Goal: Information Seeking & Learning: Learn about a topic

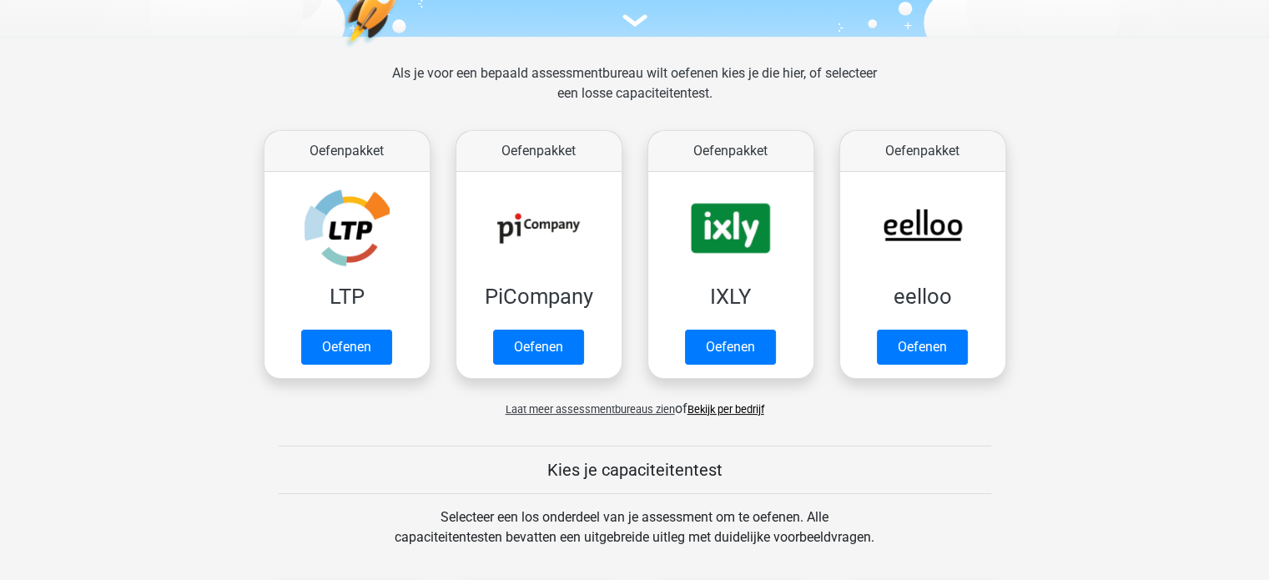
scroll to position [203, 0]
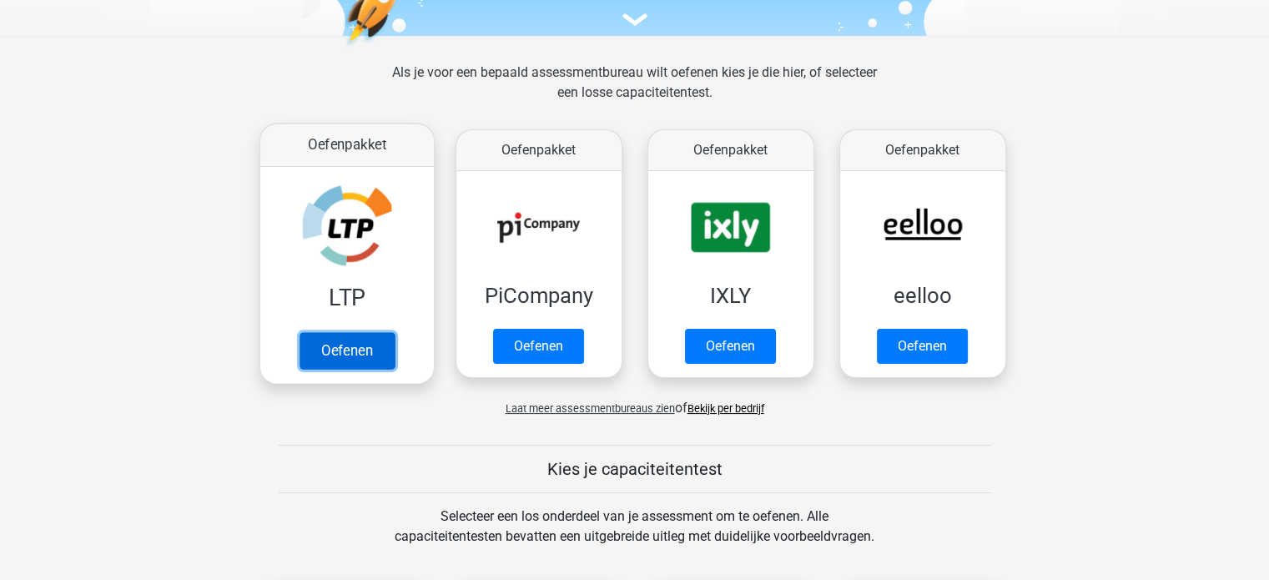
click at [360, 353] on link "Oefenen" at bounding box center [346, 350] width 95 height 37
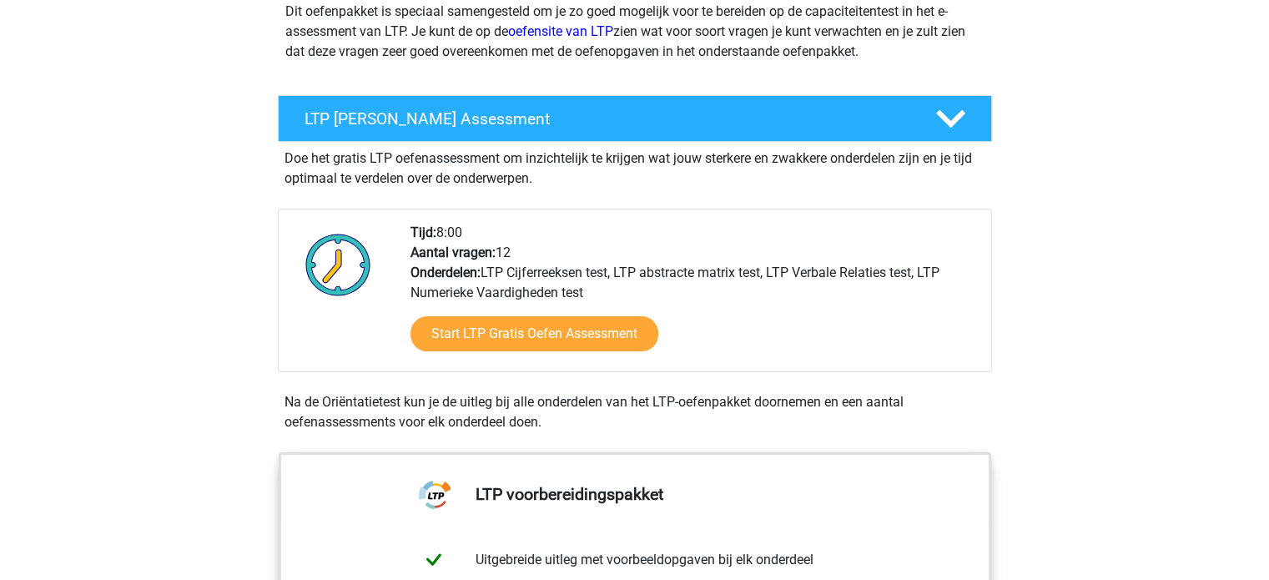
scroll to position [242, 0]
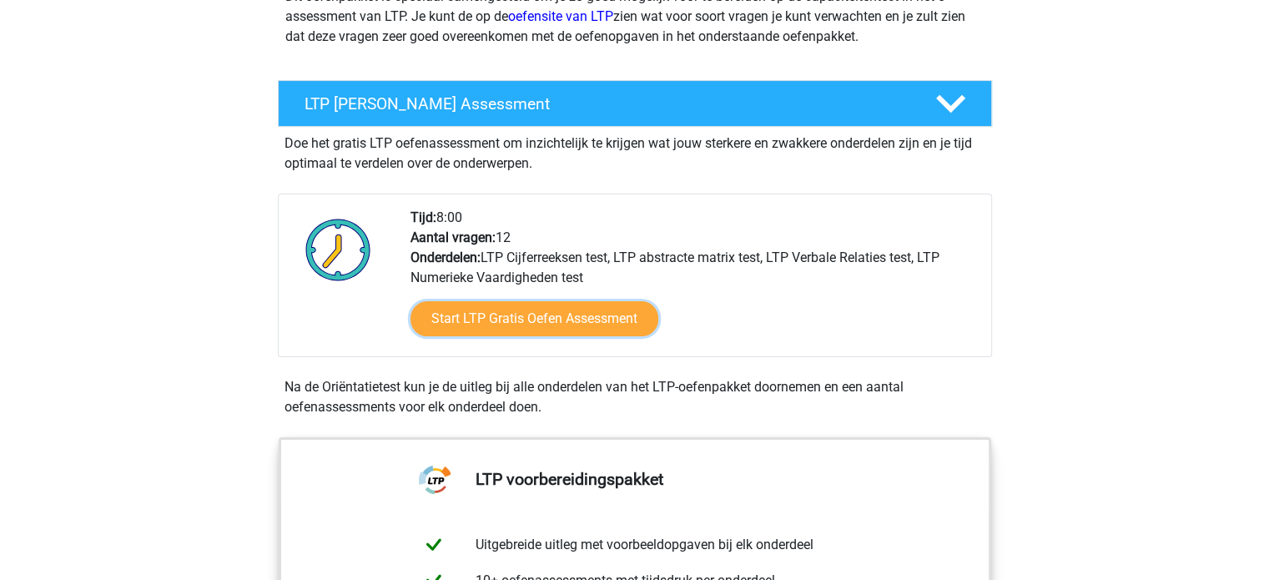
click at [514, 320] on link "Start LTP Gratis Oefen Assessment" at bounding box center [534, 318] width 248 height 35
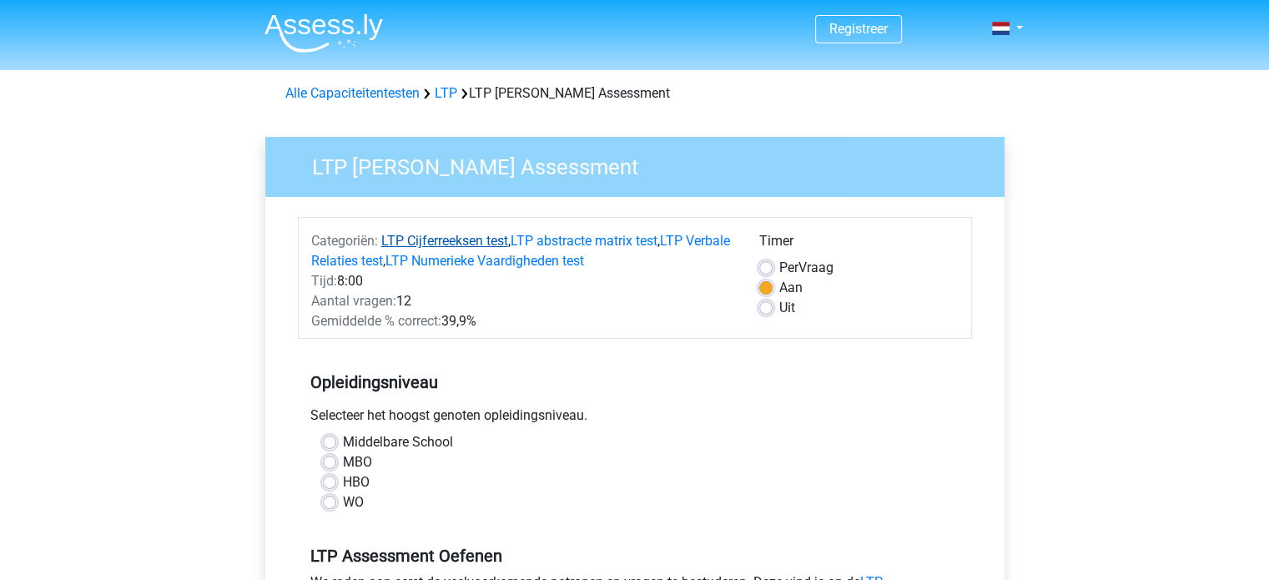
click at [471, 238] on link "LTP Cijferreeksen test" at bounding box center [444, 241] width 127 height 16
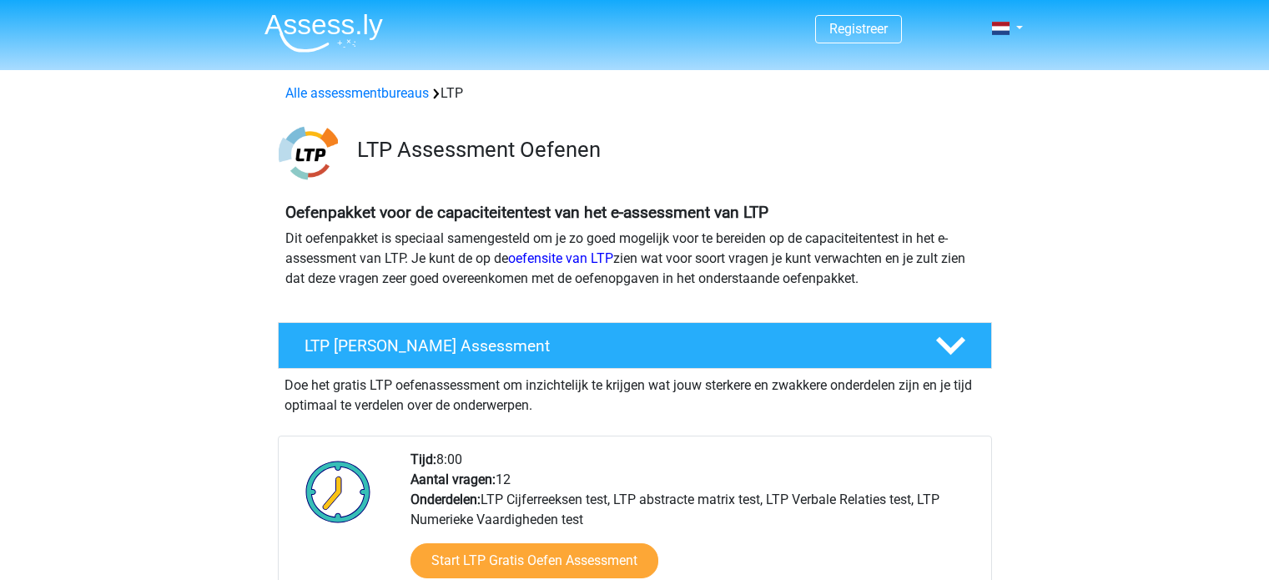
scroll to position [1120, 0]
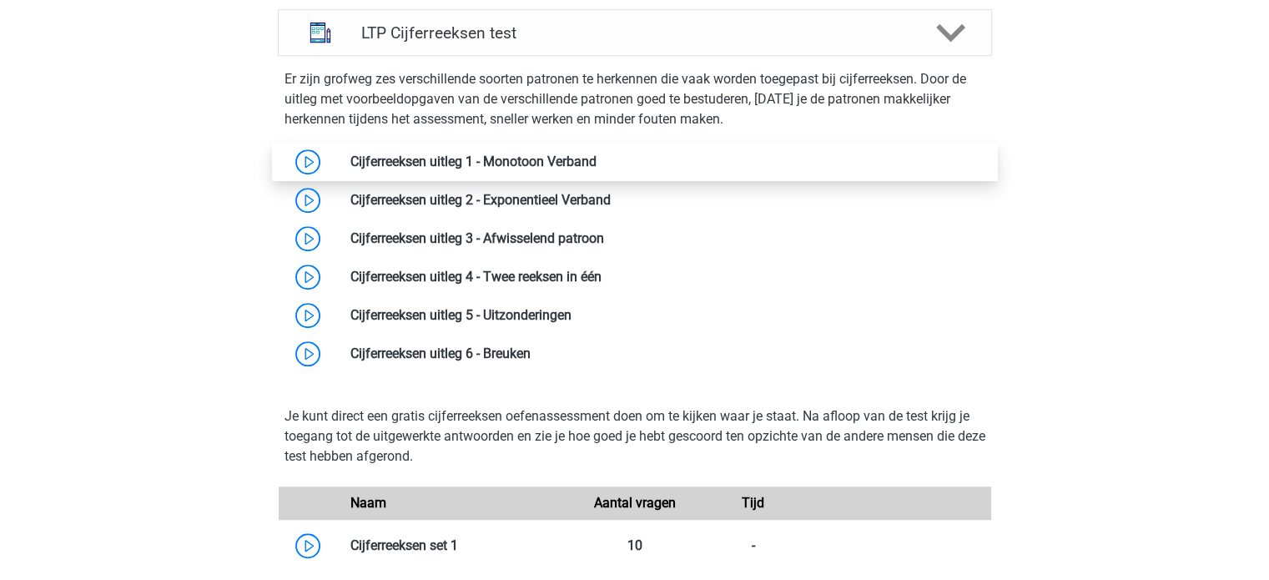
click at [597, 154] on link at bounding box center [597, 162] width 0 height 16
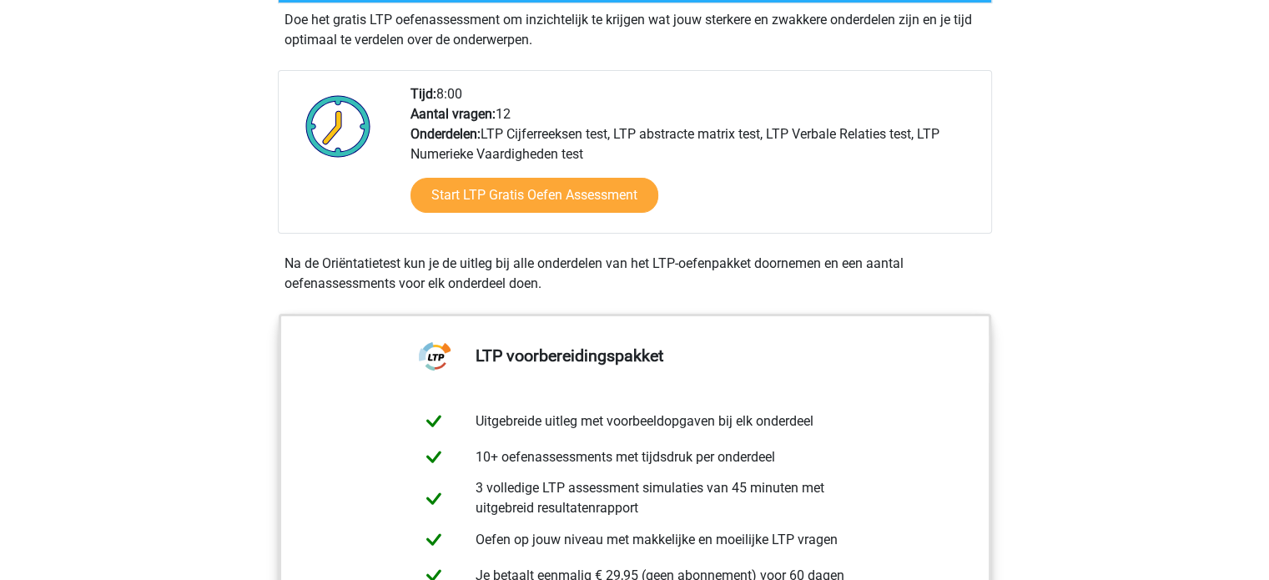
scroll to position [365, 0]
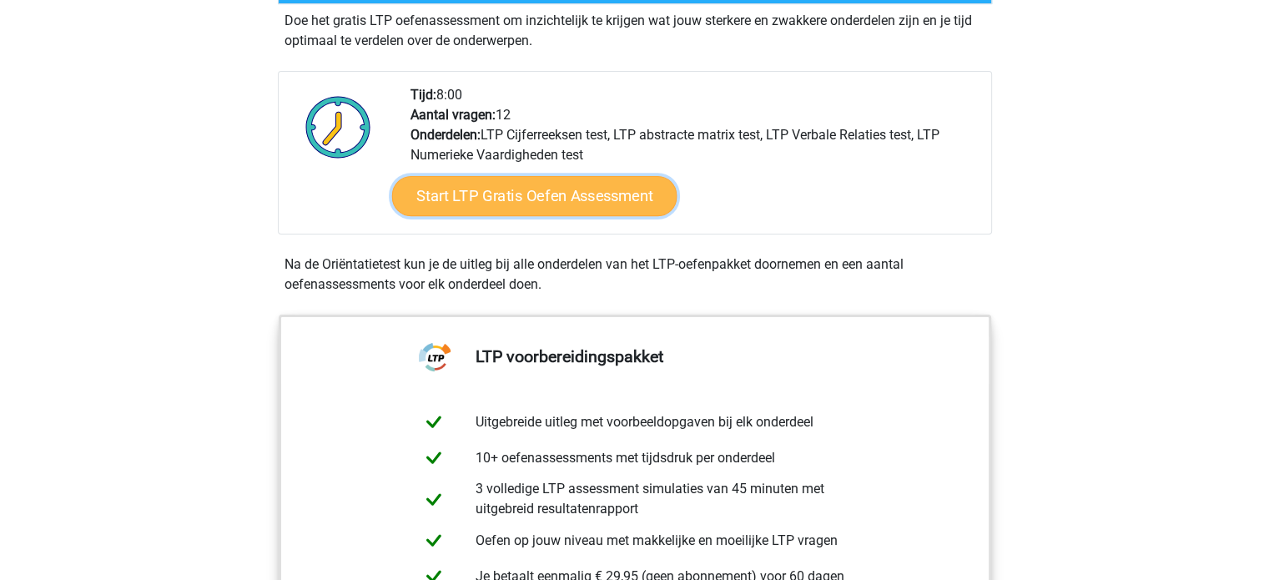
click at [539, 206] on link "Start LTP Gratis Oefen Assessment" at bounding box center [533, 196] width 285 height 40
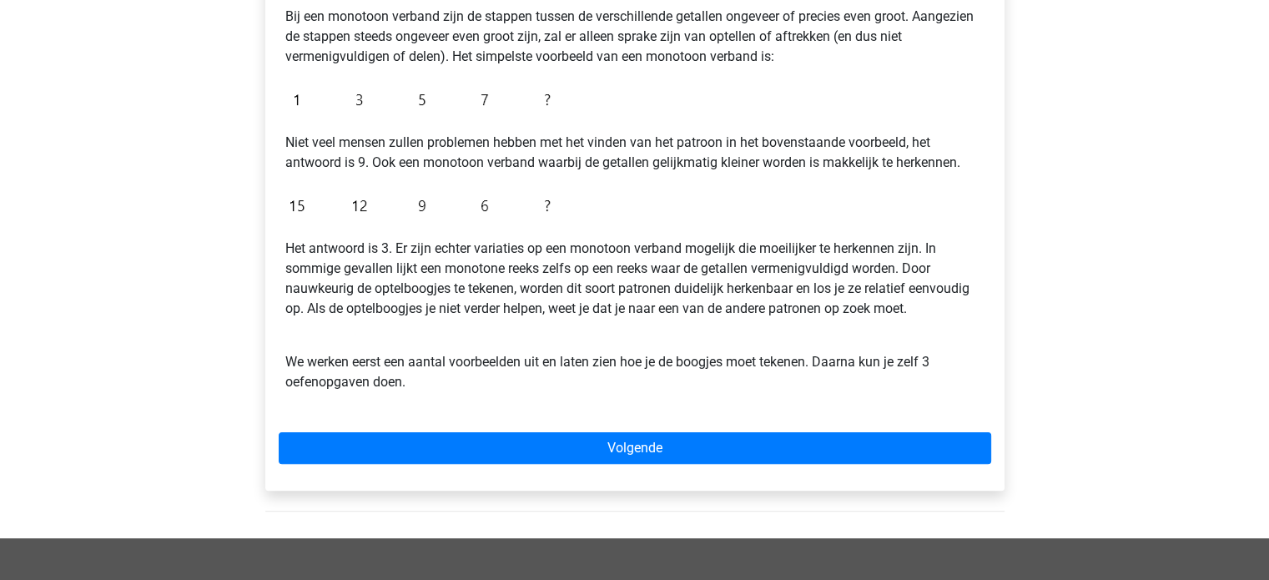
scroll to position [342, 0]
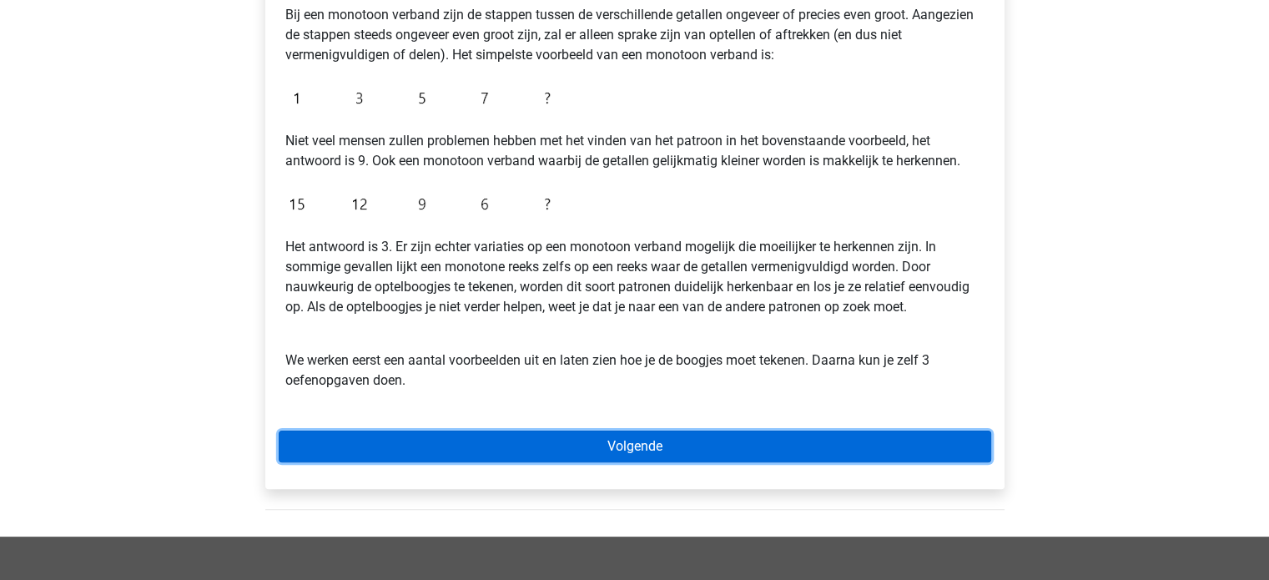
click at [399, 439] on link "Volgende" at bounding box center [635, 446] width 712 height 32
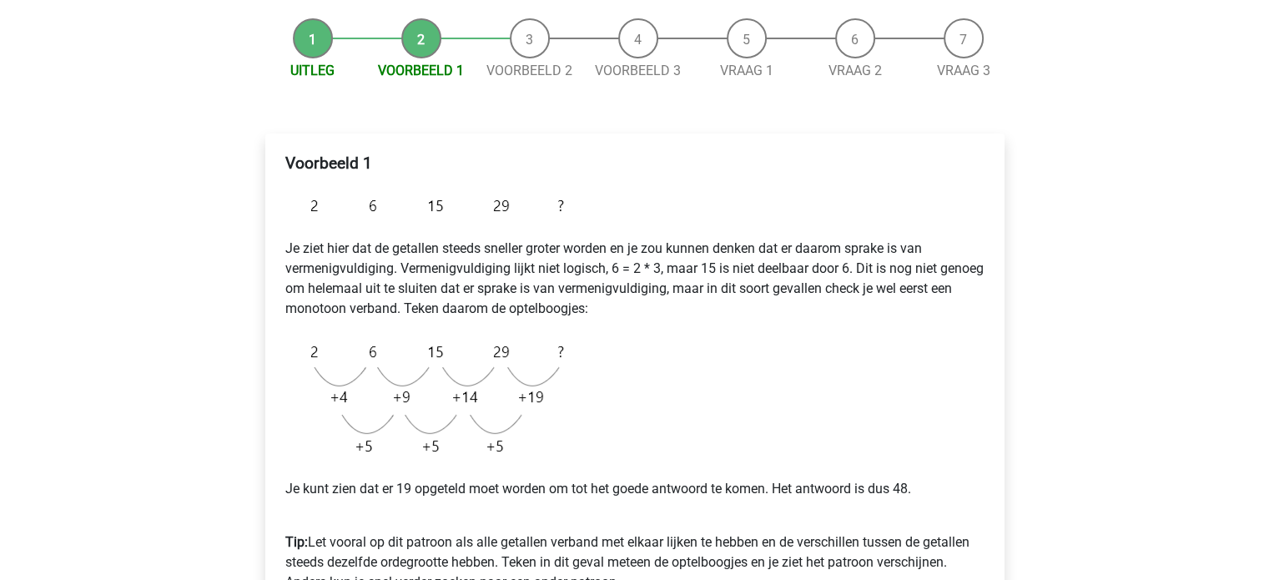
scroll to position [137, 0]
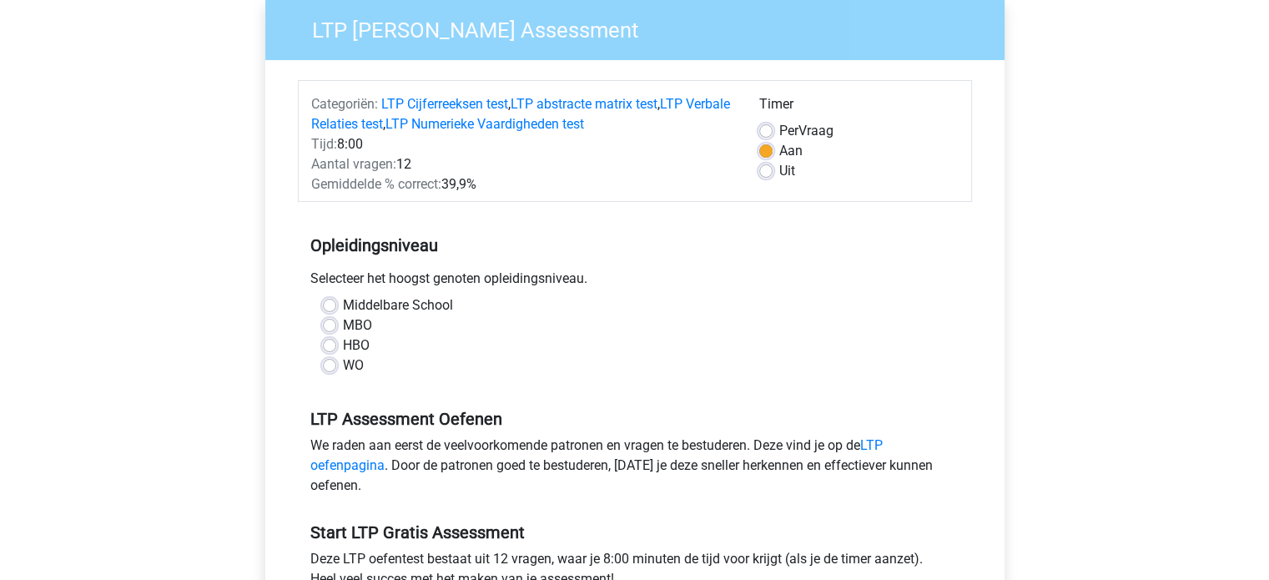
scroll to position [143, 0]
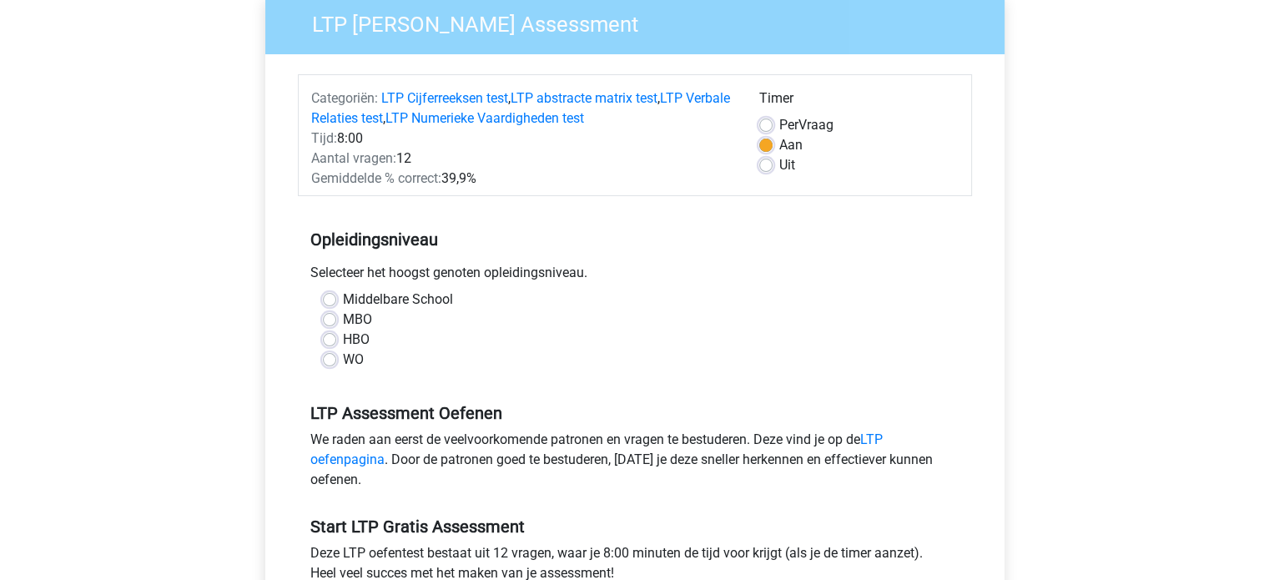
click at [343, 335] on label "HBO" at bounding box center [356, 340] width 27 height 20
click at [330, 335] on input "HBO" at bounding box center [329, 338] width 13 height 17
radio input "true"
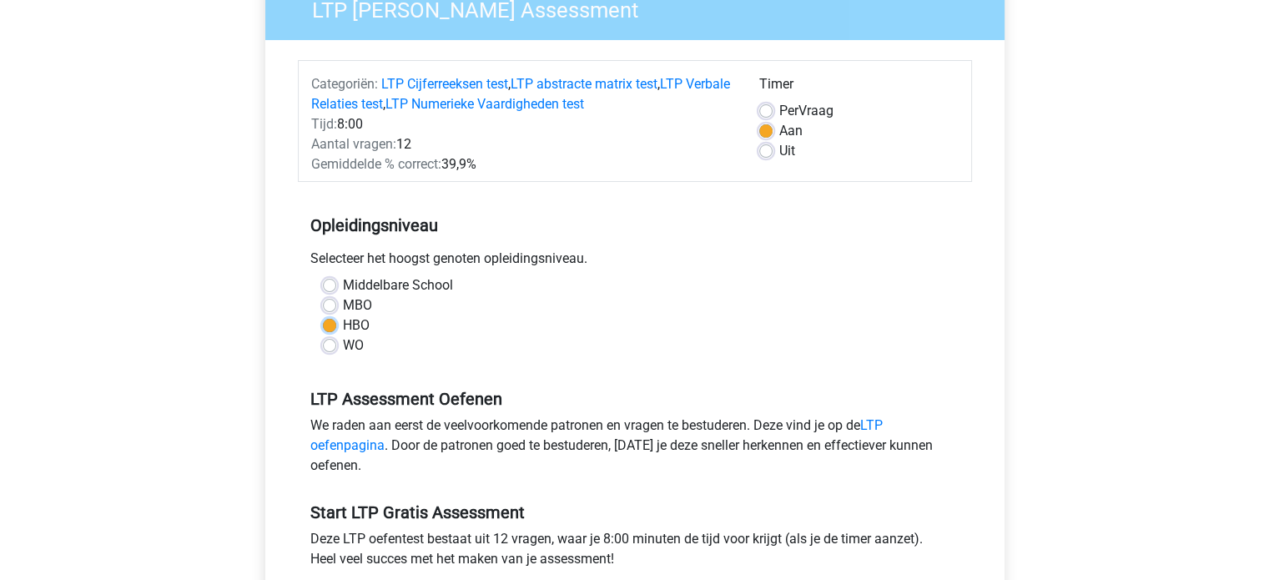
scroll to position [150, 0]
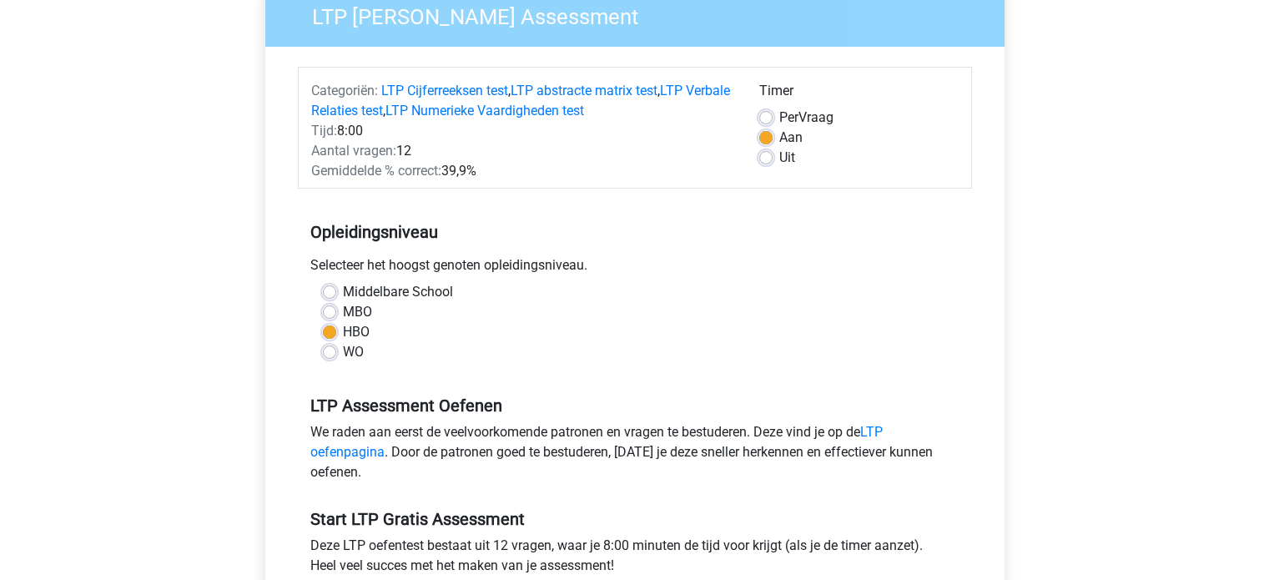
click at [761, 165] on div "Uit" at bounding box center [858, 158] width 199 height 20
click at [779, 154] on label "Uit" at bounding box center [787, 158] width 16 height 20
click at [768, 154] on input "Uit" at bounding box center [765, 156] width 13 height 17
radio input "true"
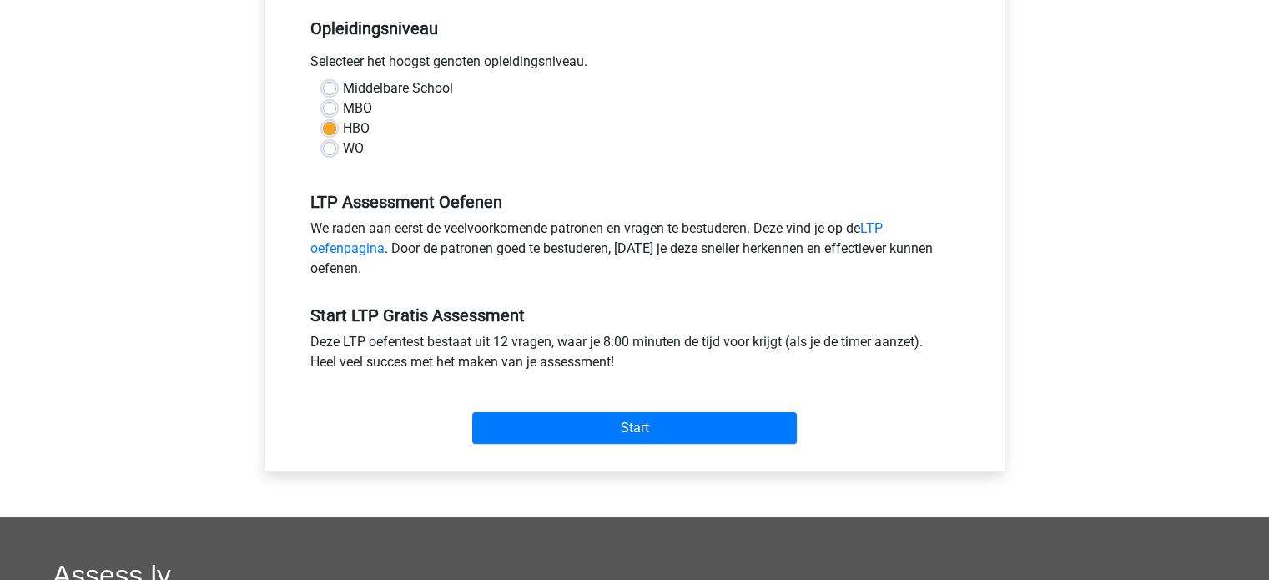
scroll to position [373, 0]
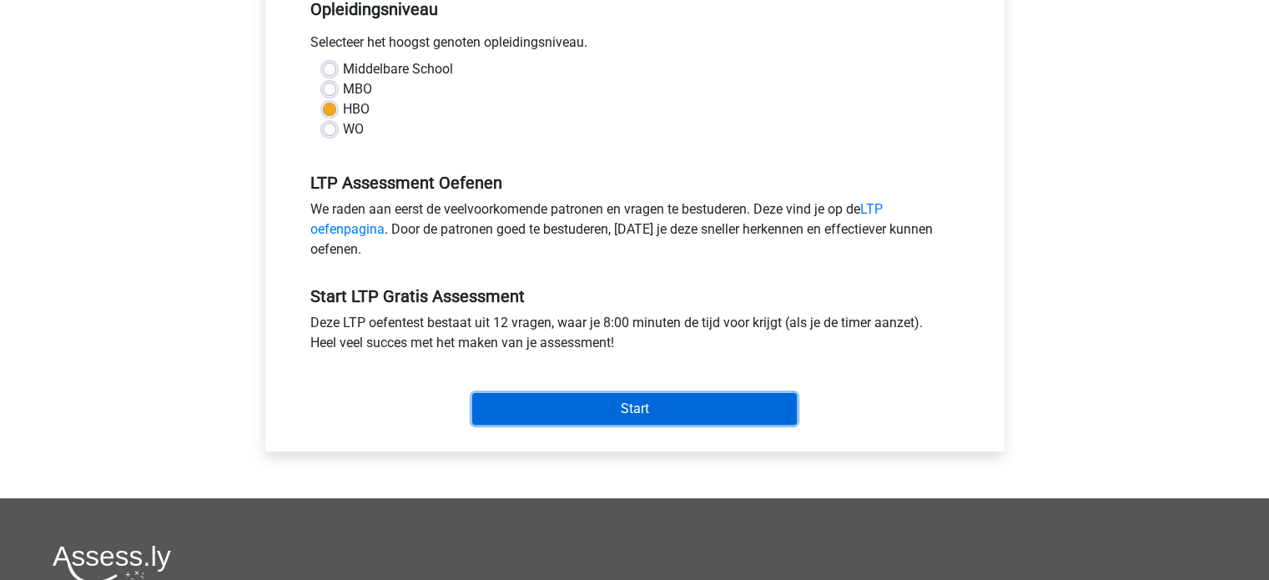
click at [595, 402] on input "Start" at bounding box center [634, 409] width 325 height 32
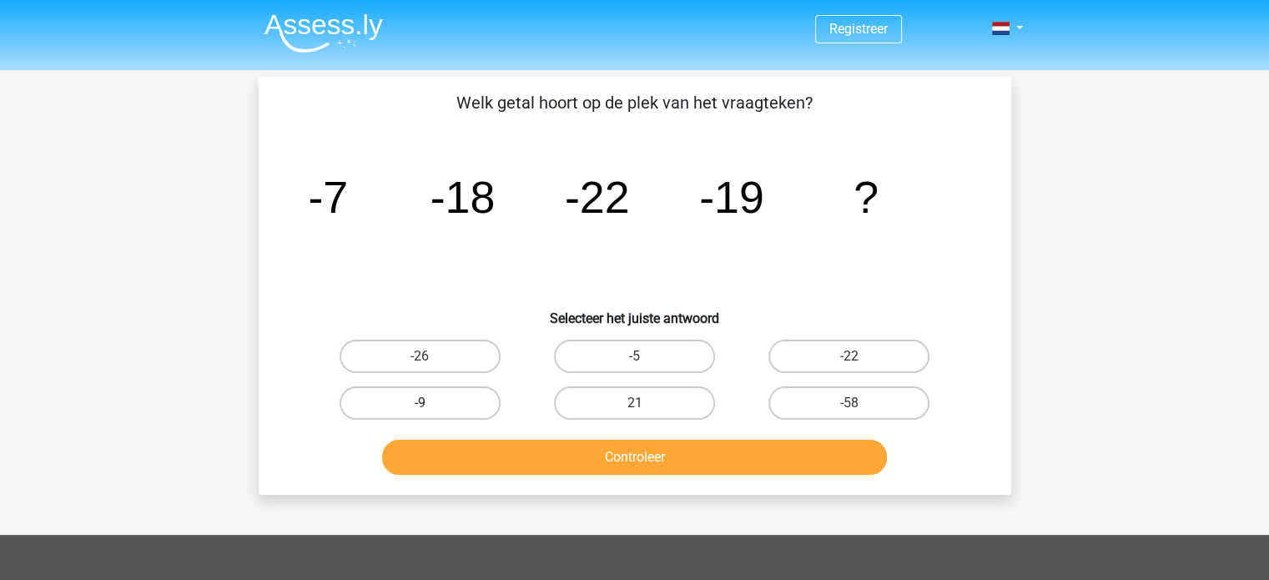
click at [452, 407] on label "-9" at bounding box center [420, 402] width 161 height 33
click at [430, 407] on input "-9" at bounding box center [425, 408] width 11 height 11
radio input "true"
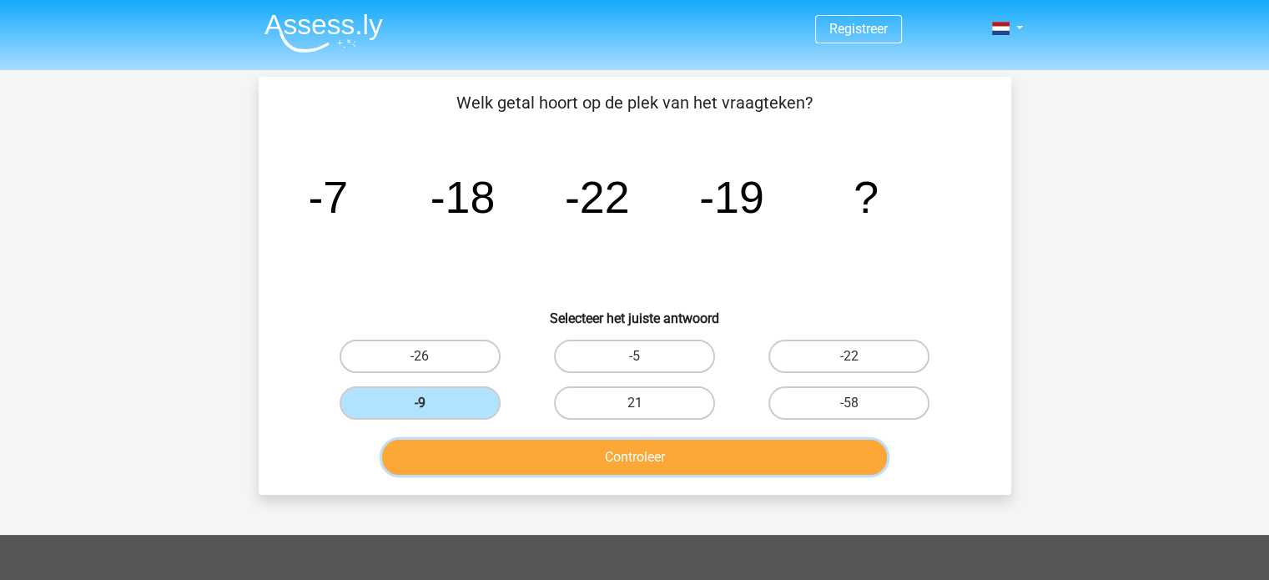
click at [661, 459] on button "Controleer" at bounding box center [634, 457] width 505 height 35
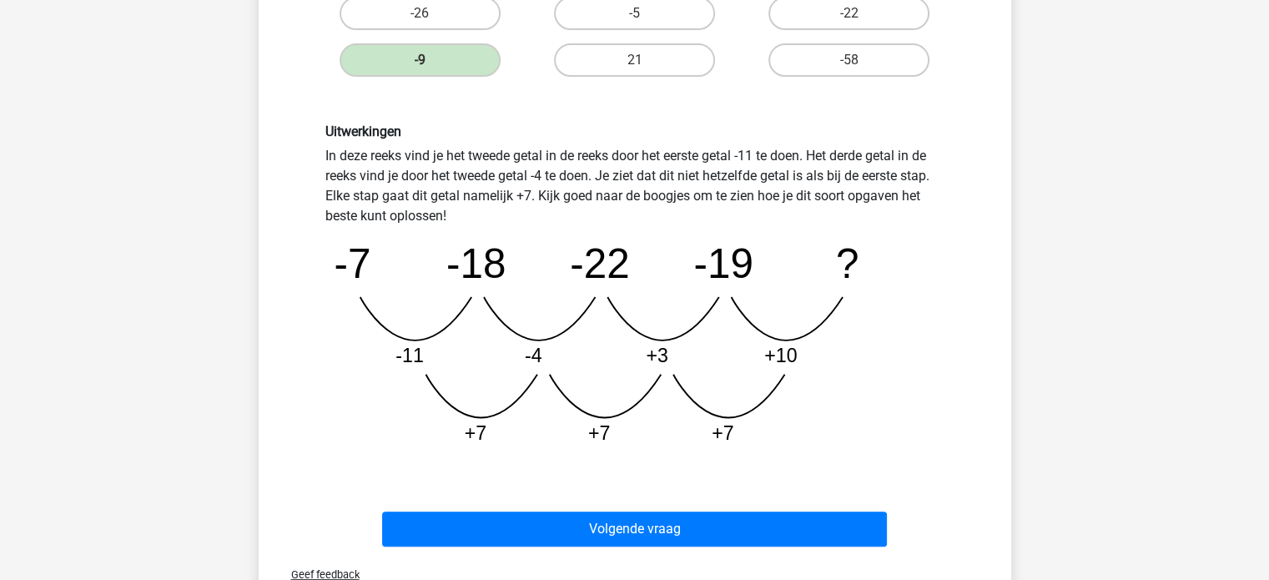
scroll to position [350, 0]
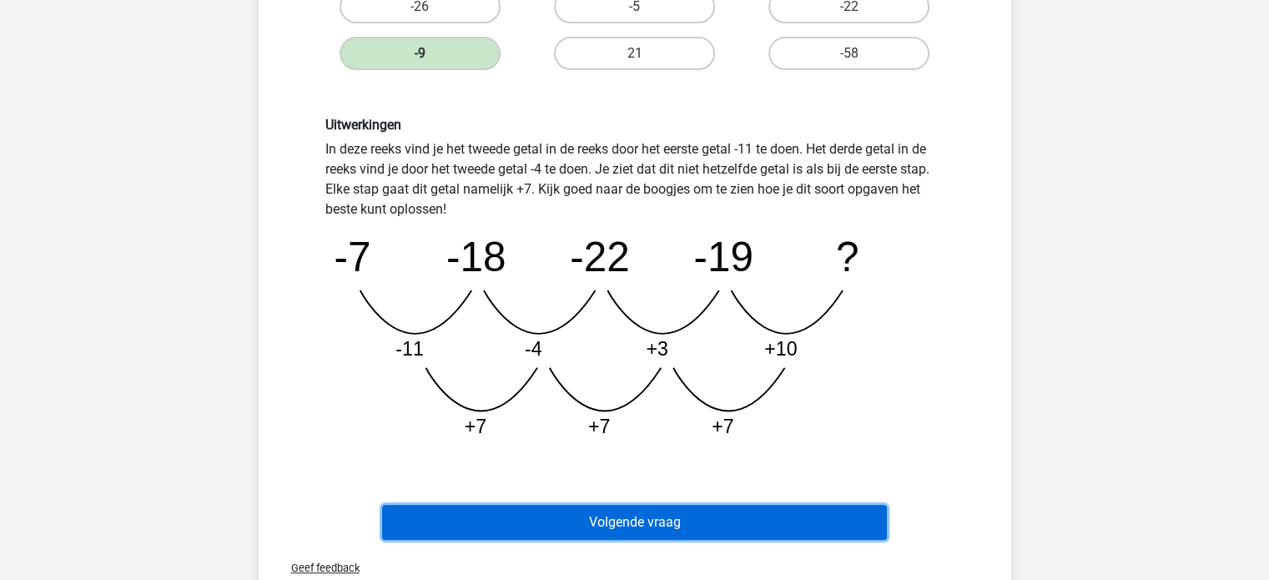
click at [632, 534] on button "Volgende vraag" at bounding box center [634, 522] width 505 height 35
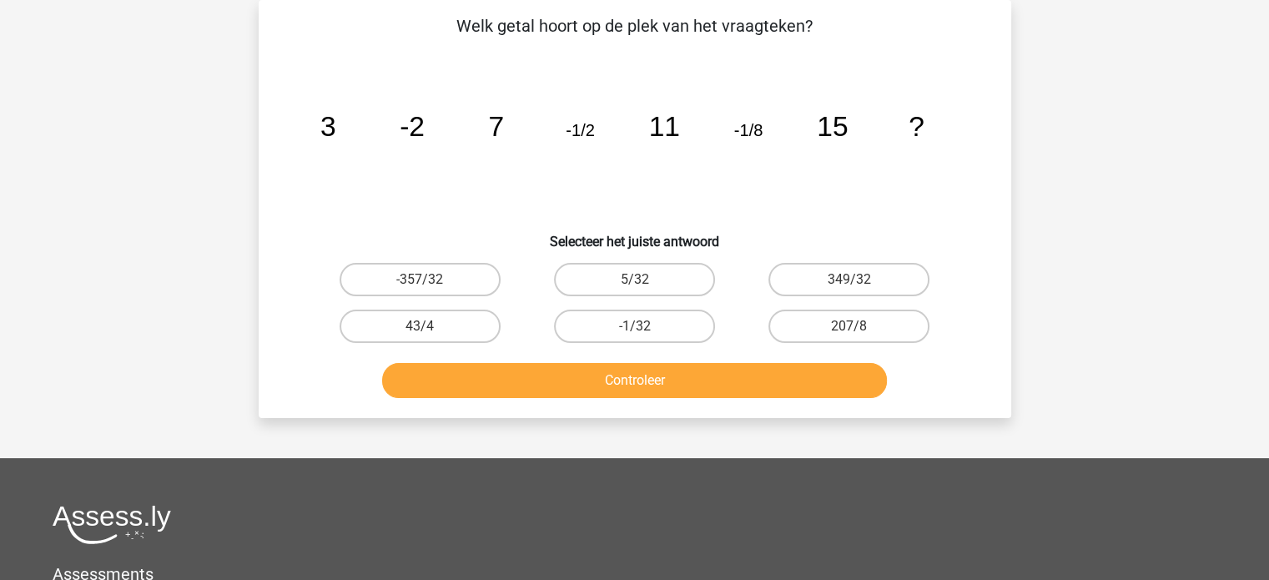
scroll to position [0, 0]
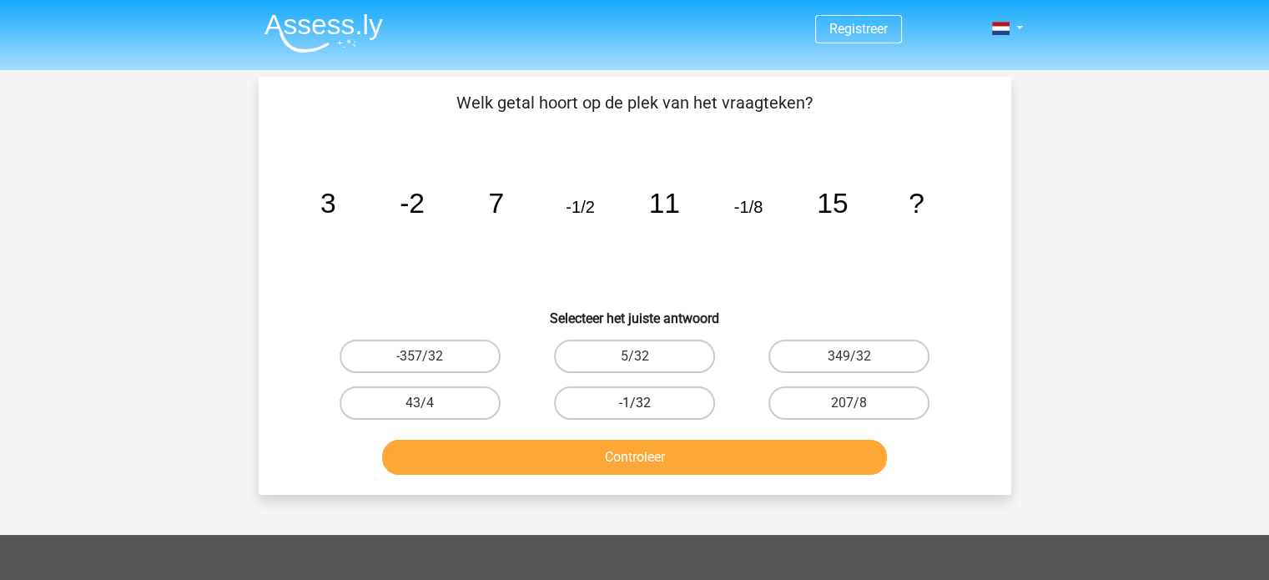
click at [624, 417] on label "-1/32" at bounding box center [634, 402] width 161 height 33
click at [634, 414] on input "-1/32" at bounding box center [639, 408] width 11 height 11
radio input "true"
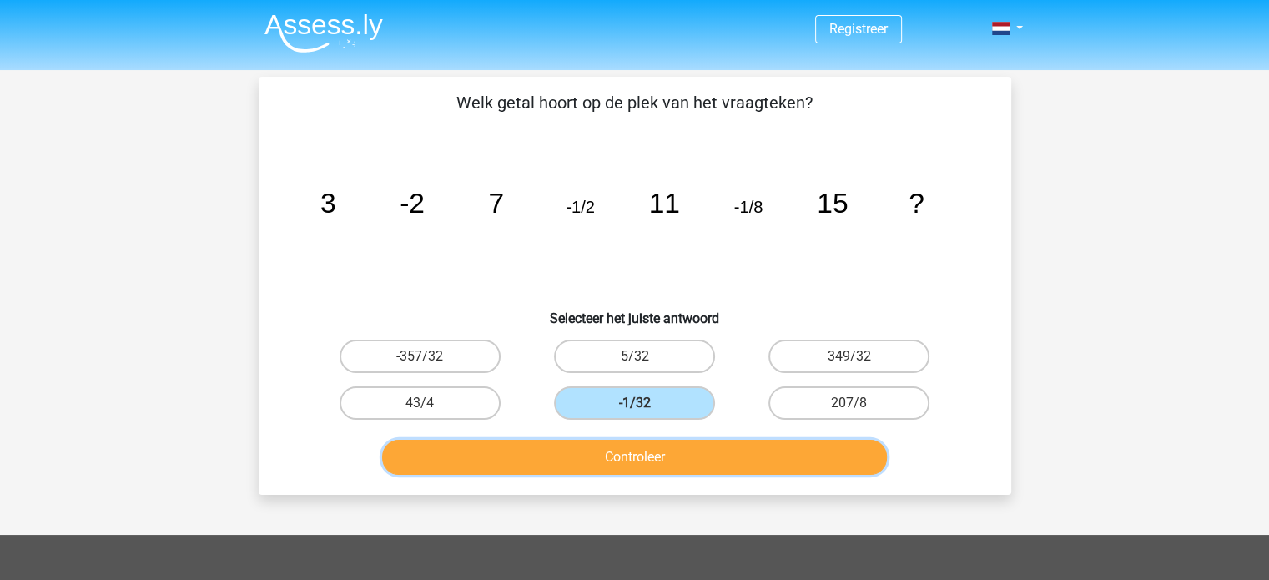
click at [672, 449] on button "Controleer" at bounding box center [634, 457] width 505 height 35
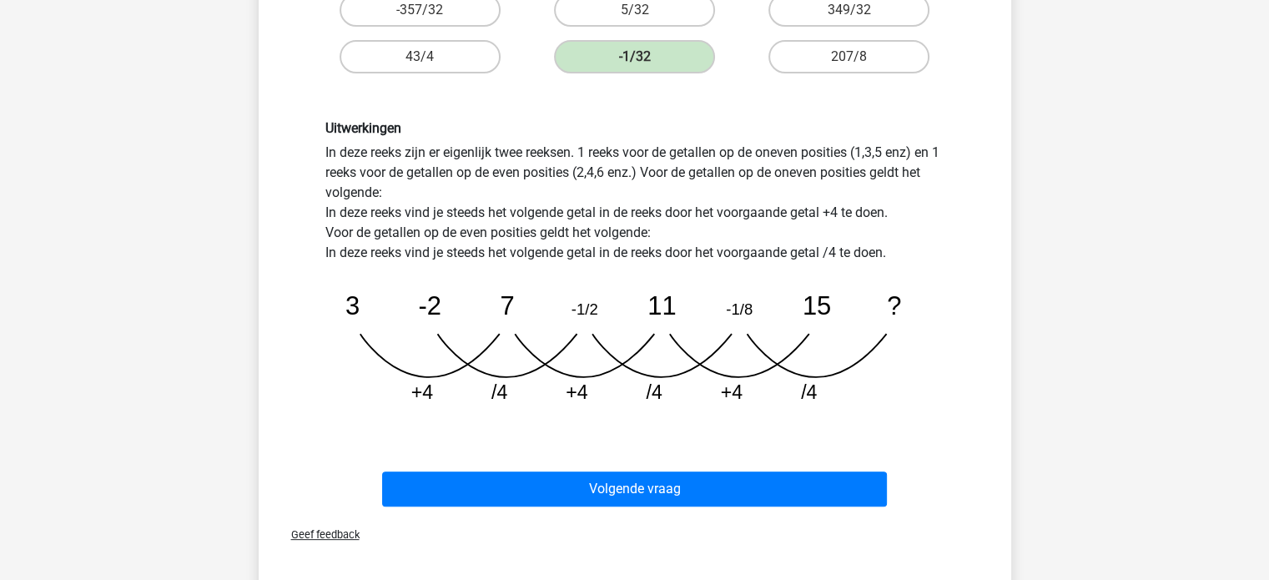
scroll to position [347, 0]
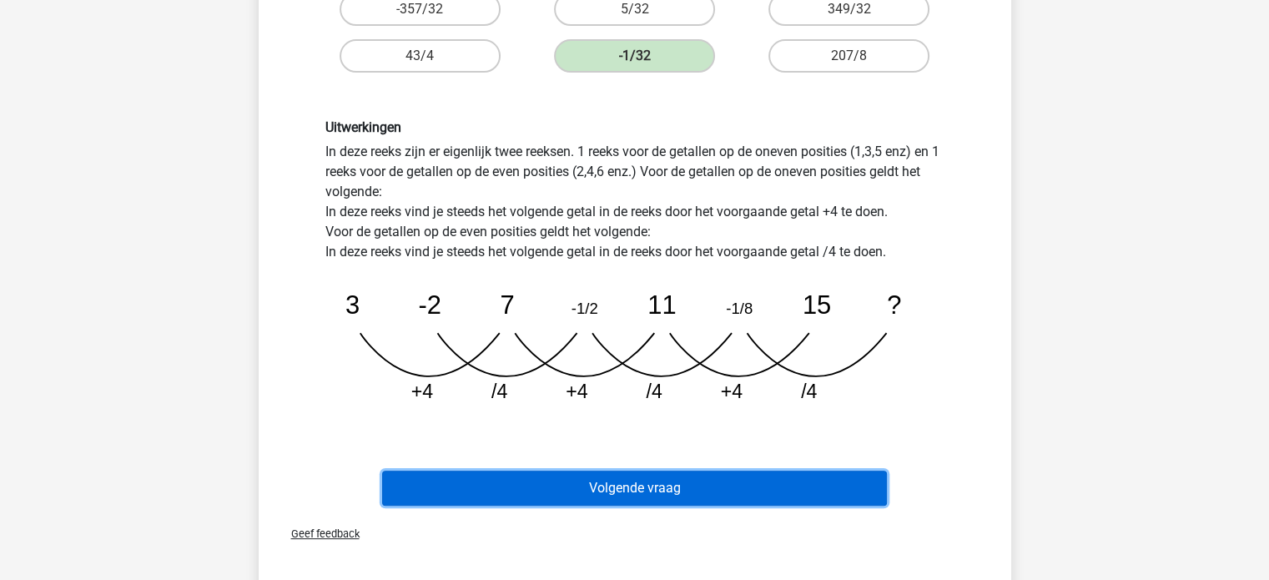
click at [700, 490] on button "Volgende vraag" at bounding box center [634, 488] width 505 height 35
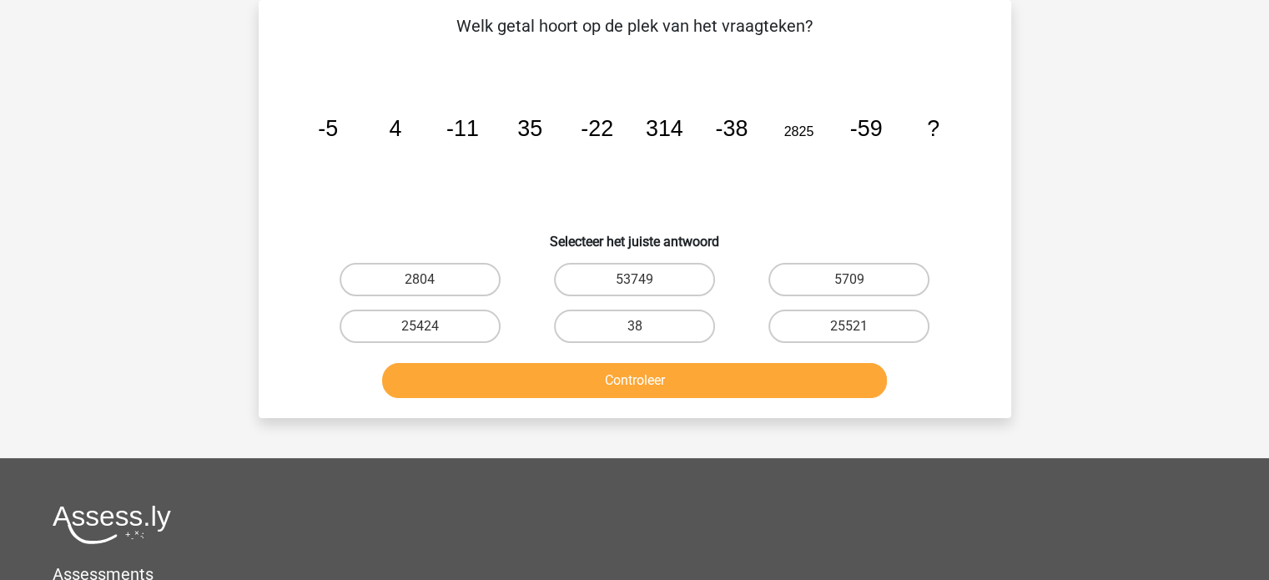
scroll to position [0, 0]
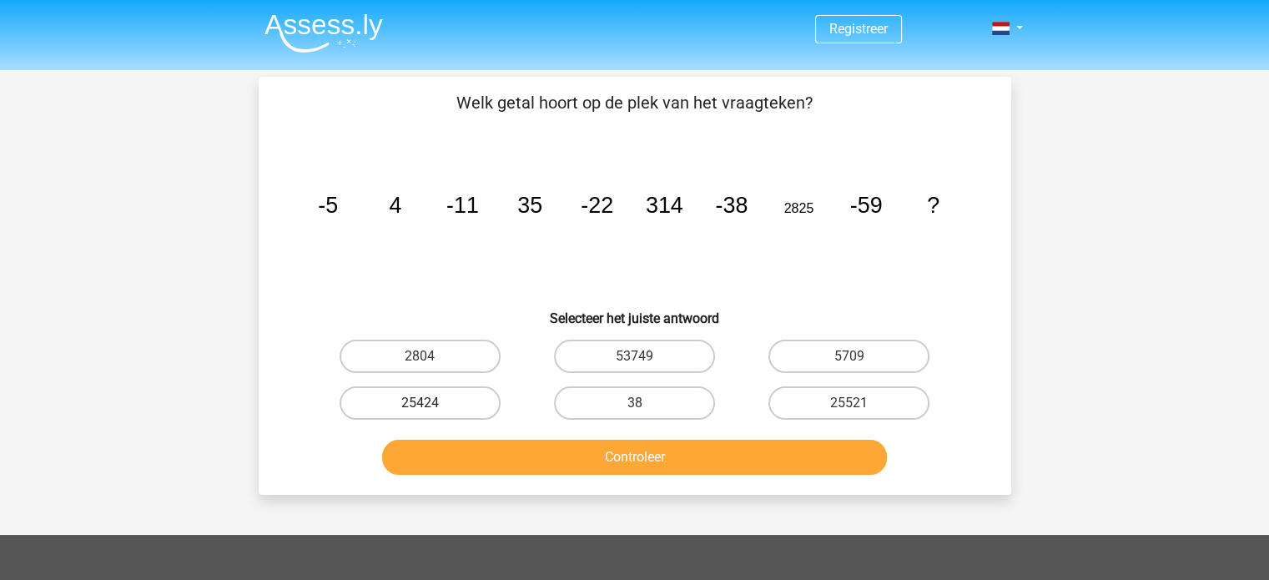
click at [480, 403] on label "25424" at bounding box center [420, 402] width 161 height 33
click at [430, 403] on input "25424" at bounding box center [425, 408] width 11 height 11
radio input "true"
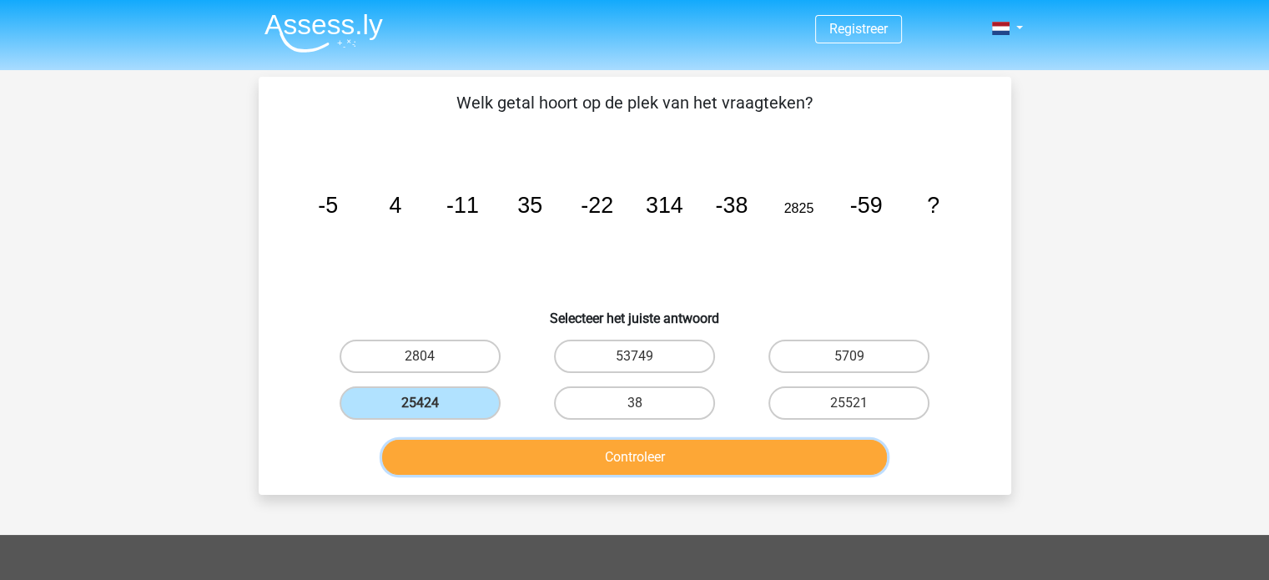
click at [670, 443] on button "Controleer" at bounding box center [634, 457] width 505 height 35
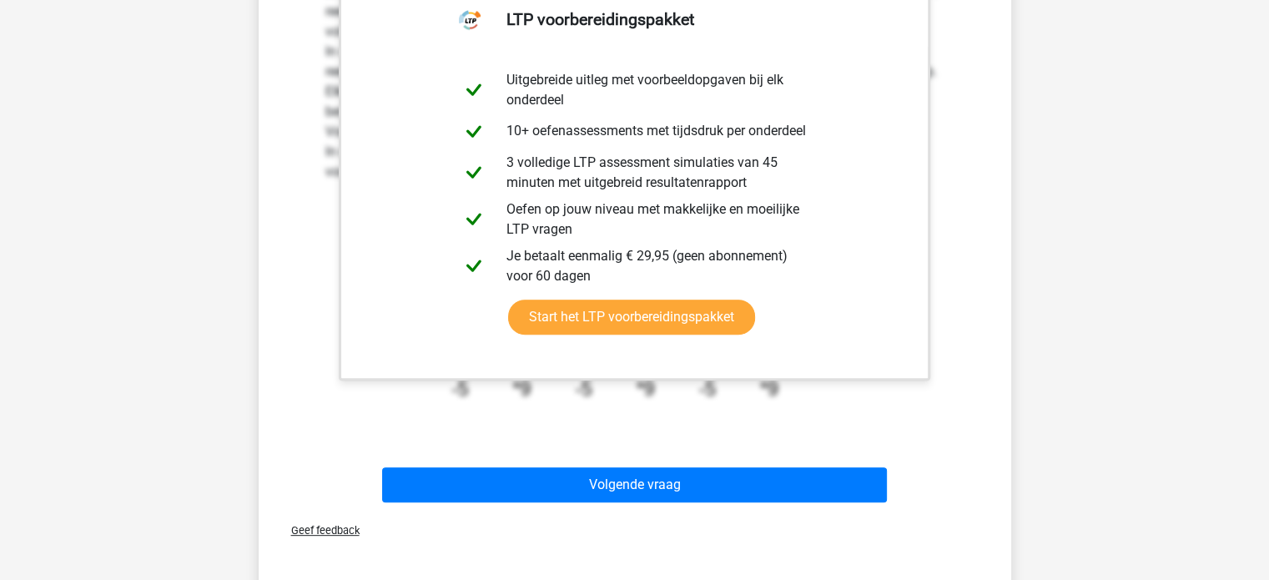
scroll to position [529, 0]
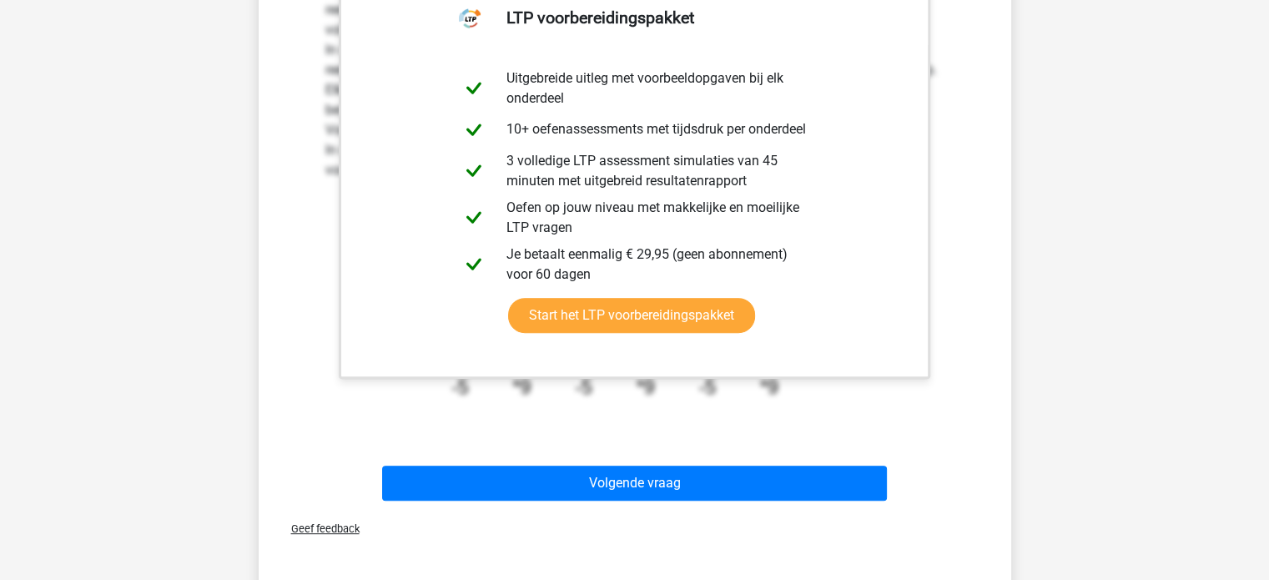
click at [670, 443] on div "Uitwerkingen In deze reeks zijn er eigenlijk twee reeksen. 1 reeks voor de geta…" at bounding box center [634, 184] width 699 height 535
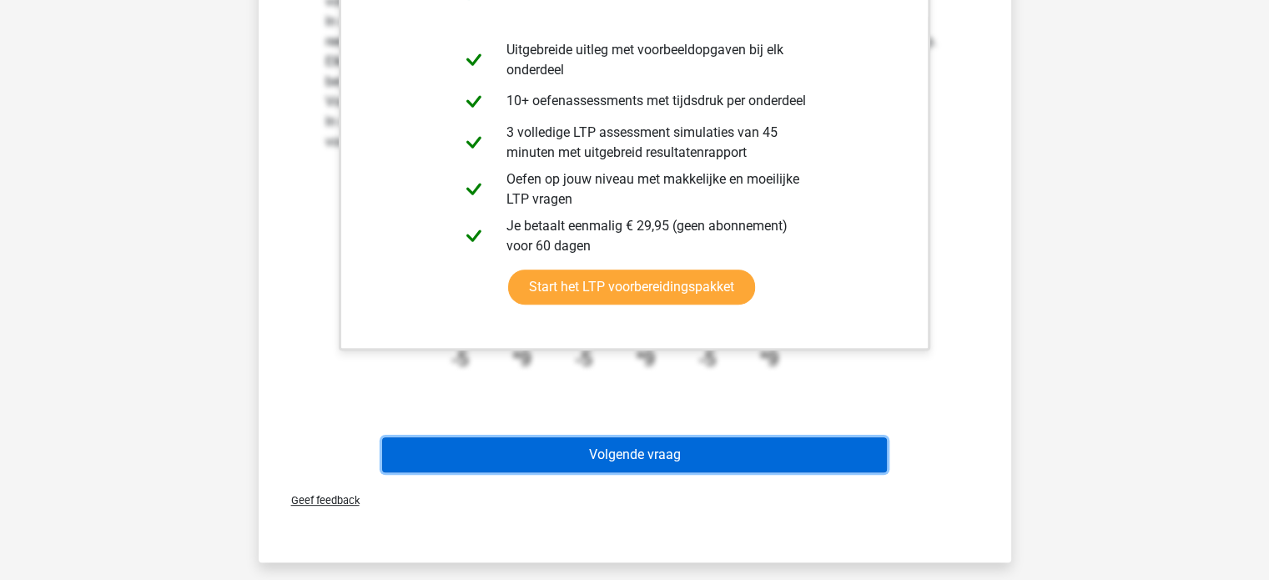
click at [670, 443] on button "Volgende vraag" at bounding box center [634, 454] width 505 height 35
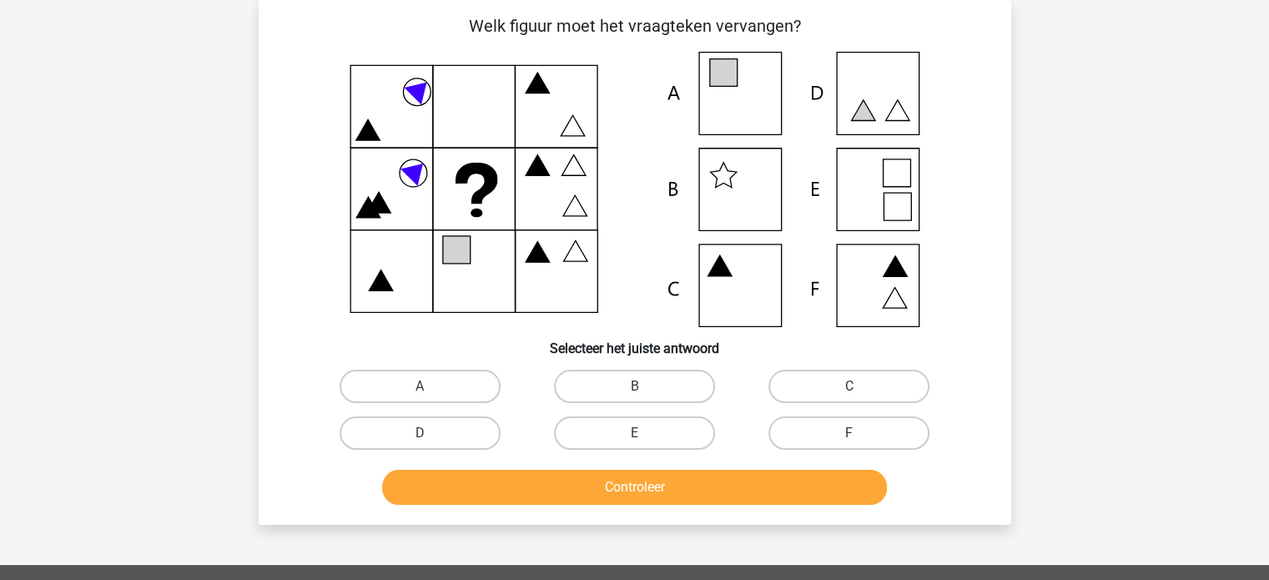
scroll to position [0, 0]
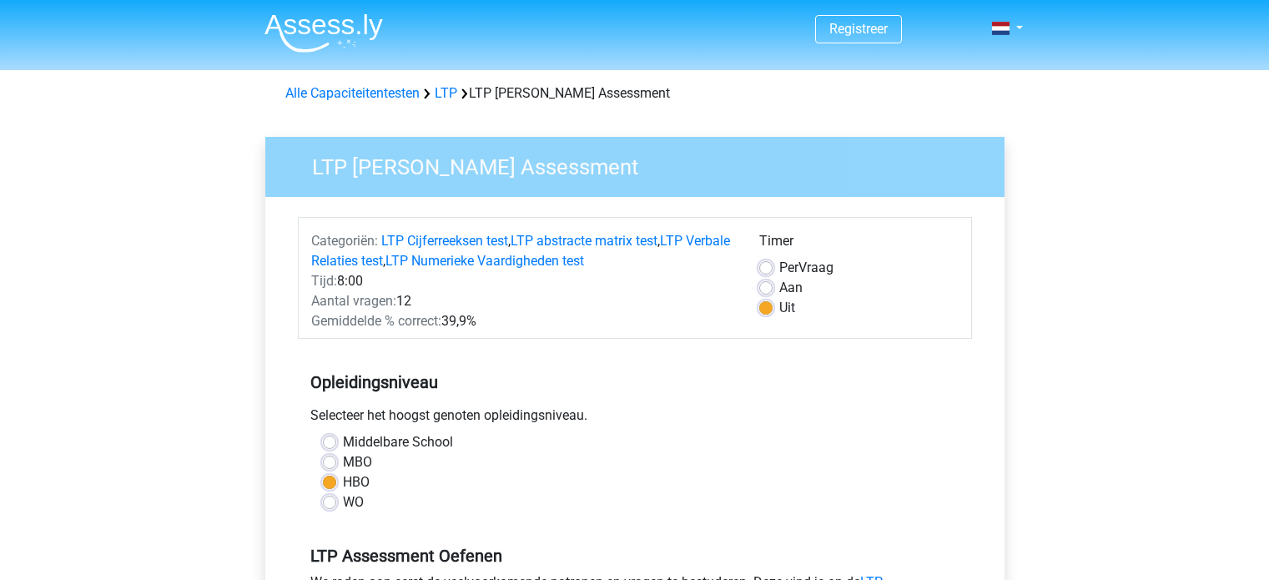
scroll to position [373, 0]
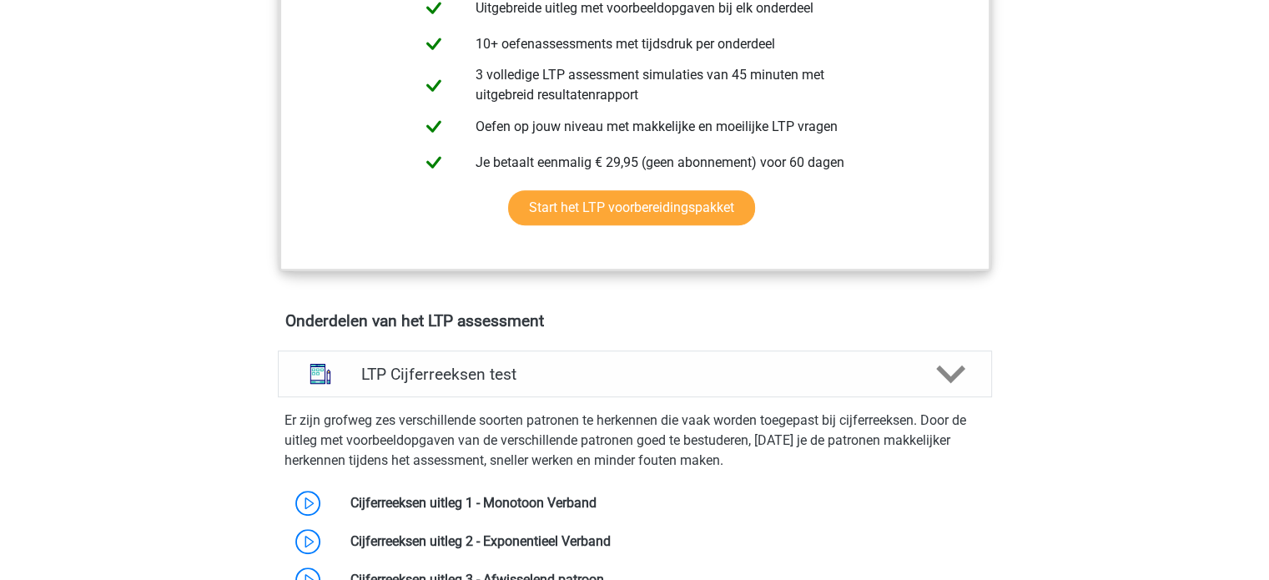
scroll to position [729, 0]
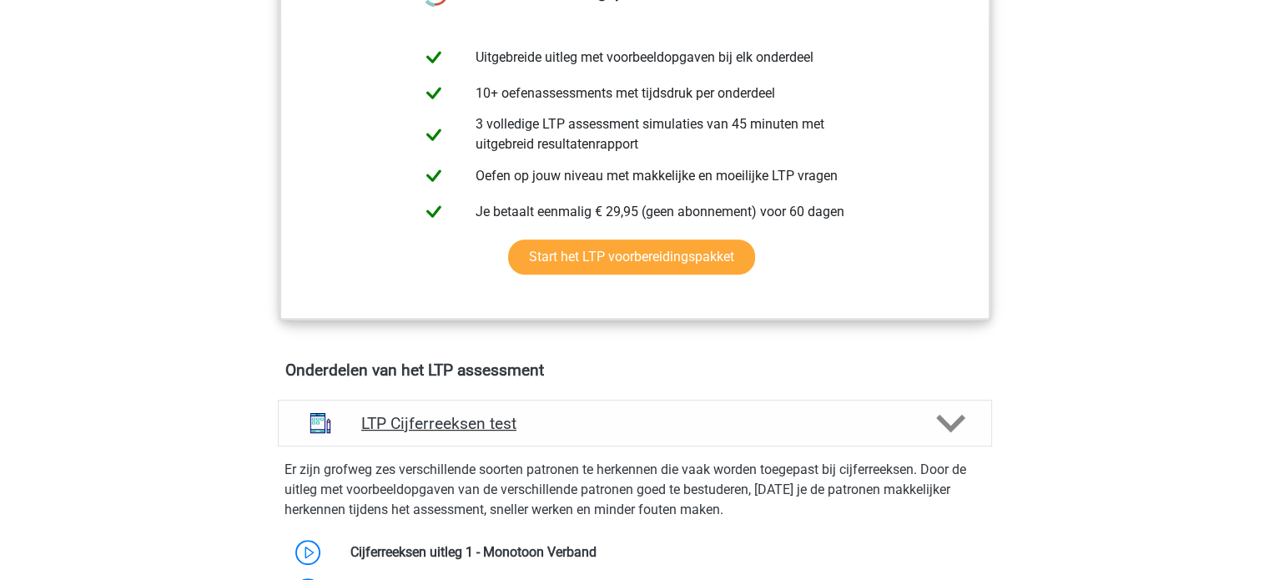
click at [579, 414] on h4 "LTP Cijferreeksen test" at bounding box center [634, 423] width 546 height 19
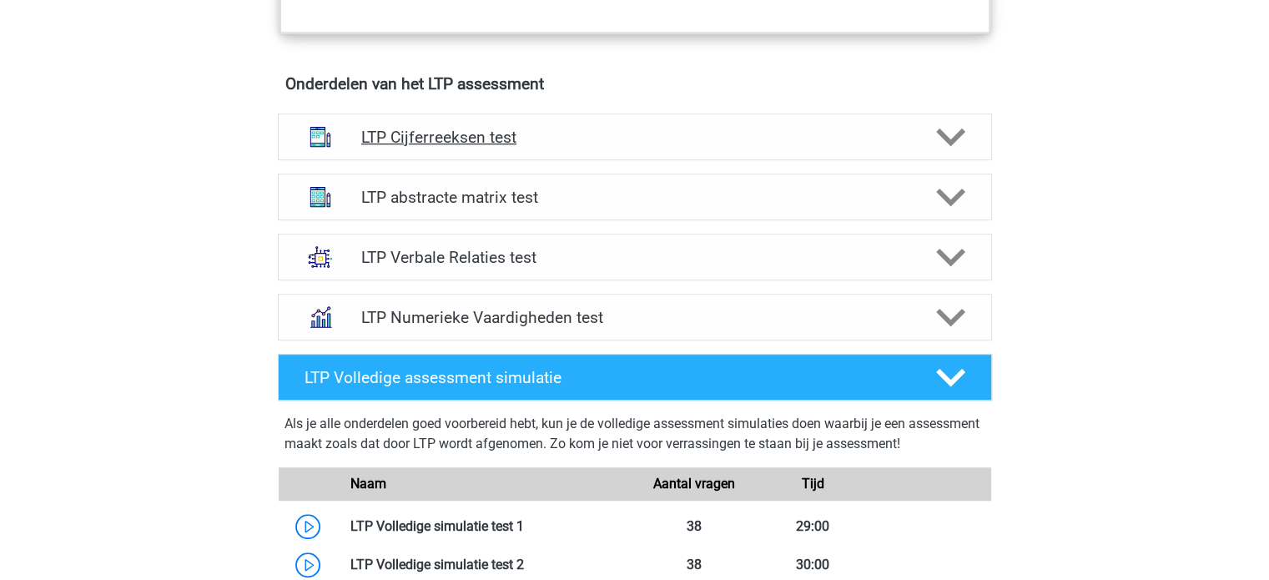
scroll to position [1014, 0]
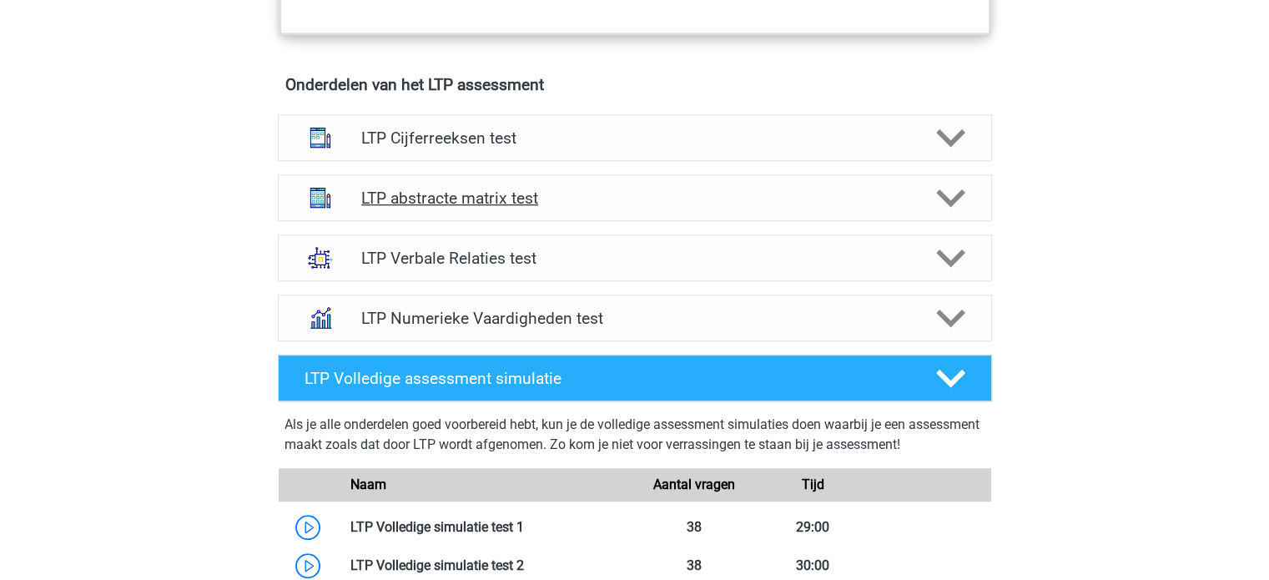
click at [641, 205] on div "LTP abstracte matrix test" at bounding box center [635, 197] width 714 height 47
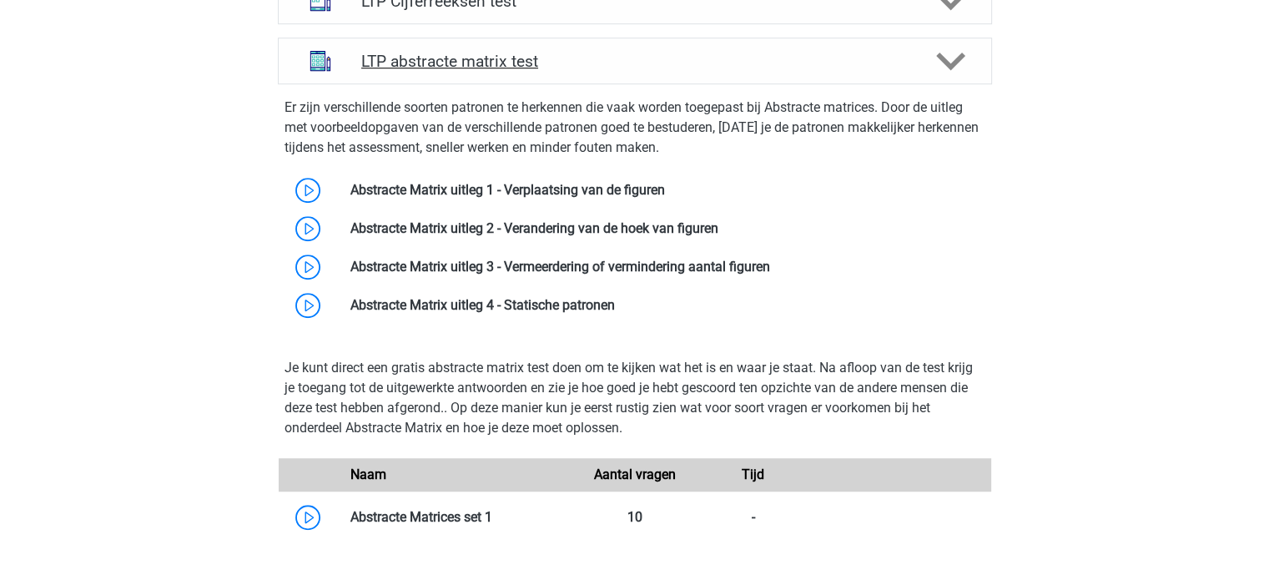
scroll to position [1148, 0]
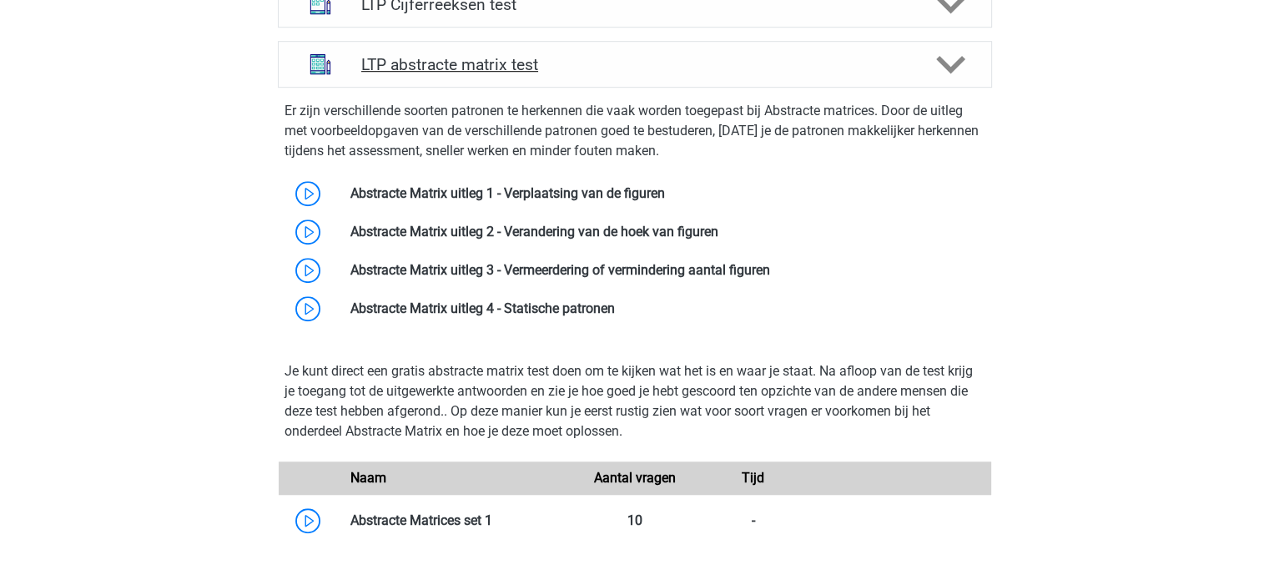
click at [665, 201] on link at bounding box center [665, 193] width 0 height 16
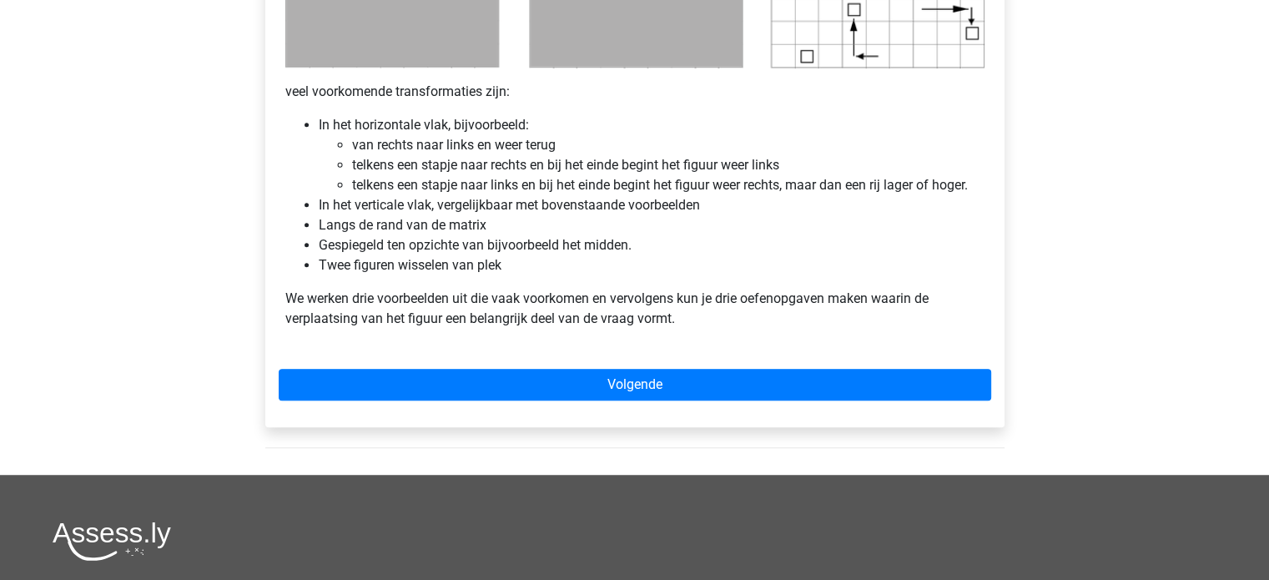
scroll to position [1007, 0]
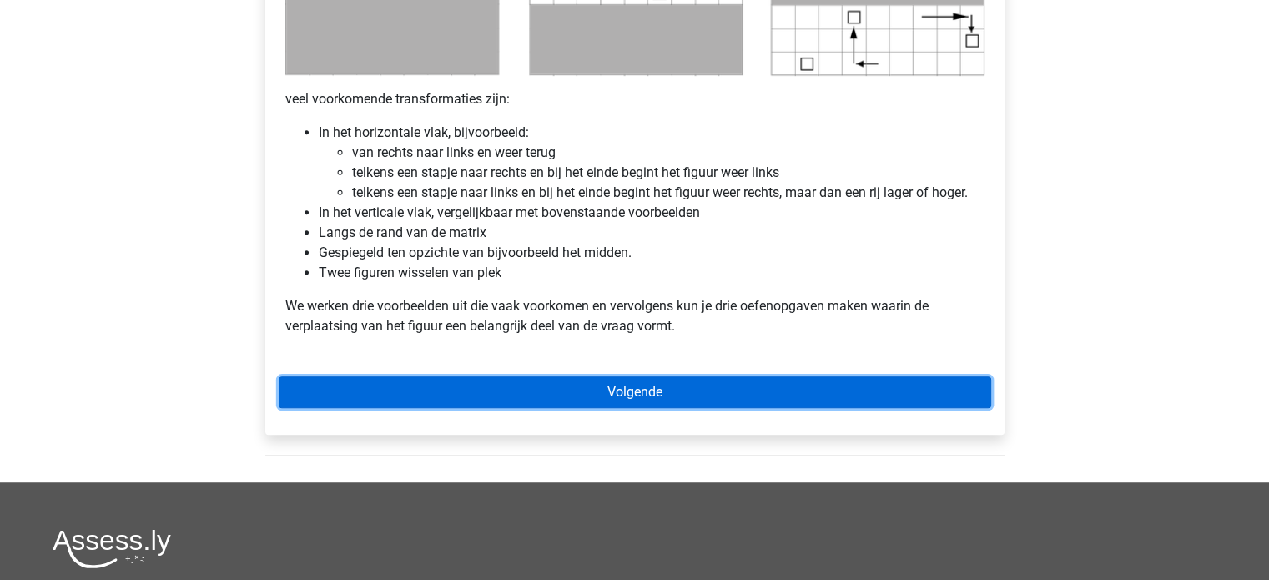
click at [712, 397] on link "Volgende" at bounding box center [635, 392] width 712 height 32
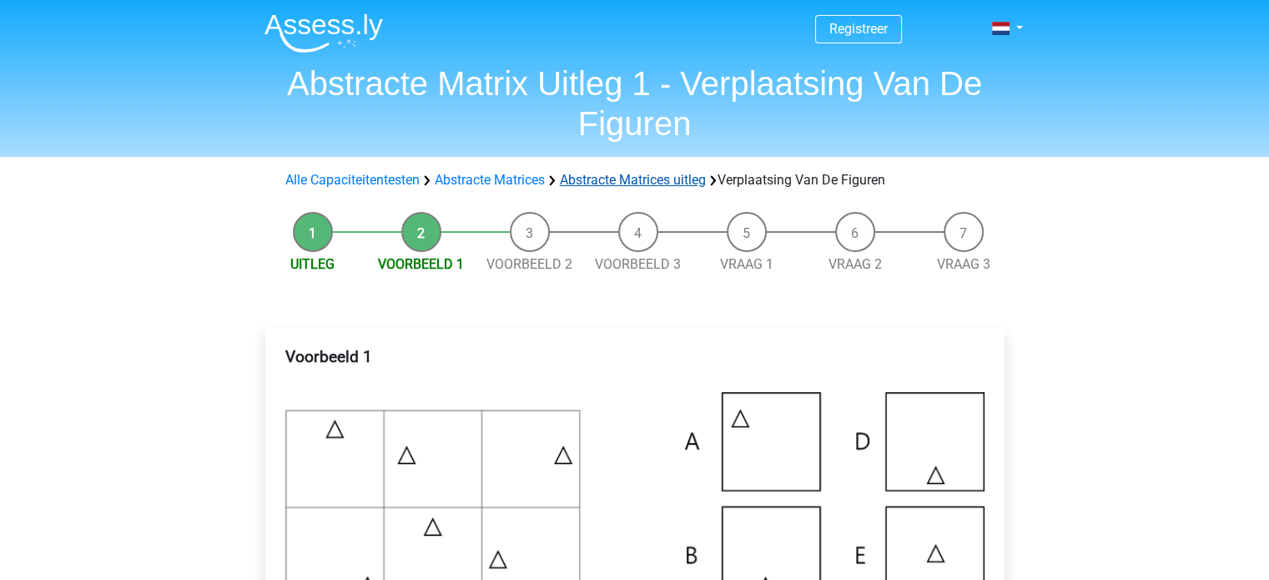
click at [619, 179] on link "Abstracte Matrices uitleg" at bounding box center [633, 180] width 146 height 16
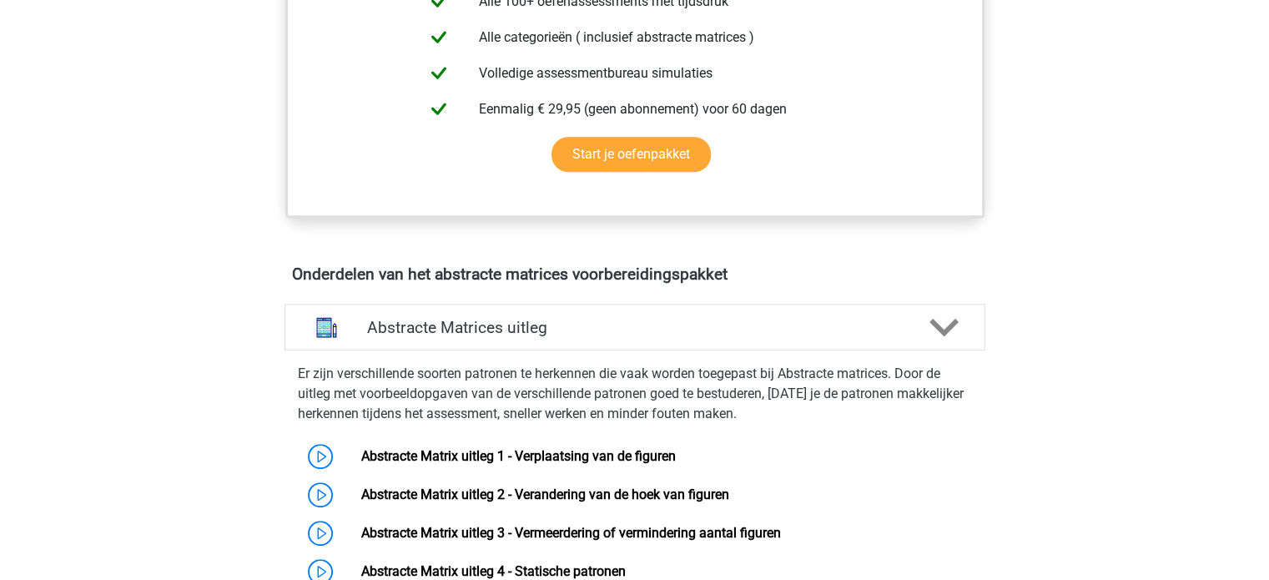
scroll to position [768, 0]
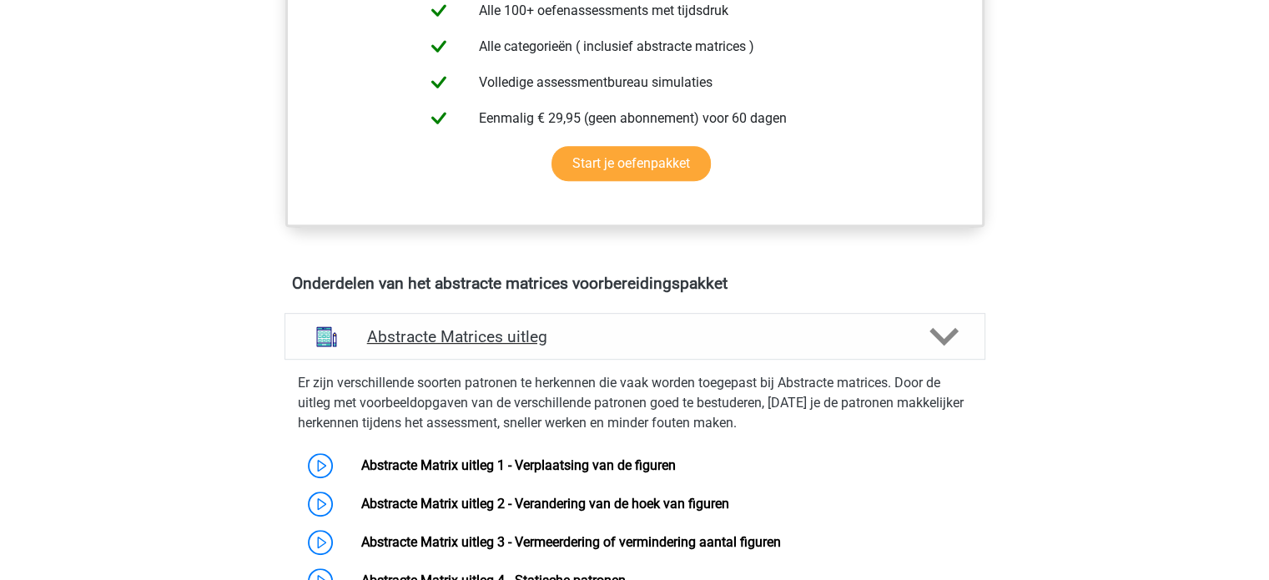
click at [609, 343] on h4 "Abstracte Matrices uitleg" at bounding box center [635, 336] width 536 height 19
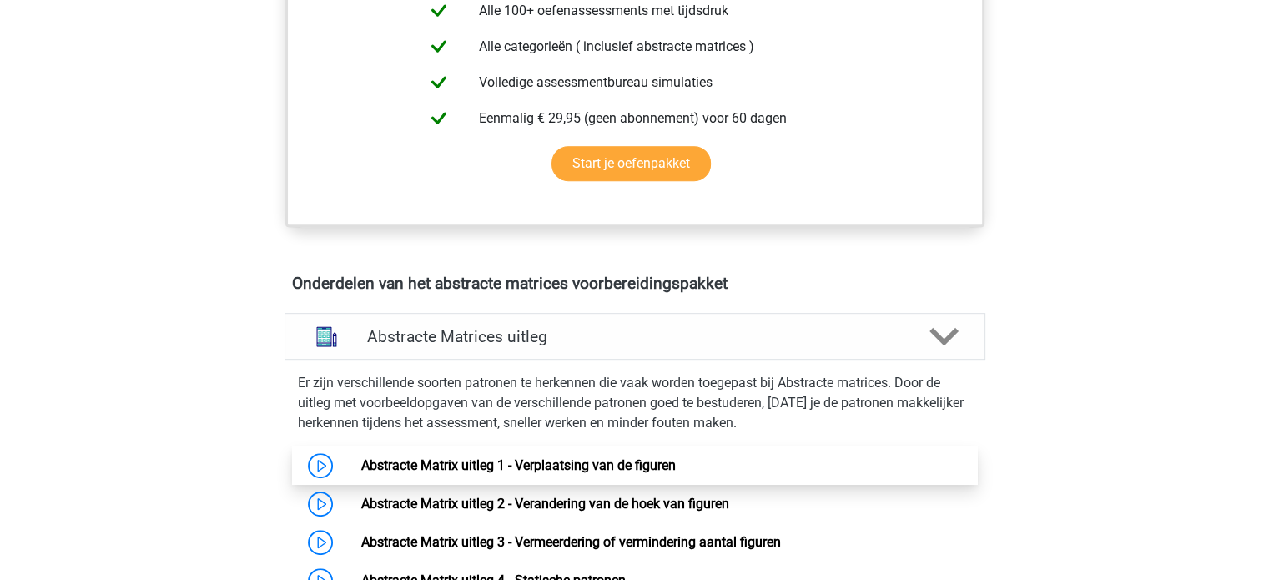
click at [561, 473] on link "Abstracte Matrix uitleg 1 - Verplaatsing van de figuren" at bounding box center [518, 465] width 315 height 16
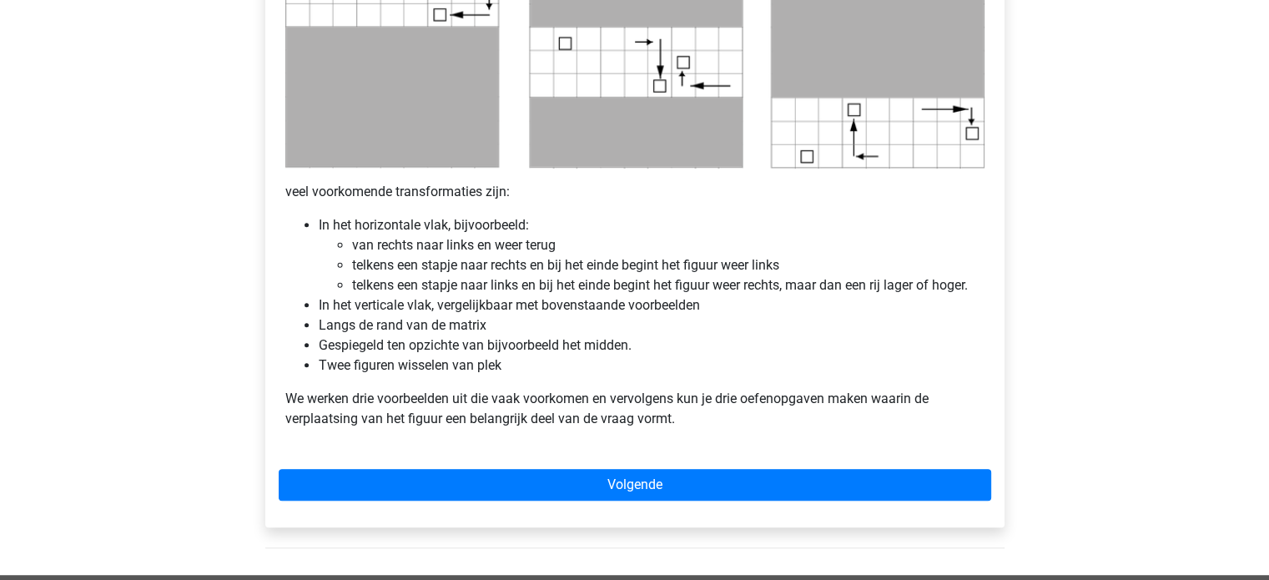
scroll to position [916, 0]
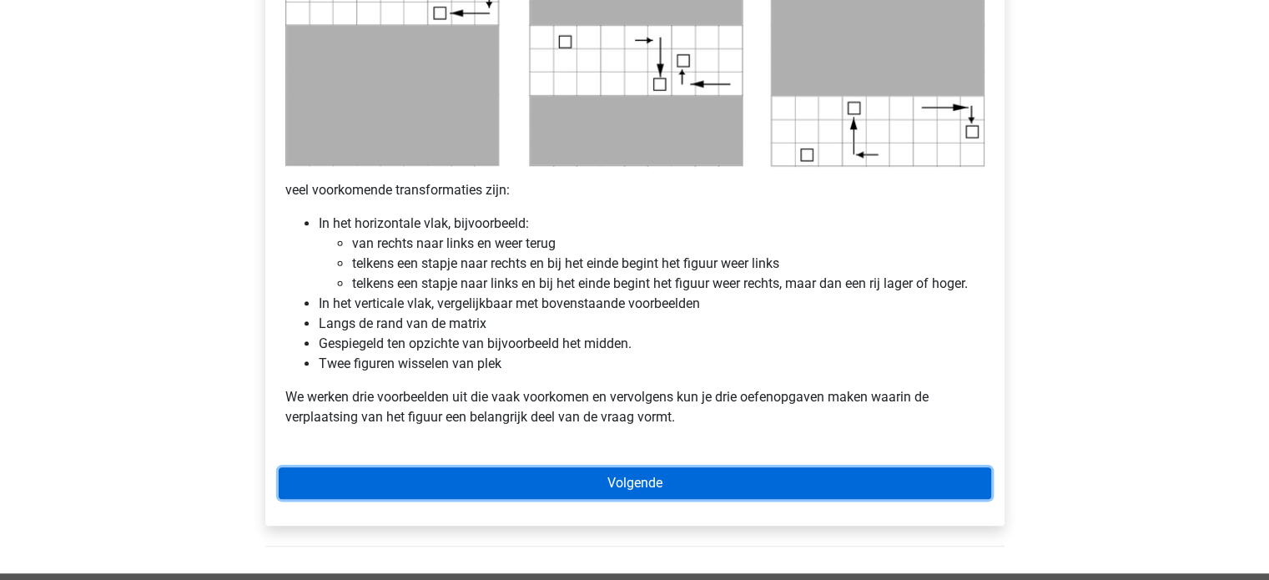
click at [607, 476] on link "Volgende" at bounding box center [635, 483] width 712 height 32
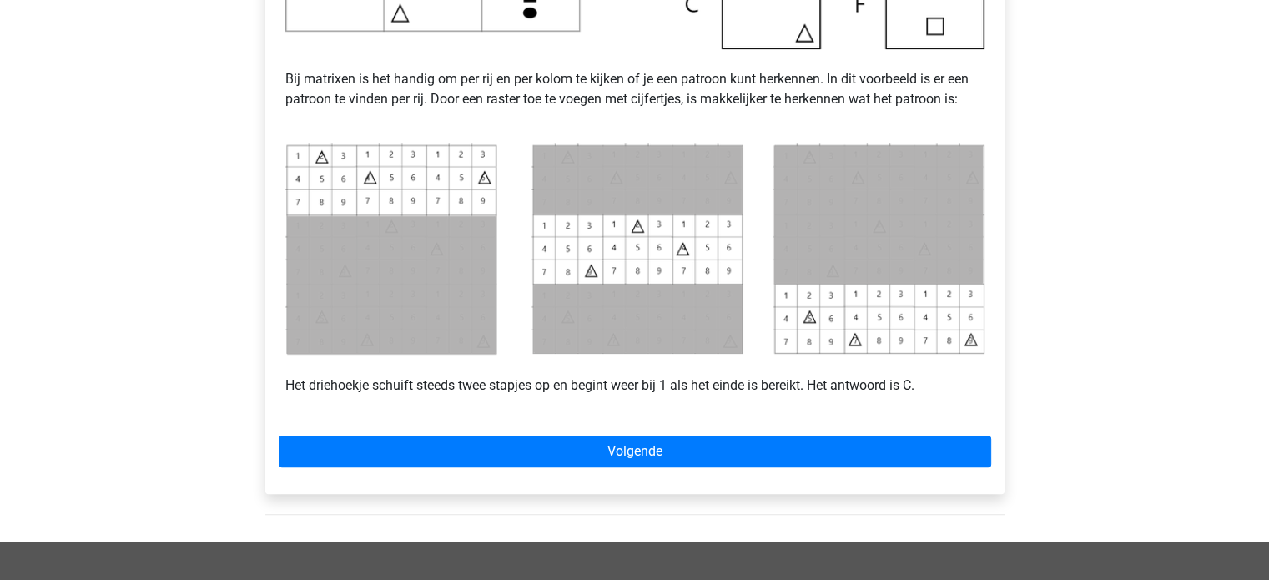
scroll to position [741, 0]
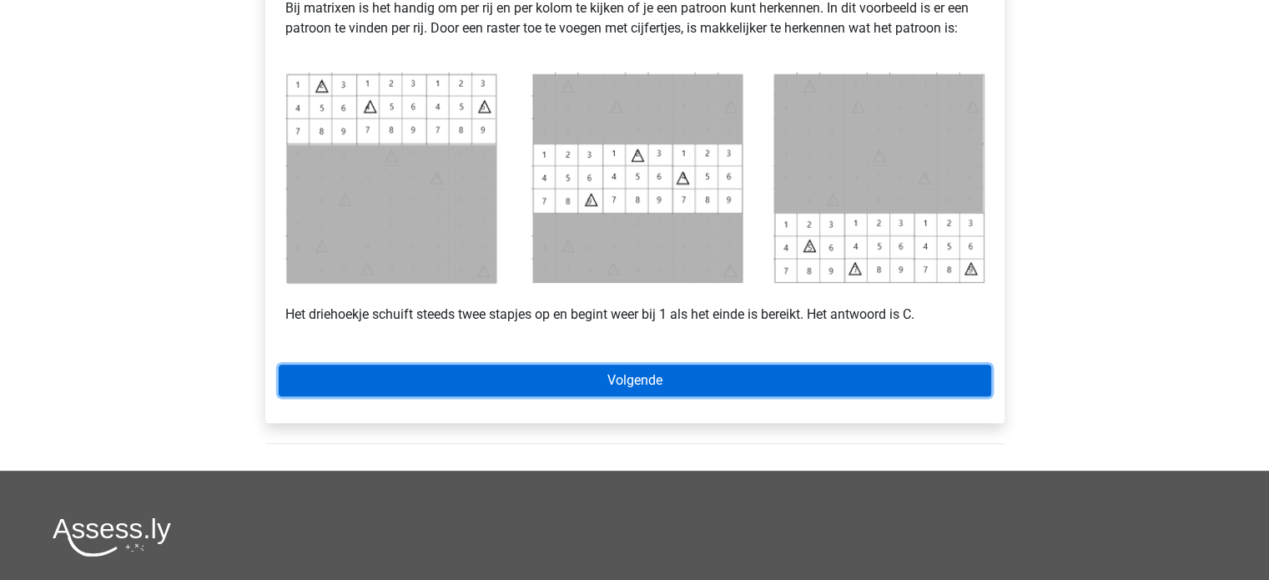
click at [675, 370] on link "Volgende" at bounding box center [635, 381] width 712 height 32
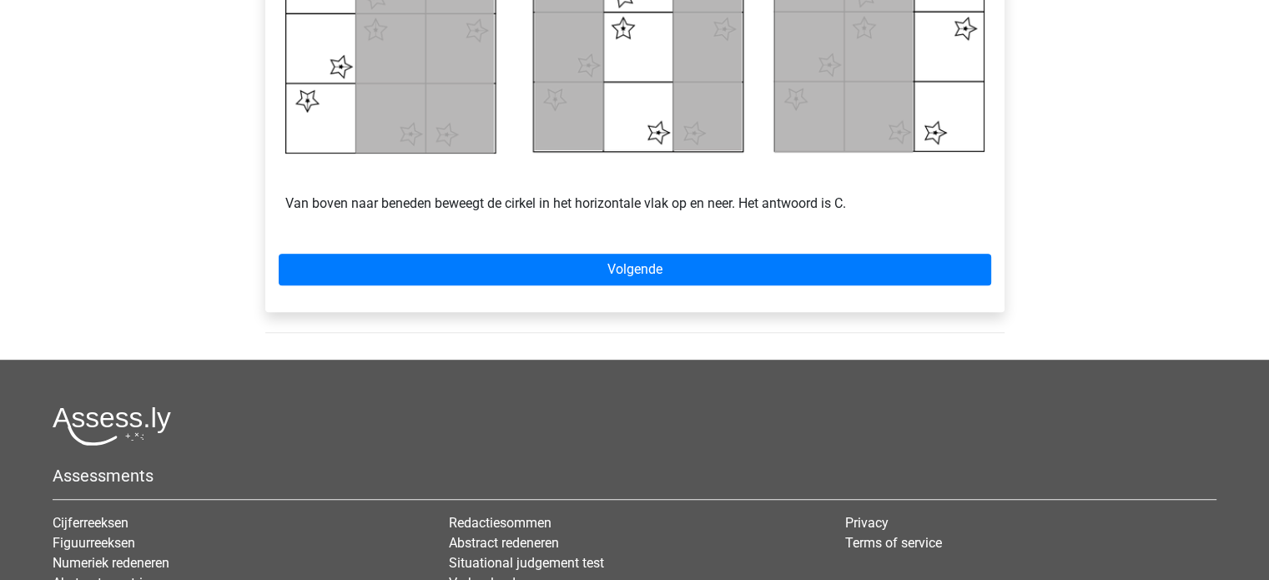
scroll to position [887, 0]
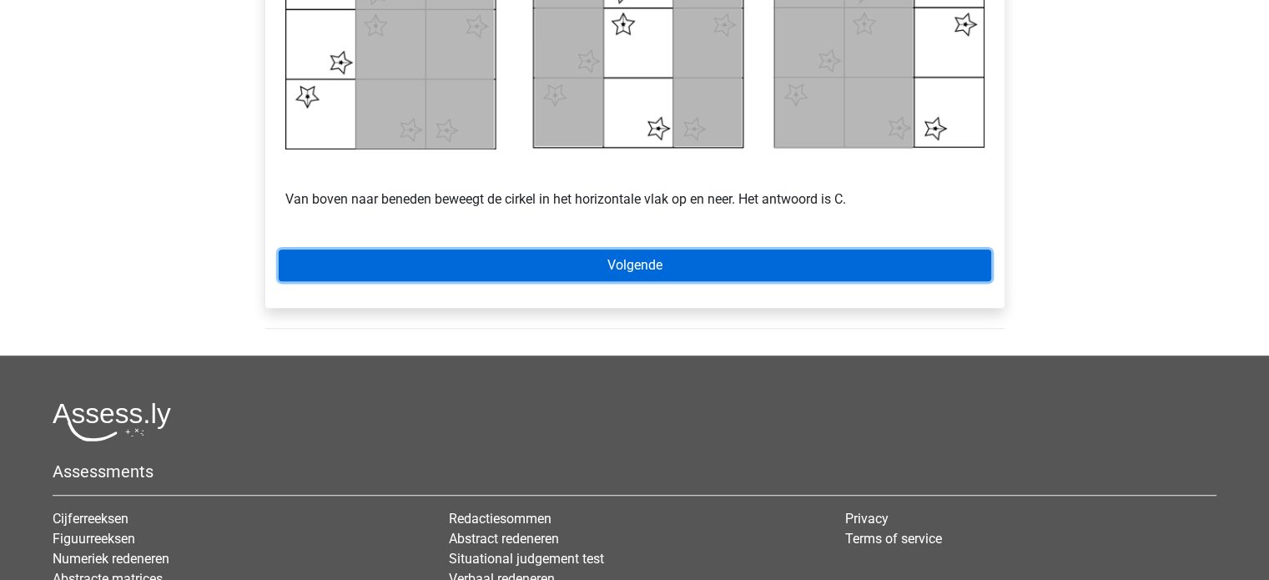
click at [720, 267] on link "Volgende" at bounding box center [635, 265] width 712 height 32
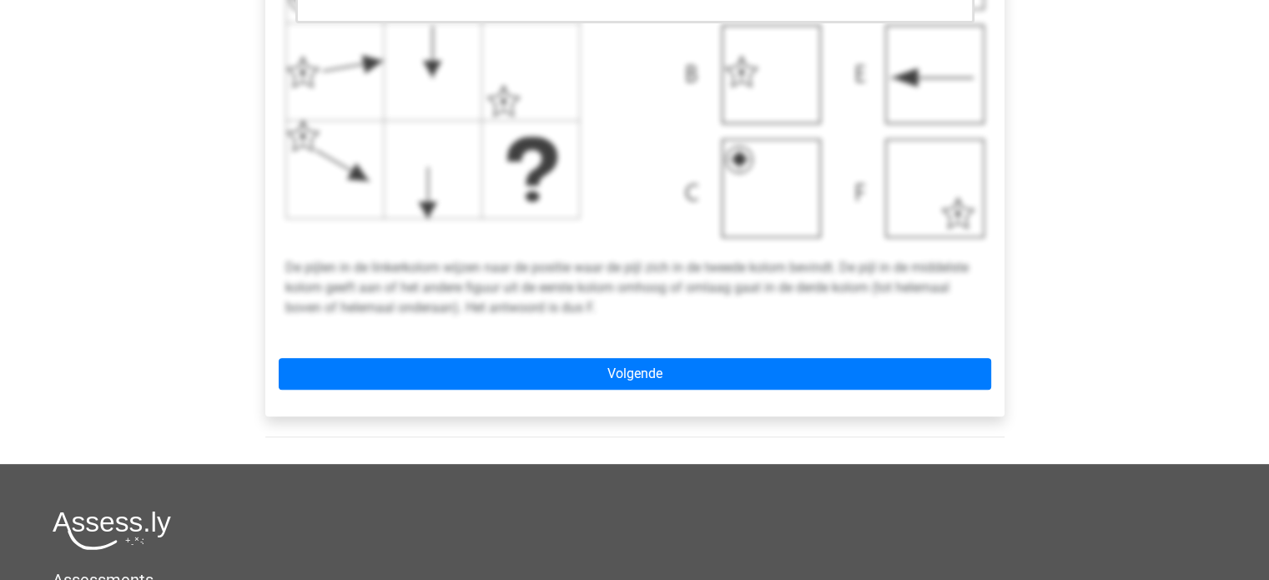
scroll to position [687, 0]
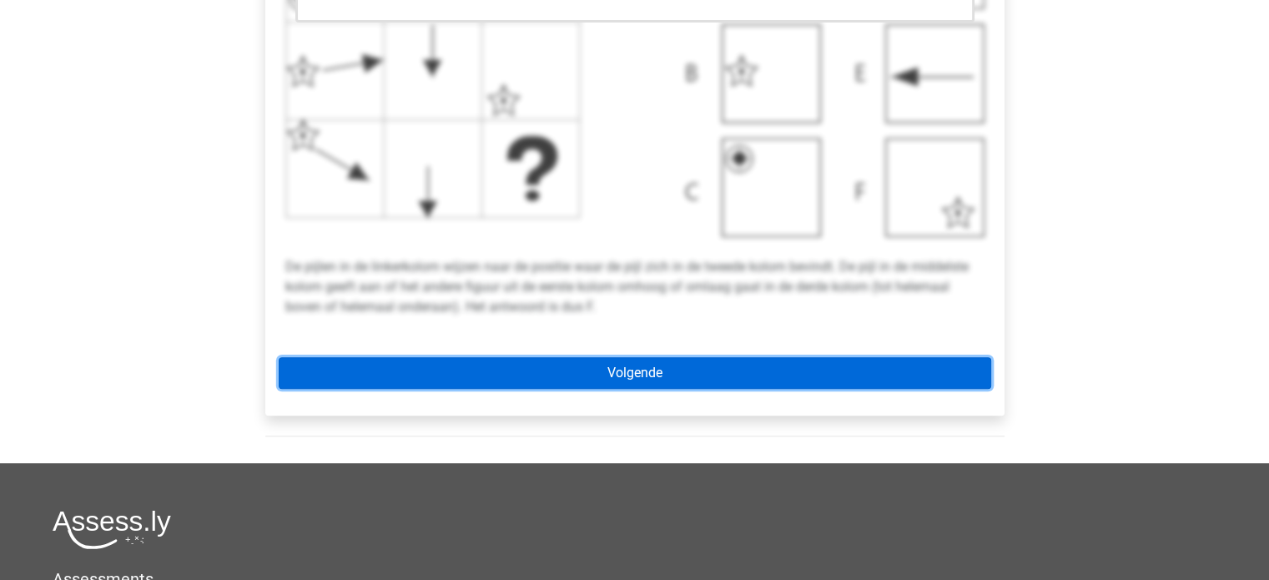
click at [637, 374] on link "Volgende" at bounding box center [635, 373] width 712 height 32
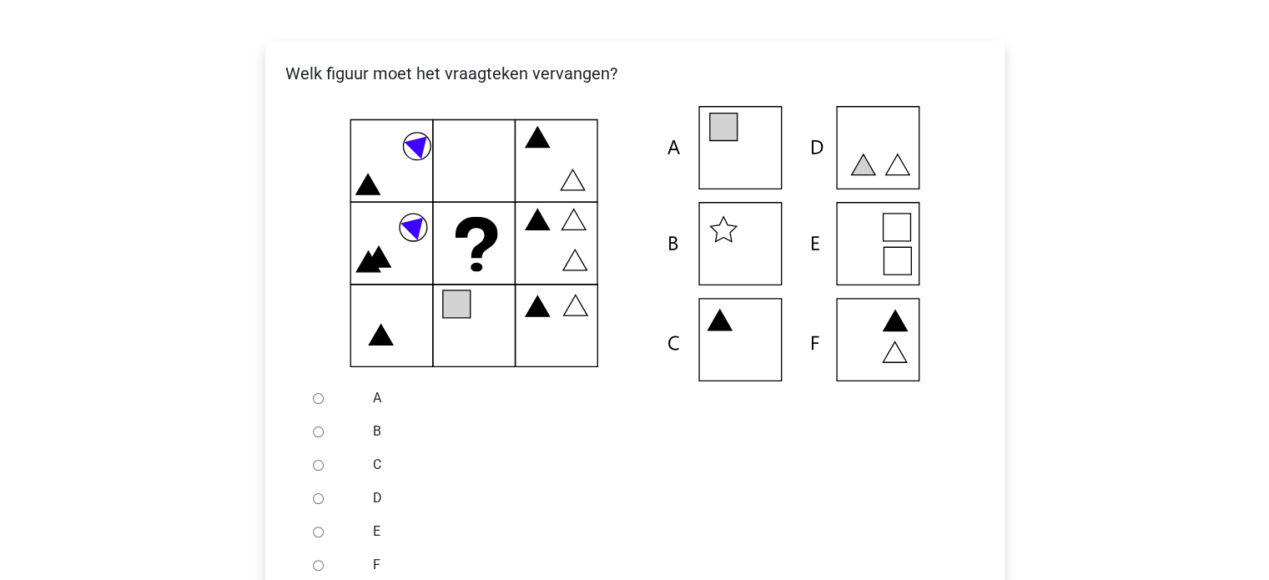
scroll to position [287, 0]
click at [317, 400] on input "A" at bounding box center [318, 397] width 11 height 11
radio input "true"
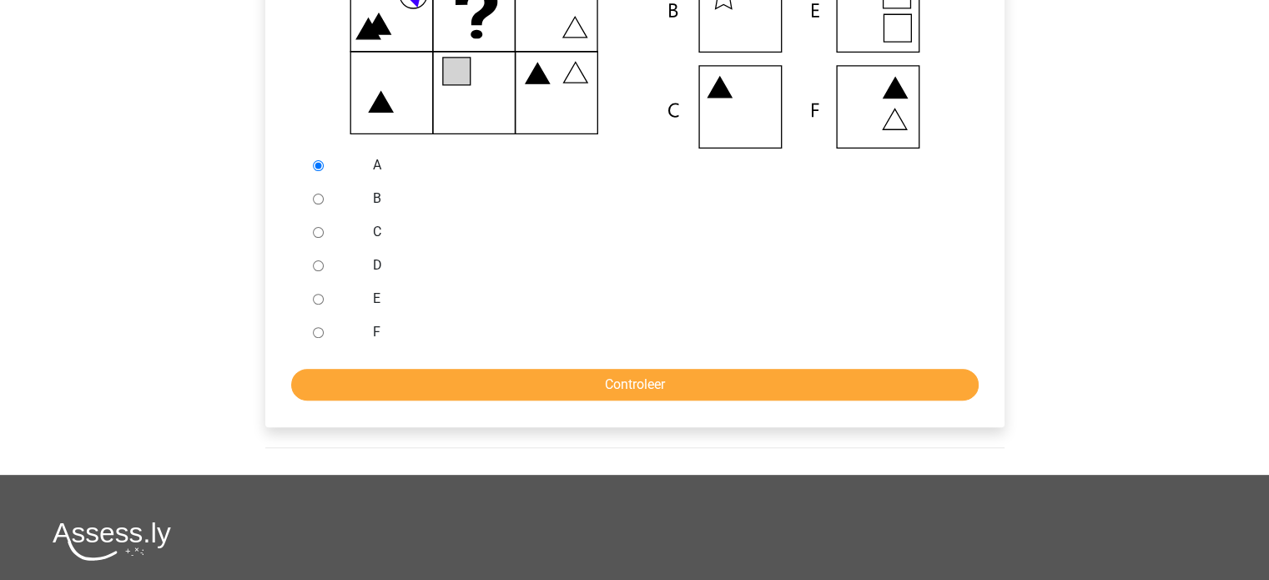
scroll to position [564, 0]
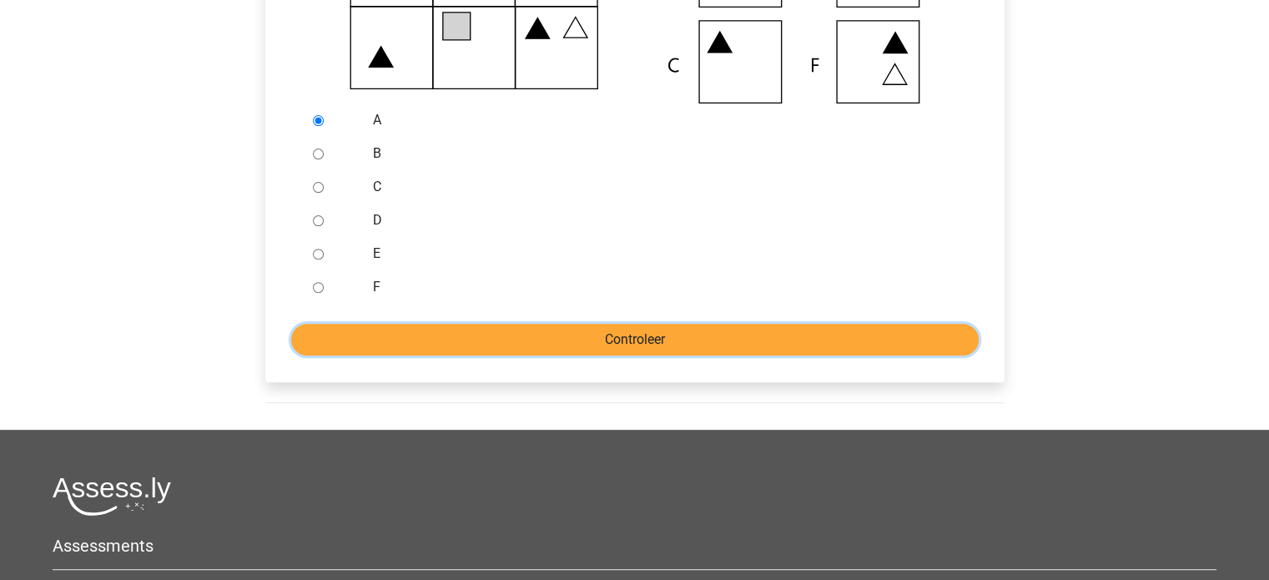
click at [531, 340] on input "Controleer" at bounding box center [634, 340] width 687 height 32
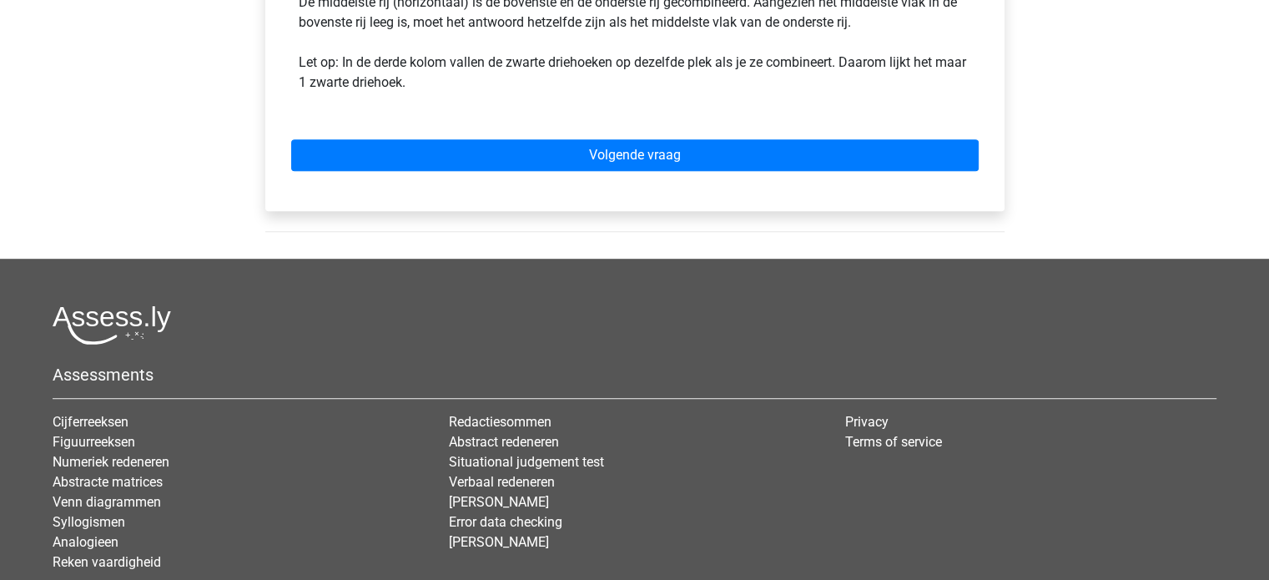
scroll to position [964, 0]
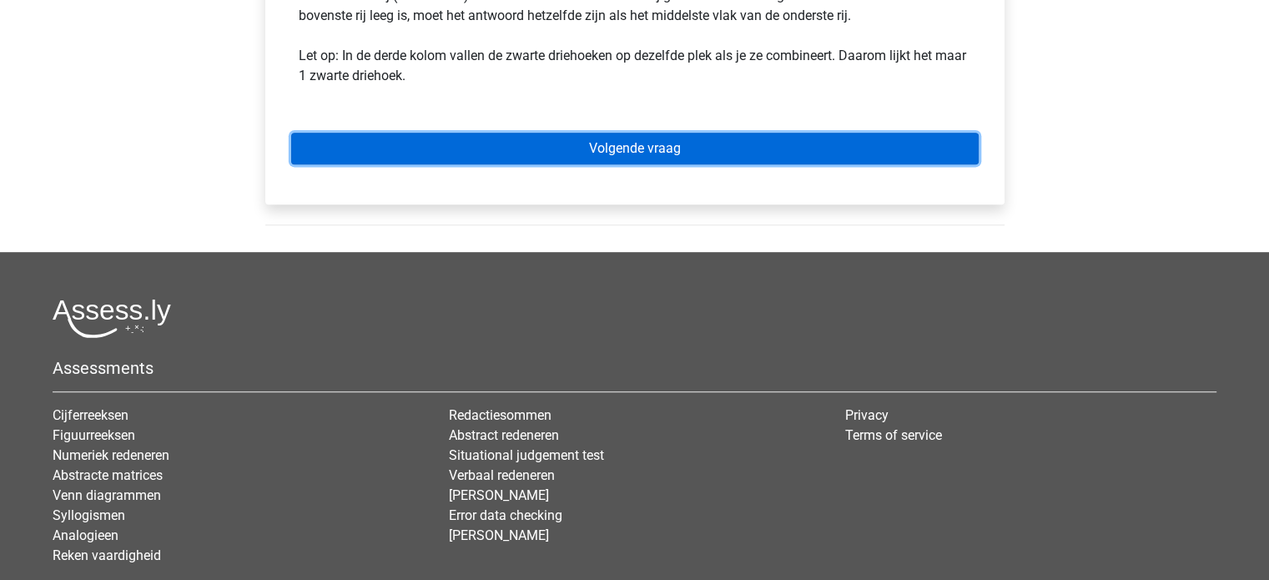
click at [659, 133] on link "Volgende vraag" at bounding box center [634, 149] width 687 height 32
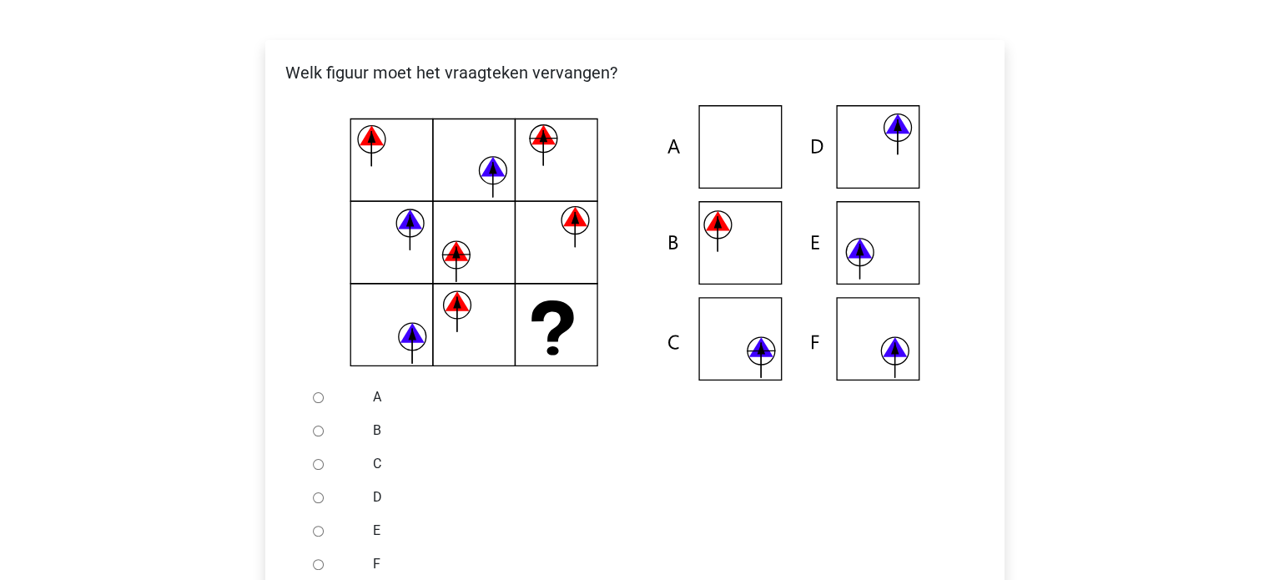
scroll to position [290, 0]
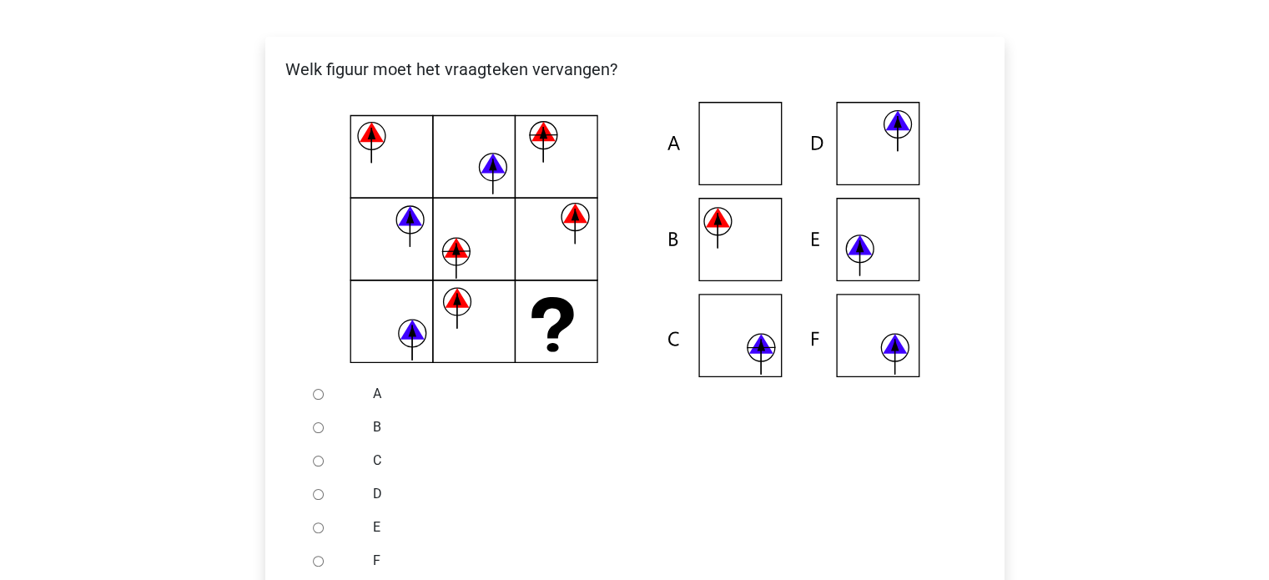
click at [316, 460] on input "C" at bounding box center [318, 461] width 11 height 11
radio input "true"
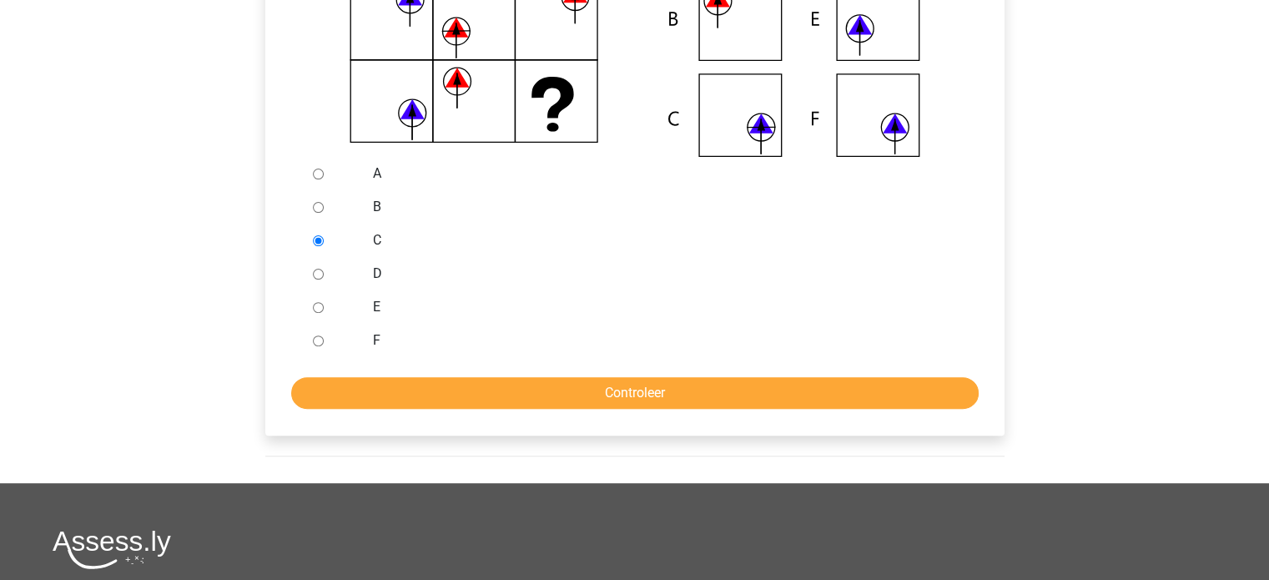
scroll to position [577, 0]
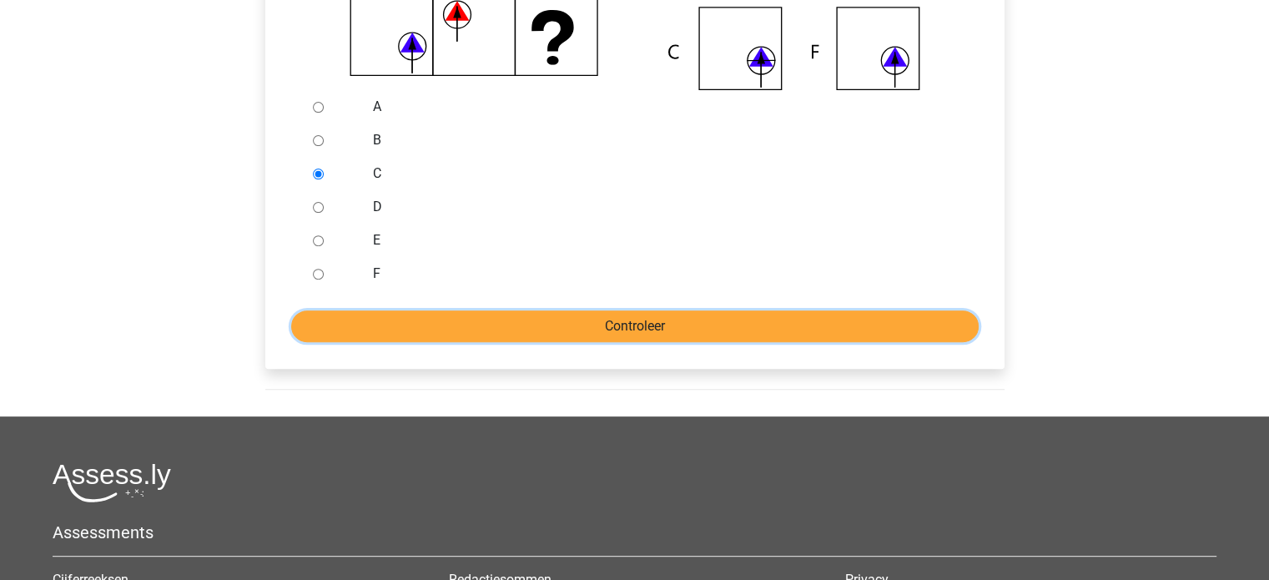
click at [694, 325] on input "Controleer" at bounding box center [634, 326] width 687 height 32
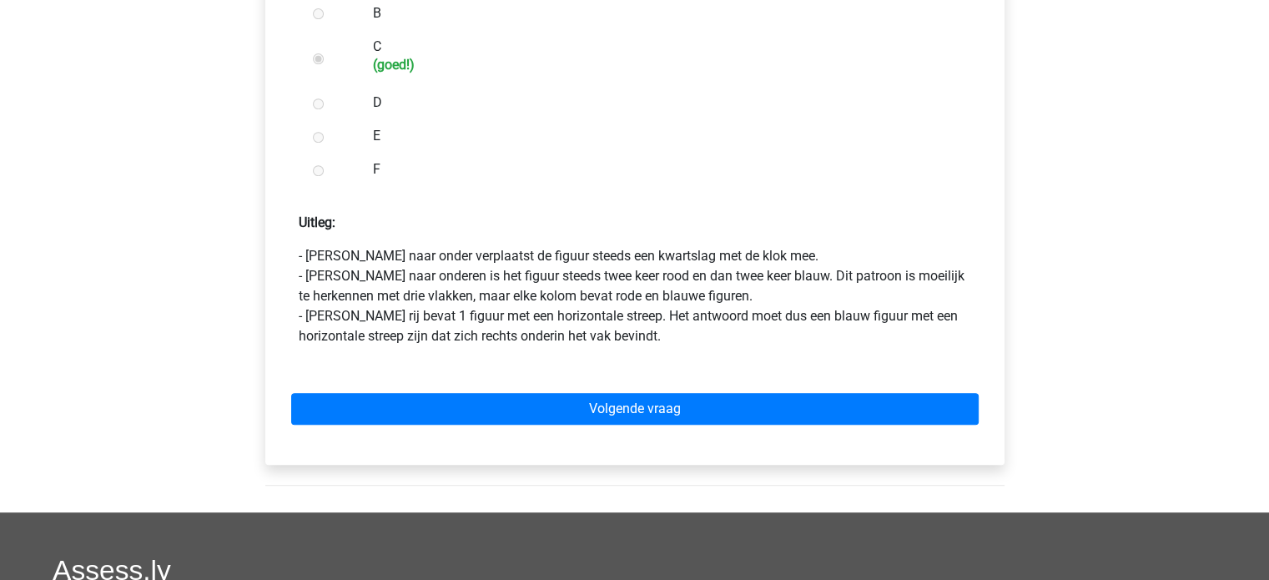
scroll to position [709, 0]
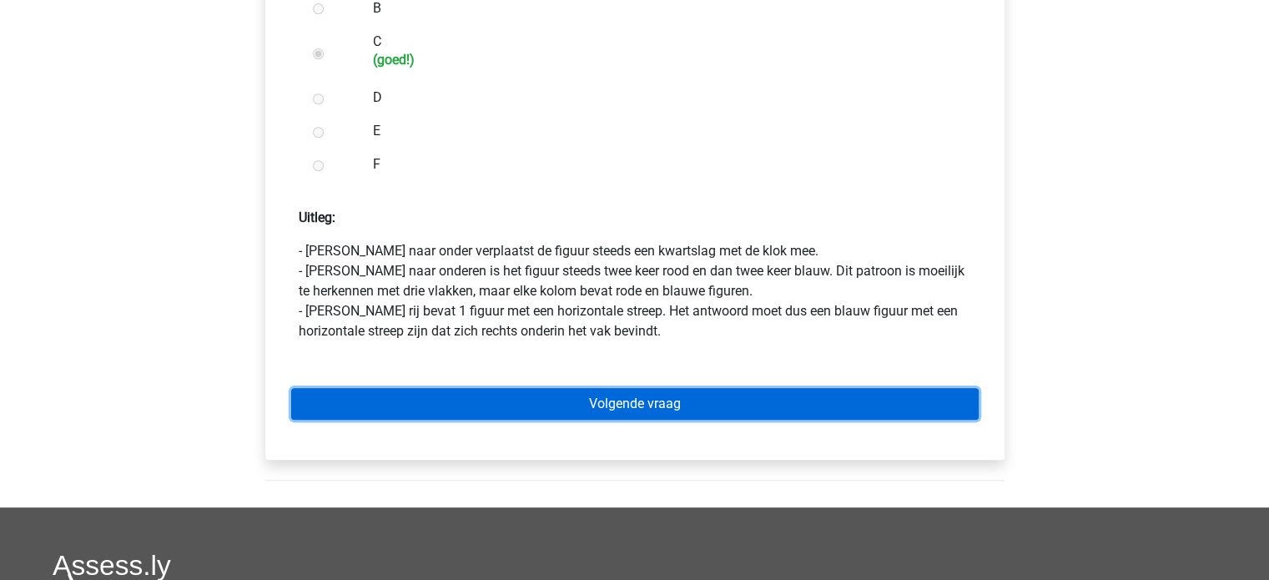
click at [613, 400] on link "Volgende vraag" at bounding box center [634, 404] width 687 height 32
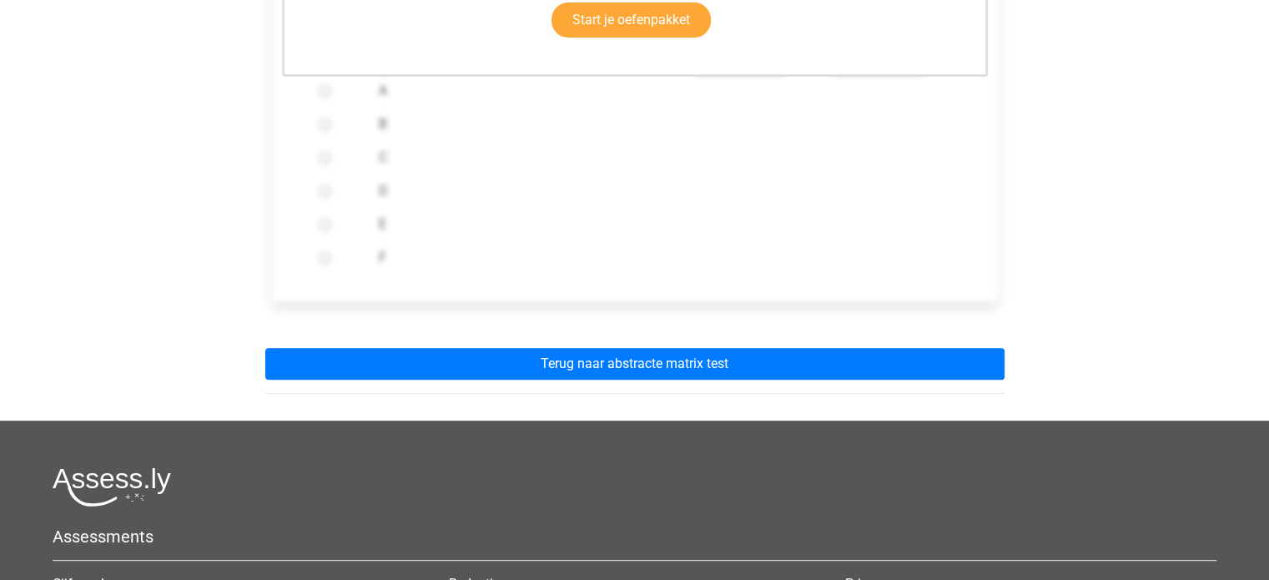
scroll to position [620, 0]
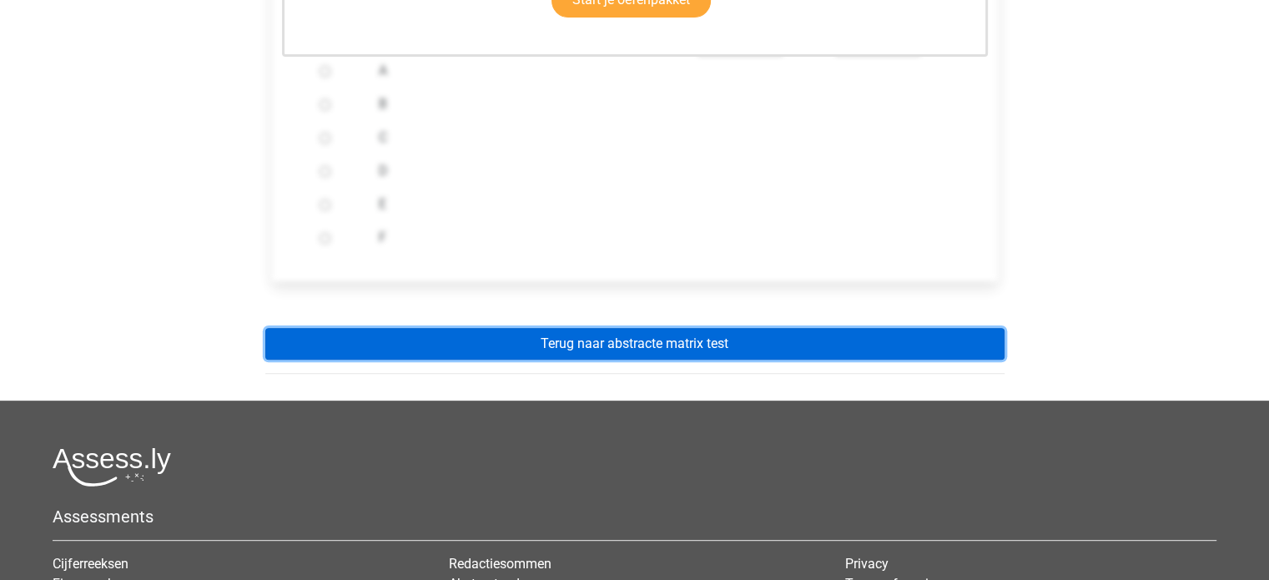
click at [632, 339] on link "Terug naar abstracte matrix test" at bounding box center [634, 344] width 739 height 32
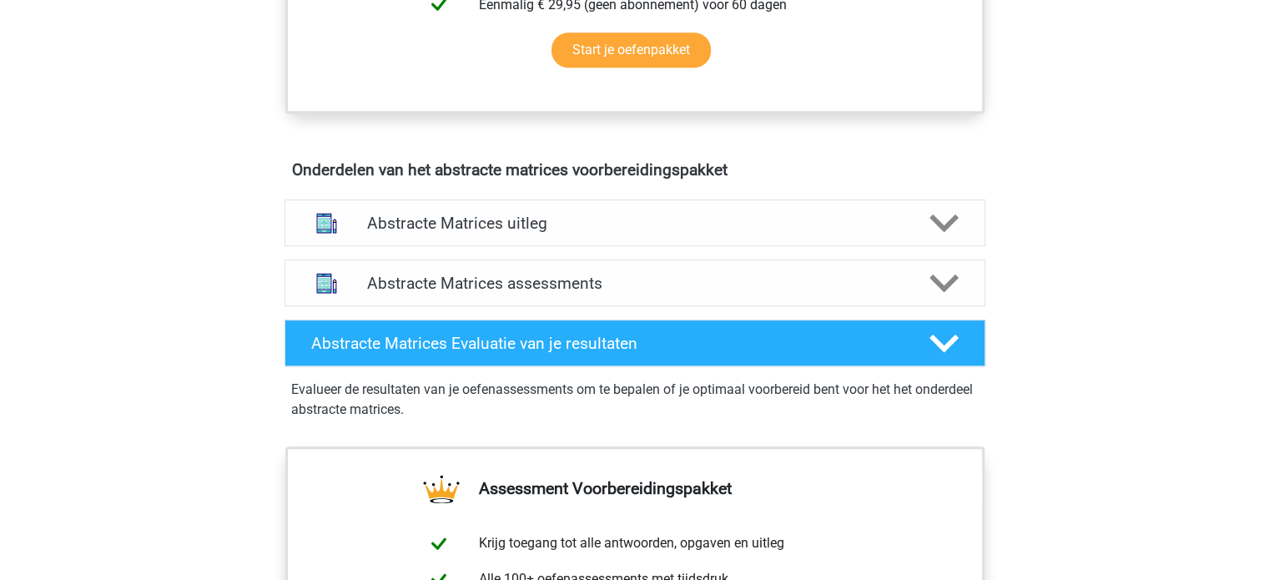
scroll to position [883, 0]
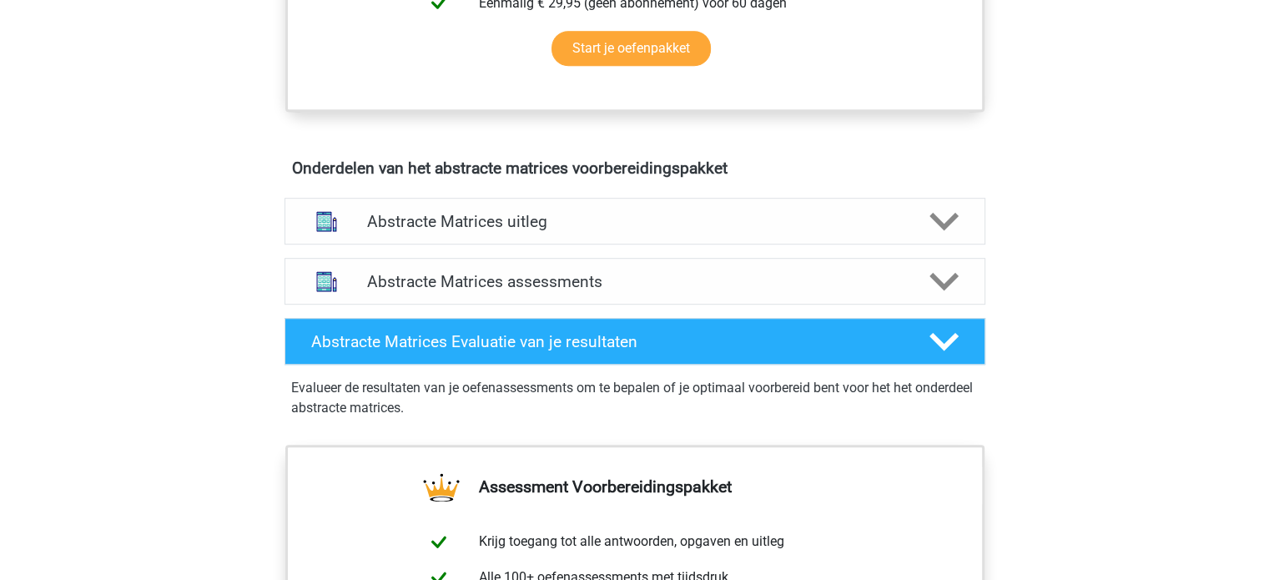
click at [632, 339] on h4 "Abstracte Matrices Evaluatie van je resultaten" at bounding box center [607, 341] width 592 height 19
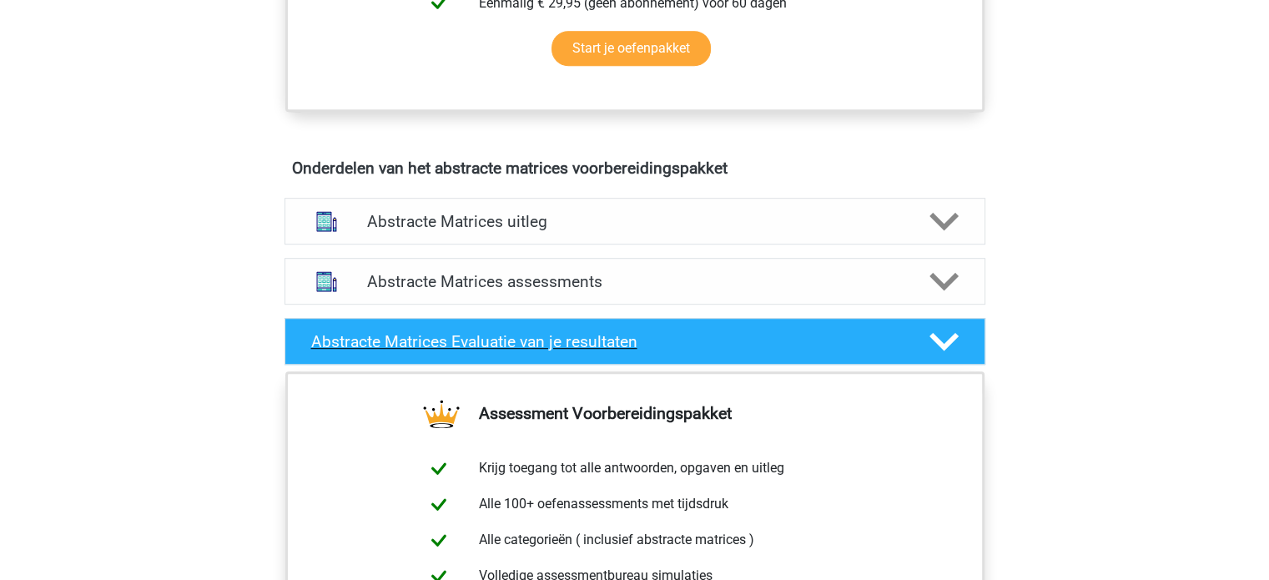
click at [711, 322] on div "Abstracte Matrices Evaluatie van je resultaten" at bounding box center [634, 341] width 701 height 47
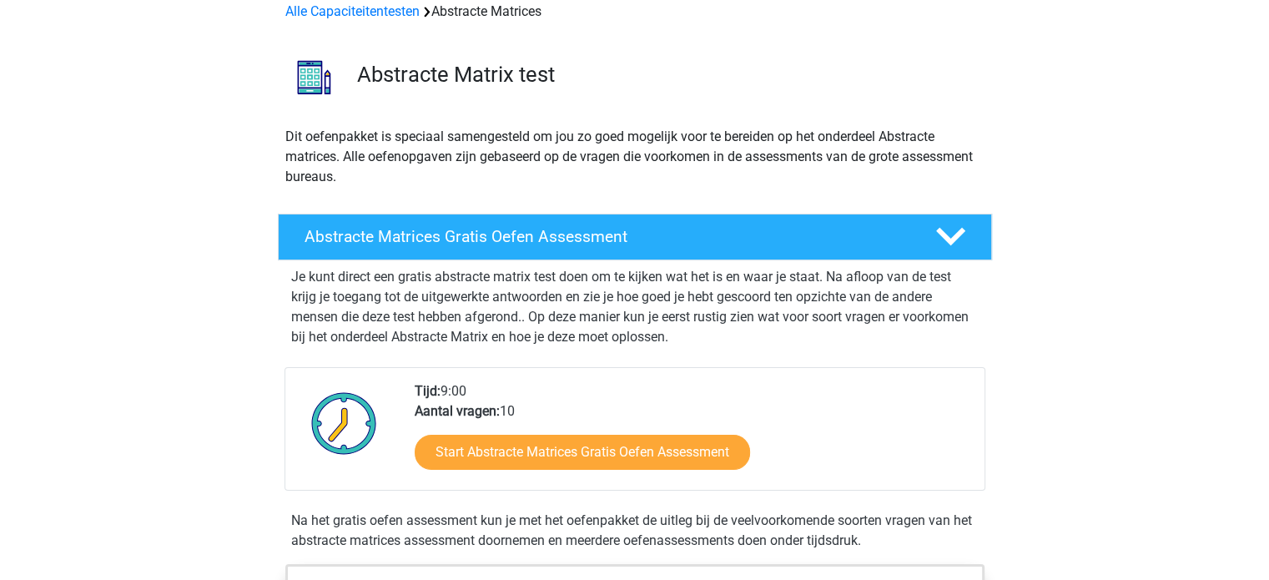
scroll to position [0, 0]
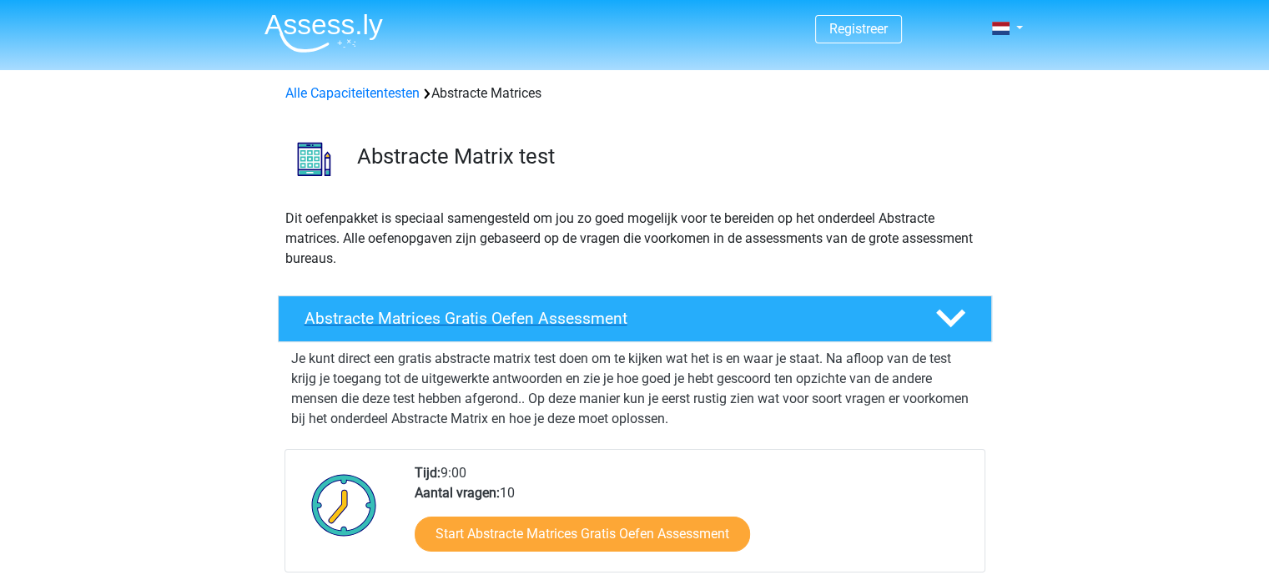
click at [951, 321] on polygon at bounding box center [950, 319] width 29 height 18
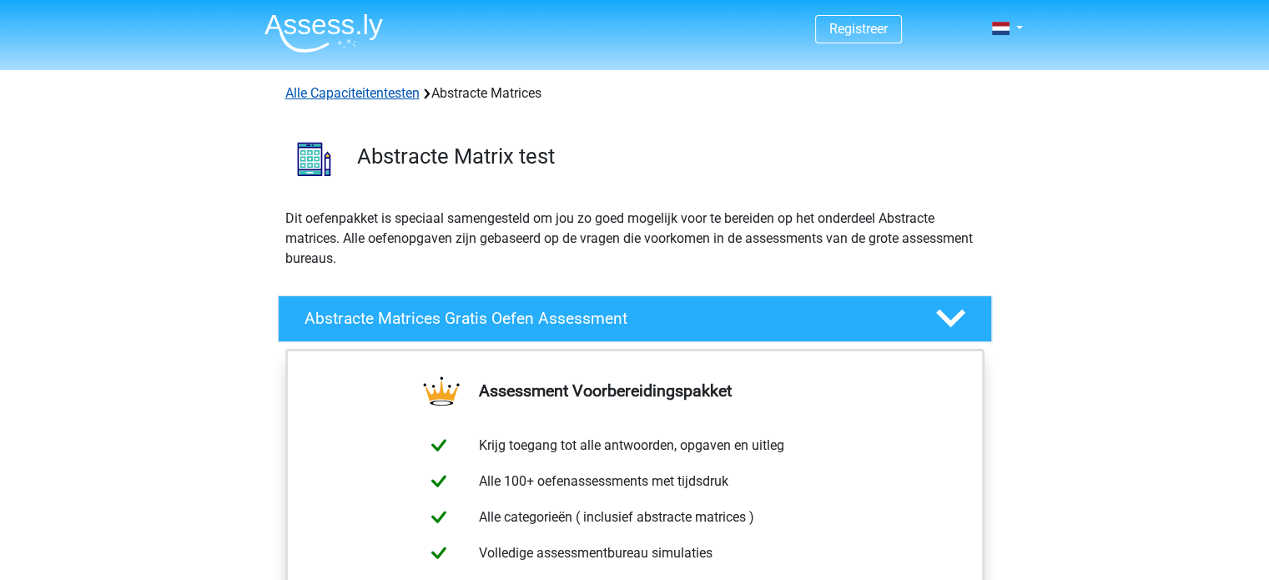
click at [360, 90] on link "Alle Capaciteitentesten" at bounding box center [352, 93] width 134 height 16
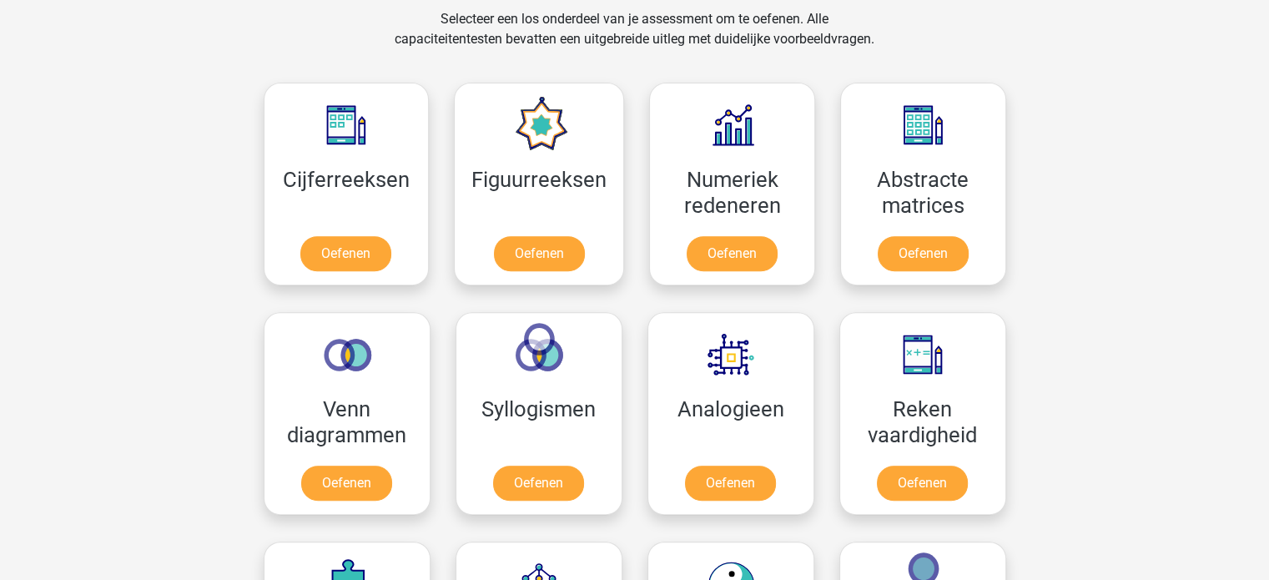
scroll to position [699, 0]
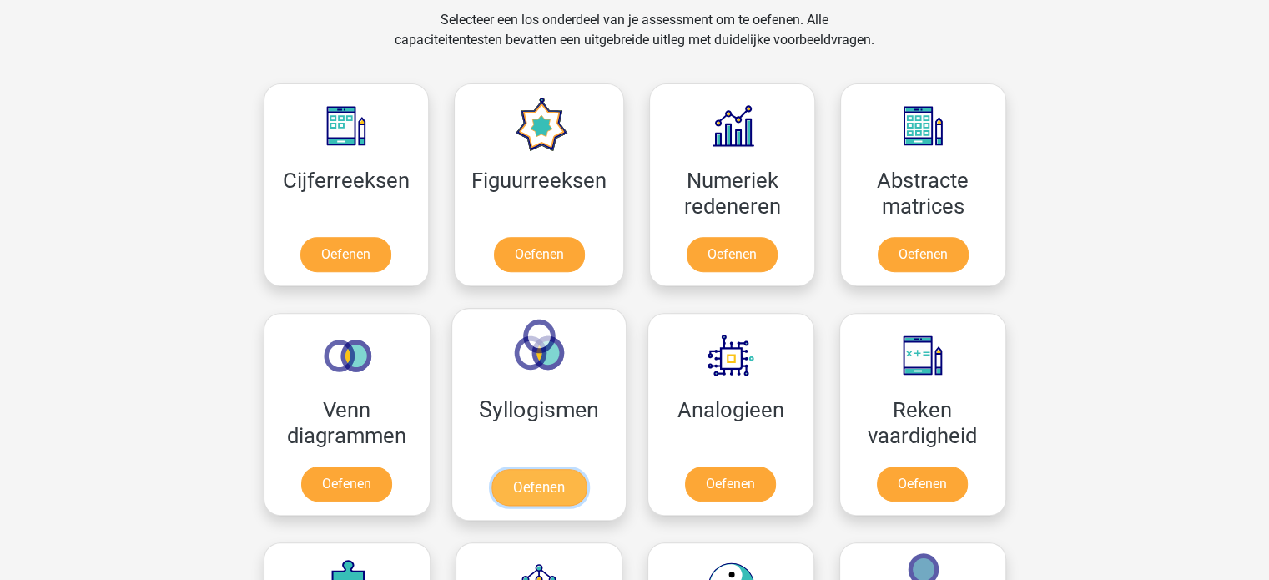
click at [561, 486] on link "Oefenen" at bounding box center [538, 487] width 95 height 37
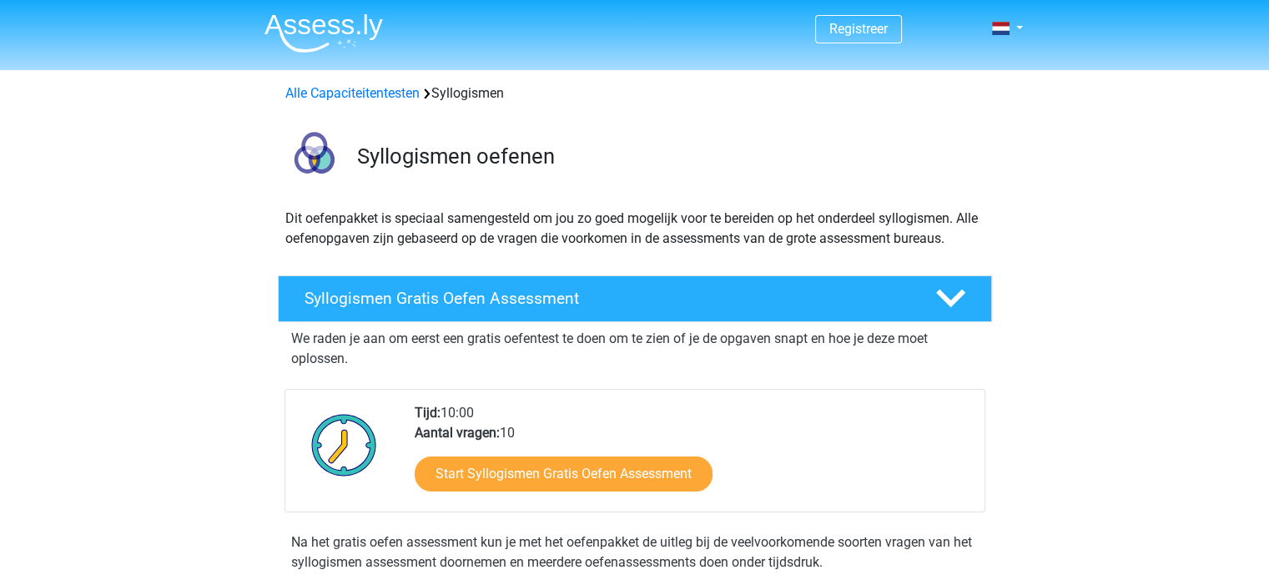
scroll to position [102, 0]
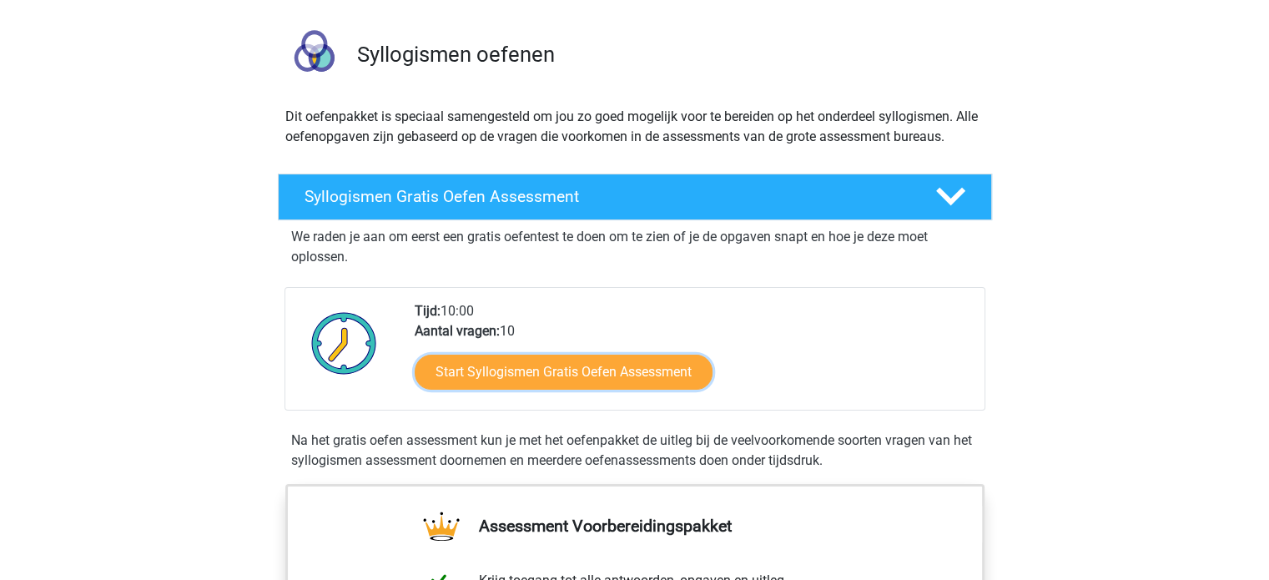
click at [549, 382] on link "Start Syllogismen Gratis Oefen Assessment" at bounding box center [564, 372] width 298 height 35
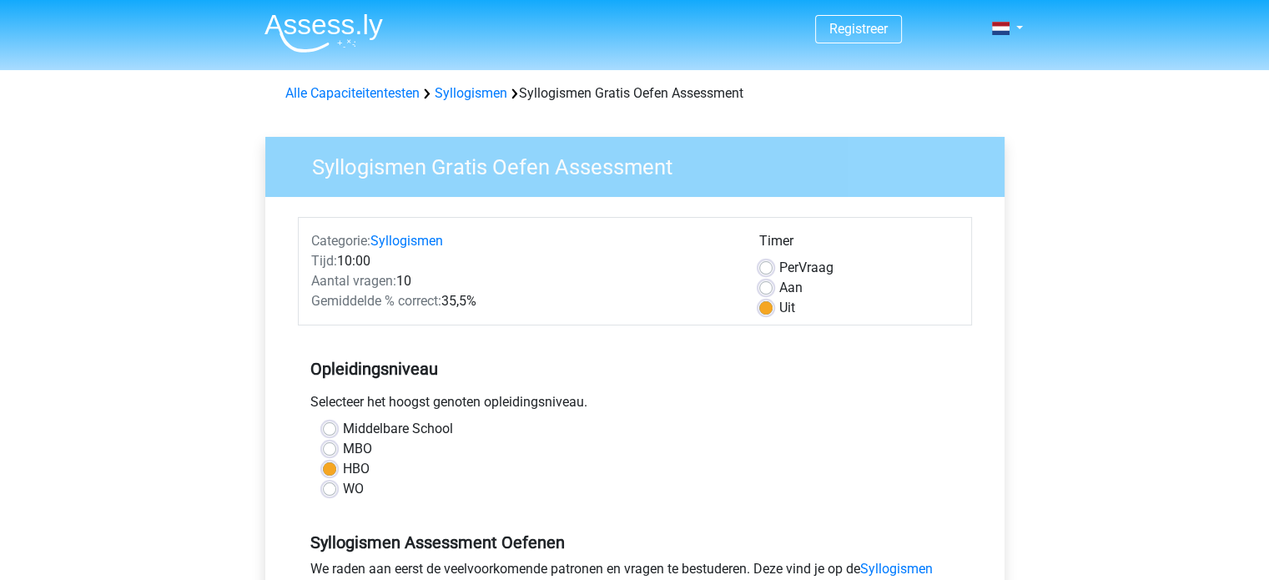
click at [779, 272] on label "Per Vraag" at bounding box center [806, 268] width 54 height 20
click at [766, 272] on input "Per Vraag" at bounding box center [765, 266] width 13 height 17
radio input "true"
click at [515, 449] on div "MBO" at bounding box center [635, 449] width 624 height 20
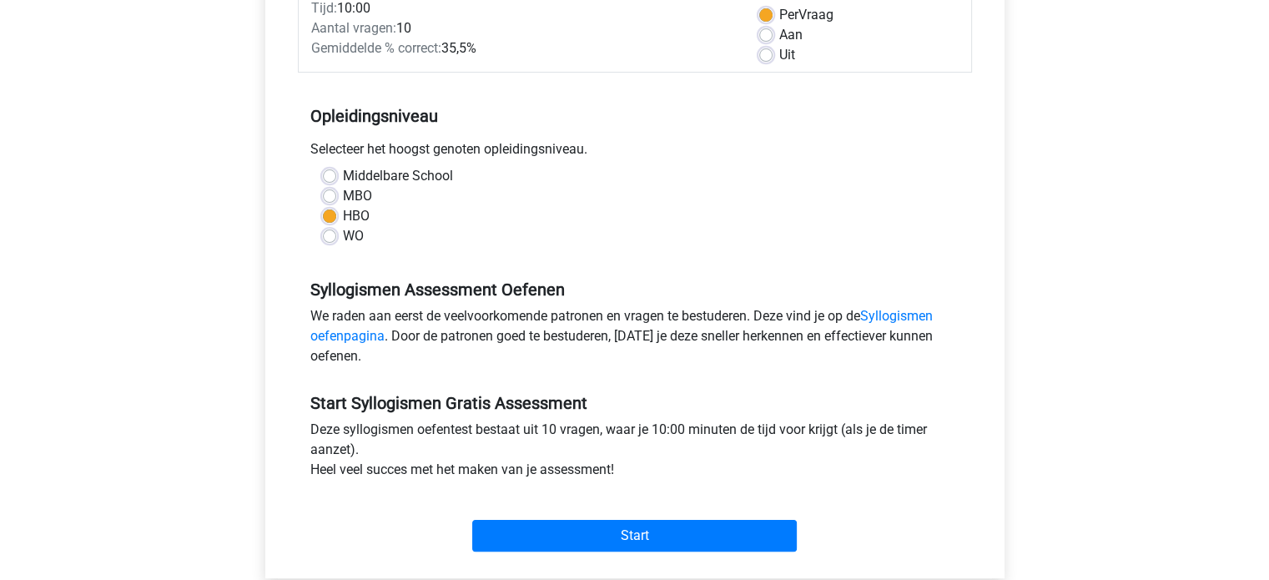
scroll to position [254, 0]
click at [310, 326] on link "Syllogismen oefenpagina" at bounding box center [621, 325] width 622 height 36
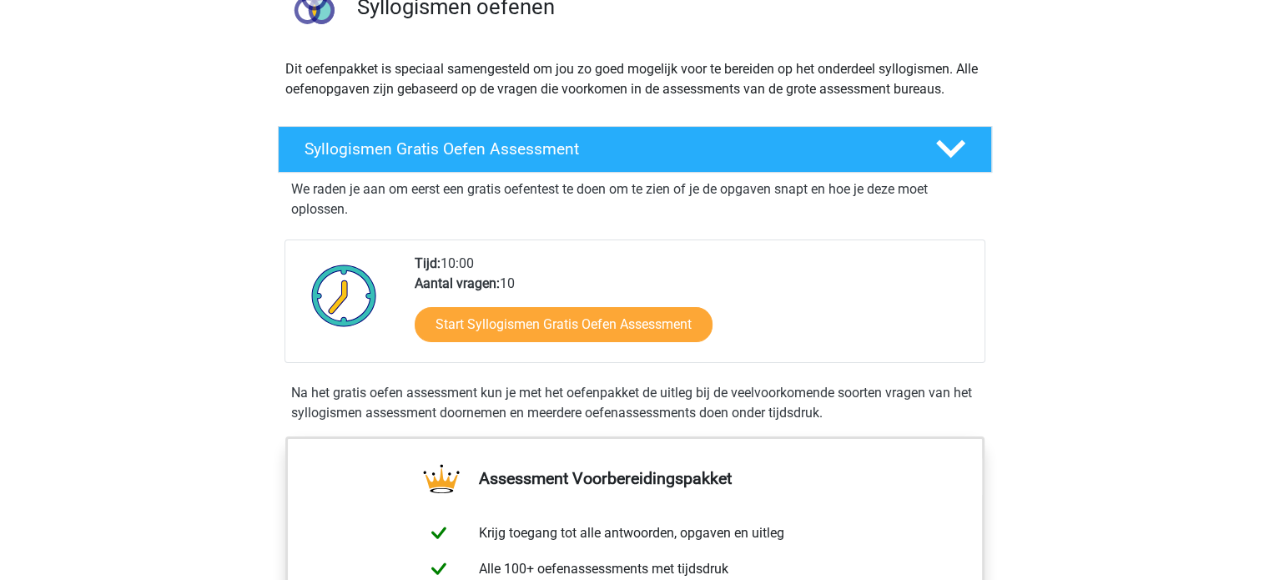
scroll to position [147, 0]
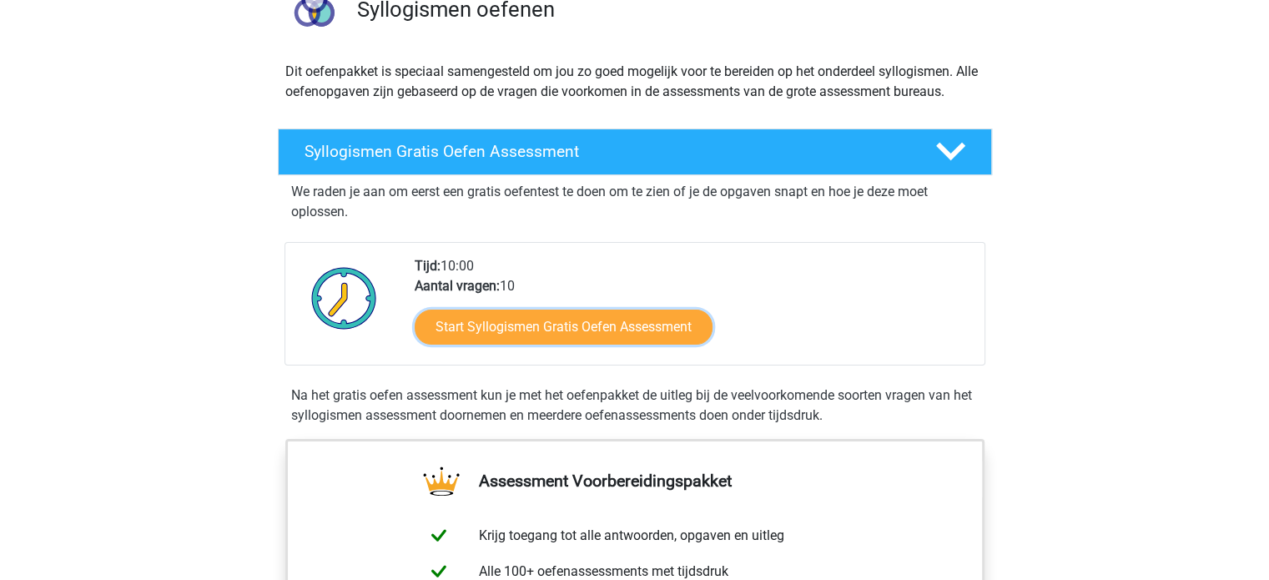
click at [576, 325] on link "Start Syllogismen Gratis Oefen Assessment" at bounding box center [564, 327] width 298 height 35
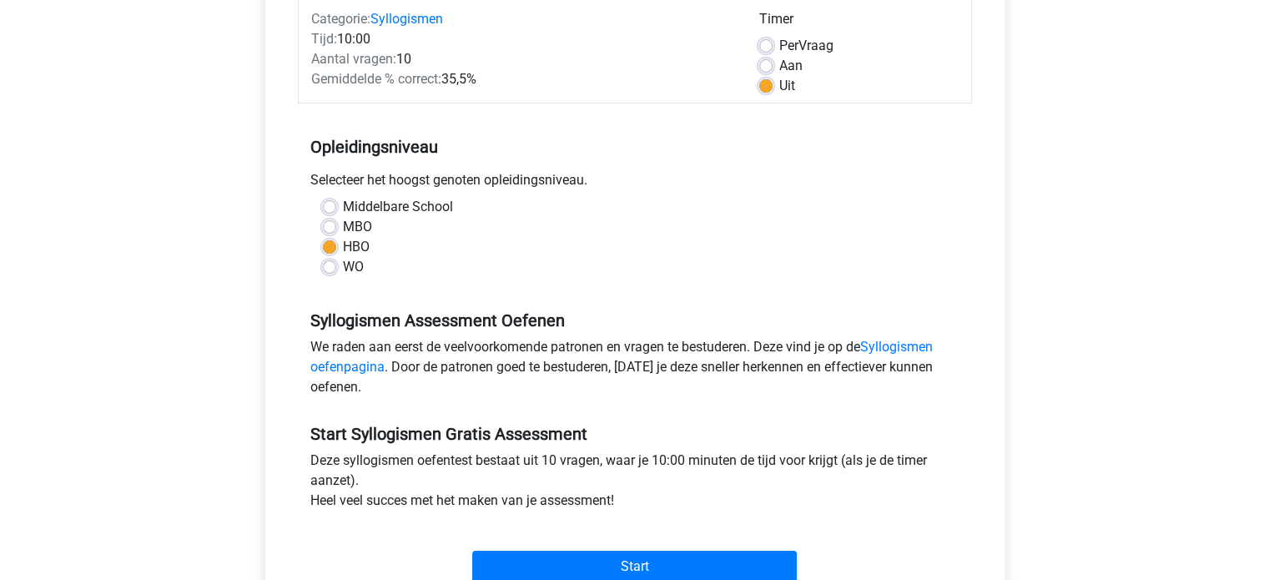
scroll to position [400, 0]
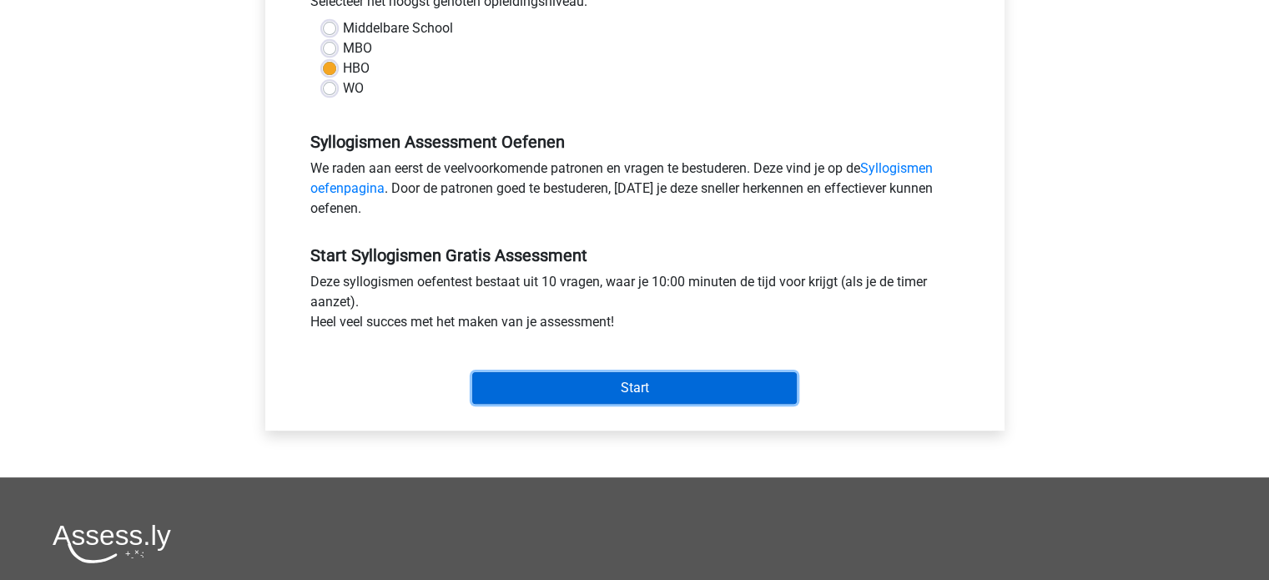
click at [586, 393] on input "Start" at bounding box center [634, 388] width 325 height 32
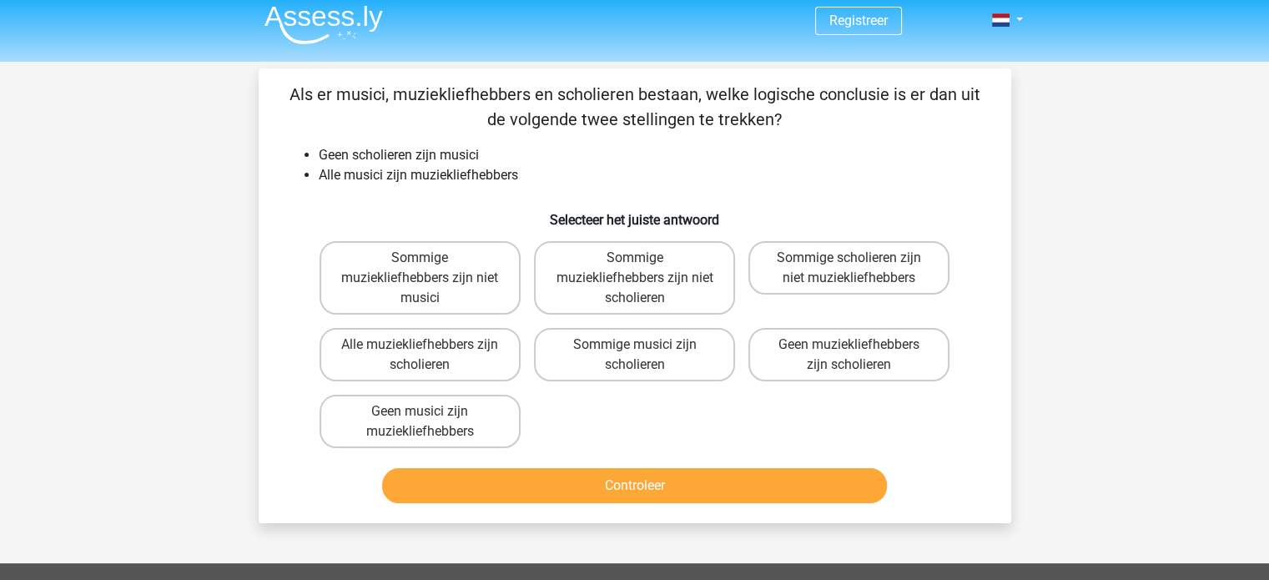
scroll to position [3, 0]
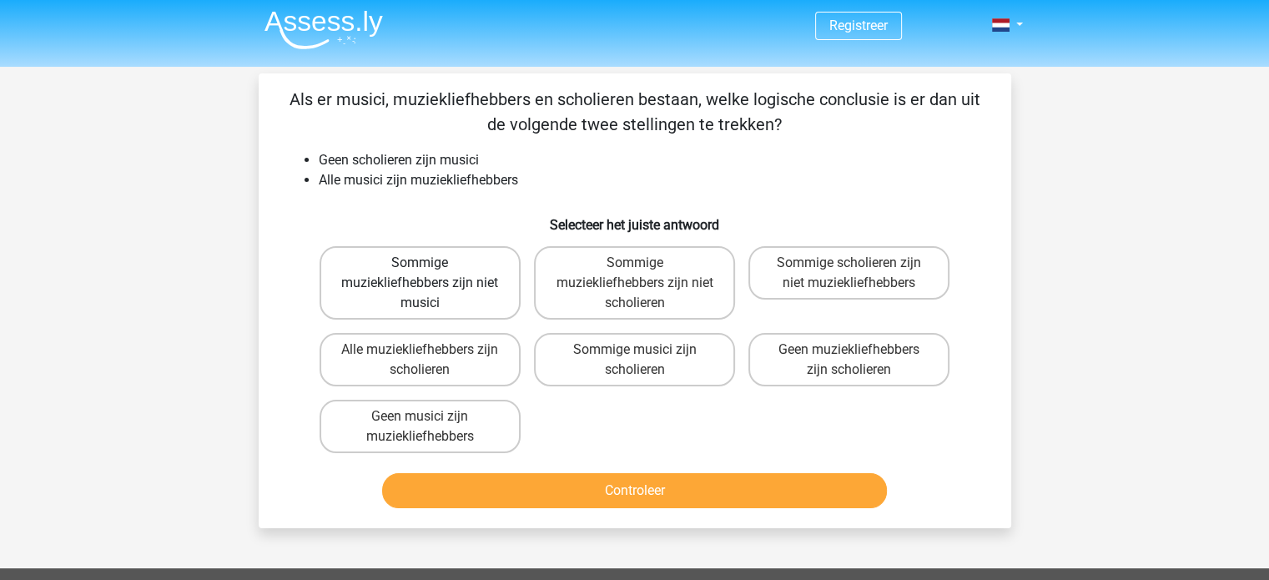
click at [477, 295] on label "Sommige muziekliefhebbers zijn niet musici" at bounding box center [420, 282] width 201 height 73
click at [430, 274] on input "Sommige muziekliefhebbers zijn niet musici" at bounding box center [425, 268] width 11 height 11
radio input "true"
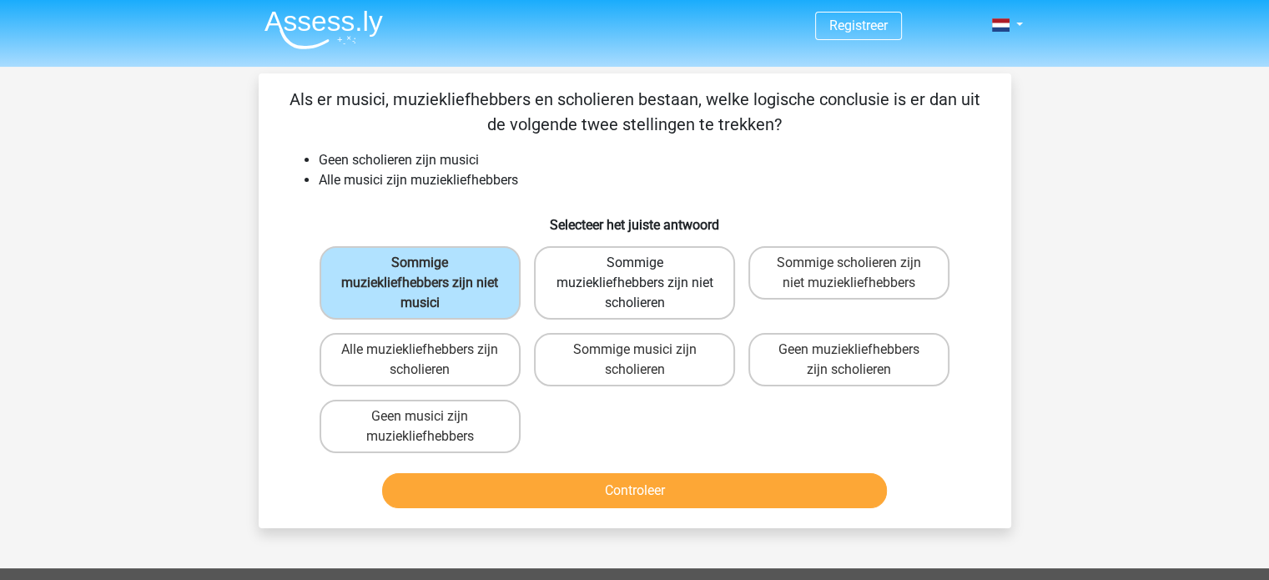
click at [623, 315] on label "Sommige muziekliefhebbers zijn niet scholieren" at bounding box center [634, 282] width 201 height 73
click at [634, 274] on input "Sommige muziekliefhebbers zijn niet scholieren" at bounding box center [639, 268] width 11 height 11
radio input "true"
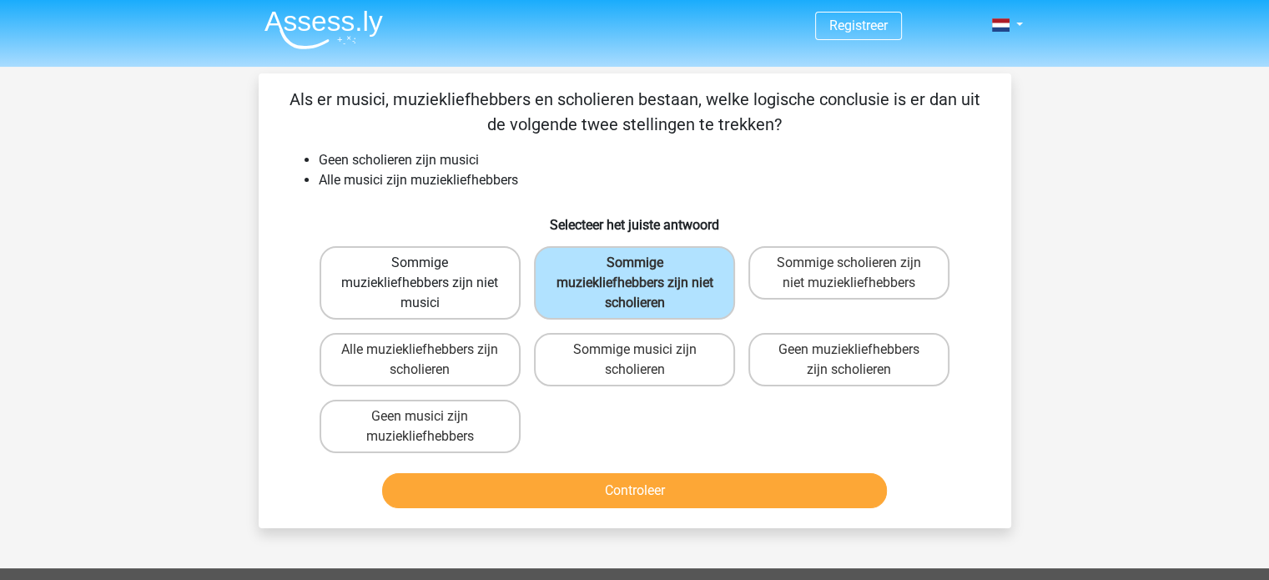
click at [468, 310] on label "Sommige muziekliefhebbers zijn niet musici" at bounding box center [420, 282] width 201 height 73
click at [430, 274] on input "Sommige muziekliefhebbers zijn niet musici" at bounding box center [425, 268] width 11 height 11
radio input "true"
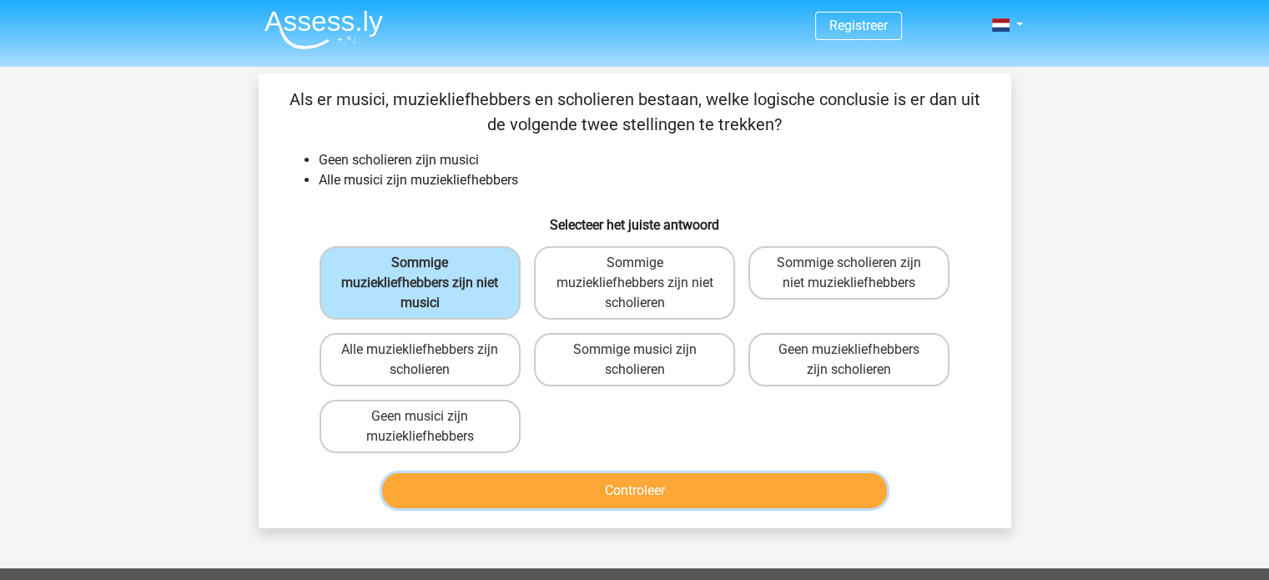
click at [635, 489] on button "Controleer" at bounding box center [634, 490] width 505 height 35
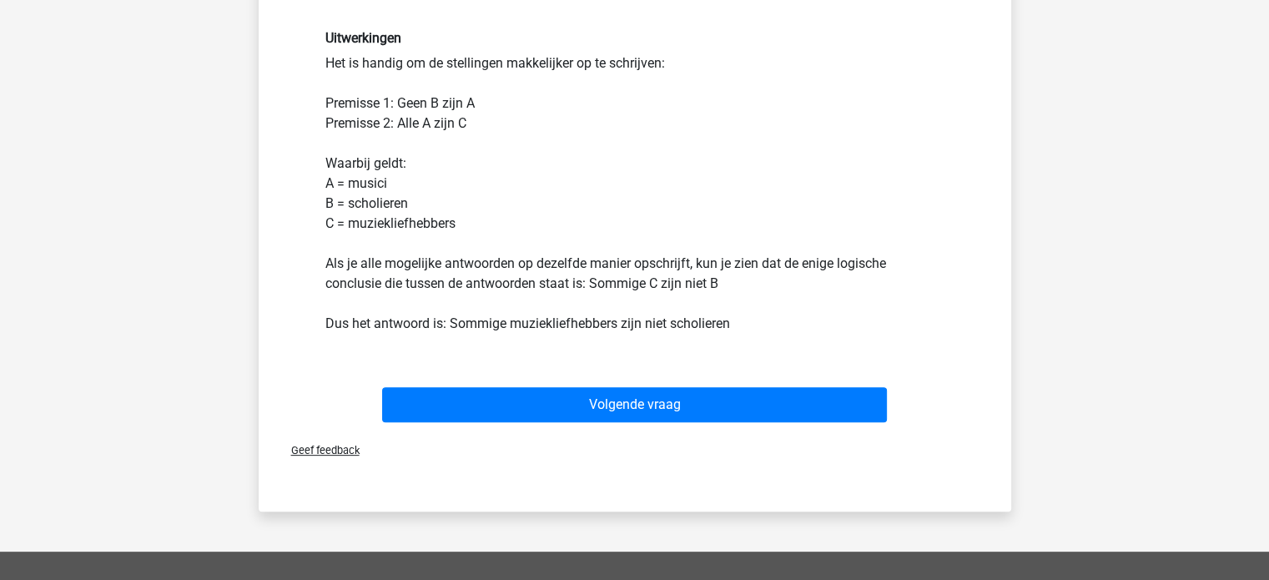
scroll to position [474, 0]
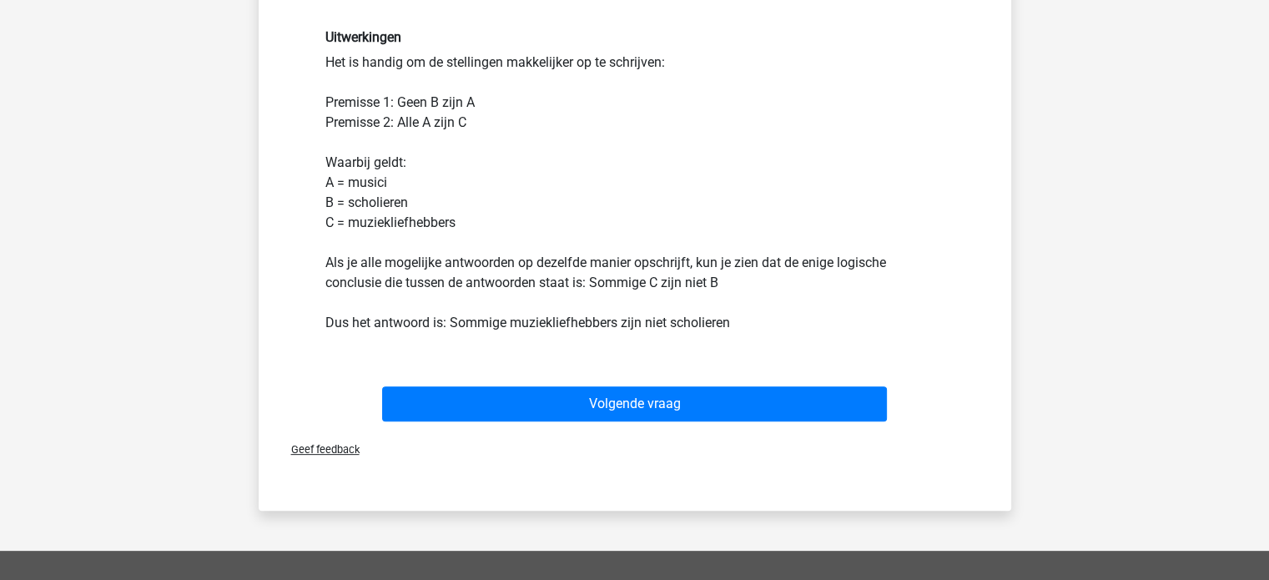
click at [674, 378] on div "Volgende vraag" at bounding box center [634, 400] width 699 height 55
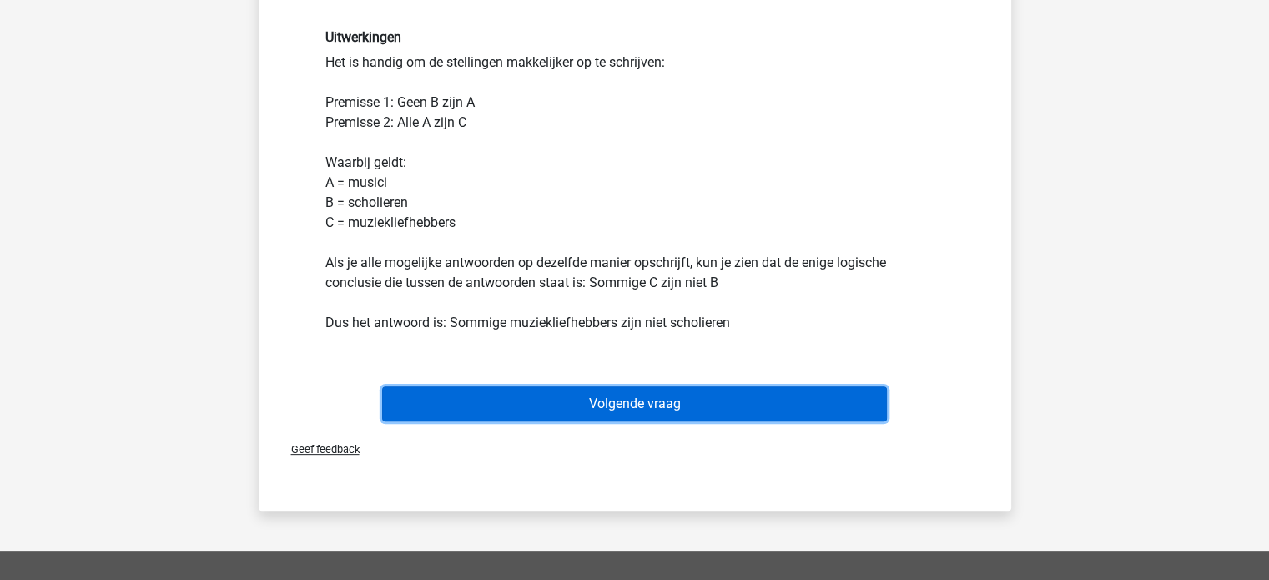
click at [662, 395] on button "Volgende vraag" at bounding box center [634, 403] width 505 height 35
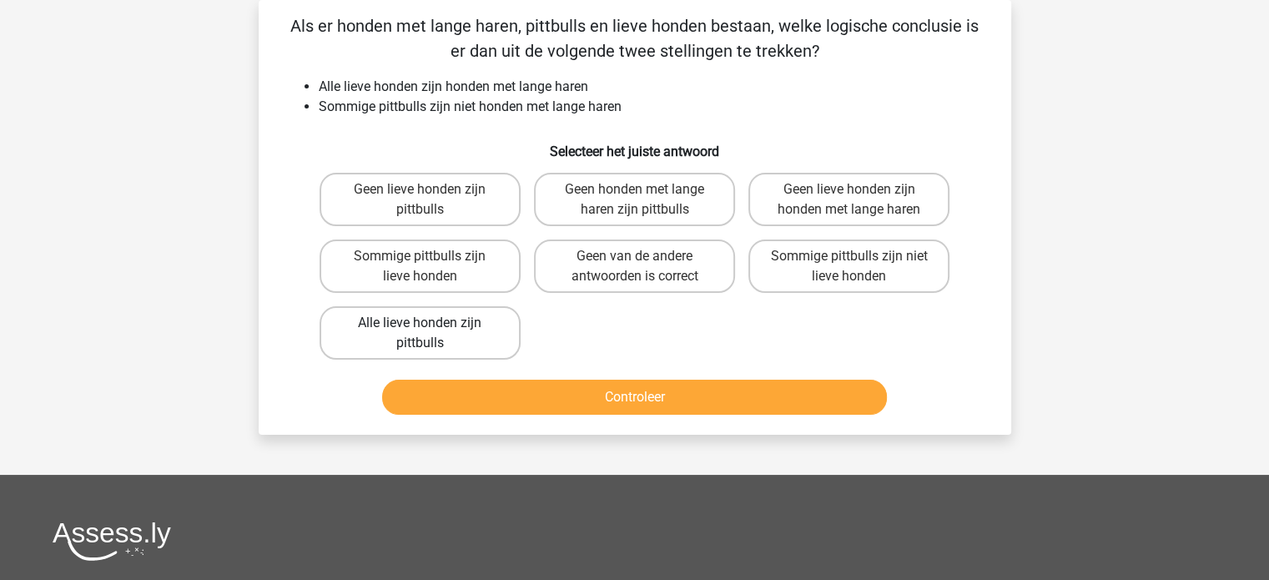
scroll to position [0, 0]
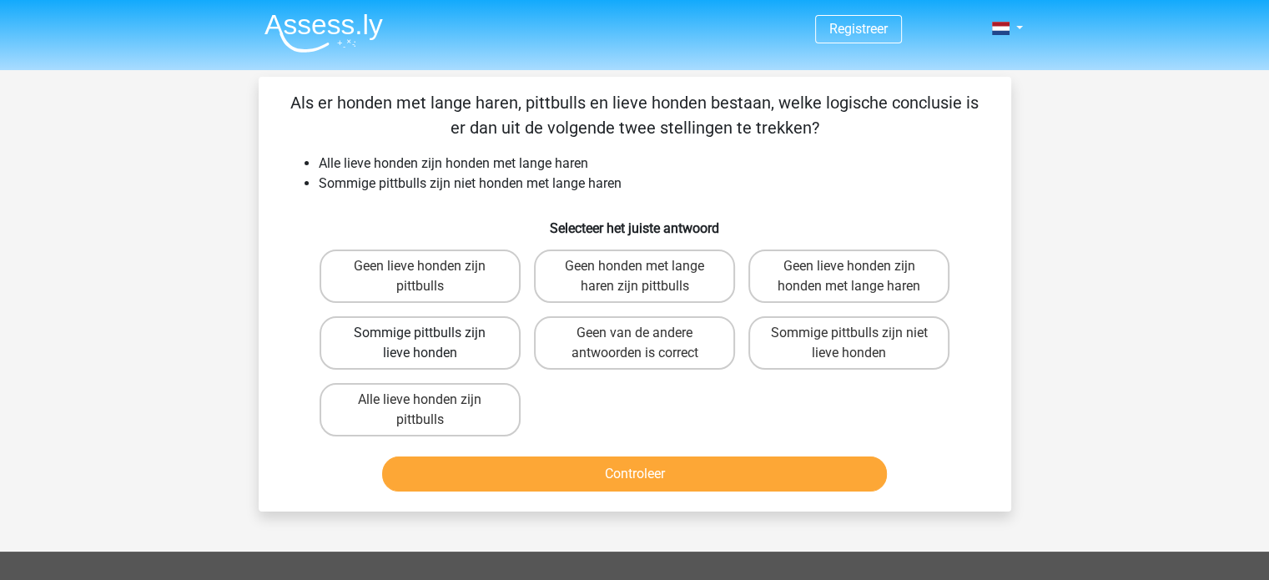
click at [500, 360] on label "Sommige pittbulls zijn lieve honden" at bounding box center [420, 342] width 201 height 53
click at [430, 344] on input "Sommige pittbulls zijn lieve honden" at bounding box center [425, 338] width 11 height 11
radio input "true"
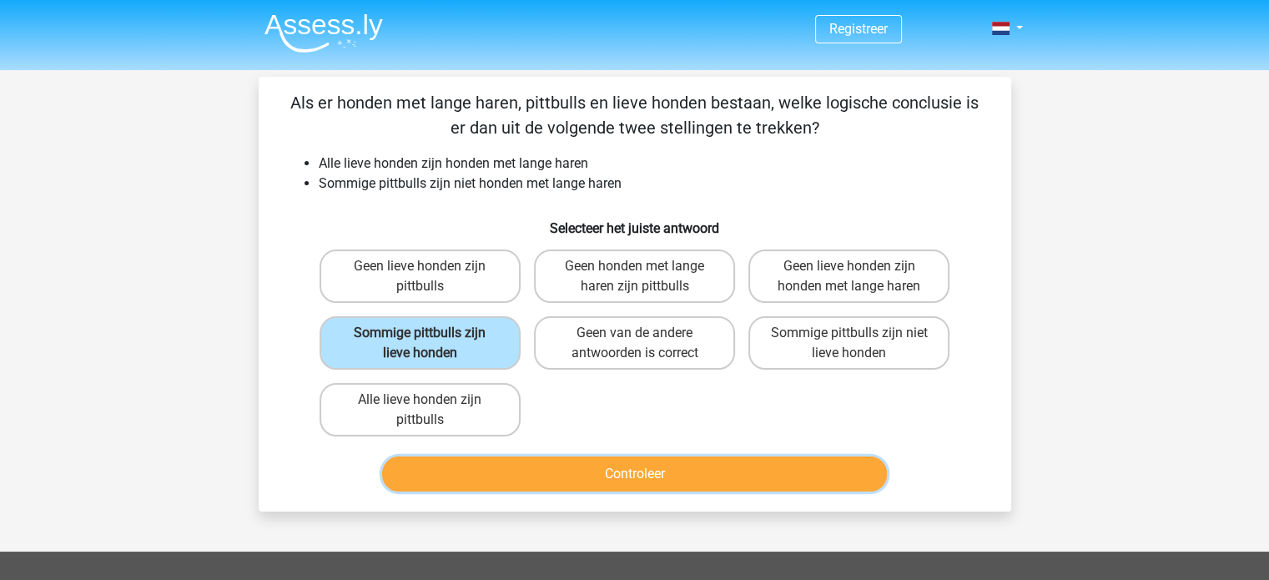
click at [622, 456] on button "Controleer" at bounding box center [634, 473] width 505 height 35
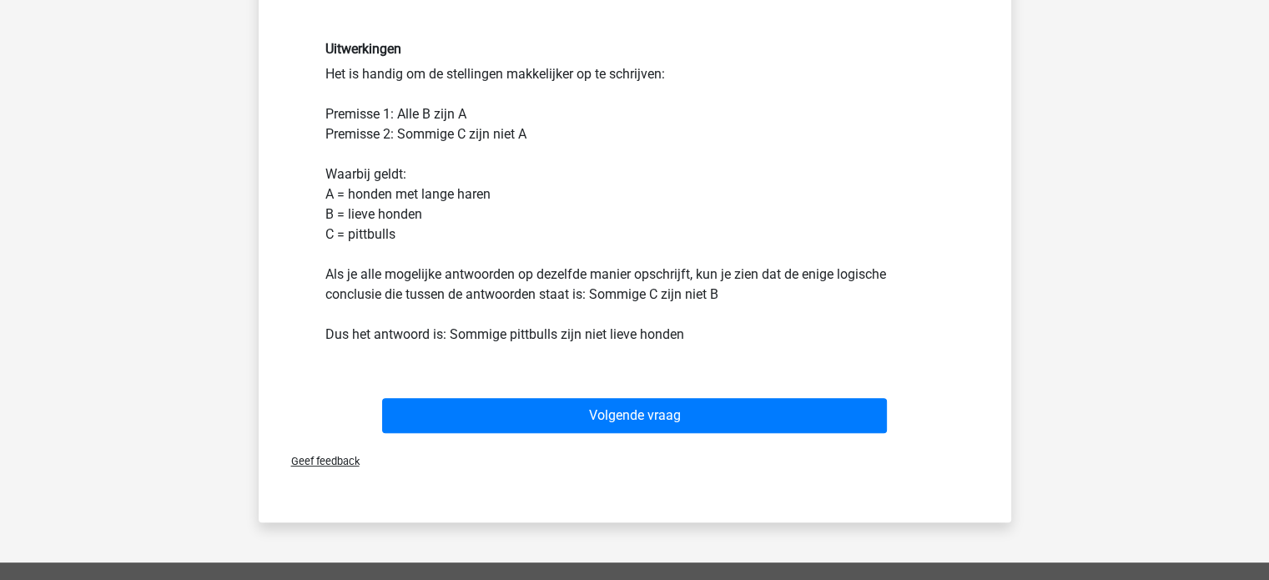
scroll to position [447, 0]
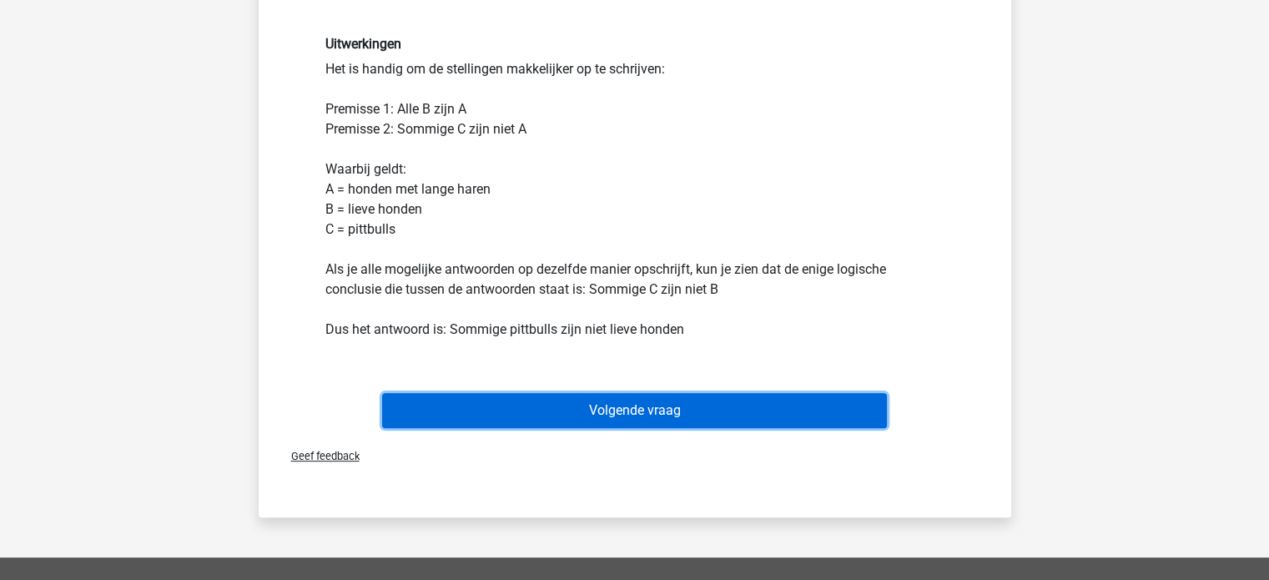
click at [743, 401] on button "Volgende vraag" at bounding box center [634, 410] width 505 height 35
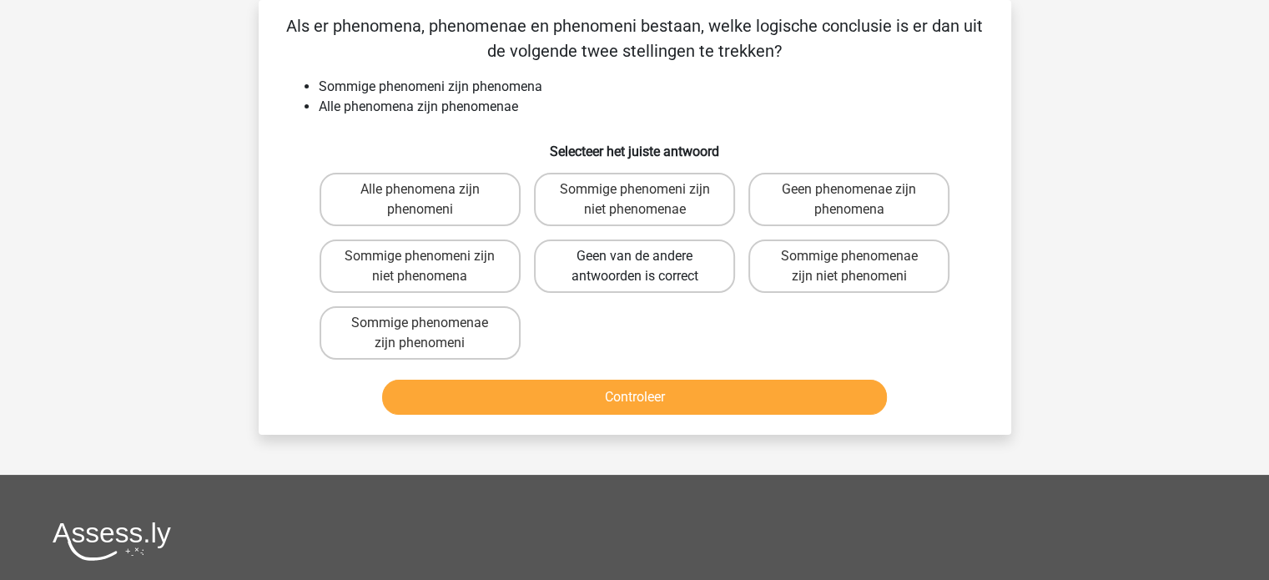
scroll to position [0, 0]
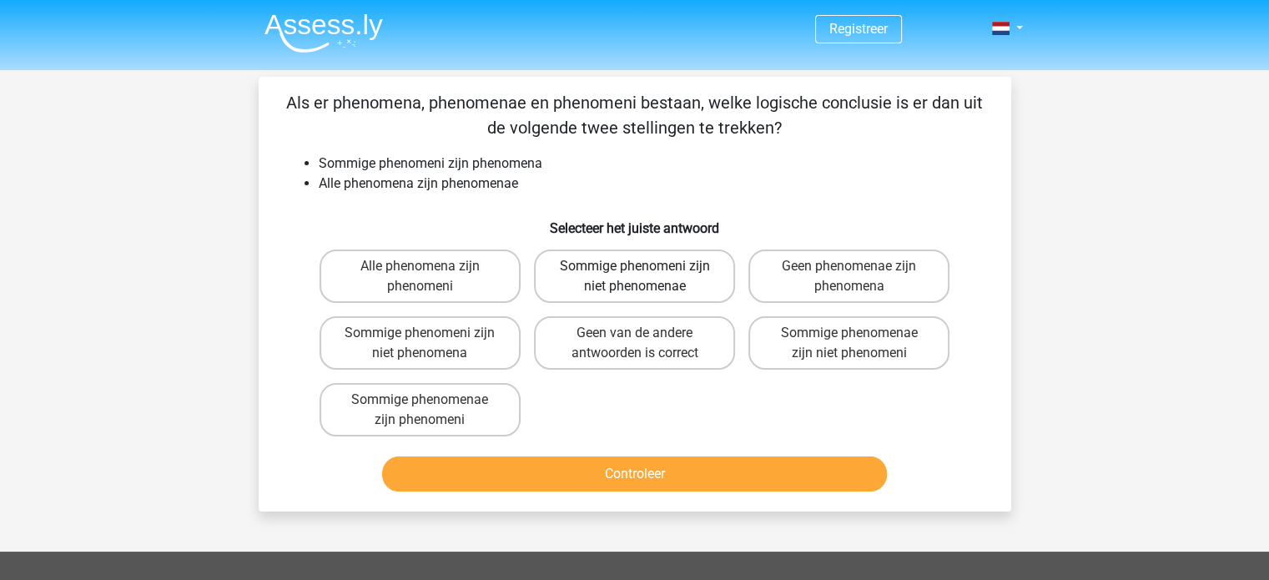
click at [697, 284] on label "Sommige phenomeni zijn niet phenomenae" at bounding box center [634, 275] width 201 height 53
click at [645, 277] on input "Sommige phenomeni zijn niet phenomenae" at bounding box center [639, 271] width 11 height 11
radio input "true"
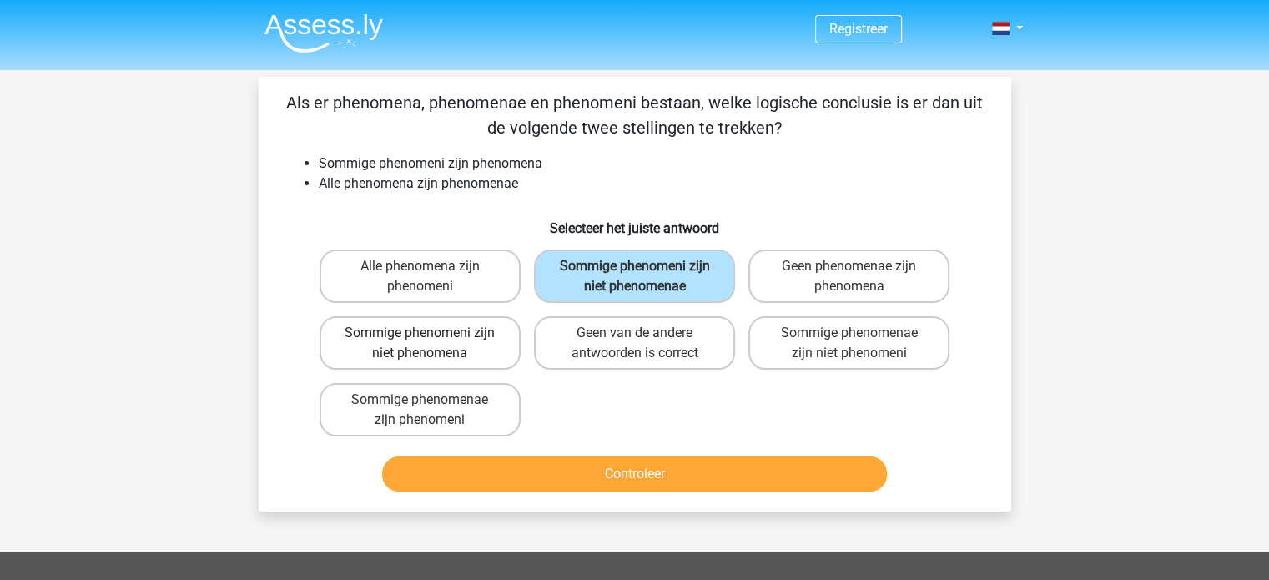
click at [495, 349] on label "Sommige phenomeni zijn niet phenomena" at bounding box center [420, 342] width 201 height 53
click at [430, 344] on input "Sommige phenomeni zijn niet phenomena" at bounding box center [425, 338] width 11 height 11
radio input "true"
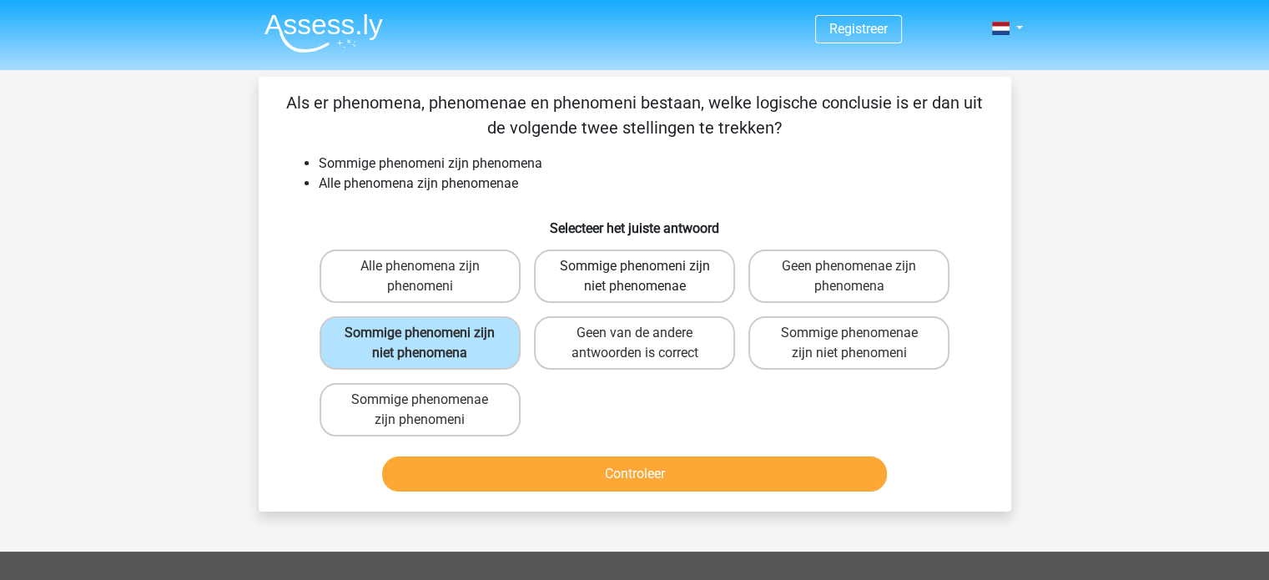
click at [717, 273] on label "Sommige phenomeni zijn niet phenomenae" at bounding box center [634, 275] width 201 height 53
click at [645, 273] on input "Sommige phenomeni zijn niet phenomenae" at bounding box center [639, 271] width 11 height 11
radio input "true"
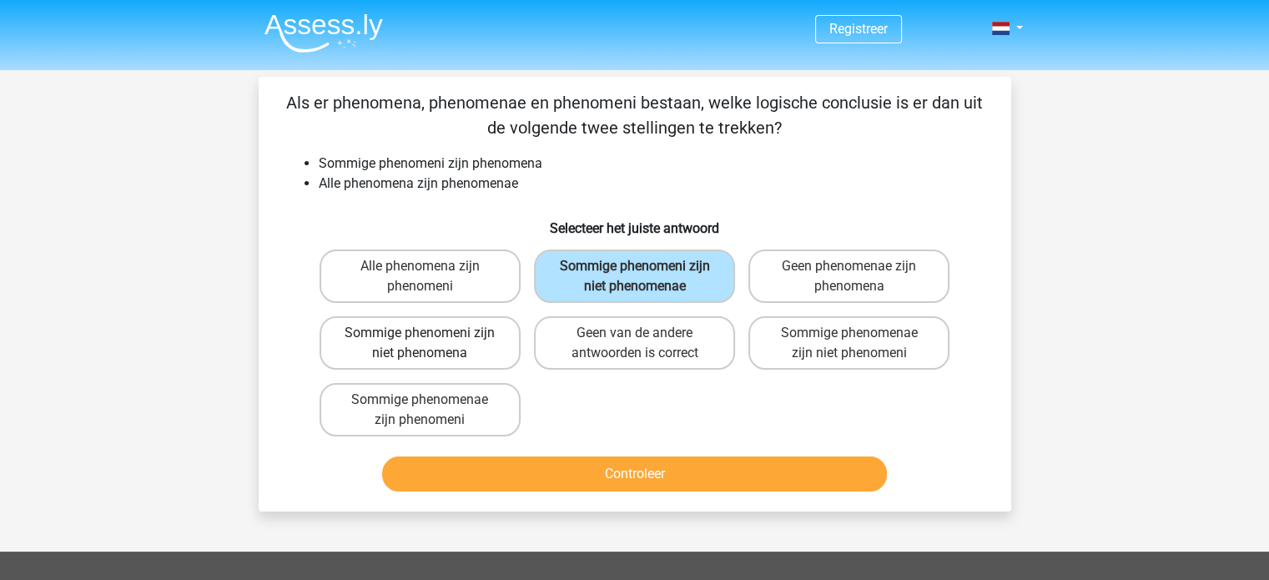
click at [505, 345] on label "Sommige phenomeni zijn niet phenomena" at bounding box center [420, 342] width 201 height 53
click at [430, 344] on input "Sommige phenomeni zijn niet phenomena" at bounding box center [425, 338] width 11 height 11
radio input "true"
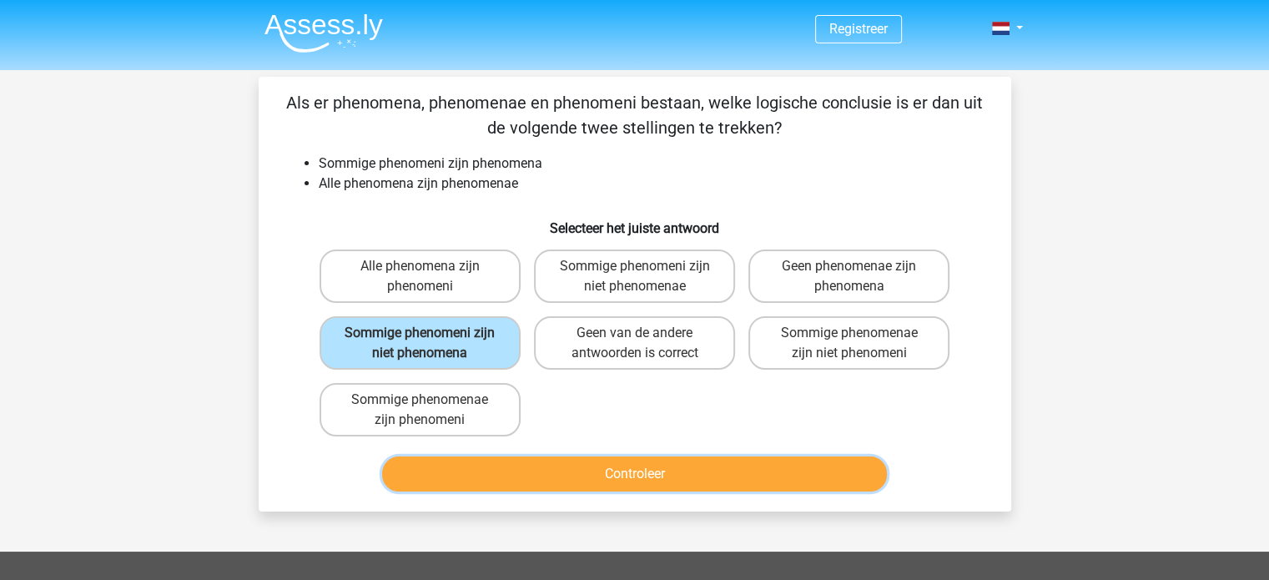
click at [681, 466] on button "Controleer" at bounding box center [634, 473] width 505 height 35
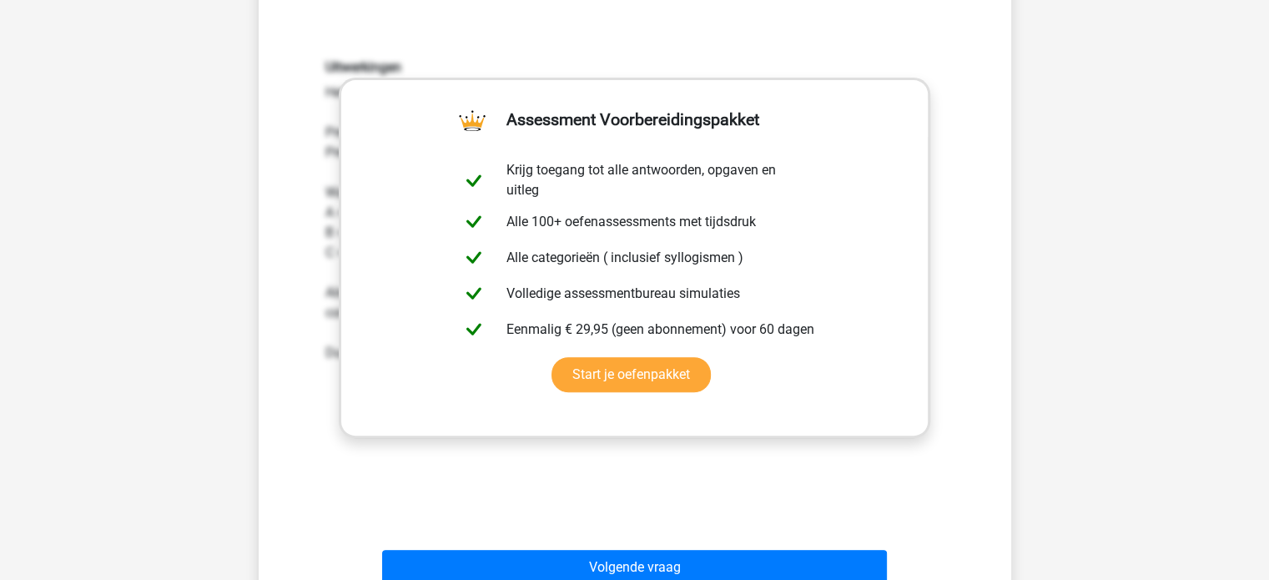
scroll to position [444, 0]
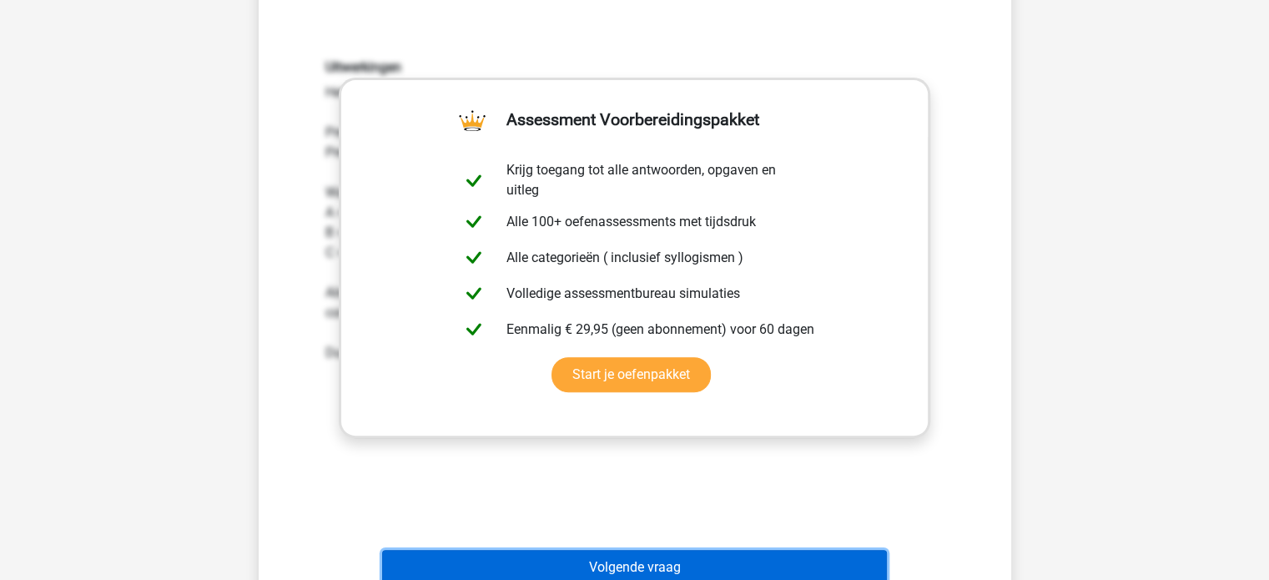
click at [716, 571] on button "Volgende vraag" at bounding box center [634, 567] width 505 height 35
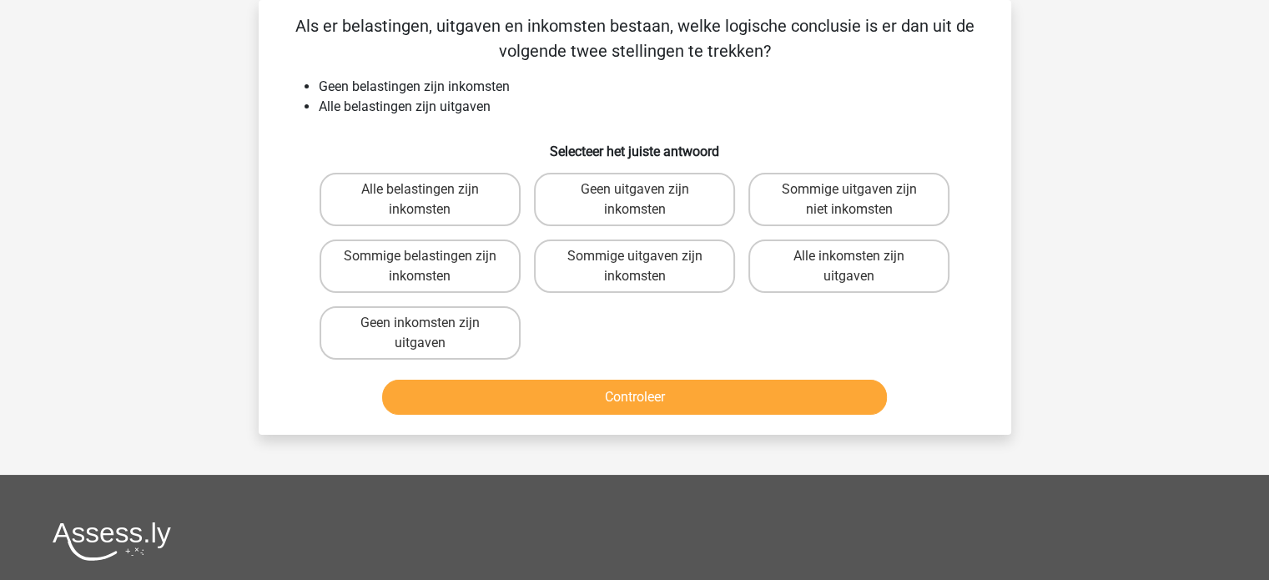
scroll to position [0, 0]
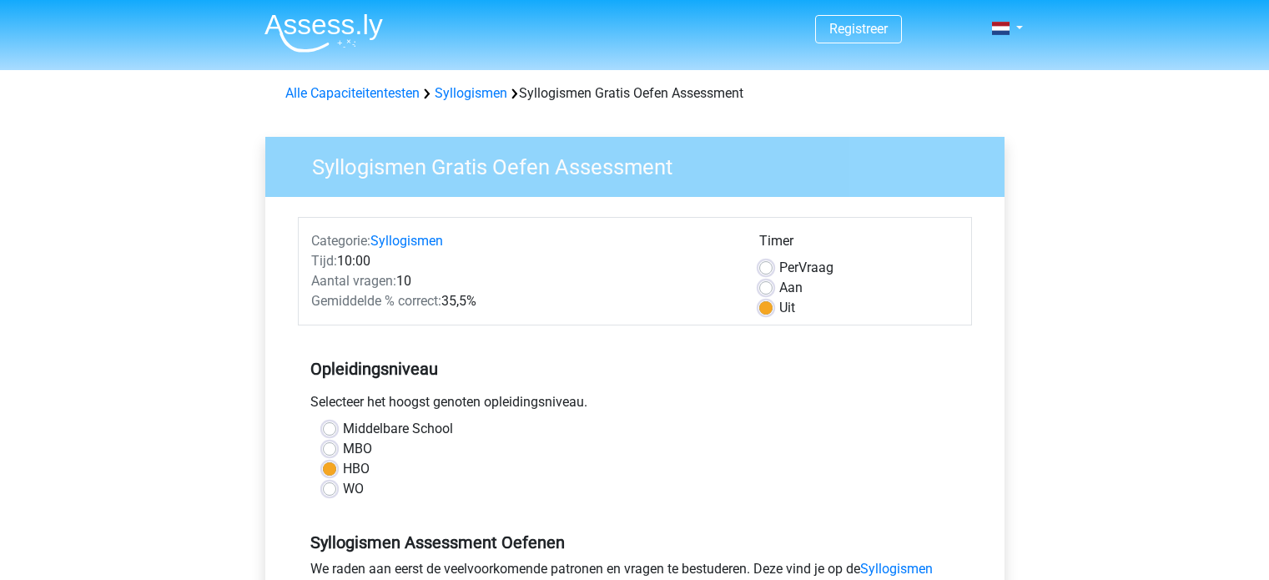
scroll to position [400, 0]
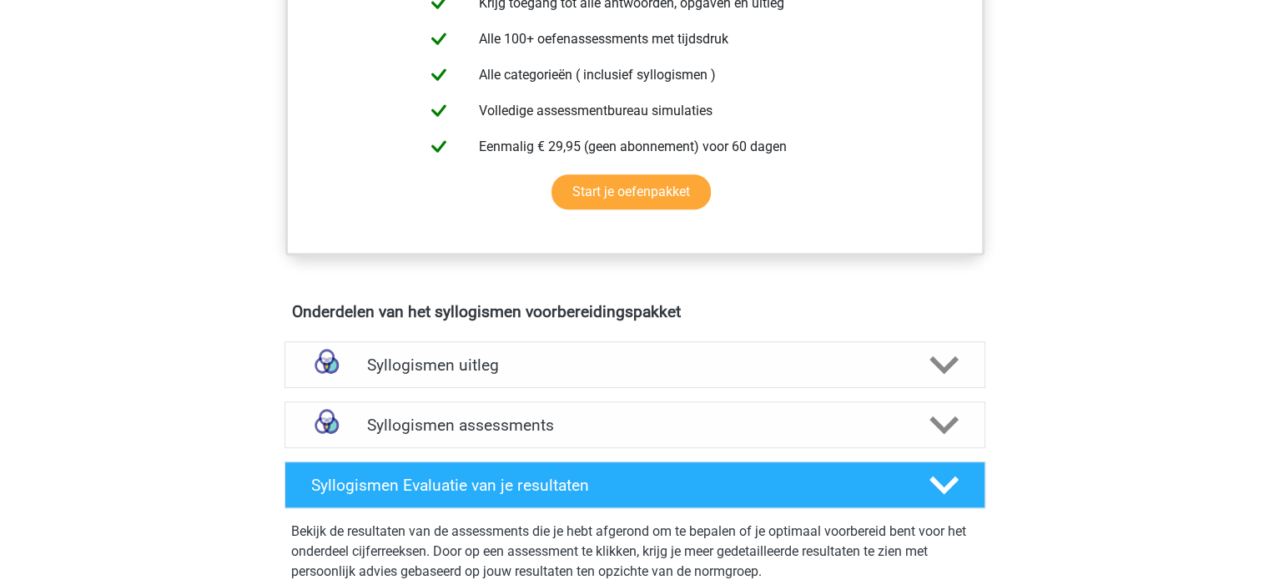
scroll to position [816, 0]
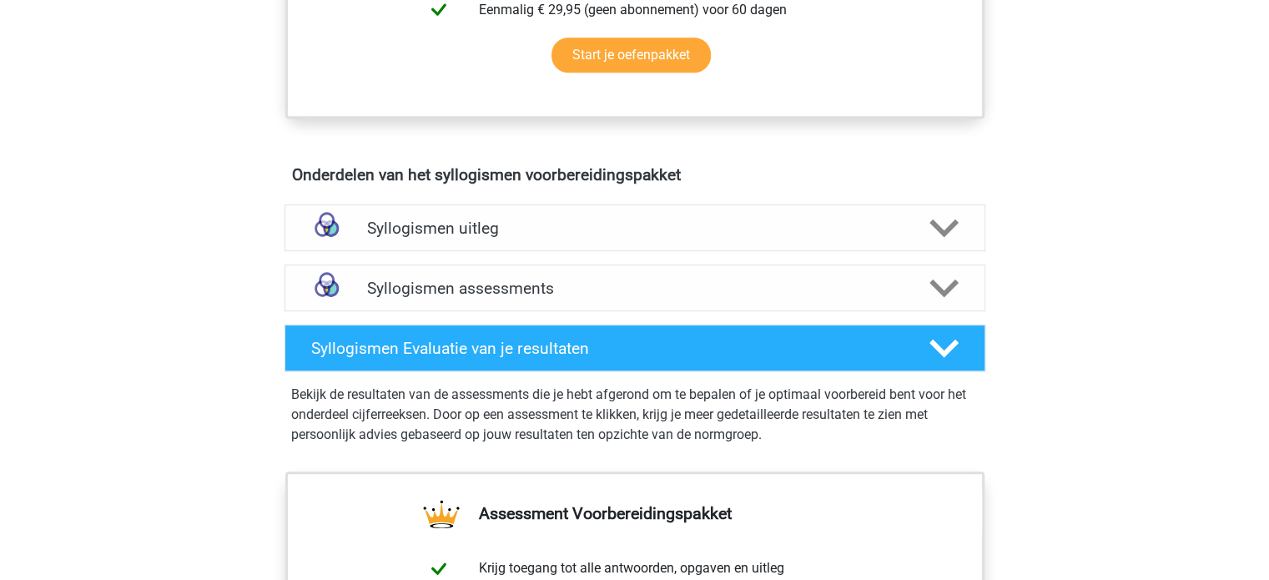
click at [400, 233] on h4 "Syllogismen uitleg" at bounding box center [635, 228] width 536 height 19
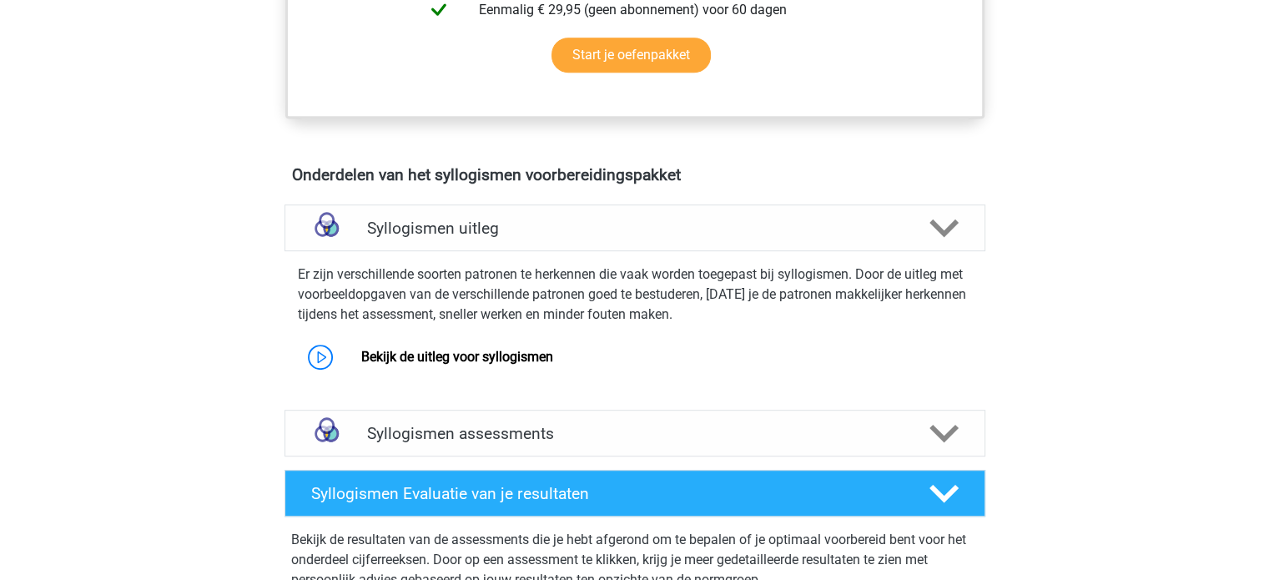
click at [486, 335] on div "Er zijn verschillende soorten patronen te herkennen die vaak worden toegepast b…" at bounding box center [635, 317] width 714 height 118
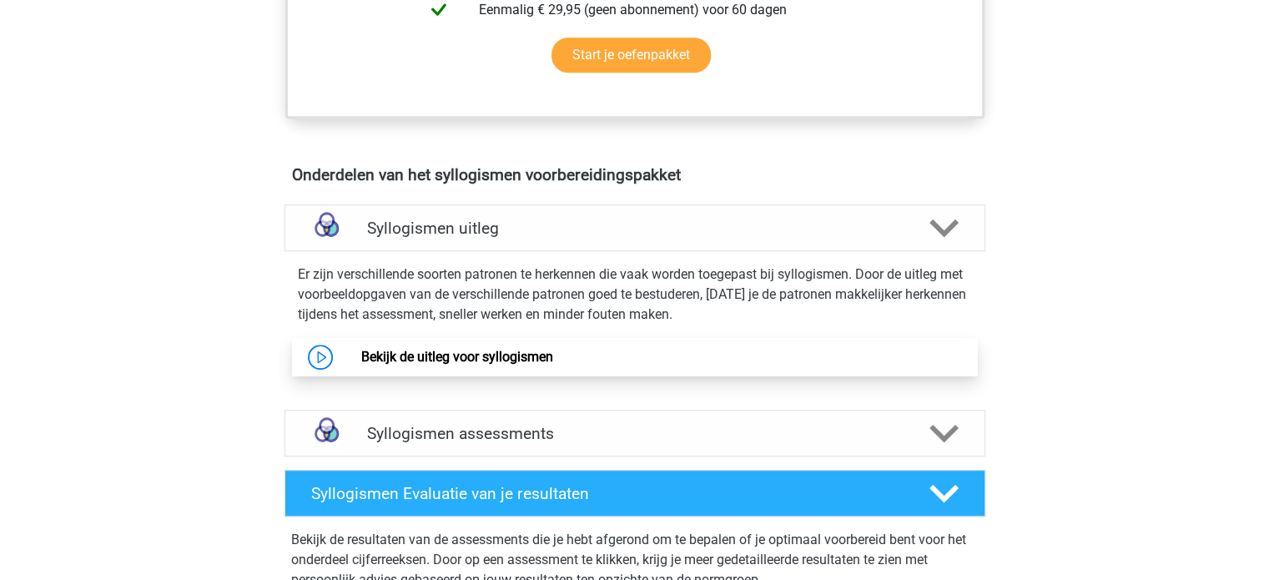
click at [495, 355] on link "Bekijk de uitleg voor syllogismen" at bounding box center [457, 357] width 192 height 16
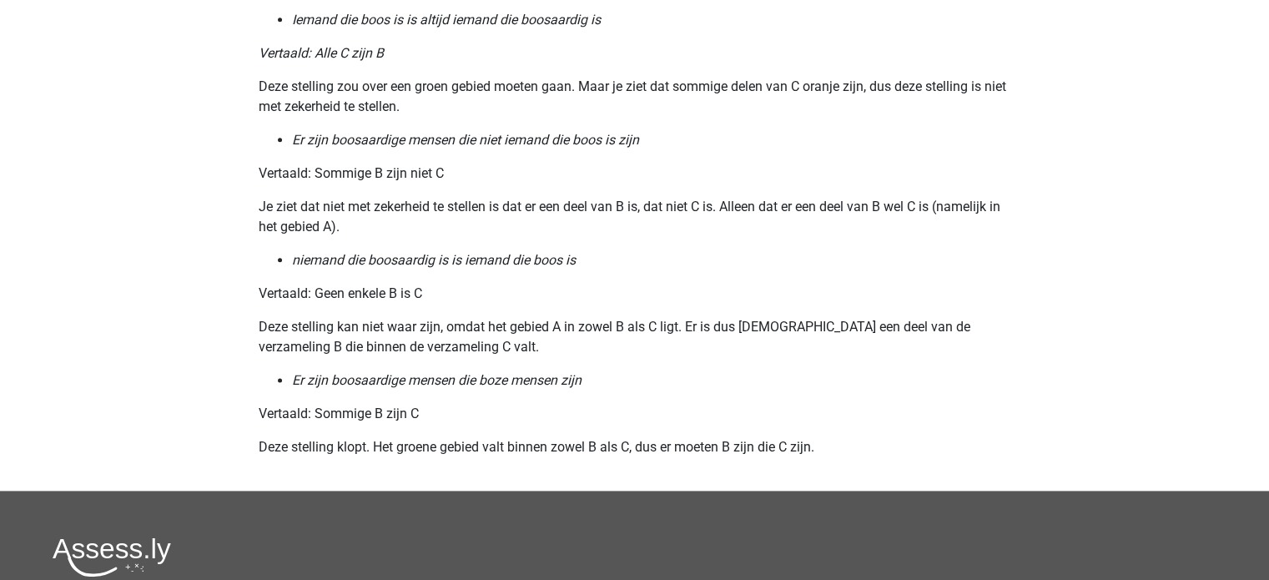
scroll to position [2029, 0]
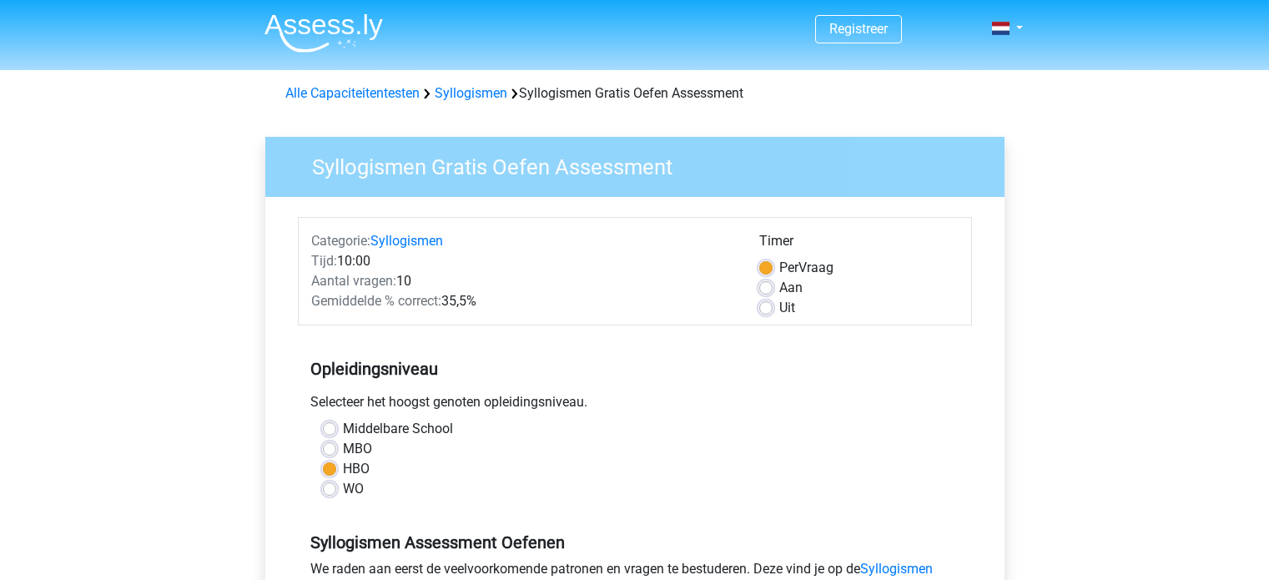
scroll to position [254, 0]
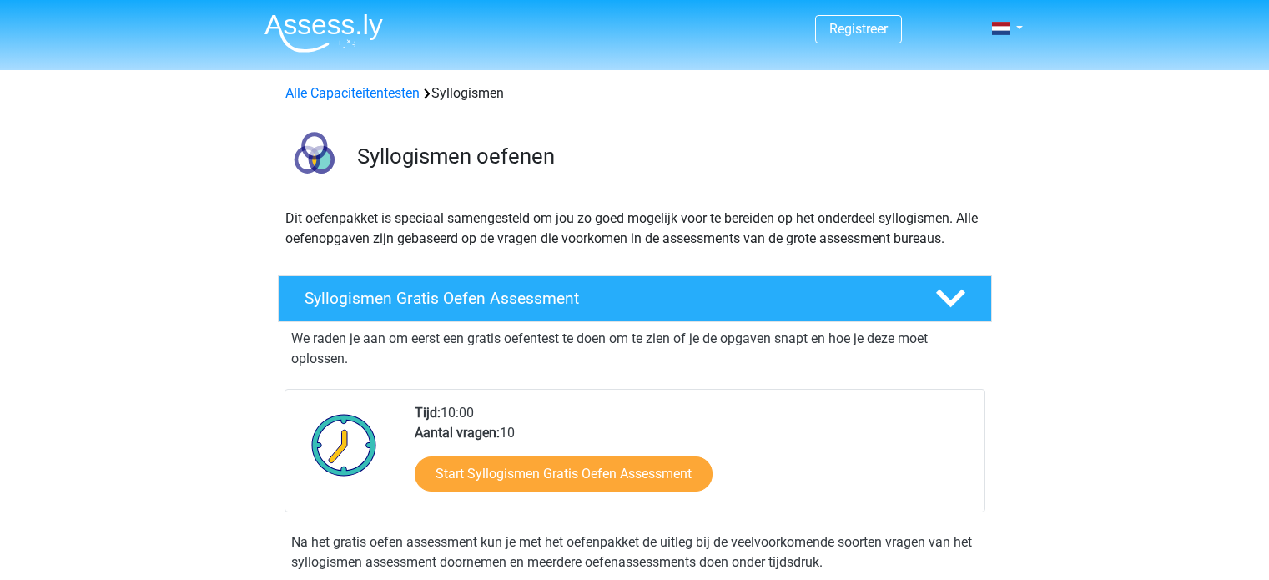
scroll to position [102, 0]
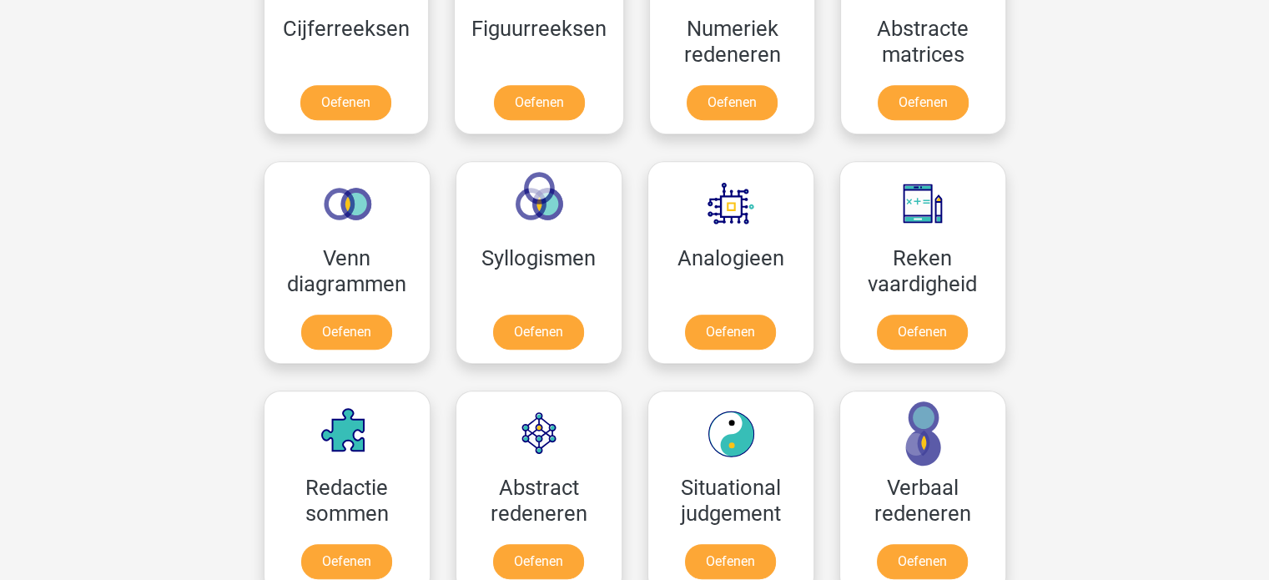
scroll to position [852, 0]
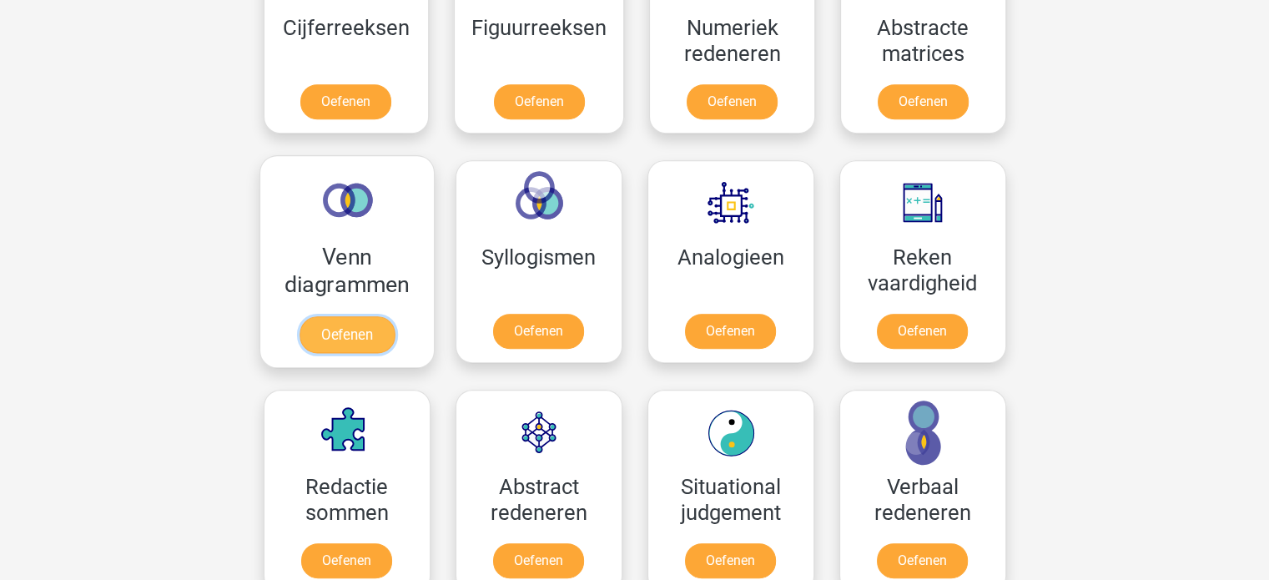
click at [375, 326] on link "Oefenen" at bounding box center [346, 334] width 95 height 37
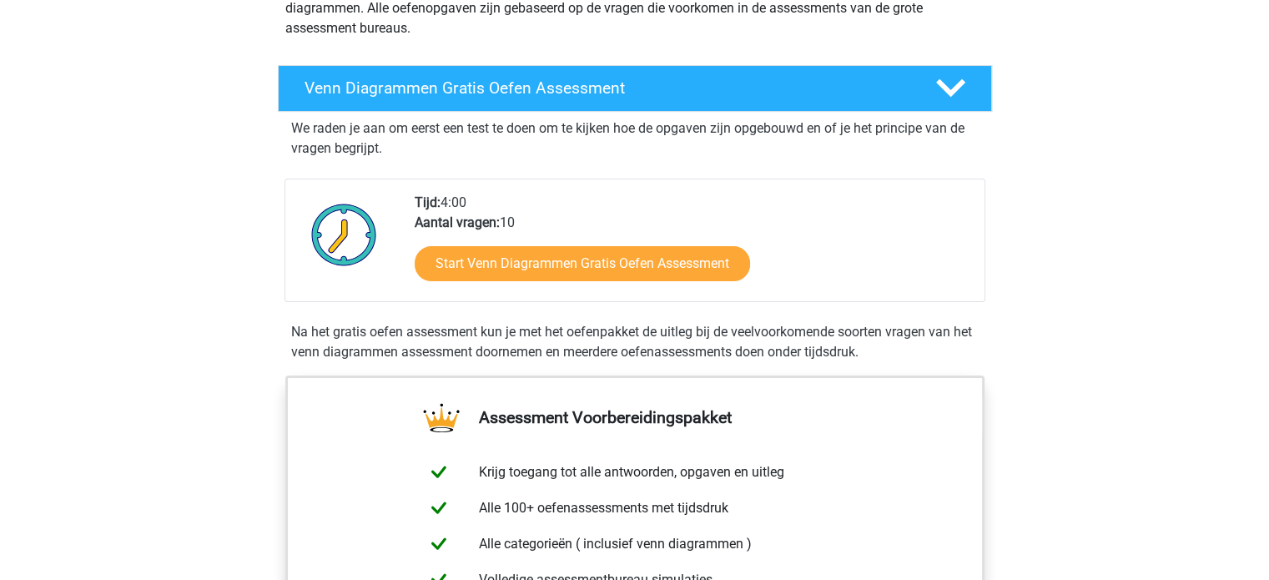
scroll to position [230, 0]
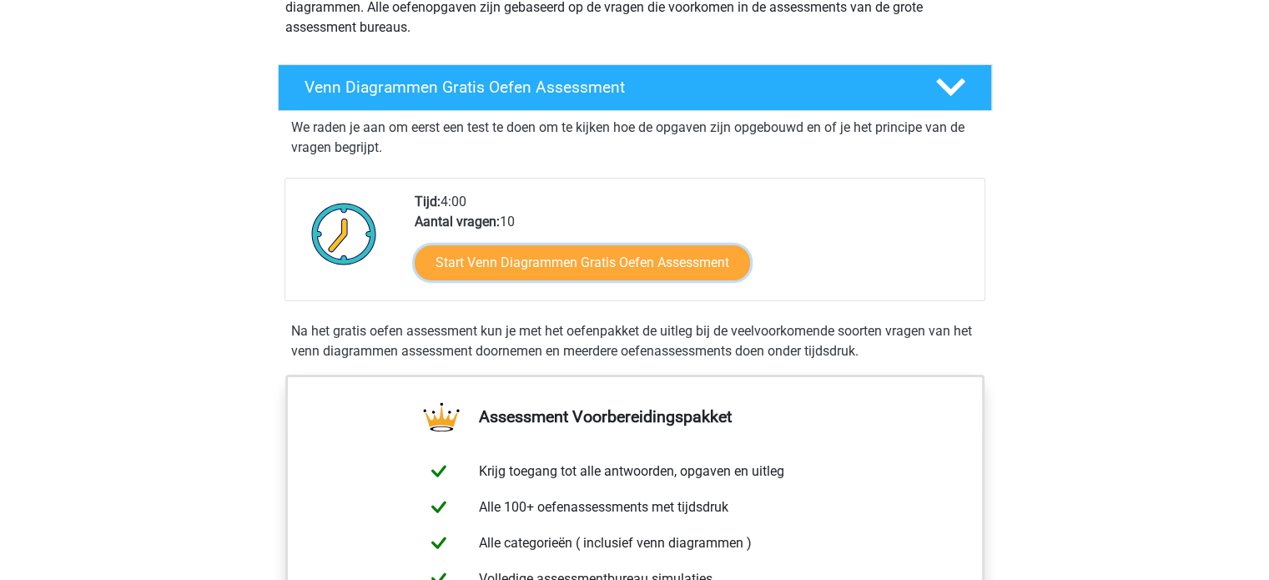
click at [601, 273] on link "Start Venn Diagrammen Gratis Oefen Assessment" at bounding box center [582, 262] width 335 height 35
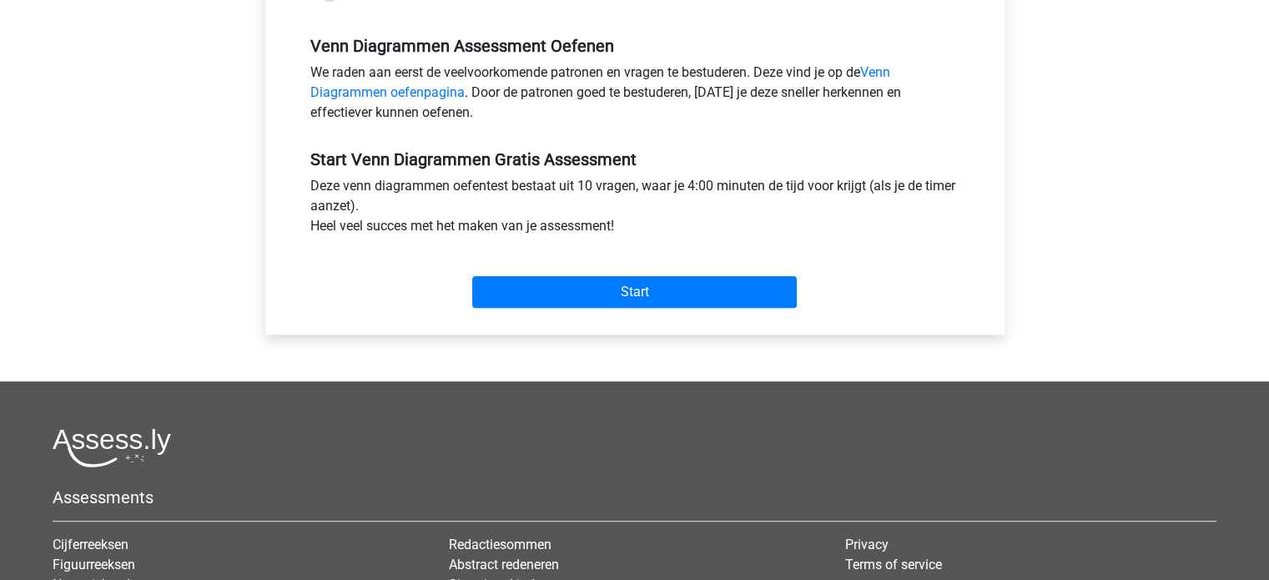
scroll to position [497, 0]
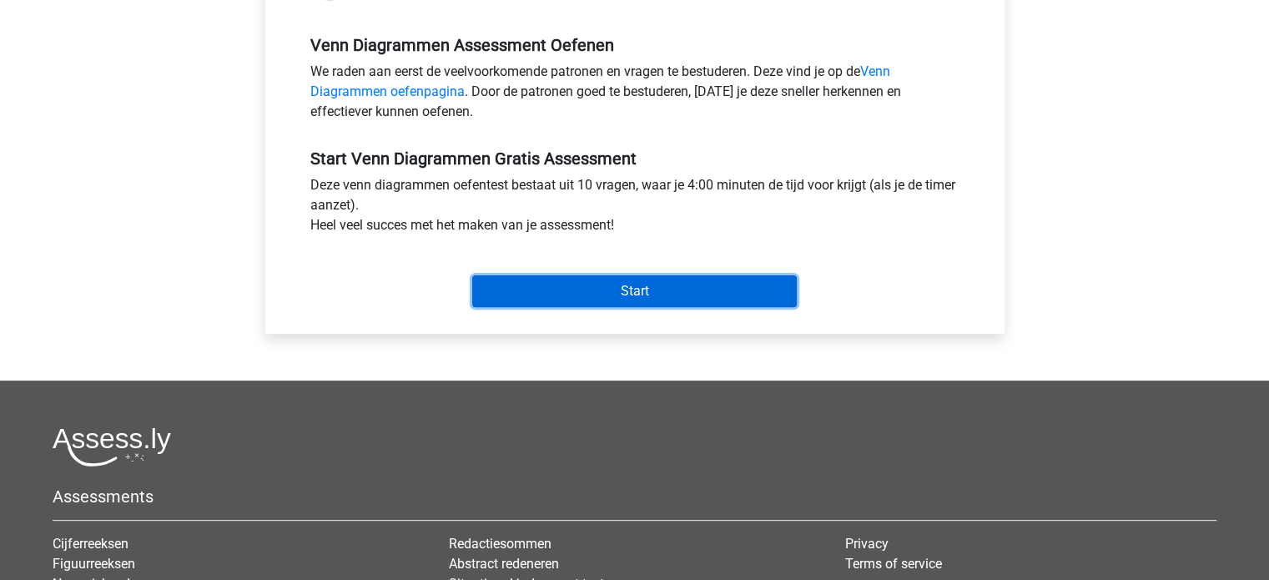
click at [659, 295] on input "Start" at bounding box center [634, 291] width 325 height 32
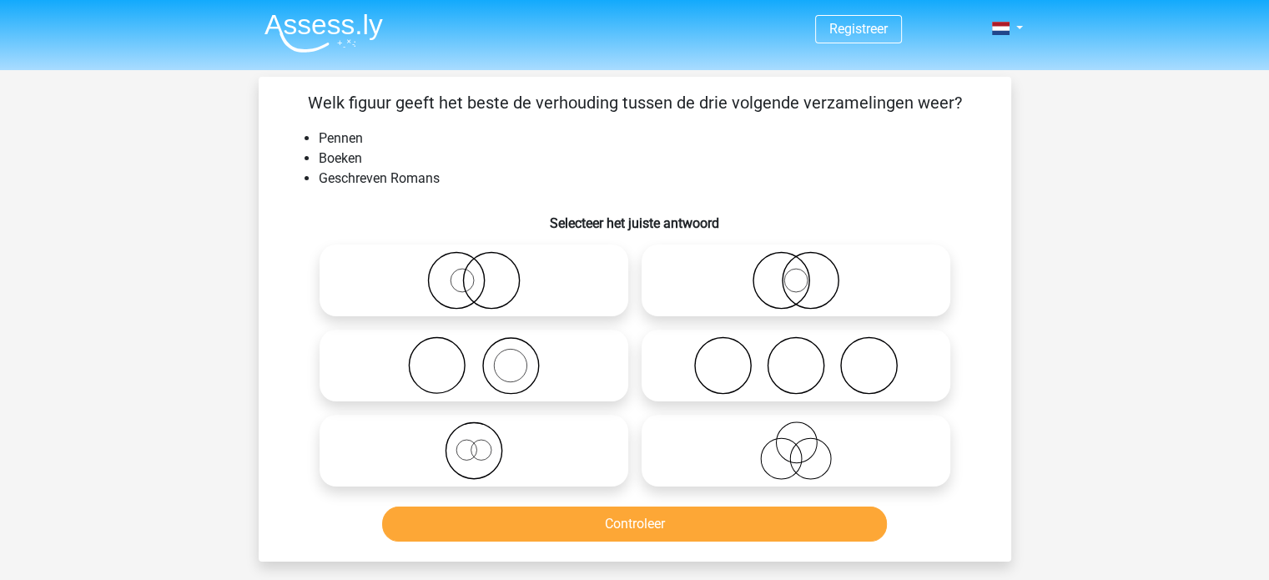
click at [659, 295] on icon at bounding box center [795, 280] width 295 height 58
click at [796, 272] on input "radio" at bounding box center [801, 266] width 11 height 11
radio input "true"
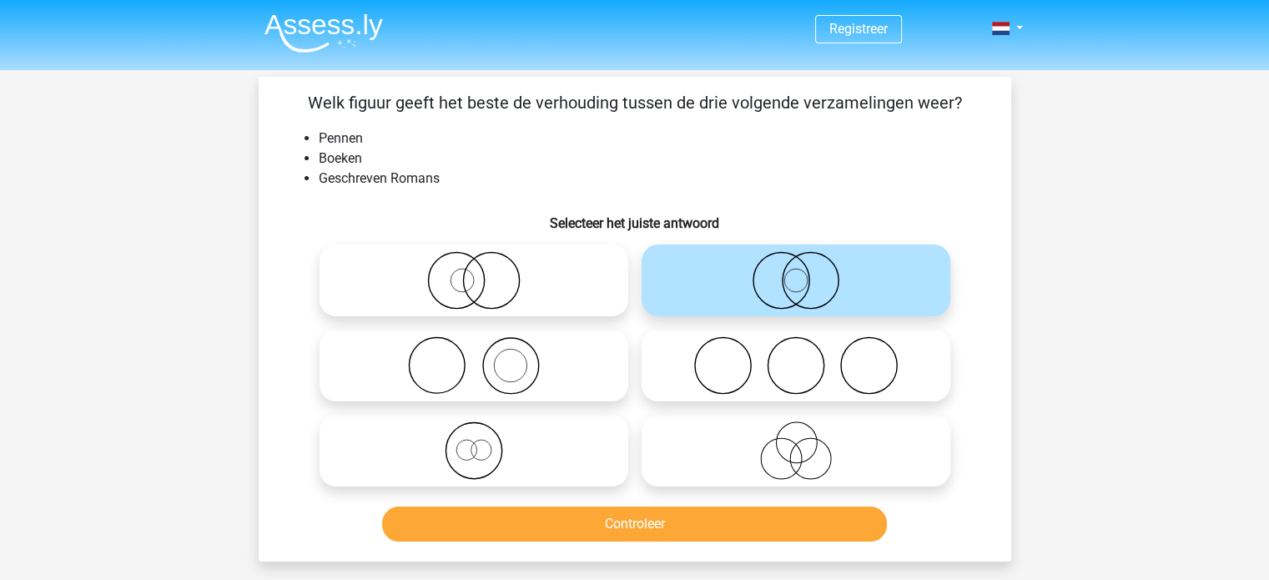
click at [561, 309] on icon at bounding box center [473, 280] width 295 height 58
click at [485, 272] on input "radio" at bounding box center [479, 266] width 11 height 11
radio input "true"
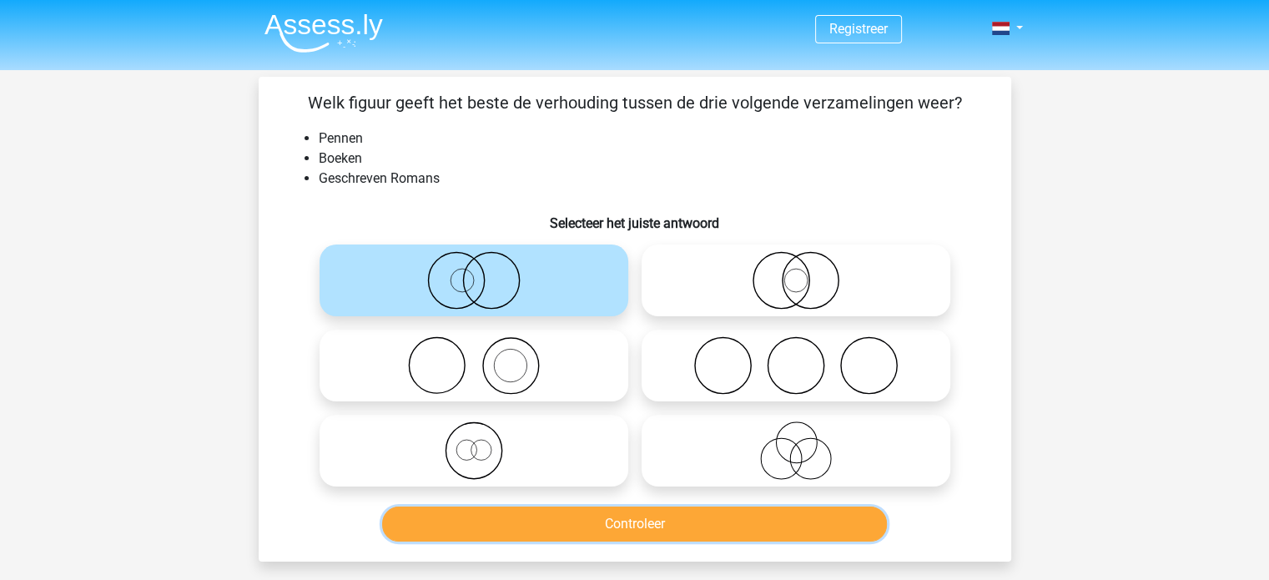
click at [662, 516] on button "Controleer" at bounding box center [634, 523] width 505 height 35
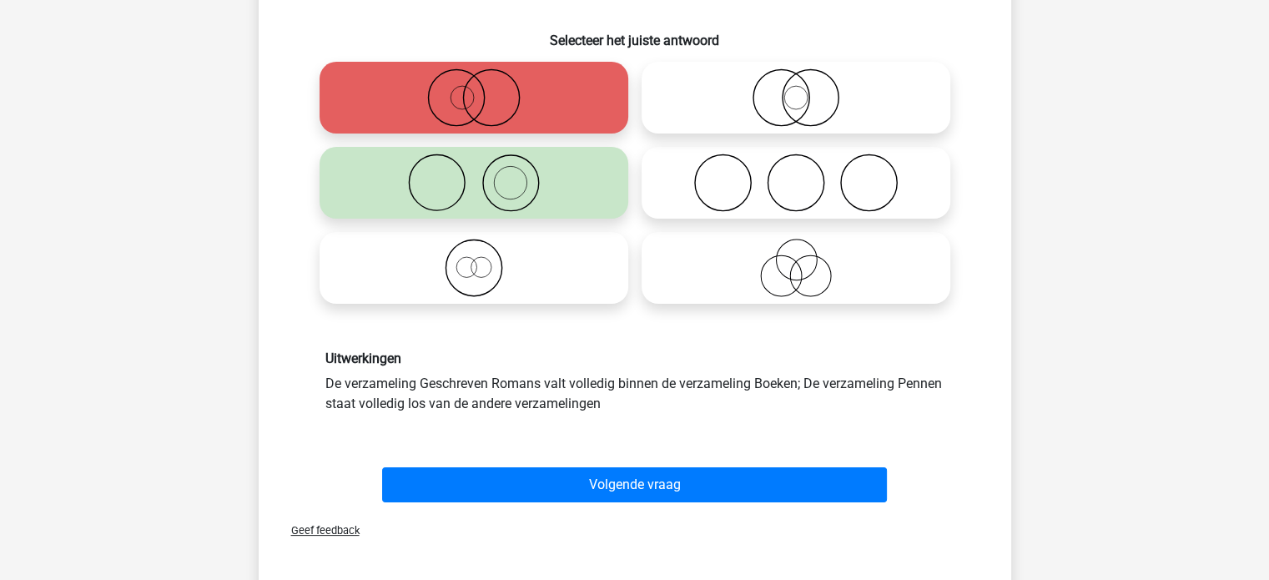
scroll to position [184, 0]
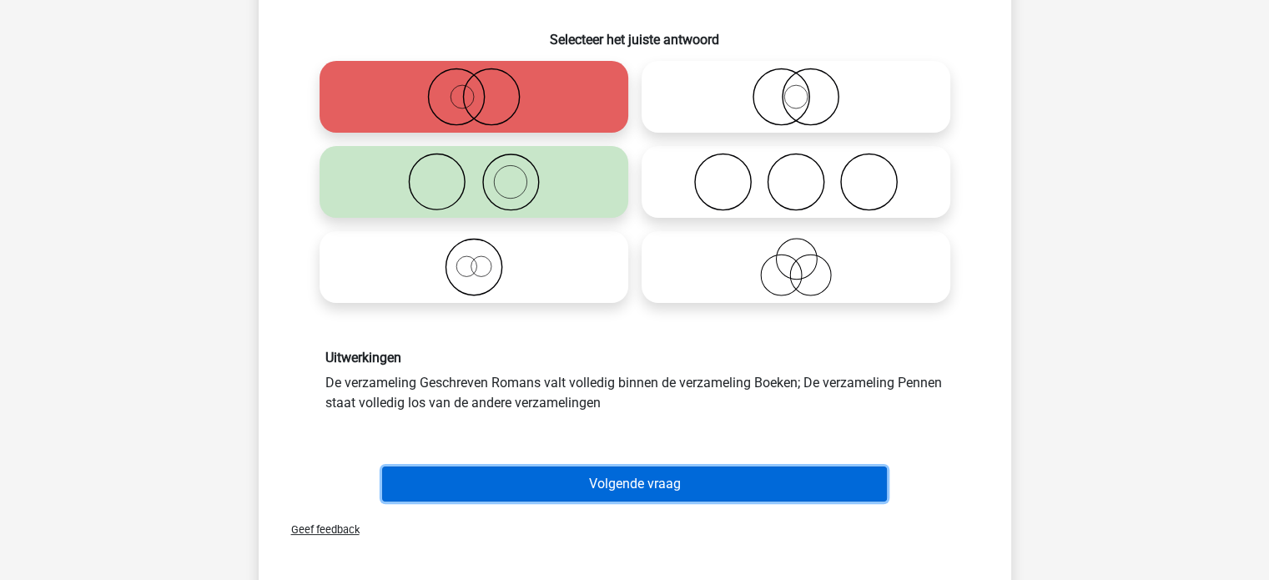
click at [642, 472] on button "Volgende vraag" at bounding box center [634, 483] width 505 height 35
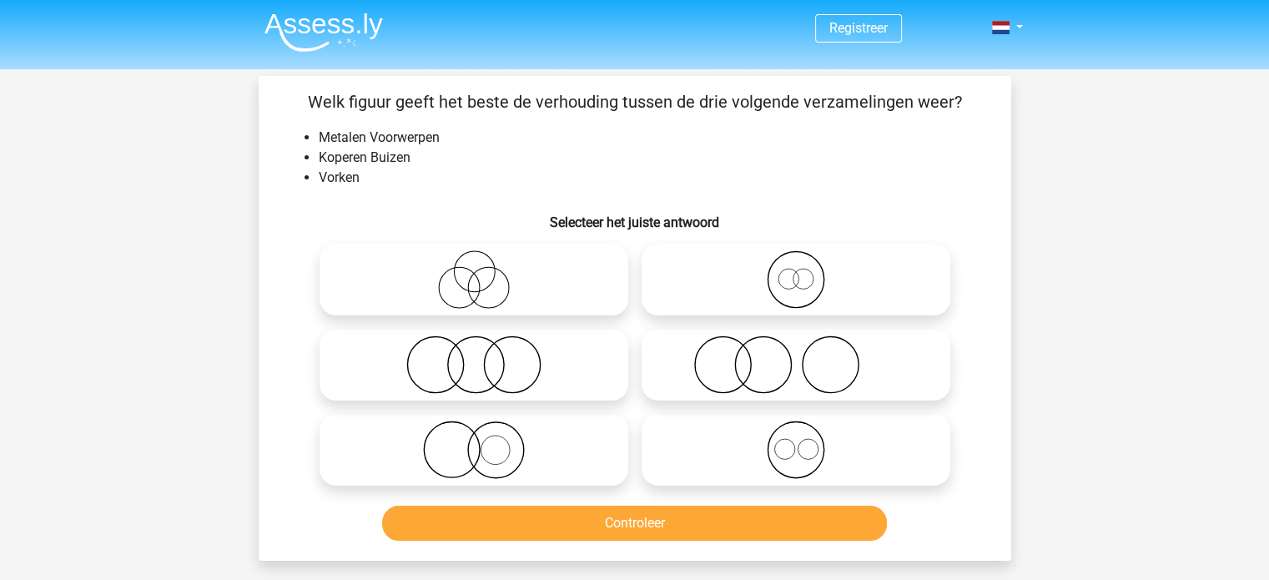
scroll to position [0, 0]
click at [818, 450] on icon at bounding box center [795, 450] width 295 height 58
click at [807, 442] on input "radio" at bounding box center [801, 436] width 11 height 11
radio input "true"
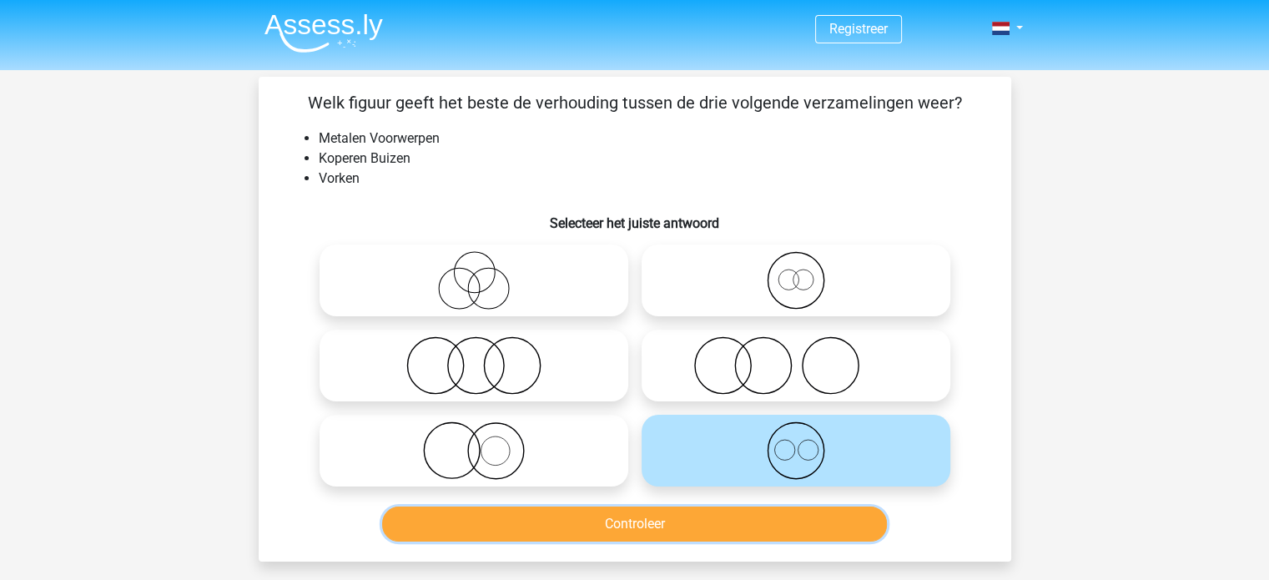
click at [738, 514] on button "Controleer" at bounding box center [634, 523] width 505 height 35
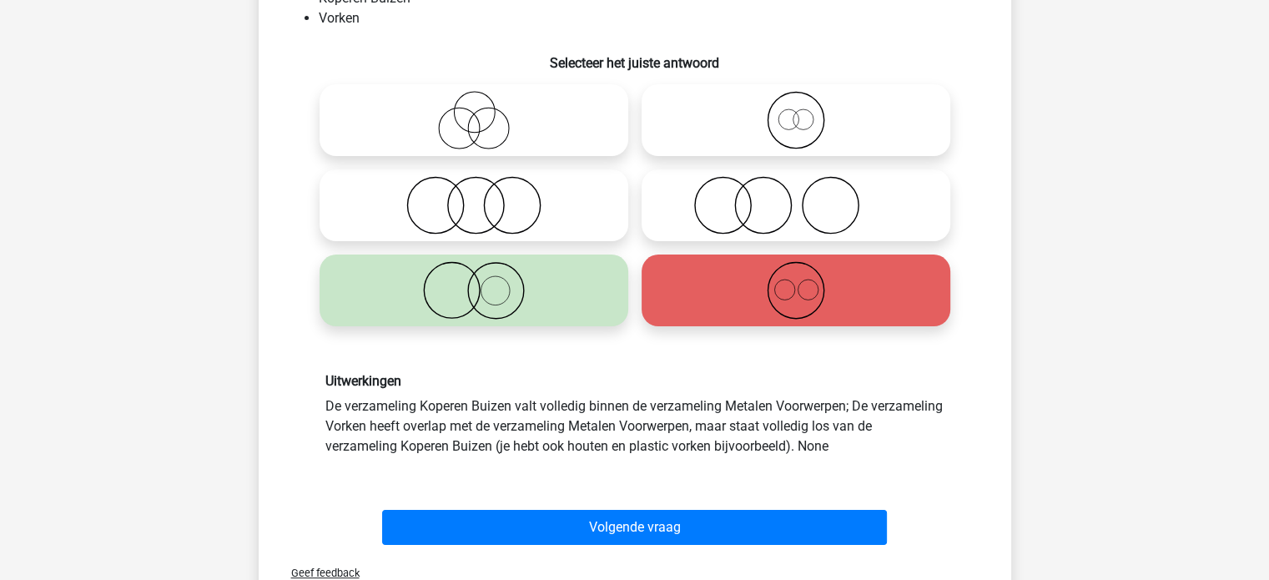
scroll to position [159, 0]
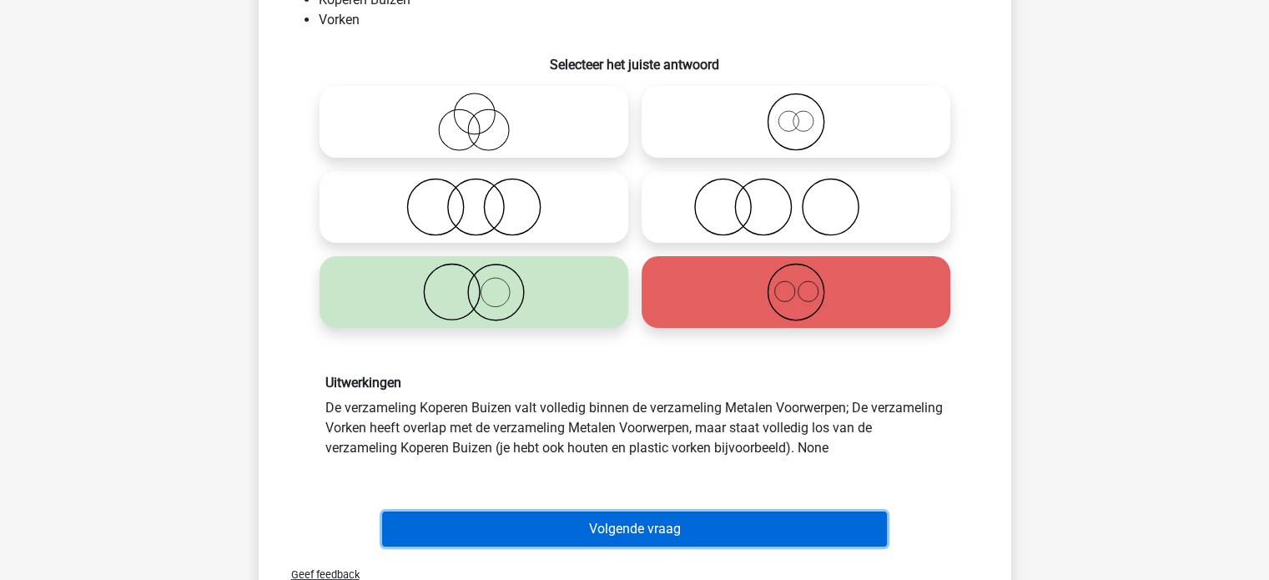
click at [627, 521] on button "Volgende vraag" at bounding box center [634, 528] width 505 height 35
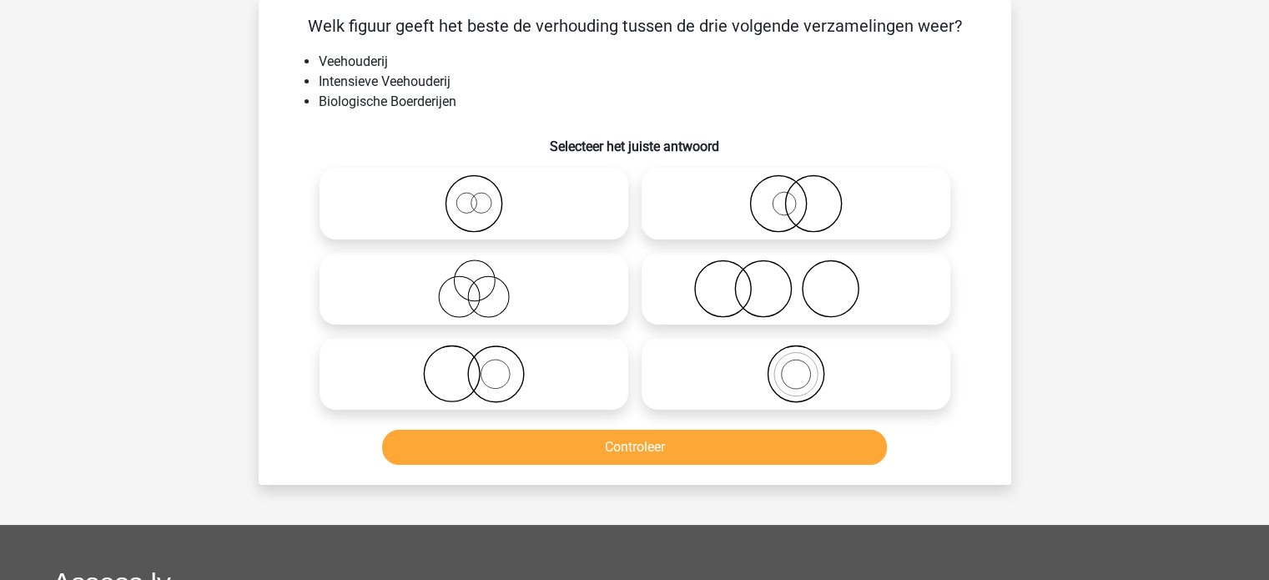
scroll to position [0, 0]
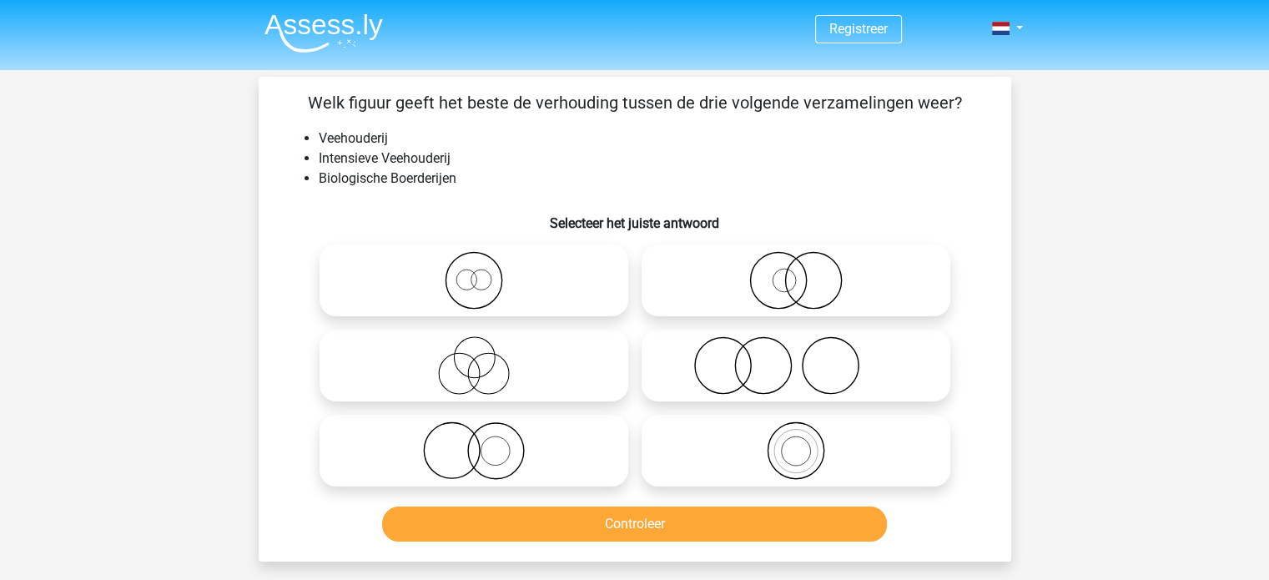
click at [527, 269] on icon at bounding box center [473, 280] width 295 height 58
click at [485, 269] on input "radio" at bounding box center [479, 266] width 11 height 11
radio input "true"
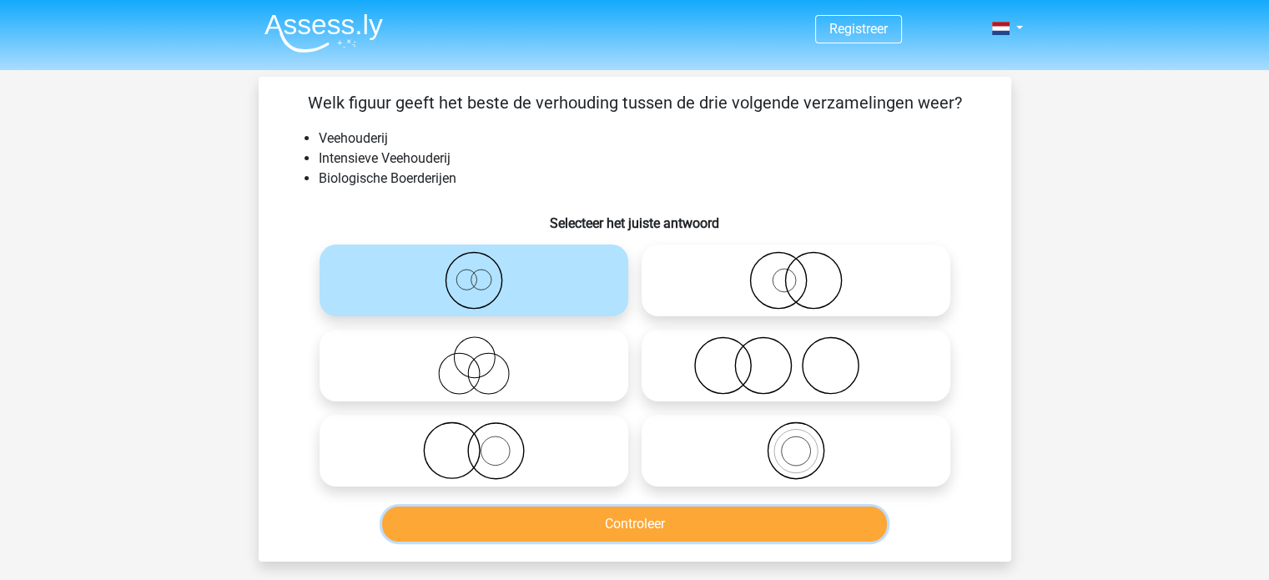
click at [662, 521] on button "Controleer" at bounding box center [634, 523] width 505 height 35
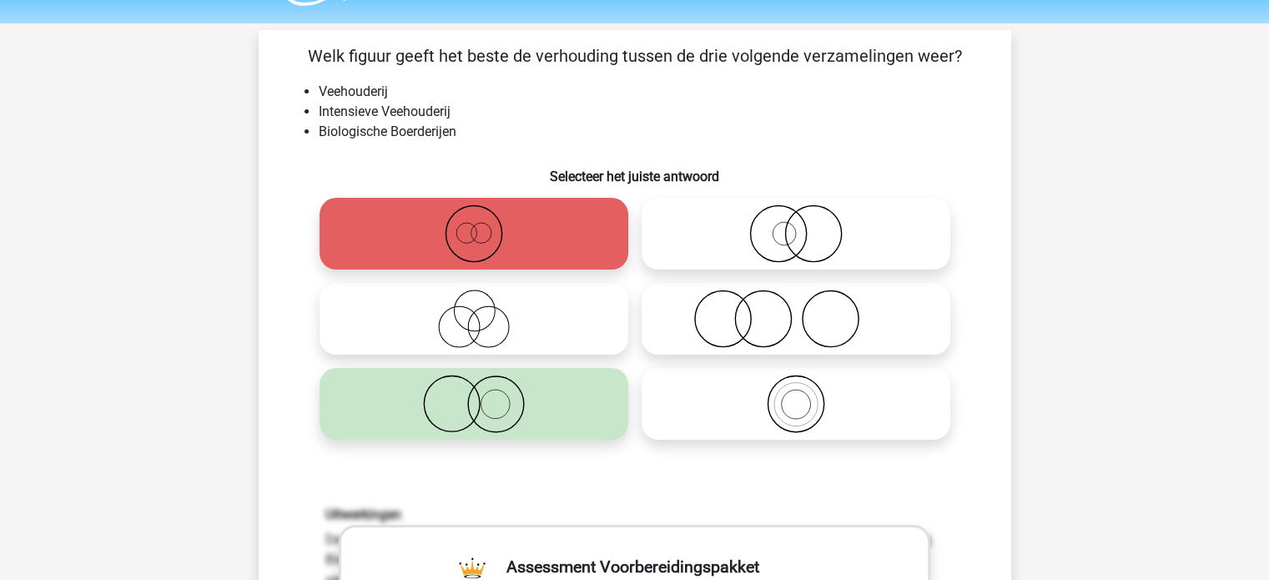
scroll to position [47, 0]
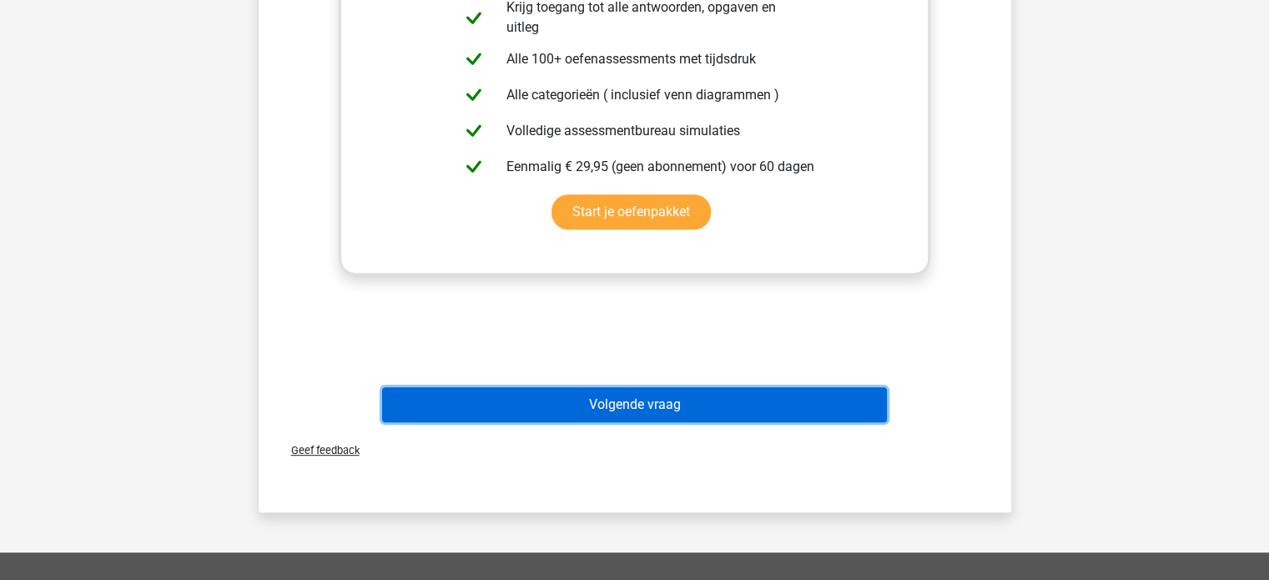
click at [510, 400] on button "Volgende vraag" at bounding box center [634, 404] width 505 height 35
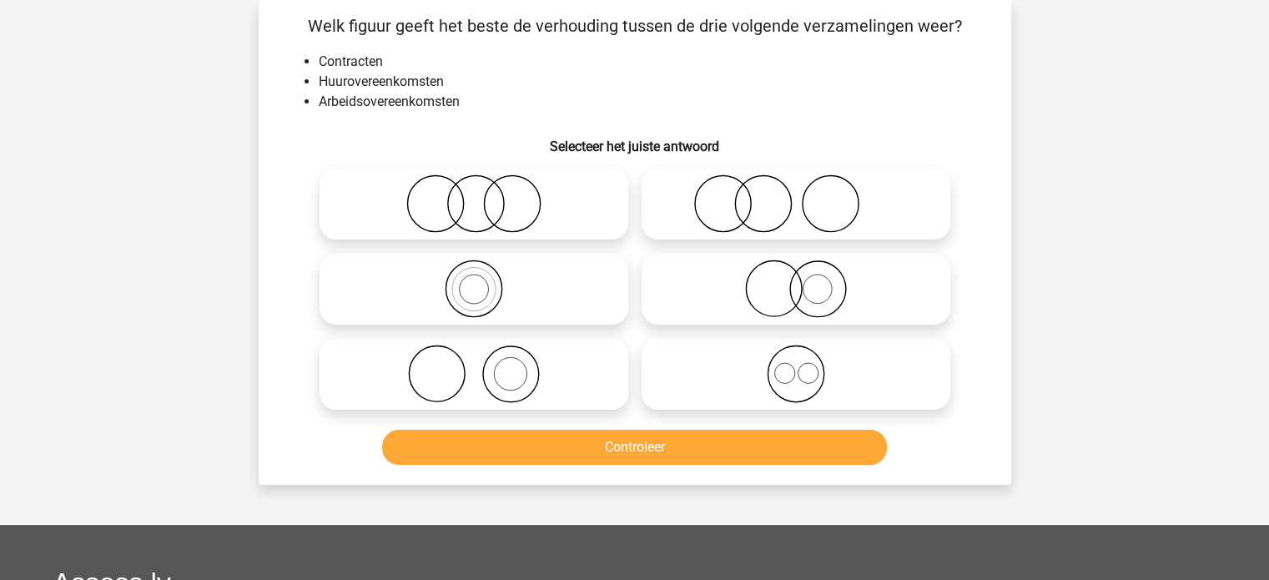
scroll to position [0, 0]
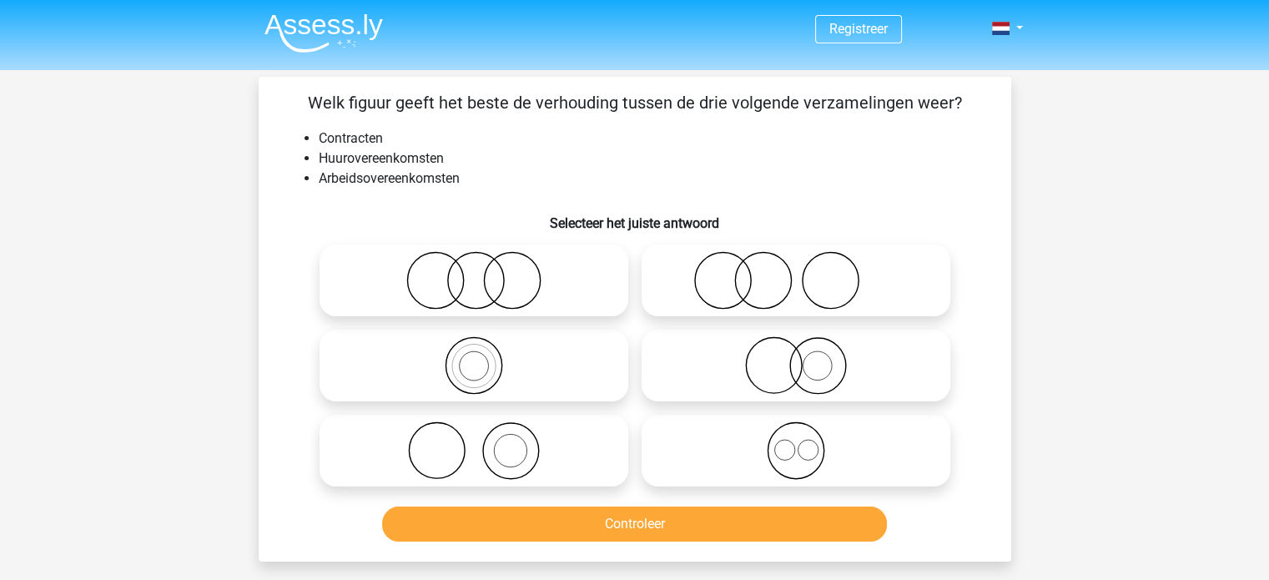
click at [826, 454] on icon at bounding box center [795, 450] width 295 height 58
click at [807, 442] on input "radio" at bounding box center [801, 436] width 11 height 11
radio input "true"
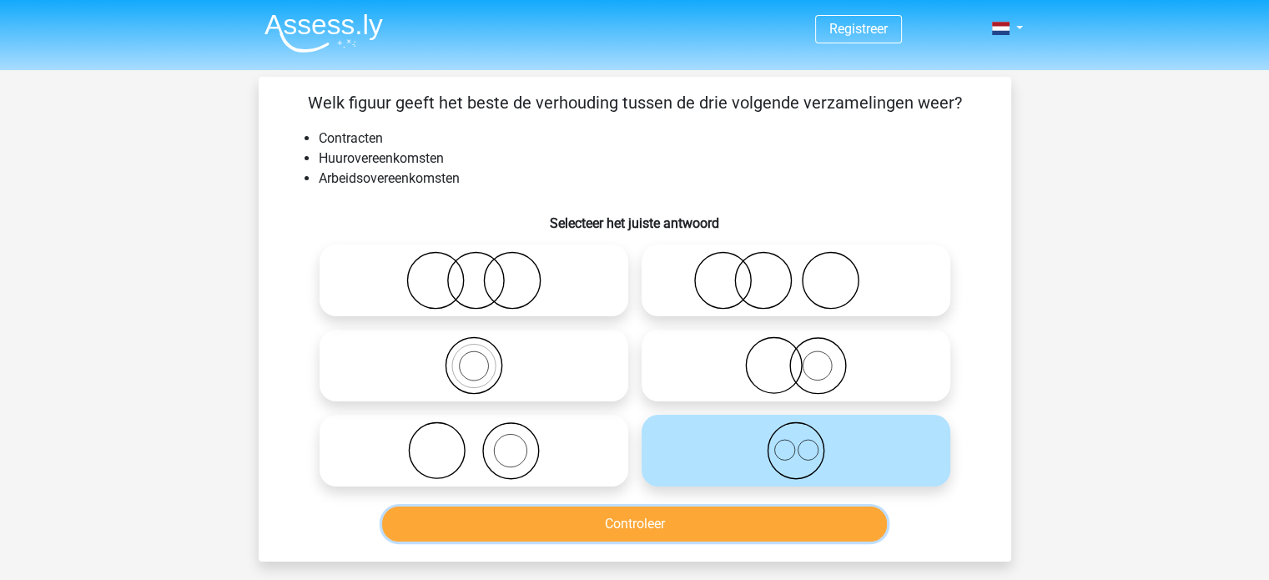
click at [682, 520] on button "Controleer" at bounding box center [634, 523] width 505 height 35
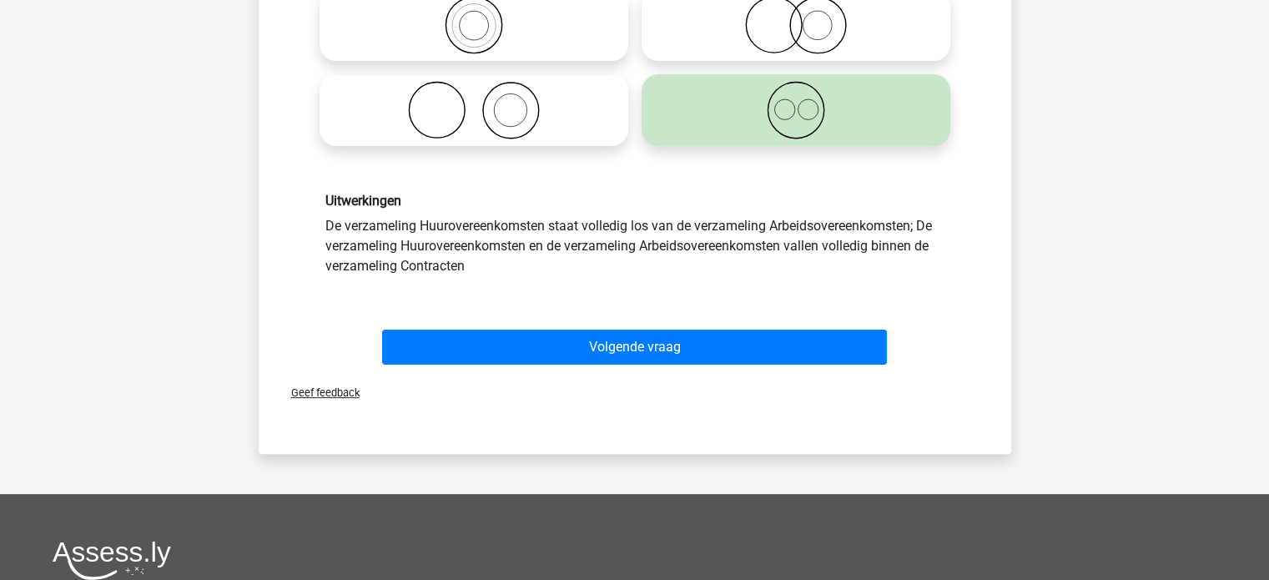
scroll to position [396, 0]
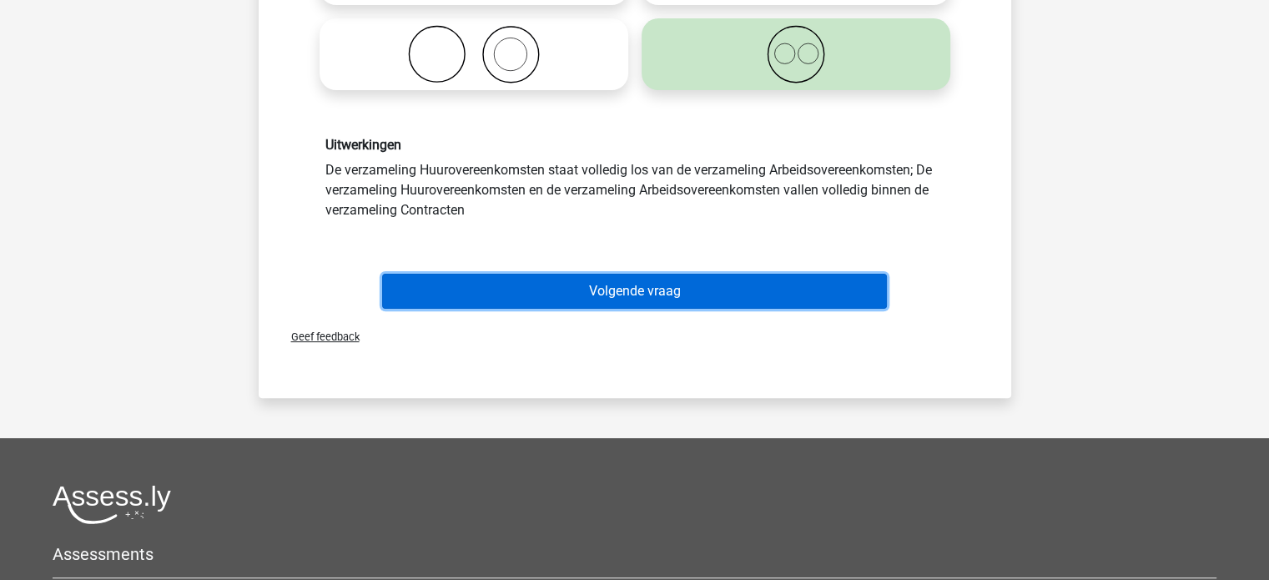
click at [621, 279] on button "Volgende vraag" at bounding box center [634, 291] width 505 height 35
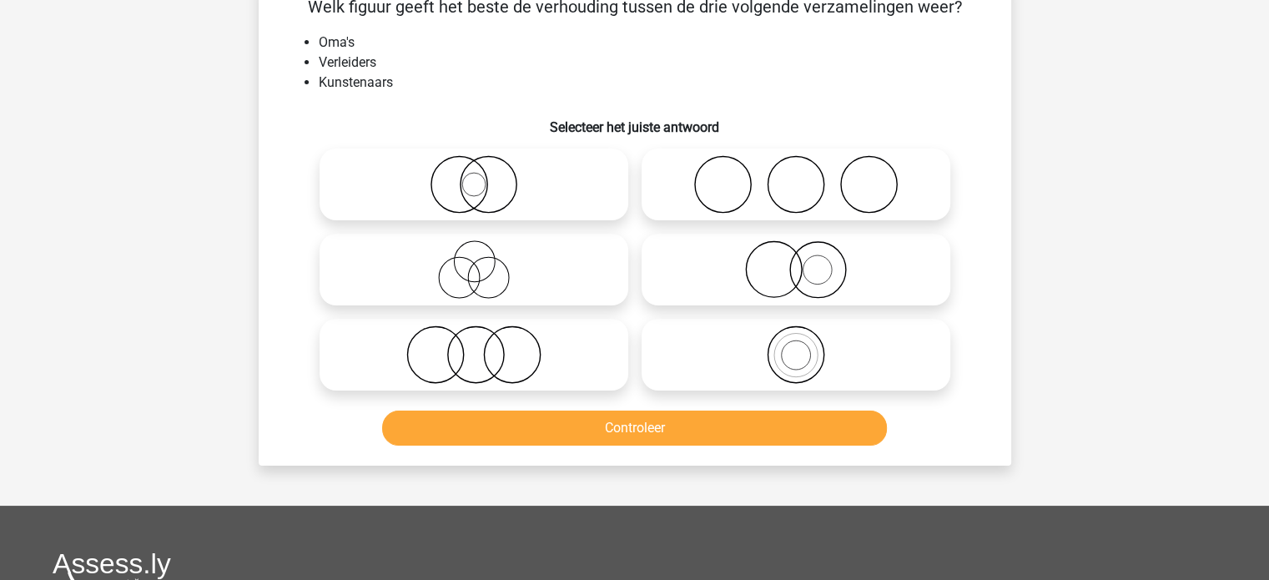
scroll to position [0, 0]
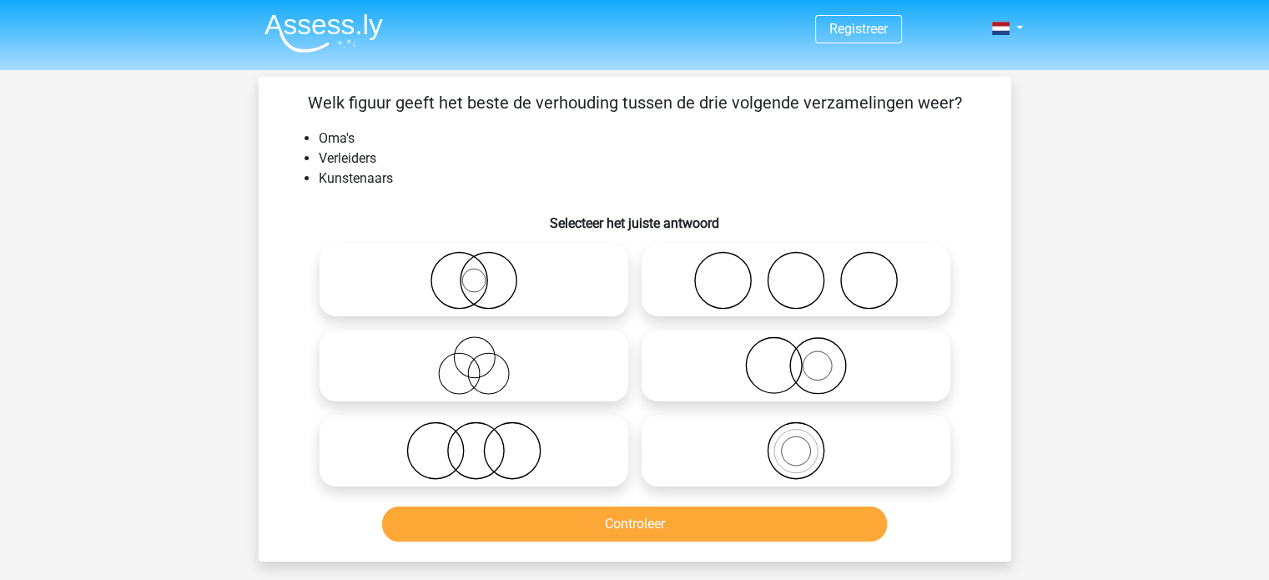
click at [773, 287] on icon at bounding box center [795, 280] width 295 height 58
click at [796, 272] on input "radio" at bounding box center [801, 266] width 11 height 11
radio input "true"
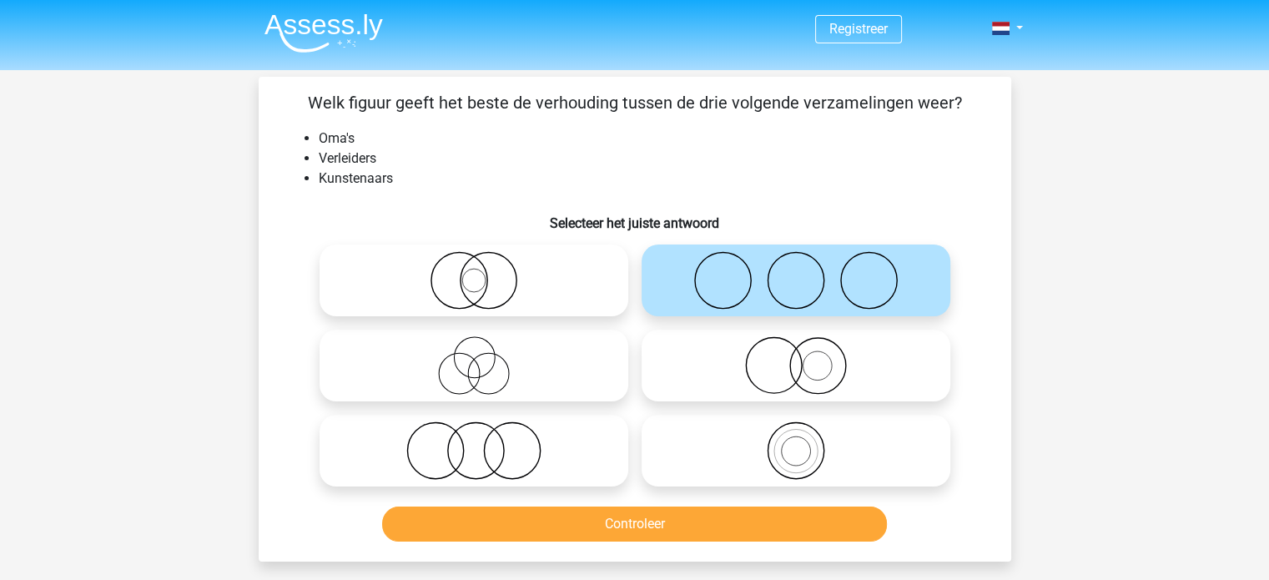
click at [522, 442] on icon at bounding box center [473, 450] width 295 height 58
click at [485, 442] on input "radio" at bounding box center [479, 436] width 11 height 11
radio input "true"
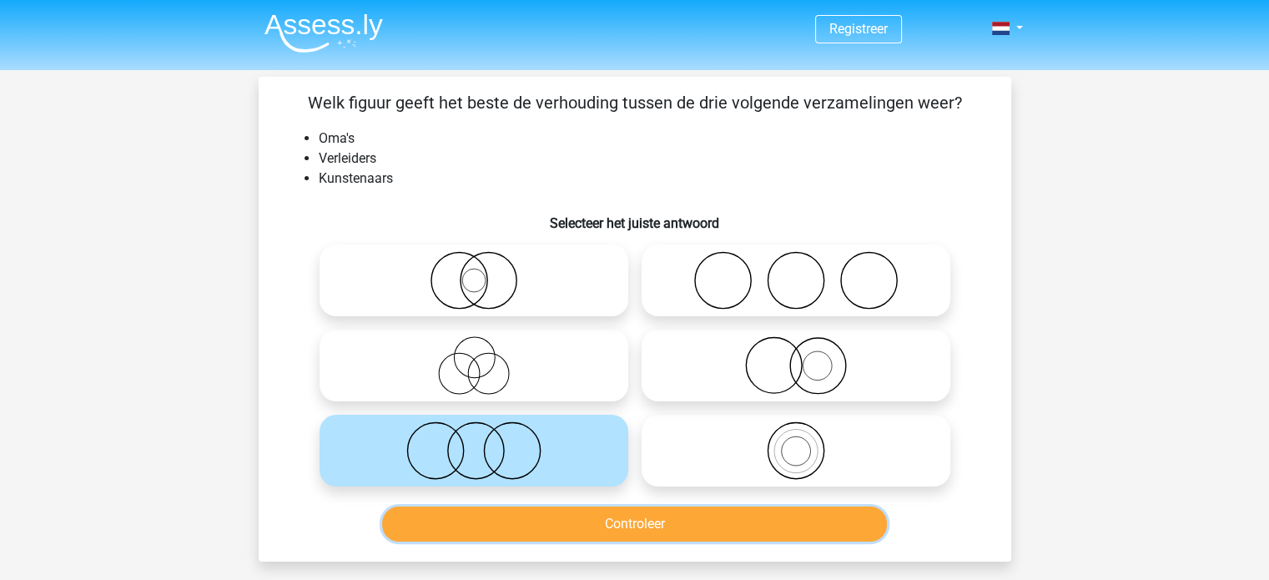
click at [622, 531] on button "Controleer" at bounding box center [634, 523] width 505 height 35
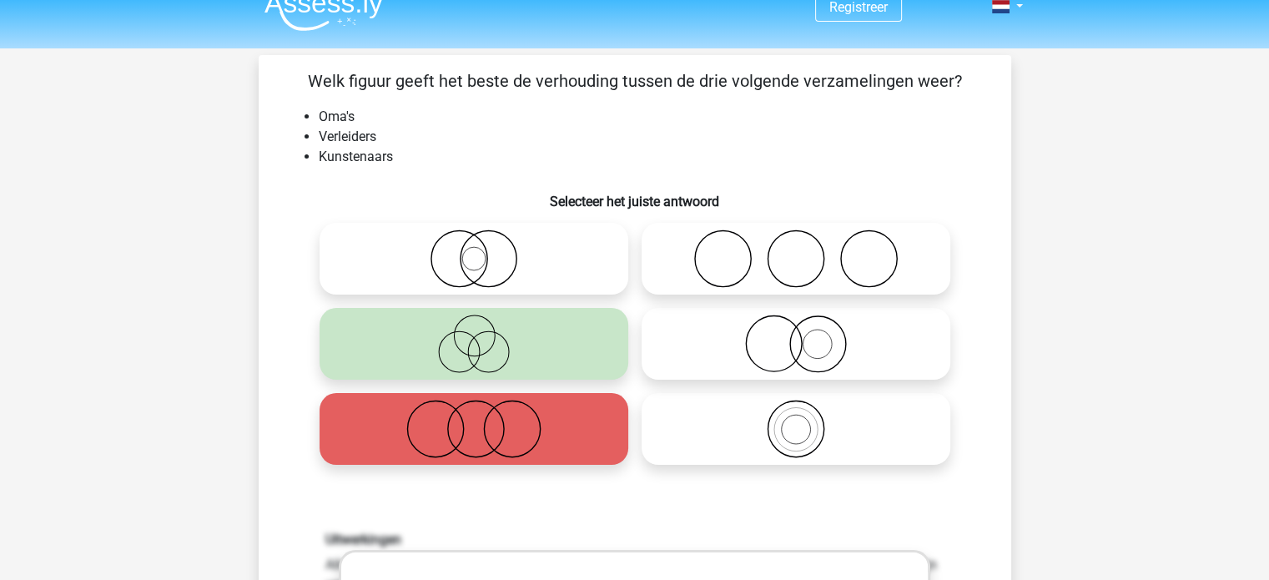
scroll to position [20, 0]
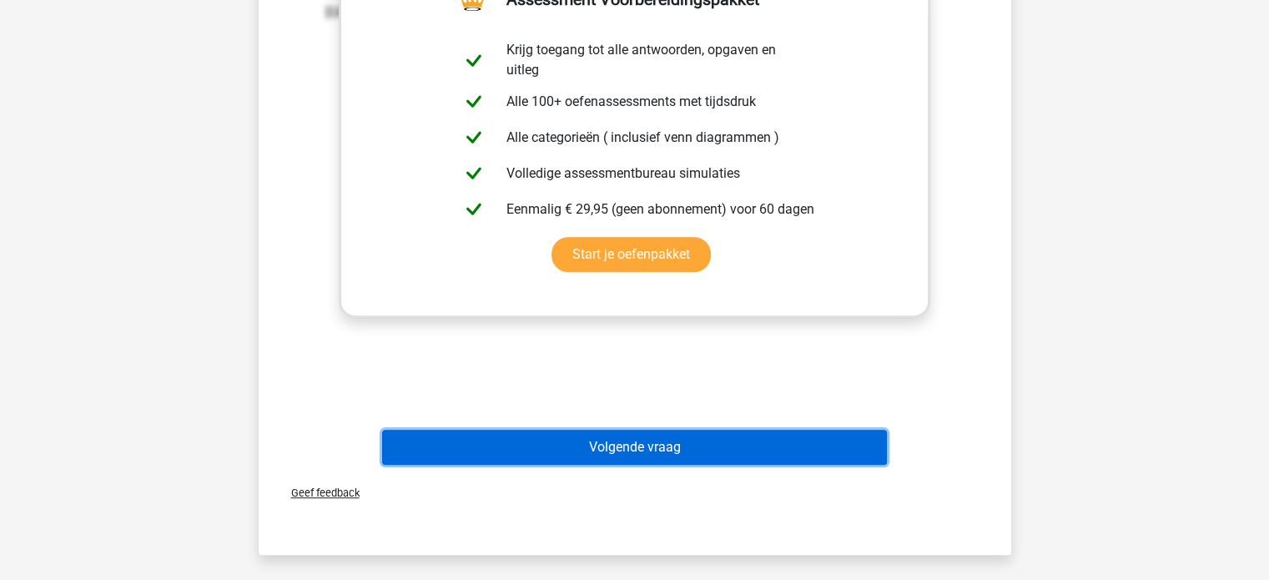
click at [622, 440] on button "Volgende vraag" at bounding box center [634, 447] width 505 height 35
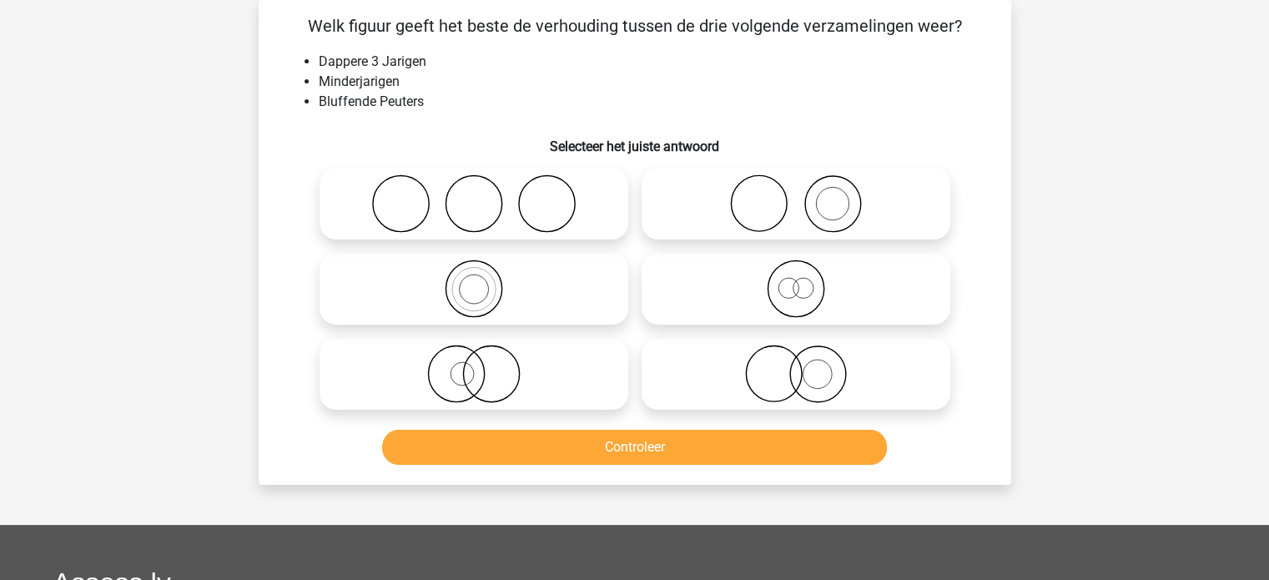
scroll to position [0, 0]
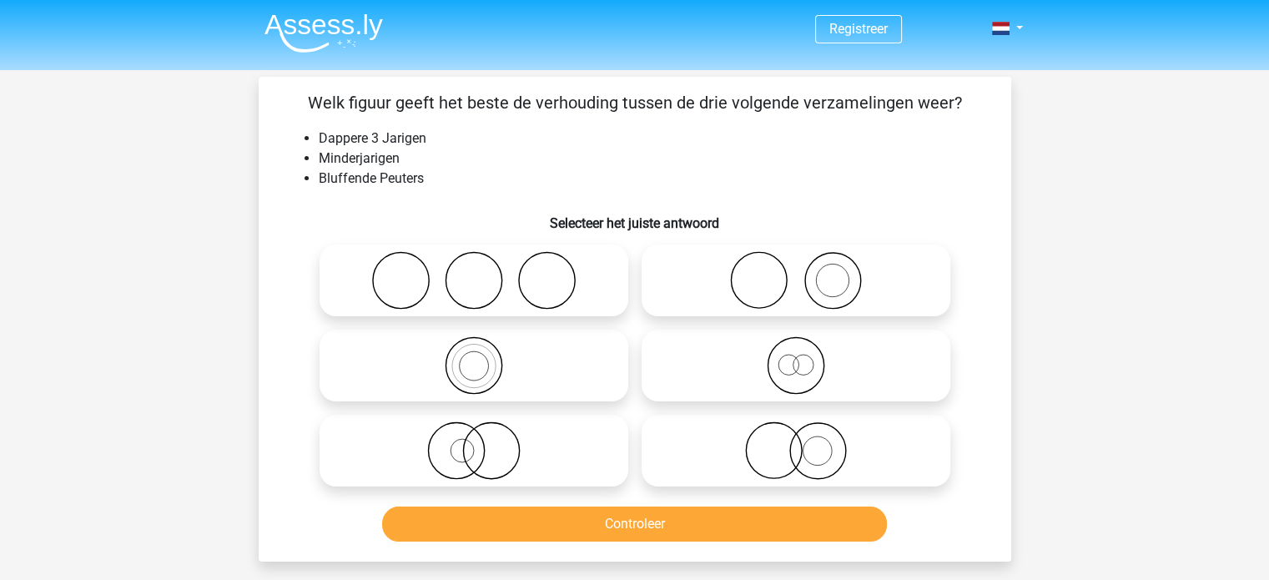
click at [826, 365] on icon at bounding box center [795, 365] width 295 height 58
click at [807, 357] on input "radio" at bounding box center [801, 351] width 11 height 11
radio input "true"
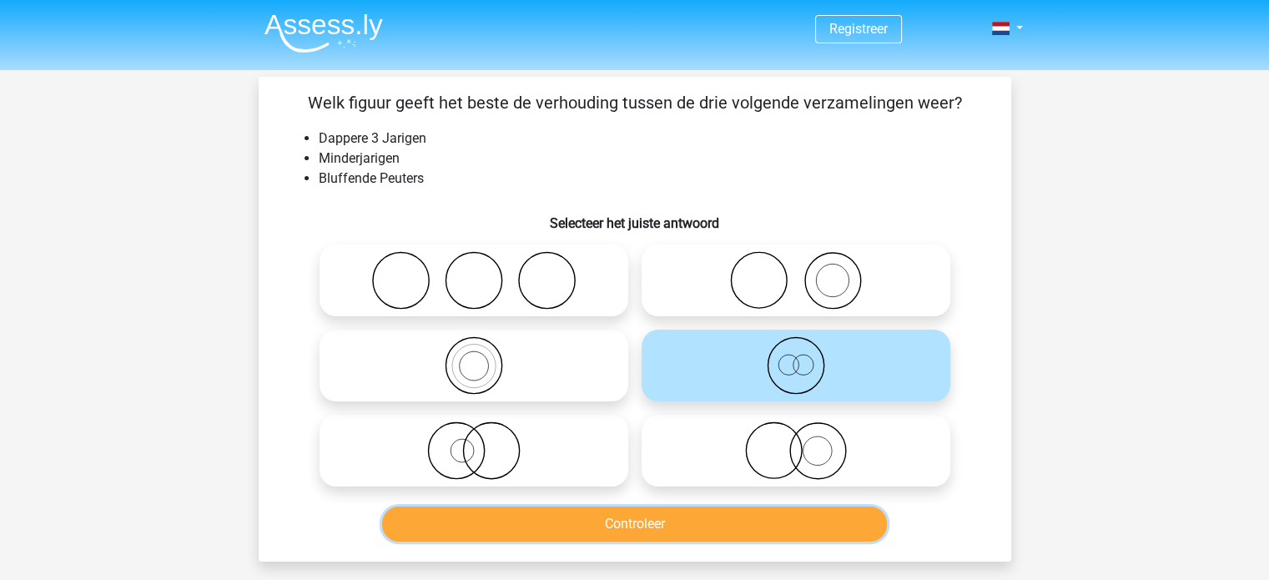
click at [692, 516] on button "Controleer" at bounding box center [634, 523] width 505 height 35
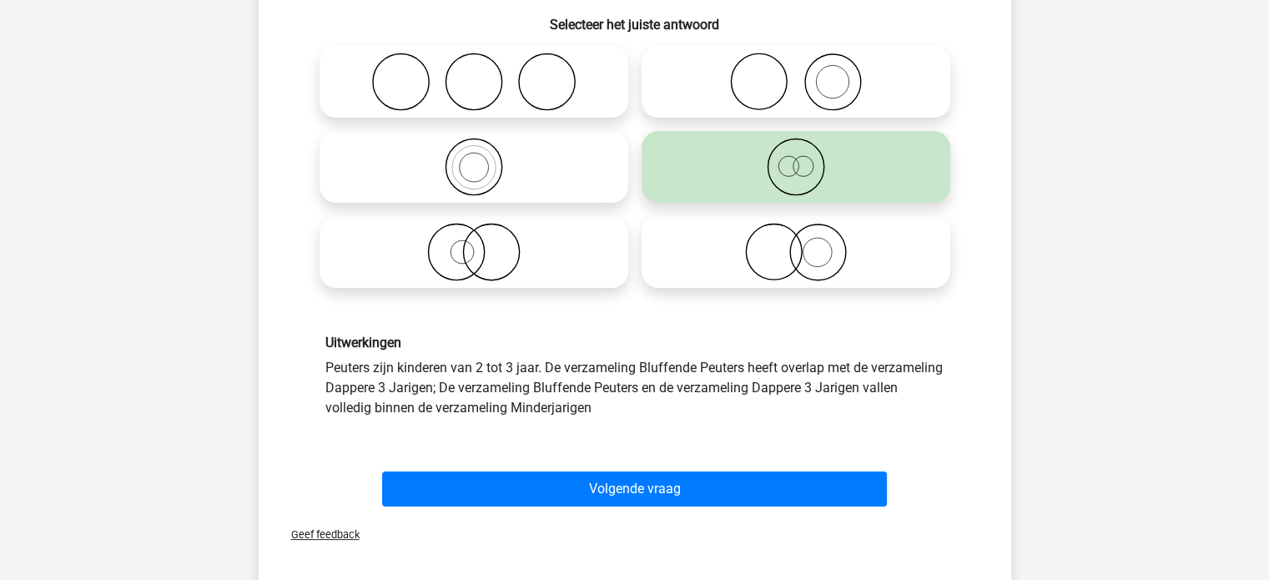
scroll to position [190, 0]
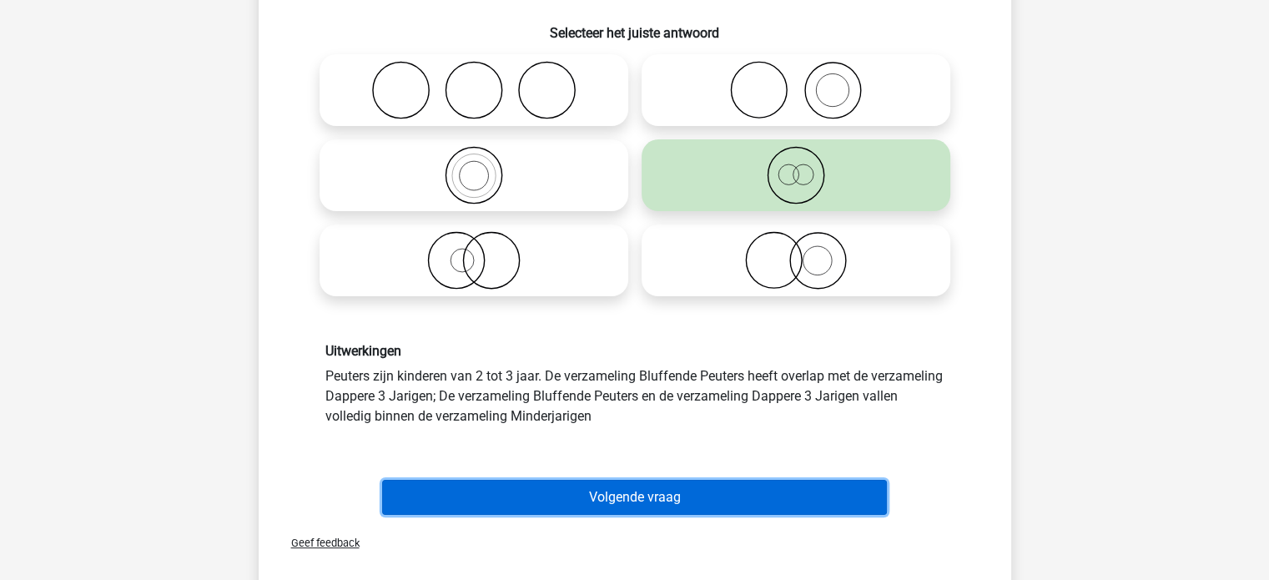
click at [700, 509] on button "Volgende vraag" at bounding box center [634, 497] width 505 height 35
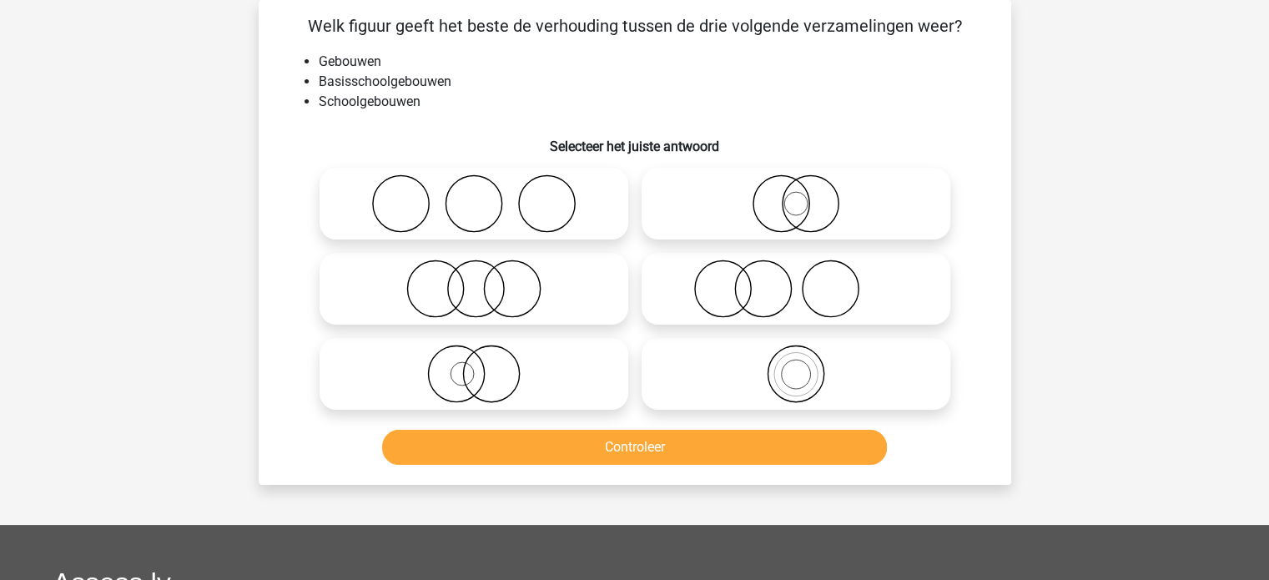
scroll to position [0, 0]
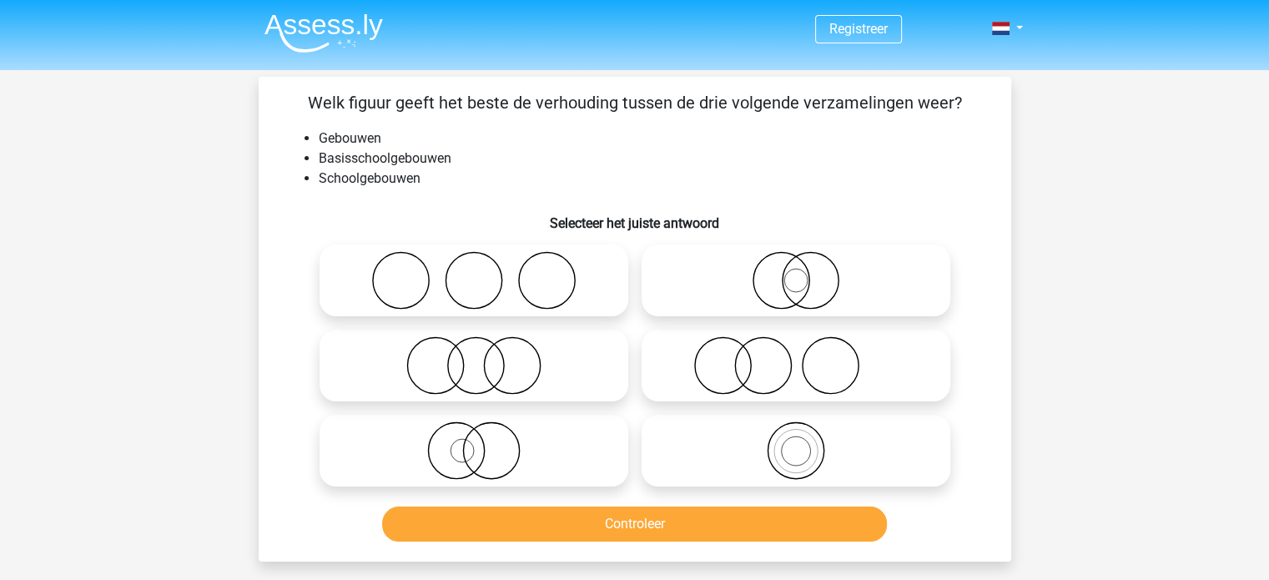
click at [775, 427] on icon at bounding box center [795, 450] width 295 height 58
click at [796, 431] on input "radio" at bounding box center [801, 436] width 11 height 11
radio input "true"
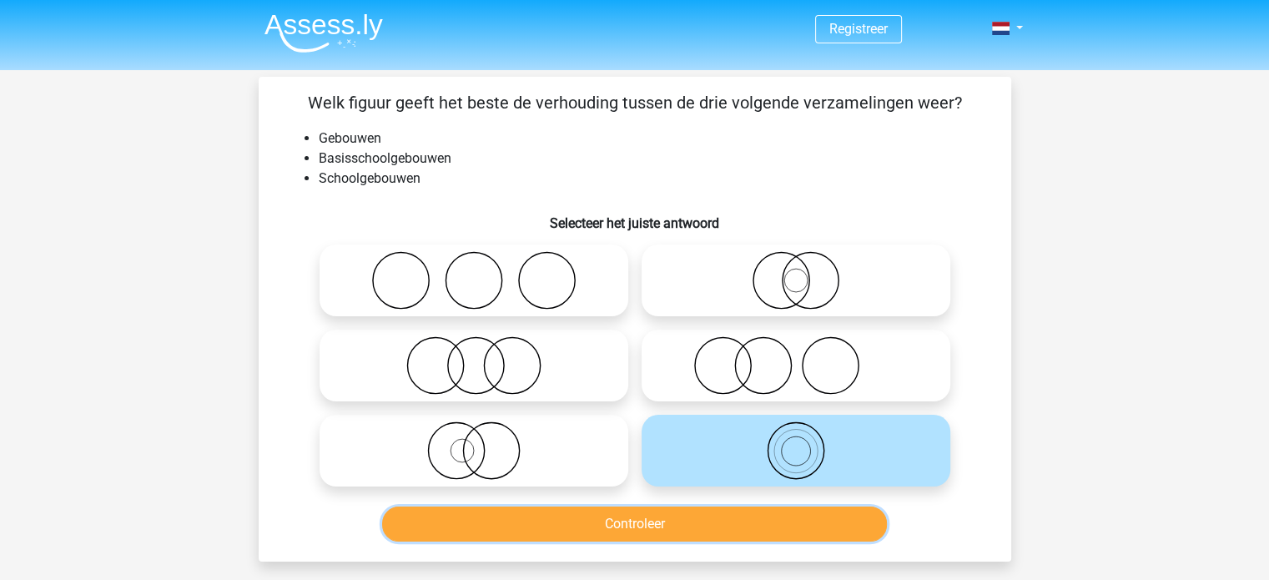
click at [711, 526] on button "Controleer" at bounding box center [634, 523] width 505 height 35
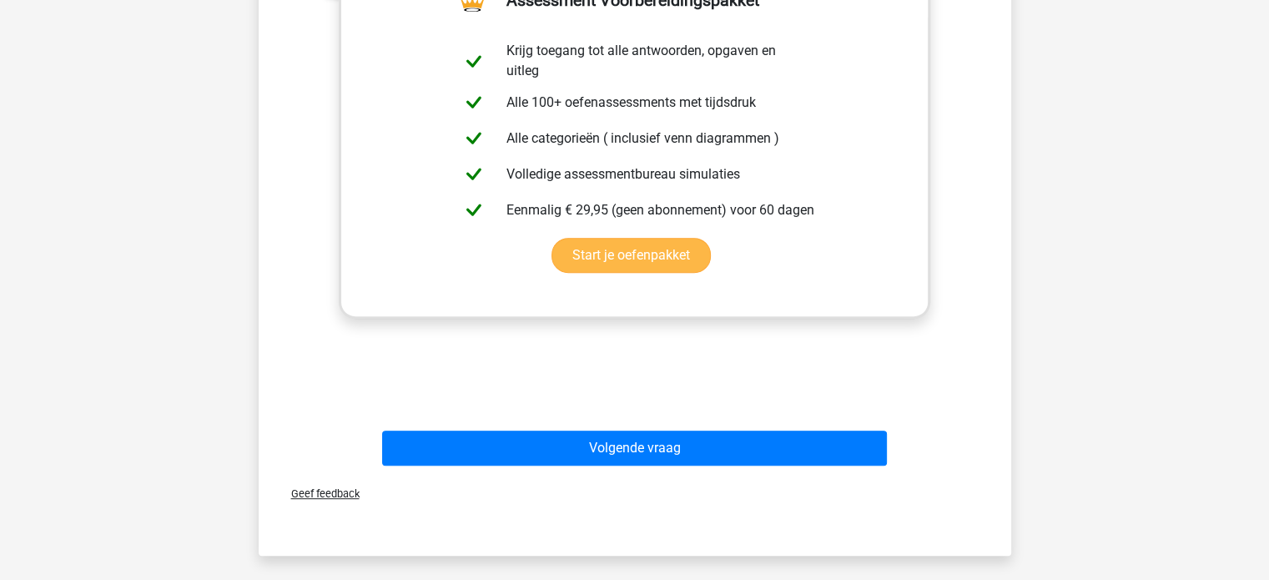
scroll to position [621, 0]
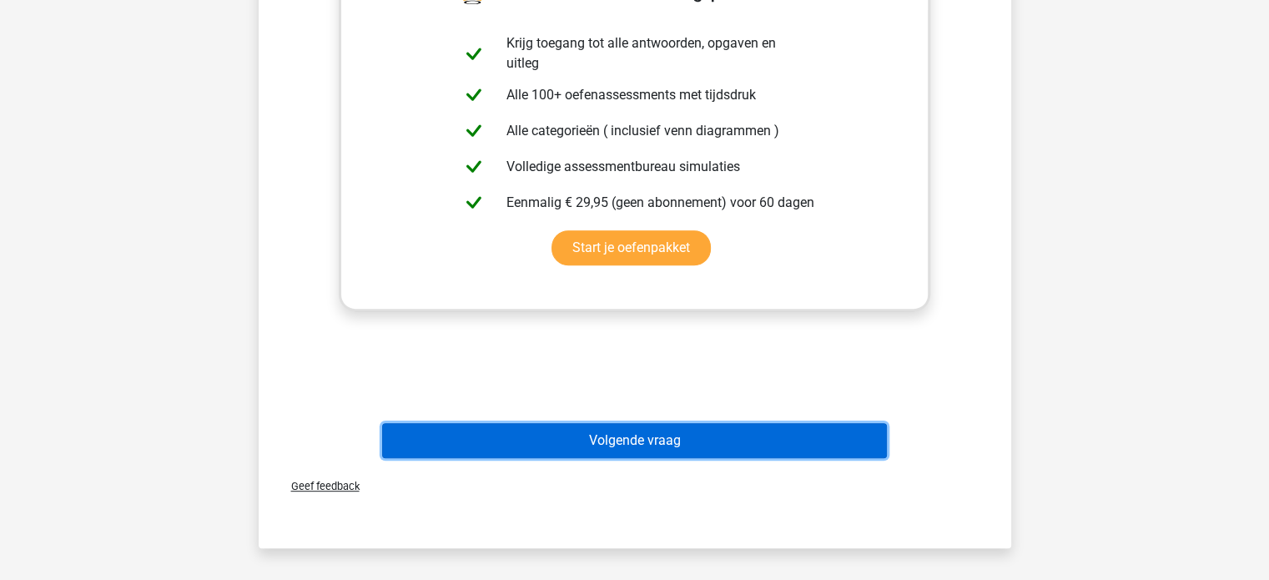
click at [664, 426] on button "Volgende vraag" at bounding box center [634, 440] width 505 height 35
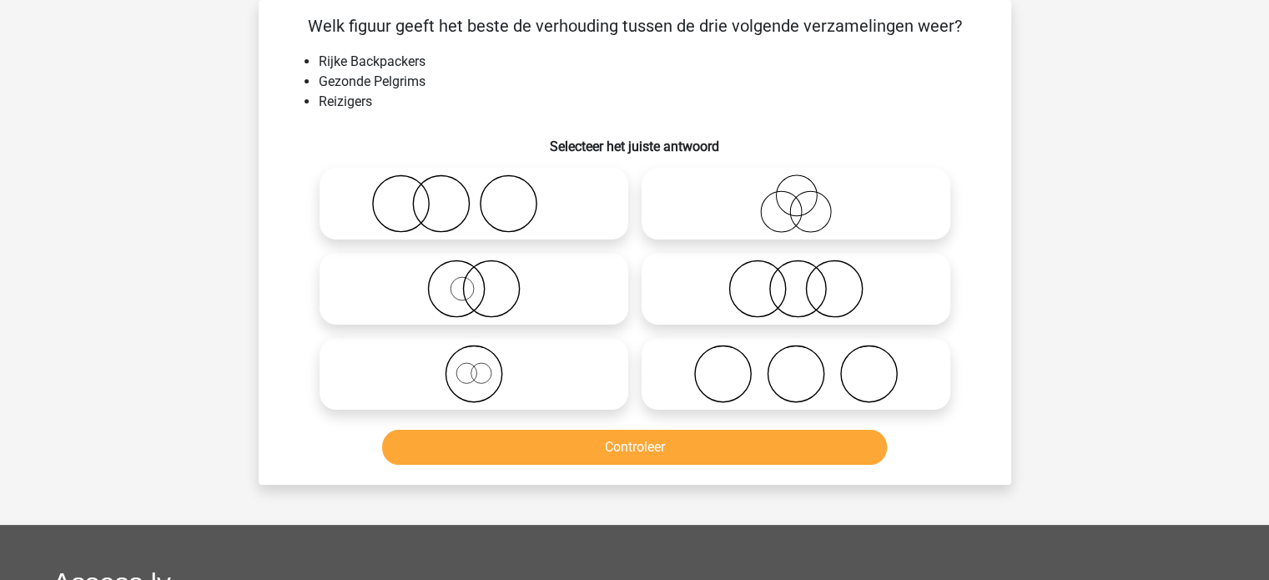
scroll to position [0, 0]
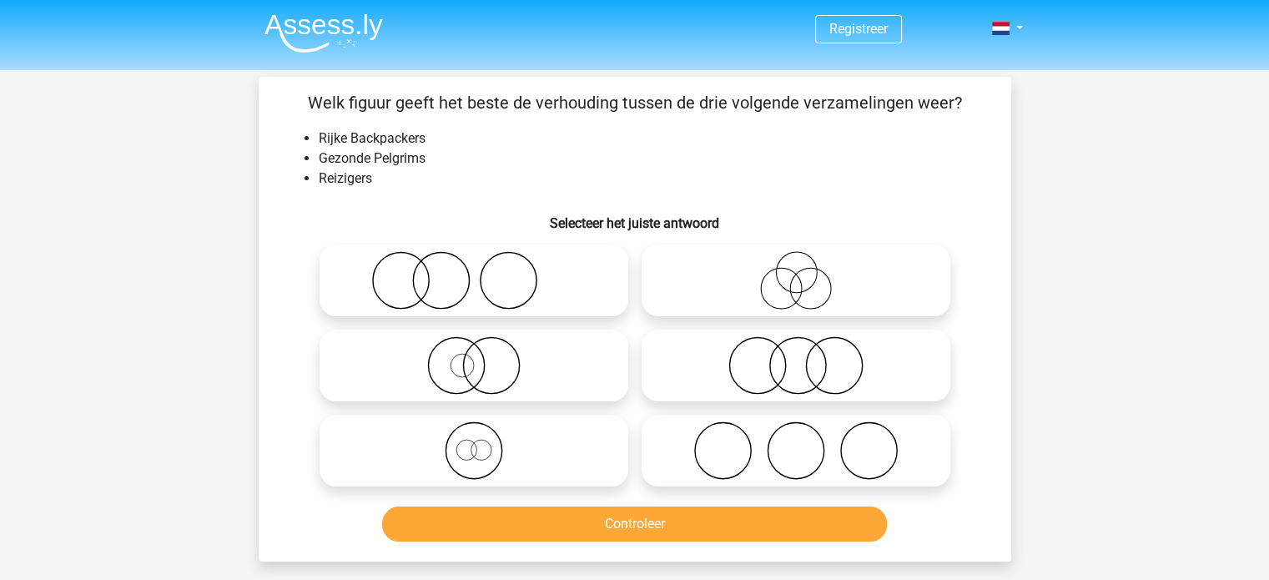
click at [520, 444] on icon at bounding box center [473, 450] width 295 height 58
click at [485, 442] on input "radio" at bounding box center [479, 436] width 11 height 11
radio input "true"
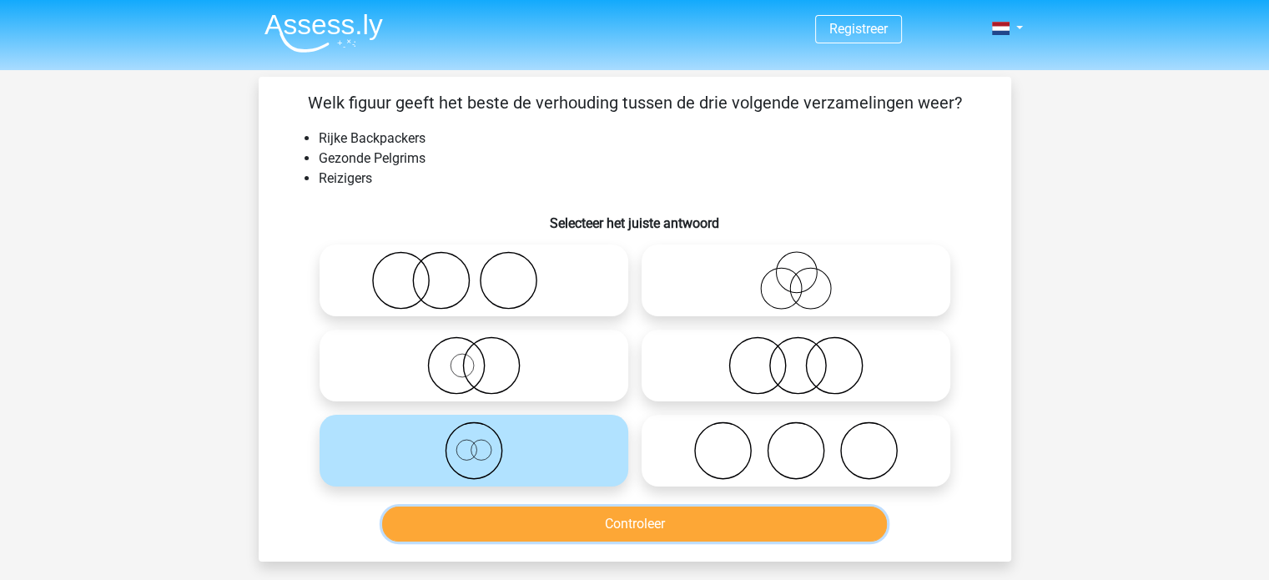
click at [590, 518] on button "Controleer" at bounding box center [634, 523] width 505 height 35
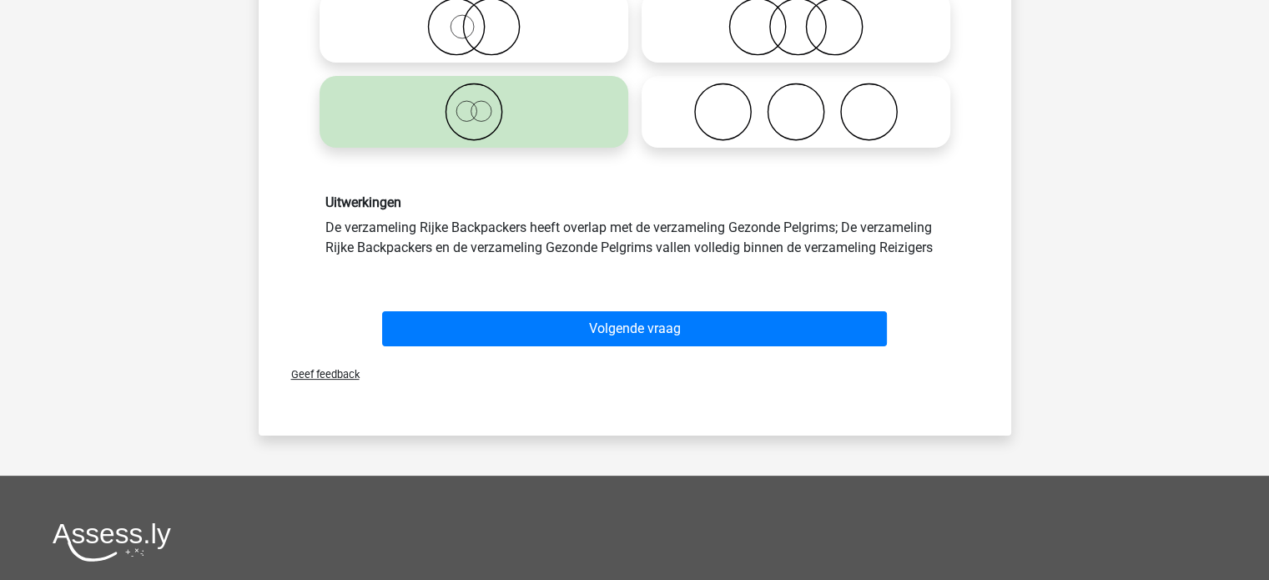
scroll to position [340, 0]
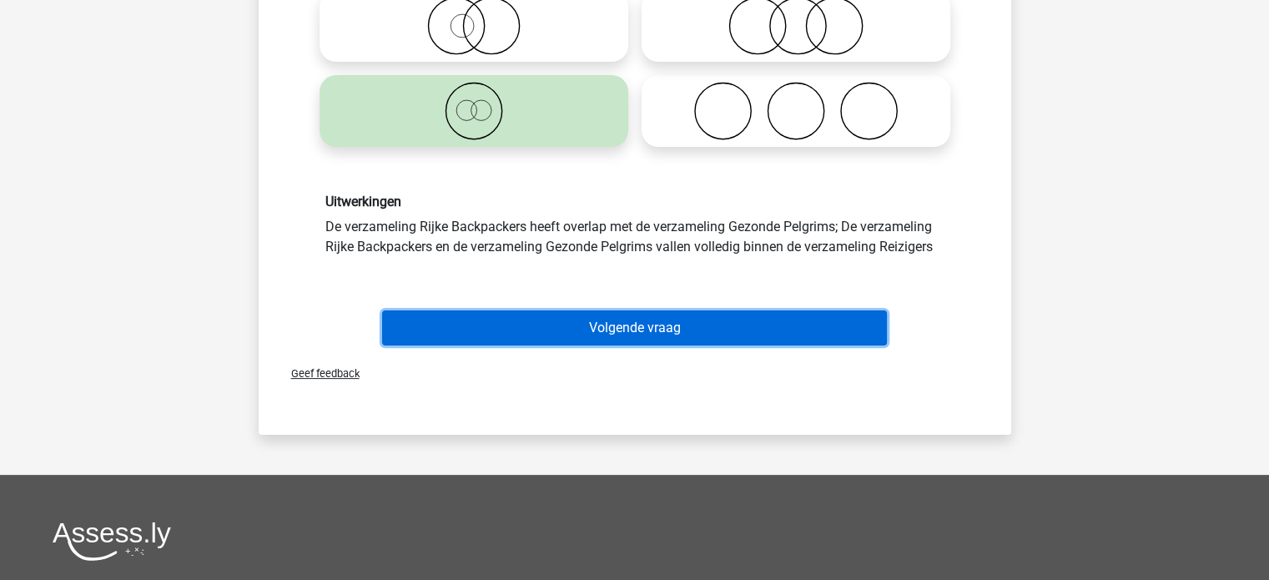
click at [691, 330] on button "Volgende vraag" at bounding box center [634, 327] width 505 height 35
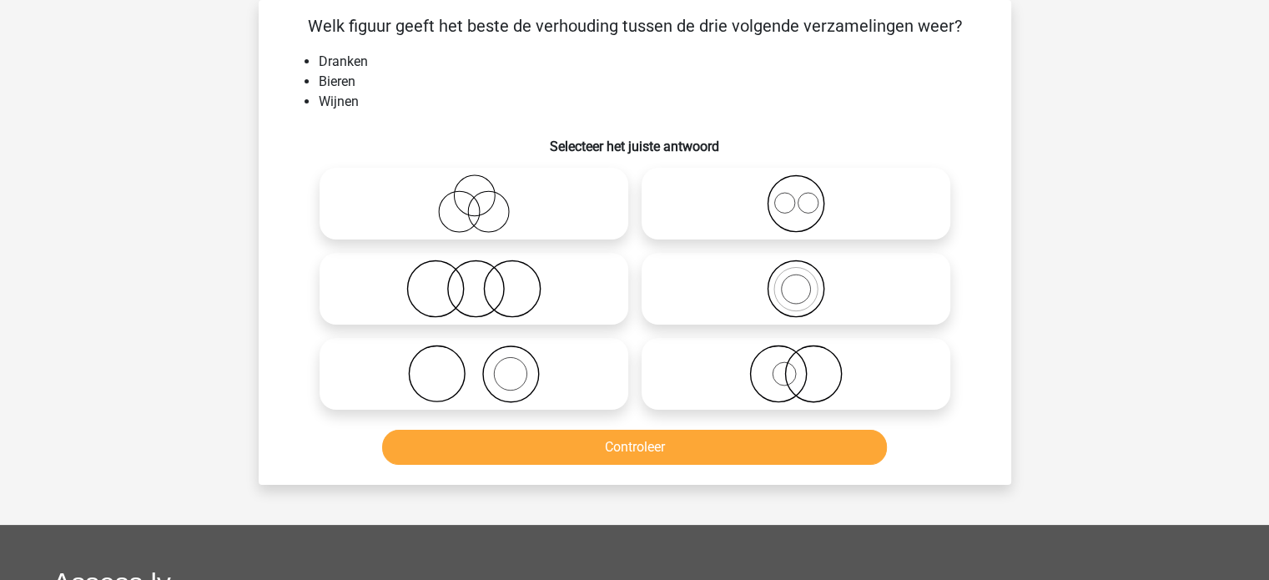
scroll to position [0, 0]
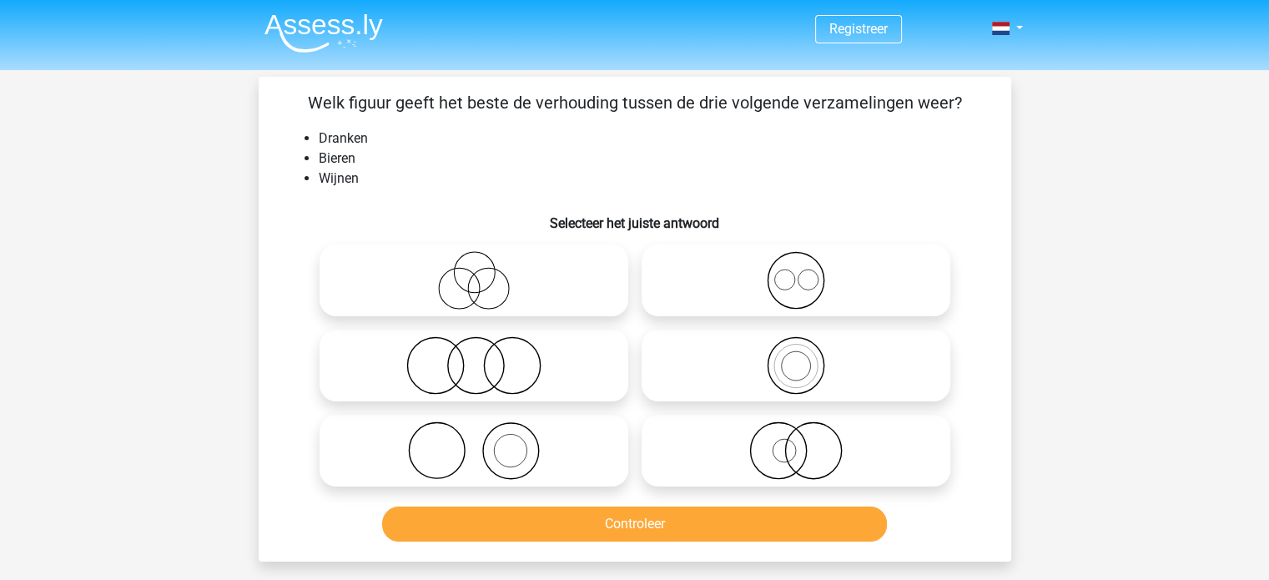
click at [854, 277] on icon at bounding box center [795, 280] width 295 height 58
click at [807, 272] on input "radio" at bounding box center [801, 266] width 11 height 11
radio input "true"
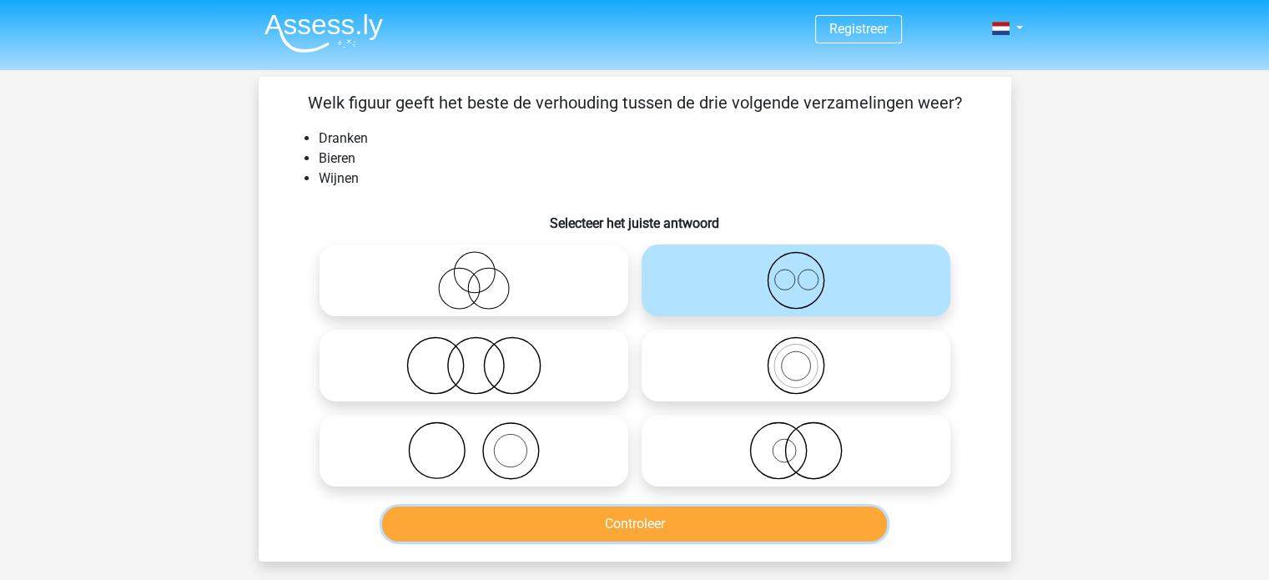
click at [700, 520] on button "Controleer" at bounding box center [634, 523] width 505 height 35
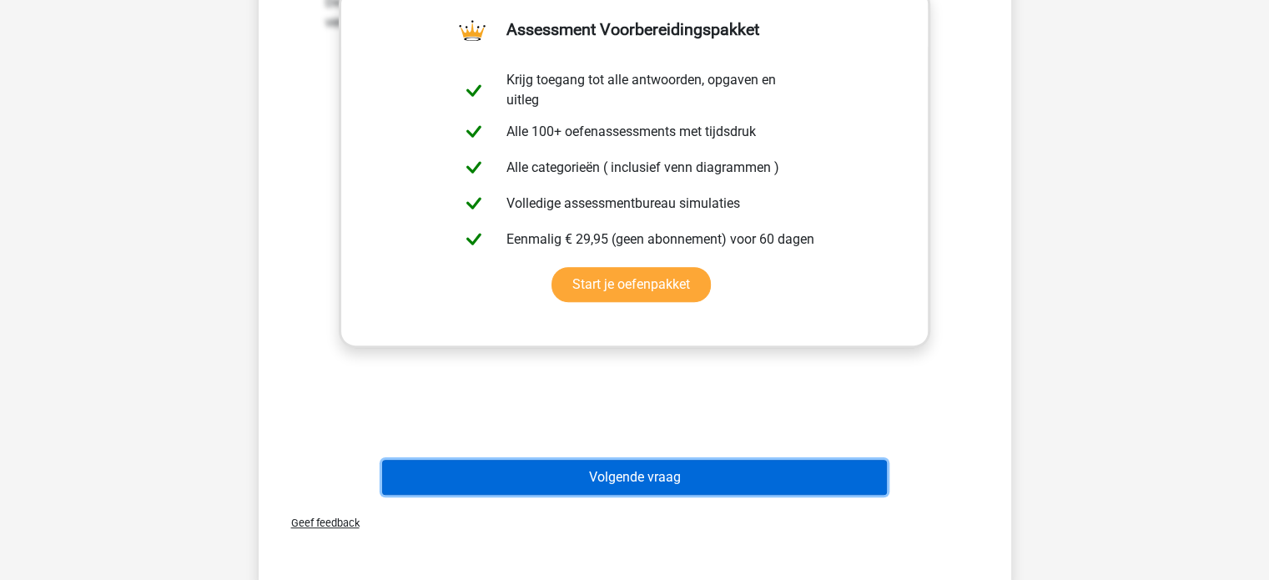
click at [694, 471] on button "Volgende vraag" at bounding box center [634, 477] width 505 height 35
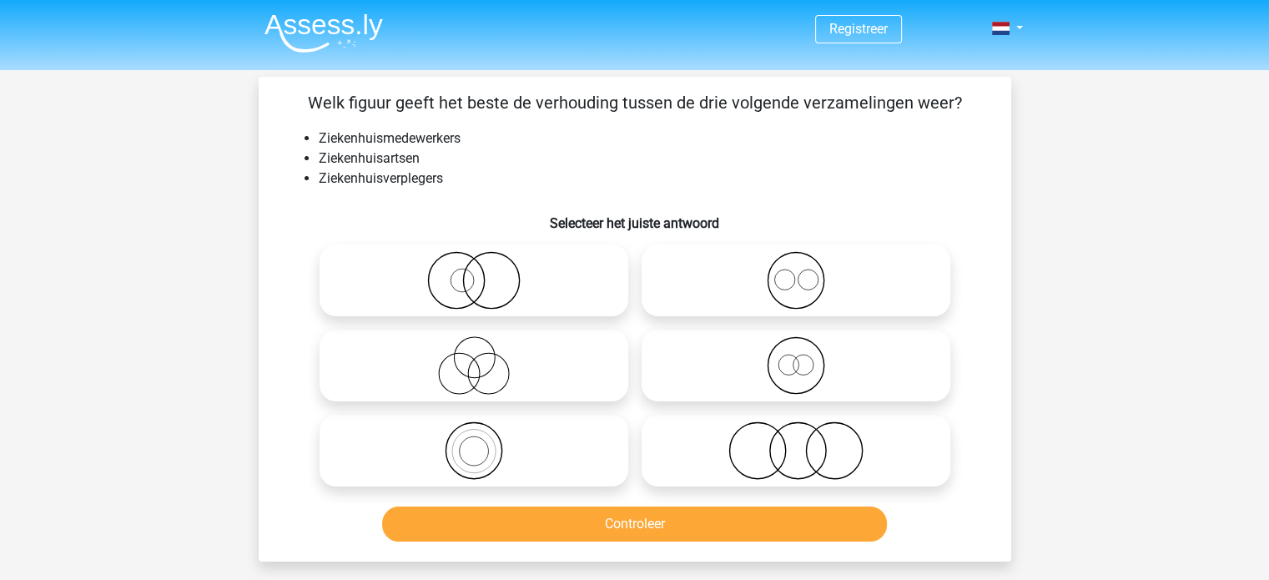
click at [838, 283] on icon at bounding box center [795, 280] width 295 height 58
click at [807, 272] on input "radio" at bounding box center [801, 266] width 11 height 11
radio input "true"
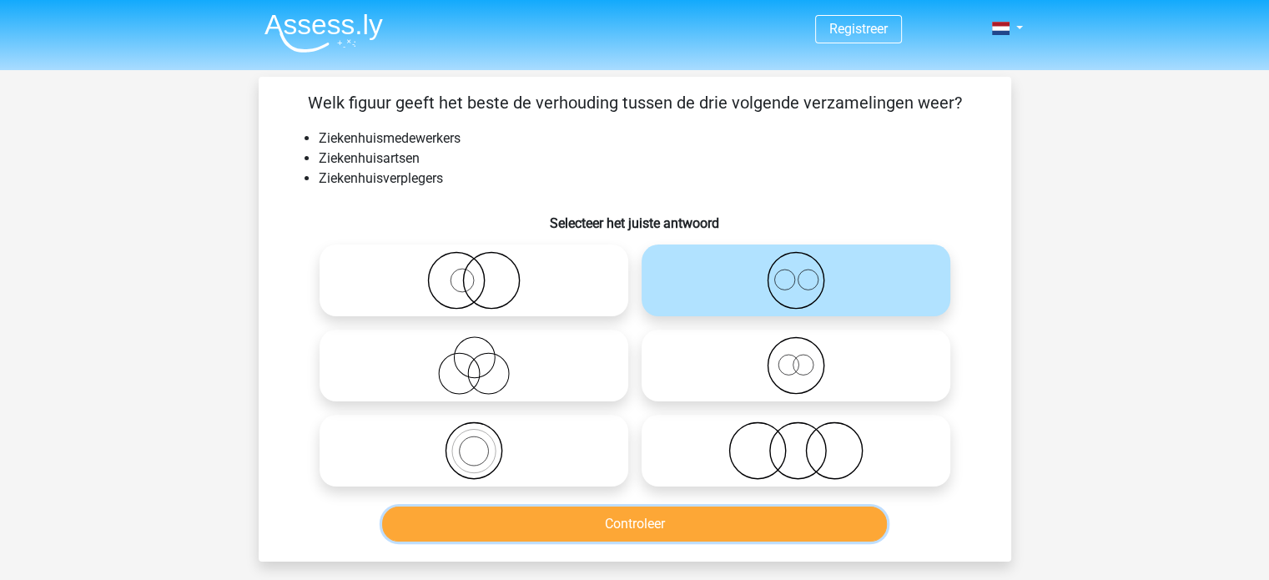
click at [708, 520] on button "Controleer" at bounding box center [634, 523] width 505 height 35
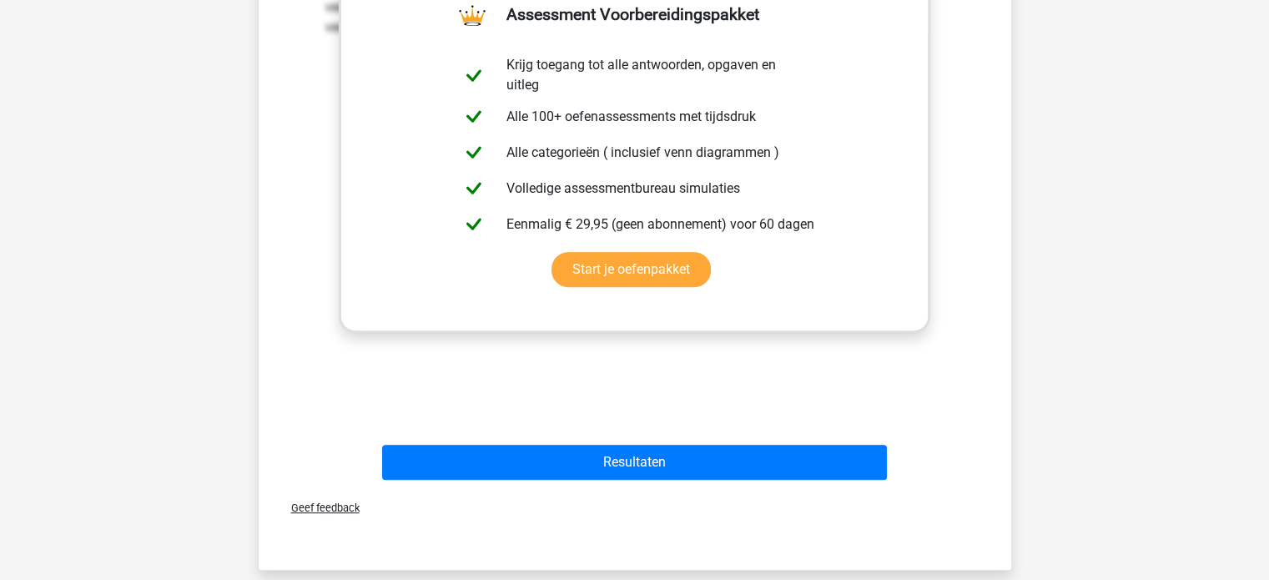
scroll to position [601, 0]
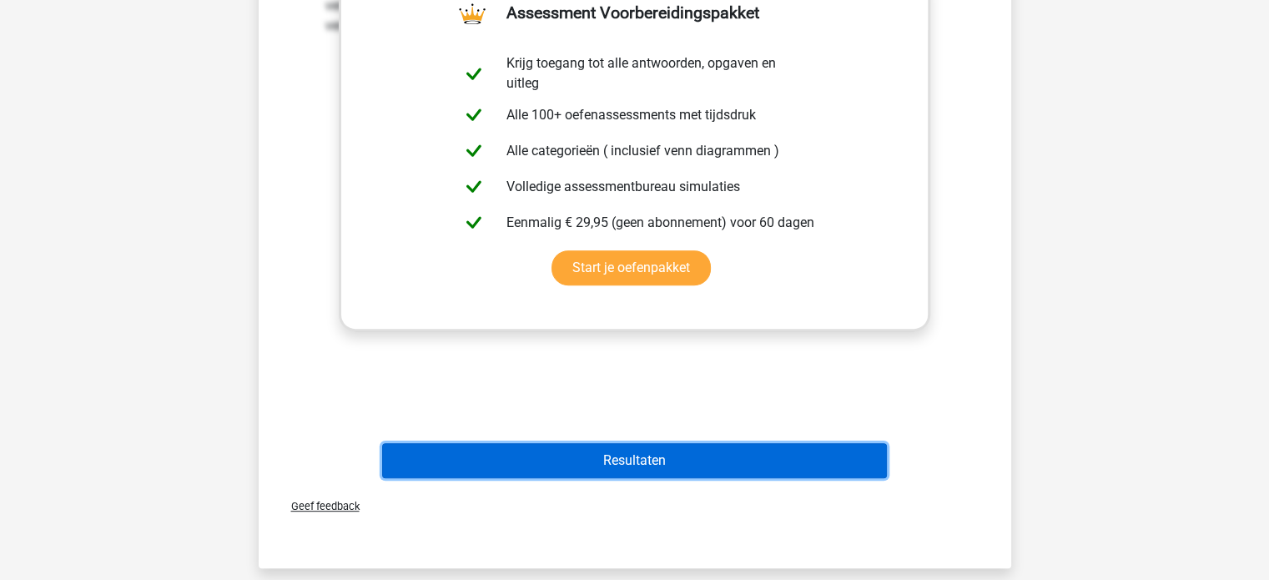
click at [712, 456] on button "Resultaten" at bounding box center [634, 460] width 505 height 35
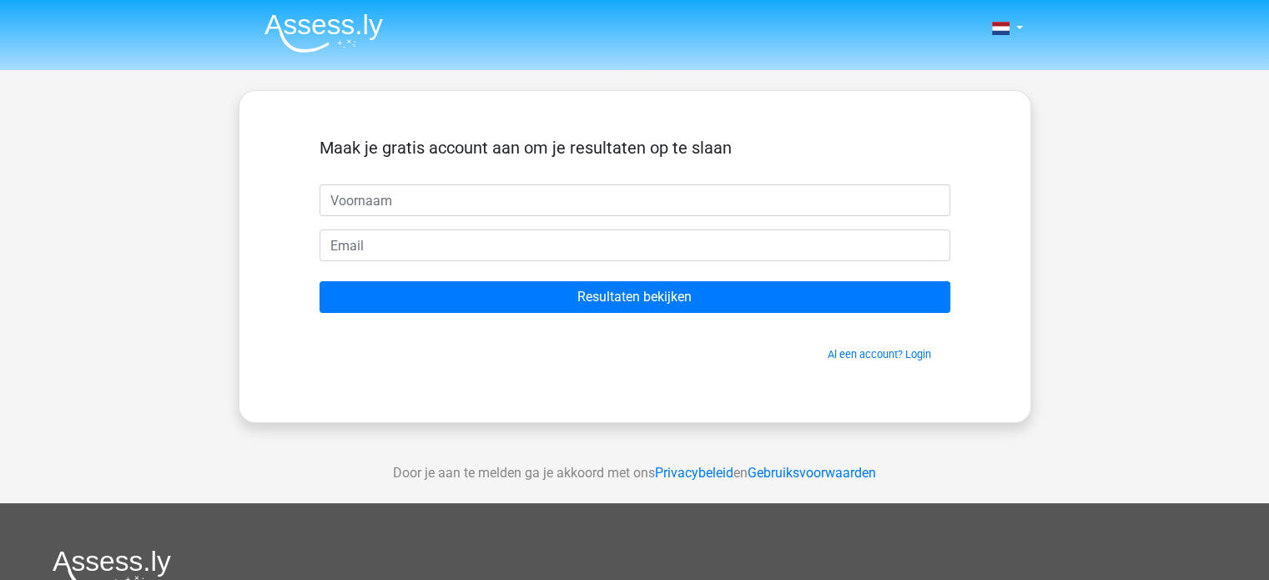
click at [355, 33] on img at bounding box center [323, 32] width 118 height 39
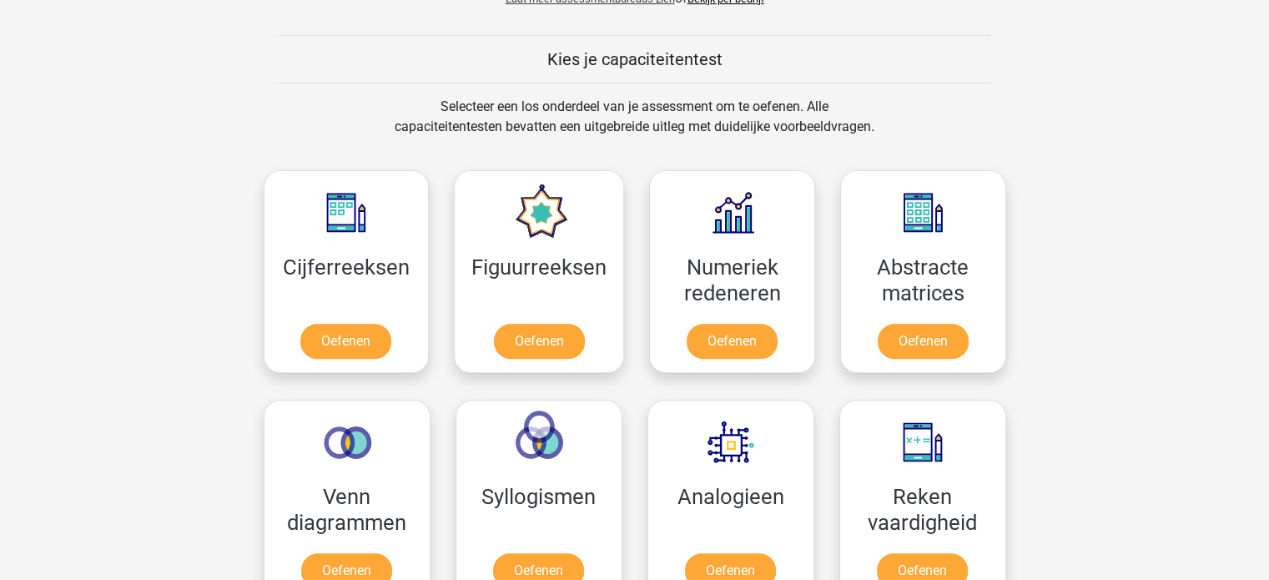
scroll to position [610, 0]
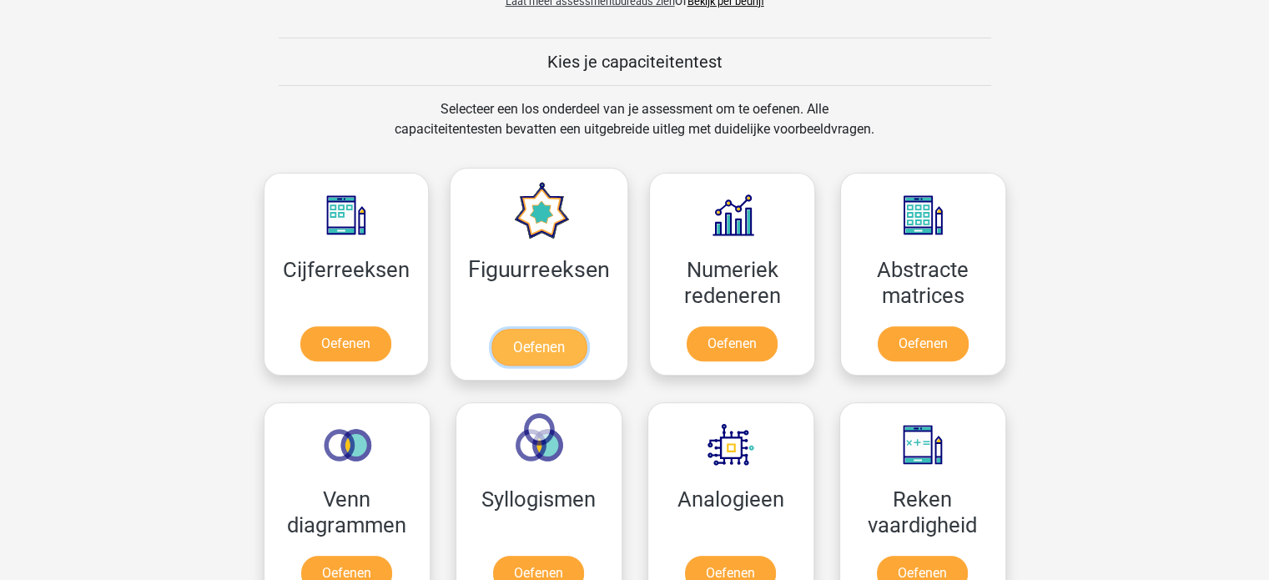
click at [524, 350] on link "Oefenen" at bounding box center [538, 347] width 95 height 37
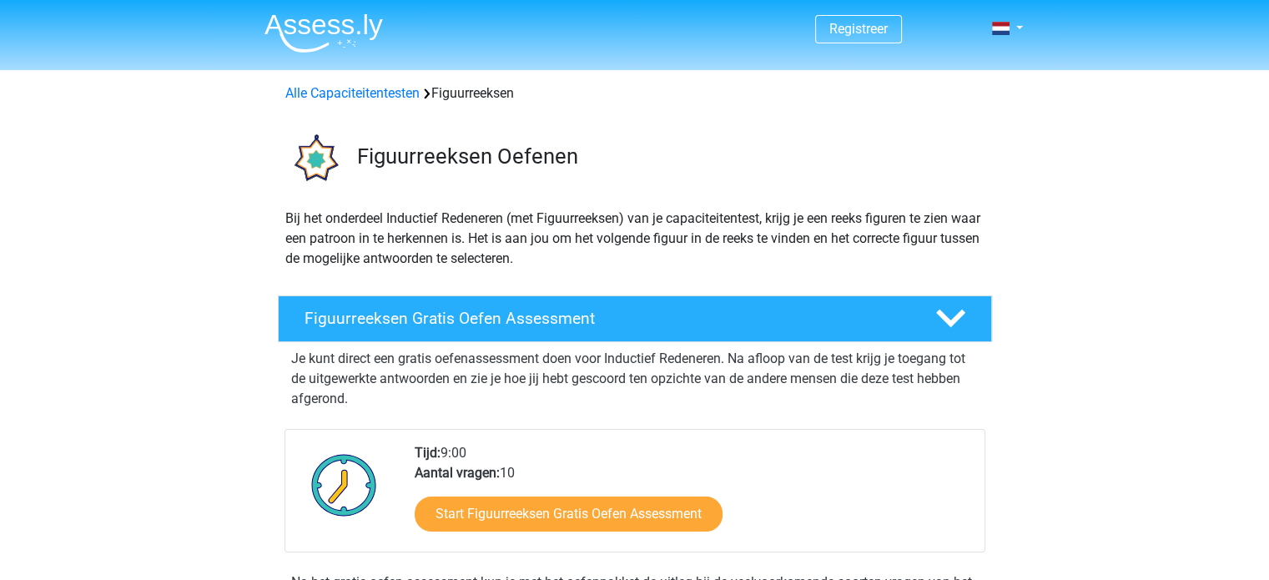
scroll to position [127, 0]
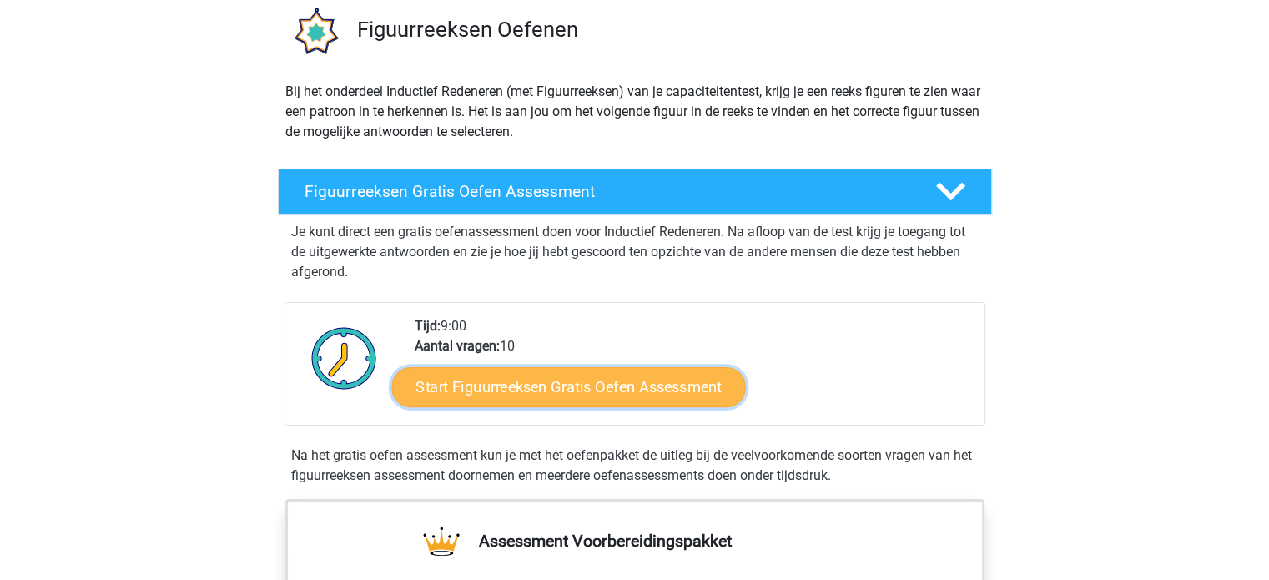
click at [571, 370] on link "Start Figuurreeksen Gratis Oefen Assessment" at bounding box center [568, 386] width 354 height 40
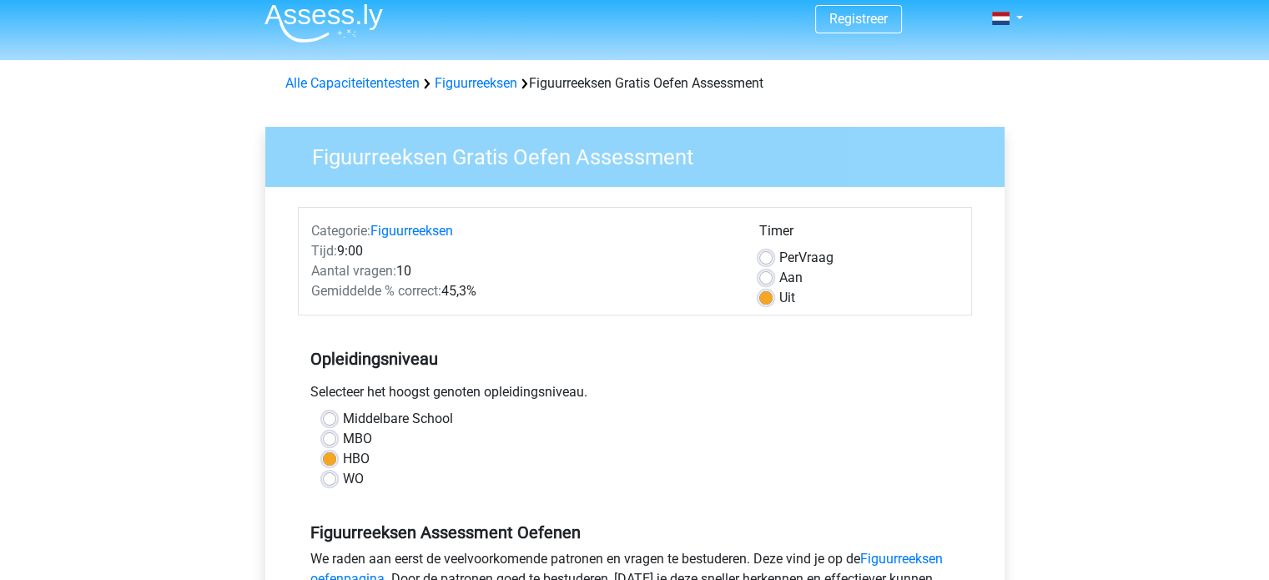
scroll to position [389, 0]
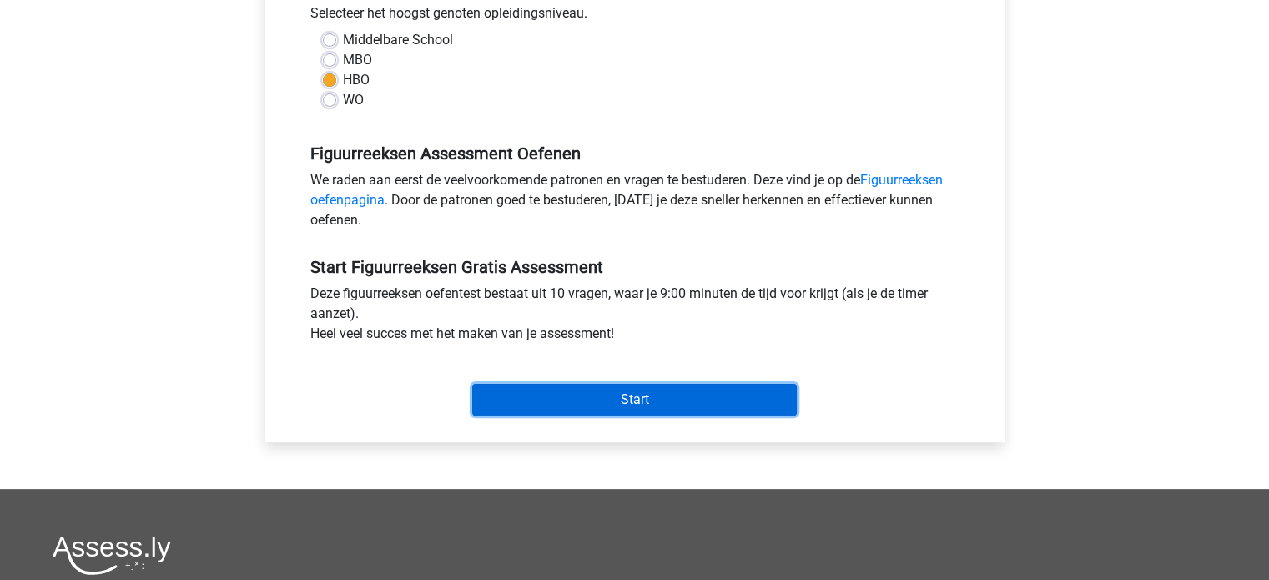
click at [573, 406] on input "Start" at bounding box center [634, 400] width 325 height 32
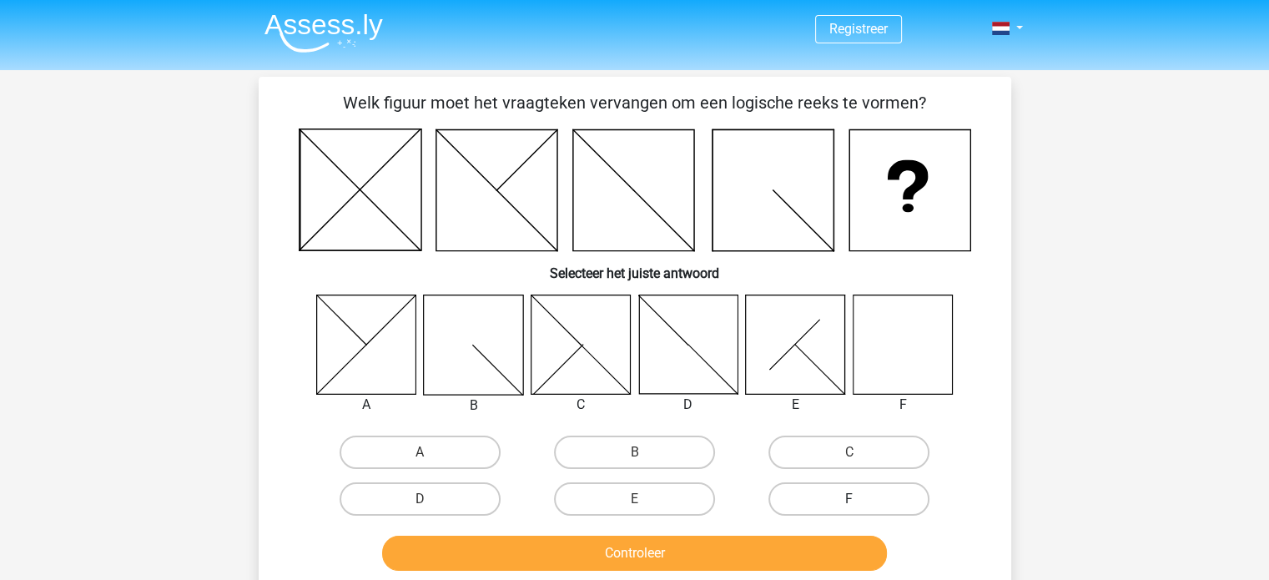
click at [817, 501] on label "F" at bounding box center [848, 498] width 161 height 33
click at [849, 501] on input "F" at bounding box center [854, 504] width 11 height 11
radio input "true"
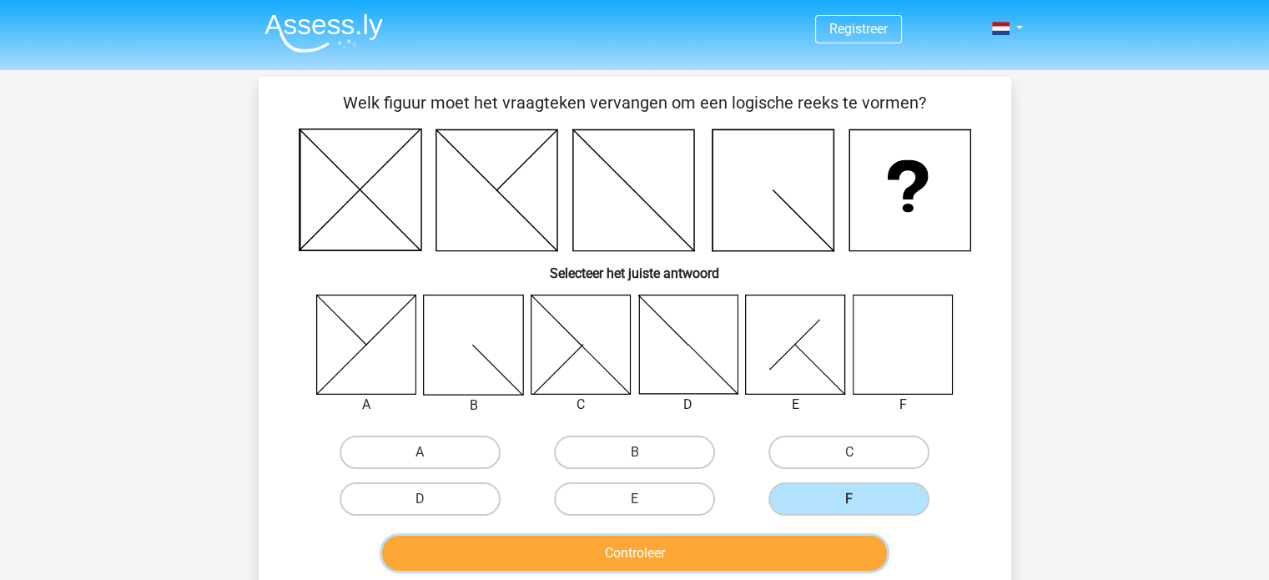
click at [772, 551] on button "Controleer" at bounding box center [634, 553] width 505 height 35
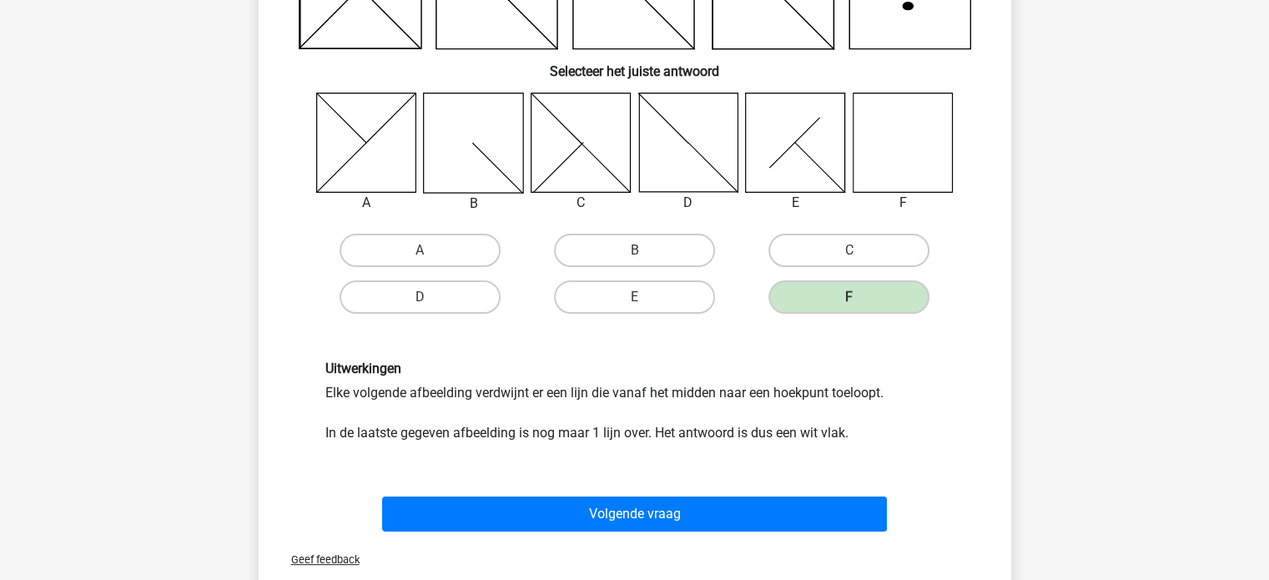
scroll to position [234, 0]
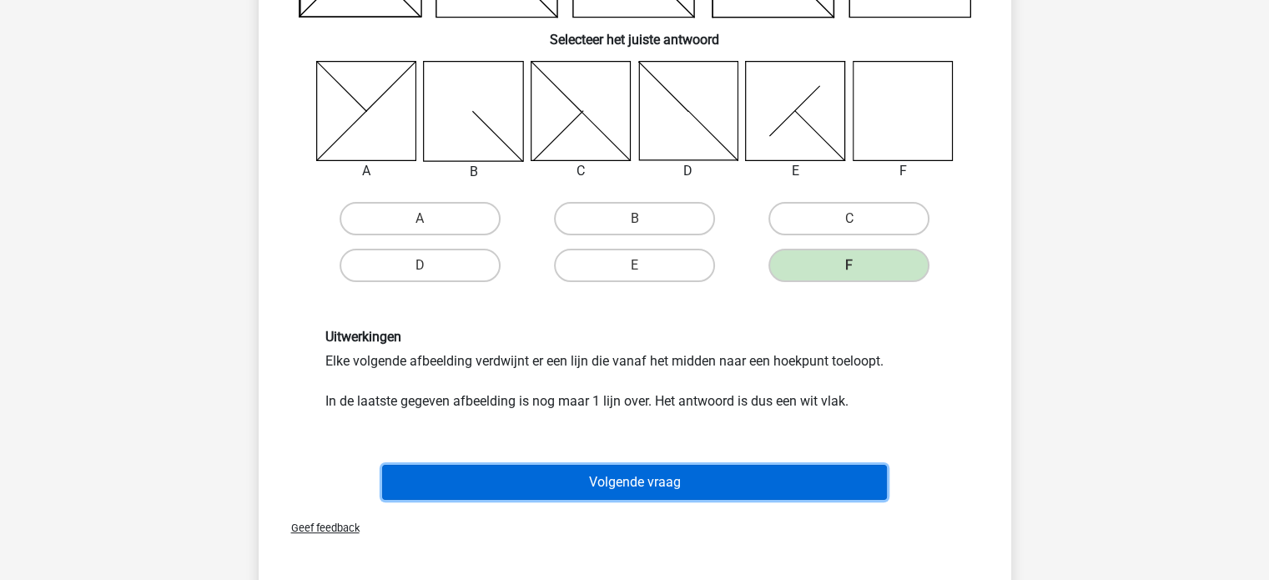
click at [798, 470] on button "Volgende vraag" at bounding box center [634, 482] width 505 height 35
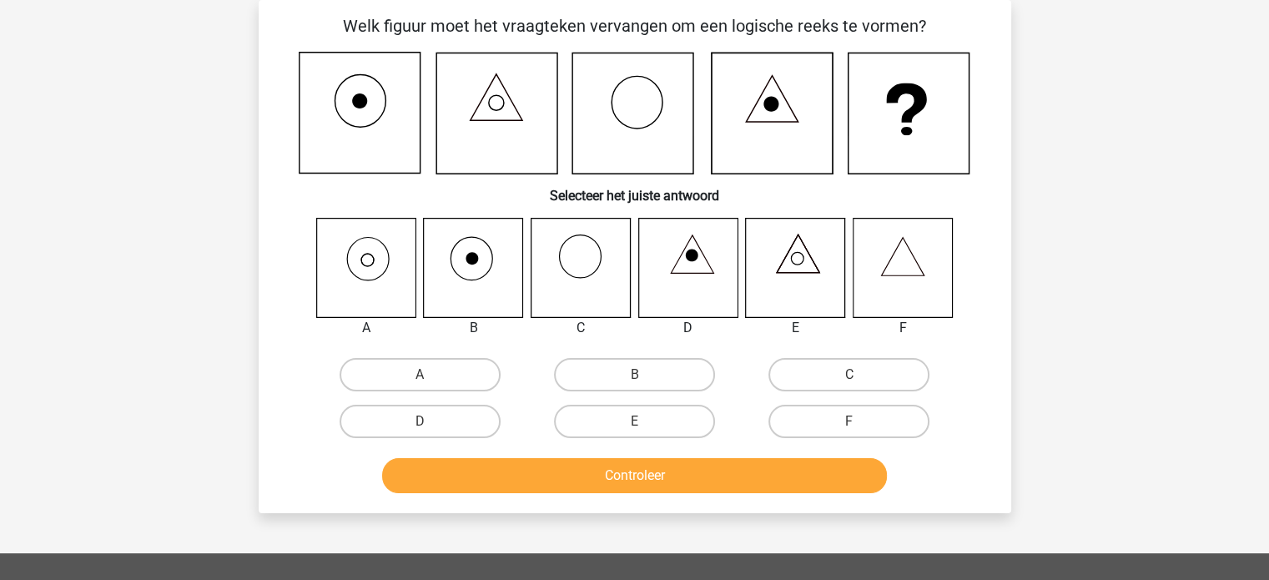
scroll to position [0, 0]
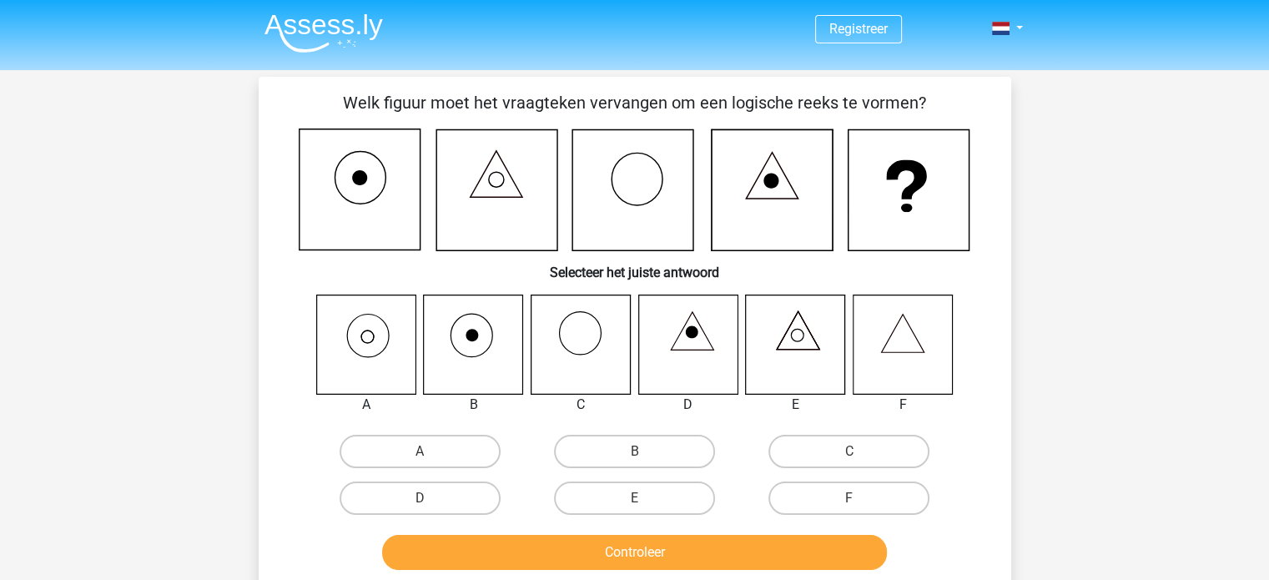
click at [395, 342] on icon at bounding box center [365, 344] width 99 height 99
click at [447, 446] on label "A" at bounding box center [420, 451] width 161 height 33
click at [430, 451] on input "A" at bounding box center [425, 456] width 11 height 11
radio input "true"
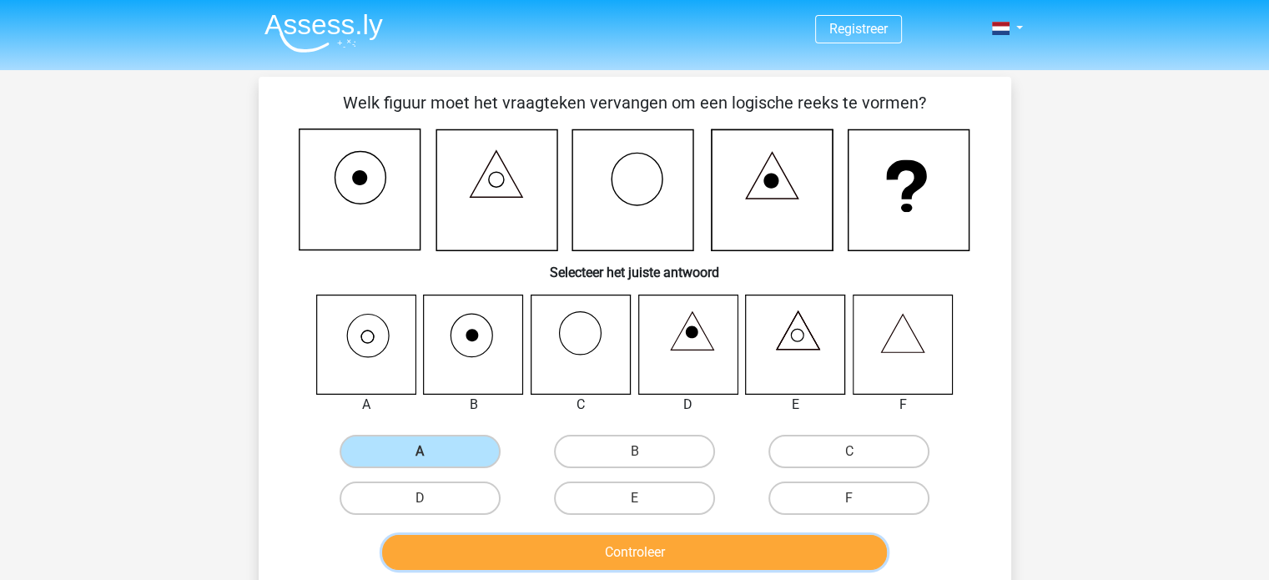
click at [664, 546] on button "Controleer" at bounding box center [634, 552] width 505 height 35
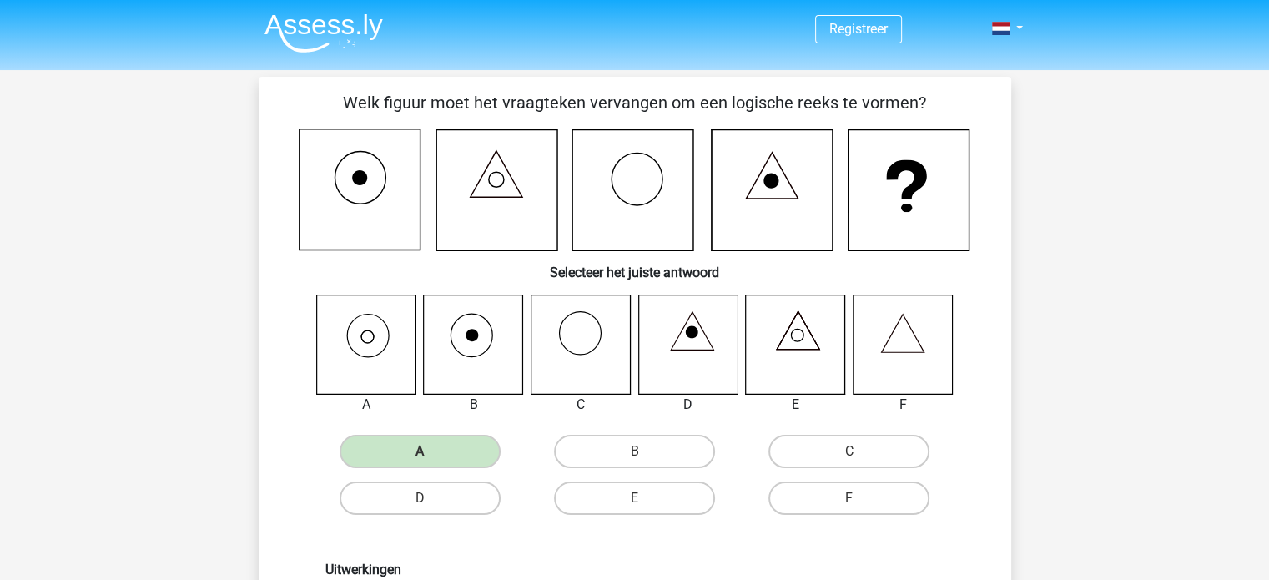
scroll to position [332, 0]
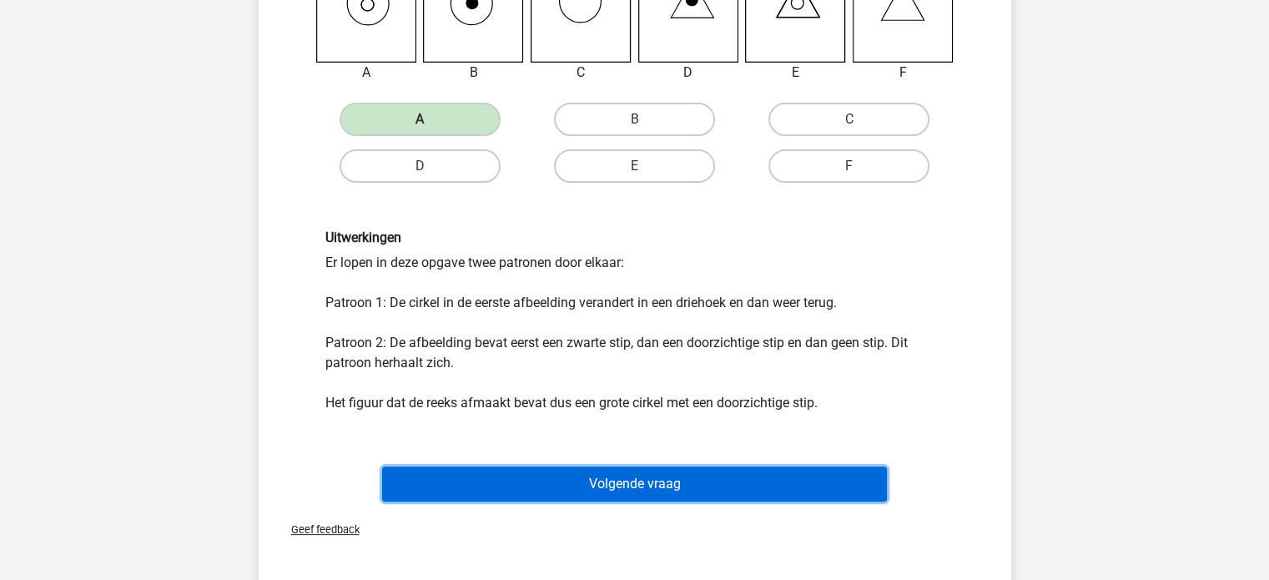
click at [692, 486] on button "Volgende vraag" at bounding box center [634, 483] width 505 height 35
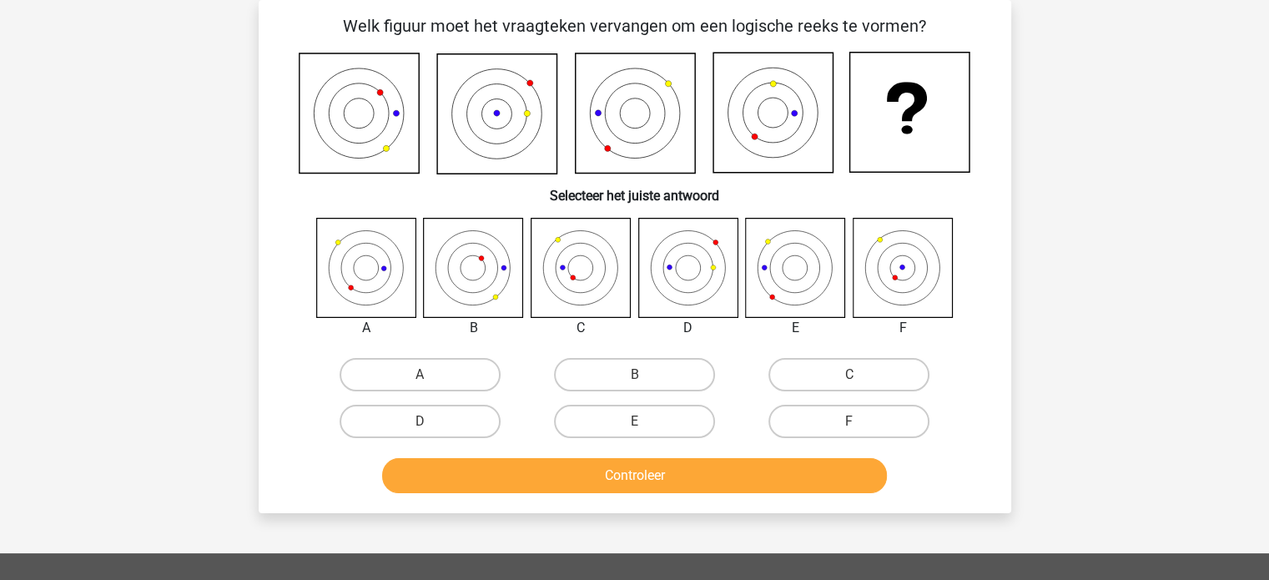
scroll to position [0, 0]
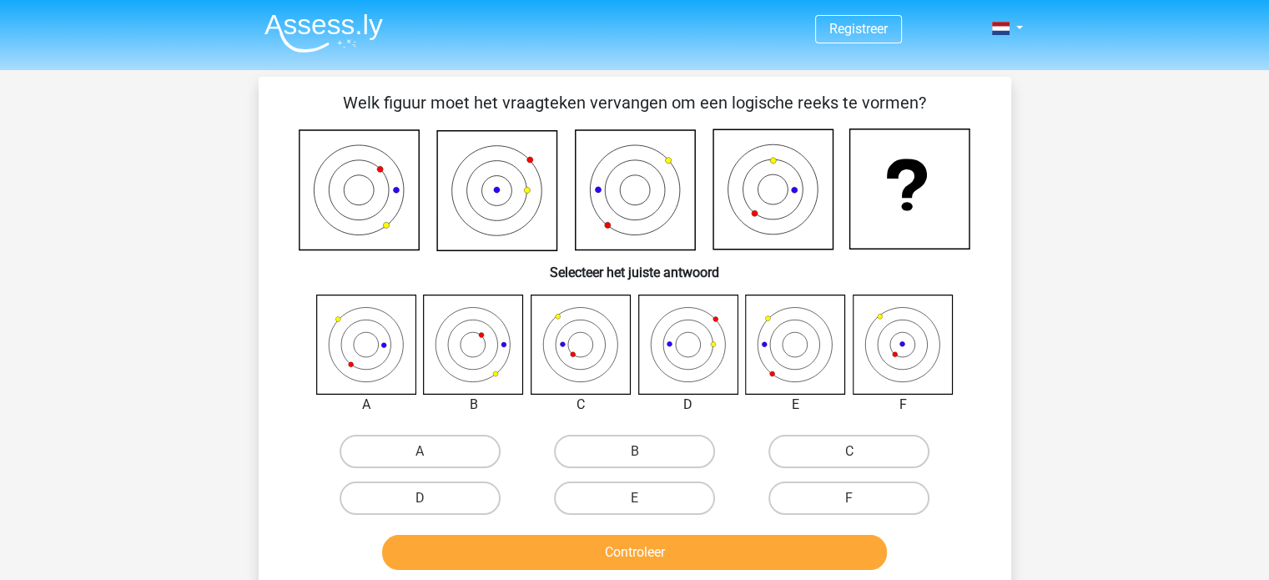
click at [604, 345] on icon at bounding box center [580, 344] width 99 height 99
click at [821, 452] on label "C" at bounding box center [848, 451] width 161 height 33
click at [849, 452] on input "C" at bounding box center [854, 456] width 11 height 11
radio input "true"
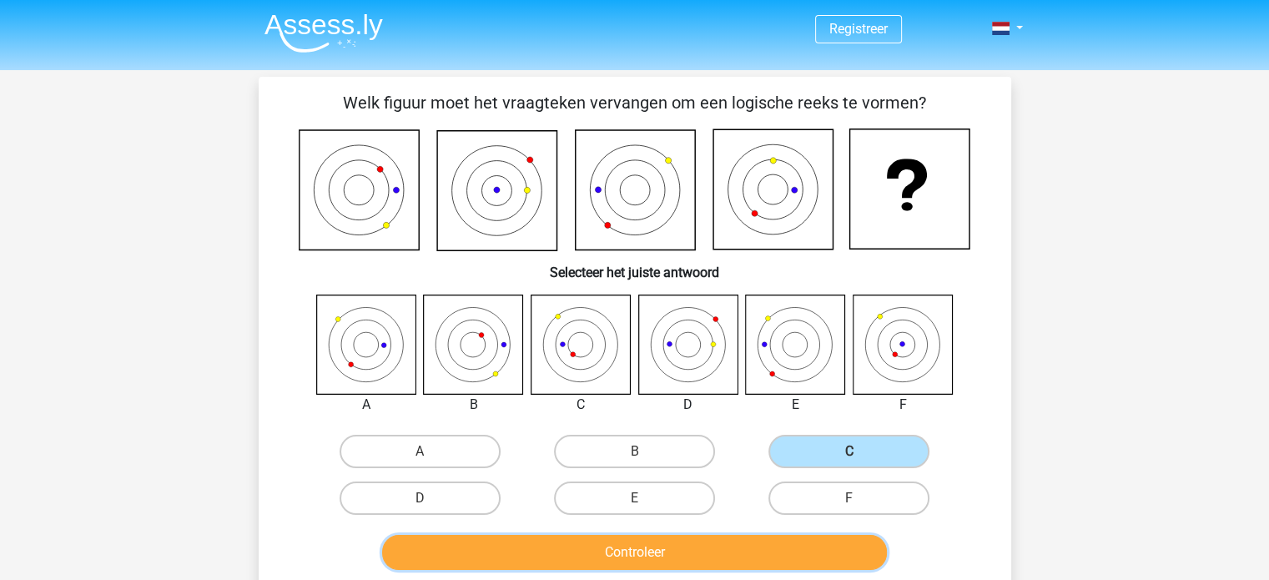
click at [644, 539] on button "Controleer" at bounding box center [634, 552] width 505 height 35
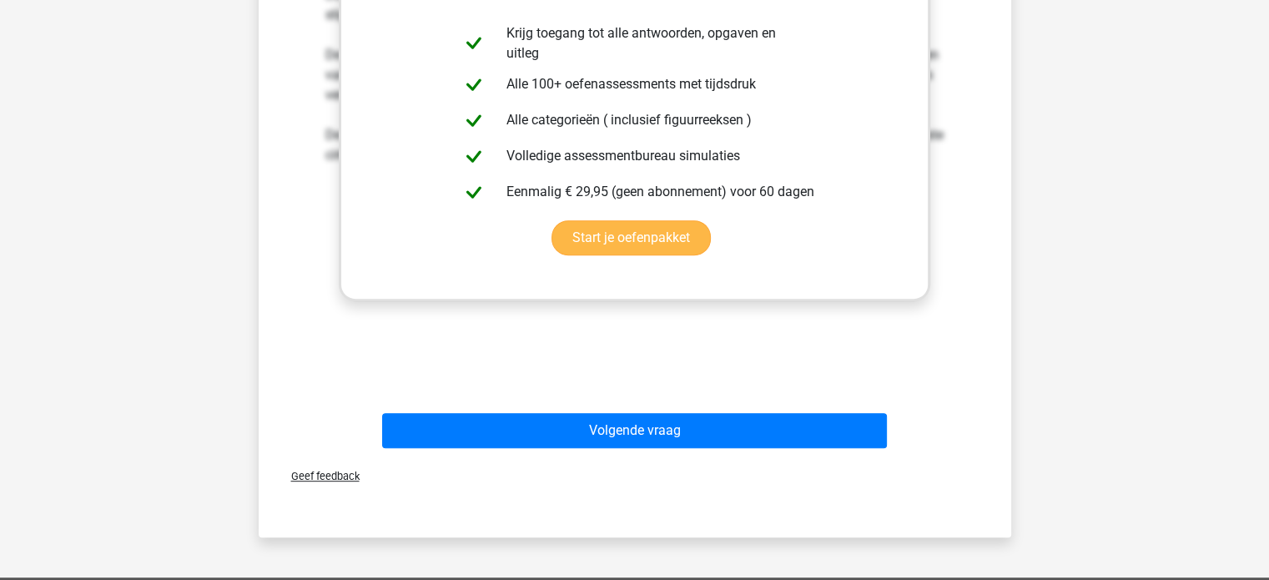
scroll to position [660, 0]
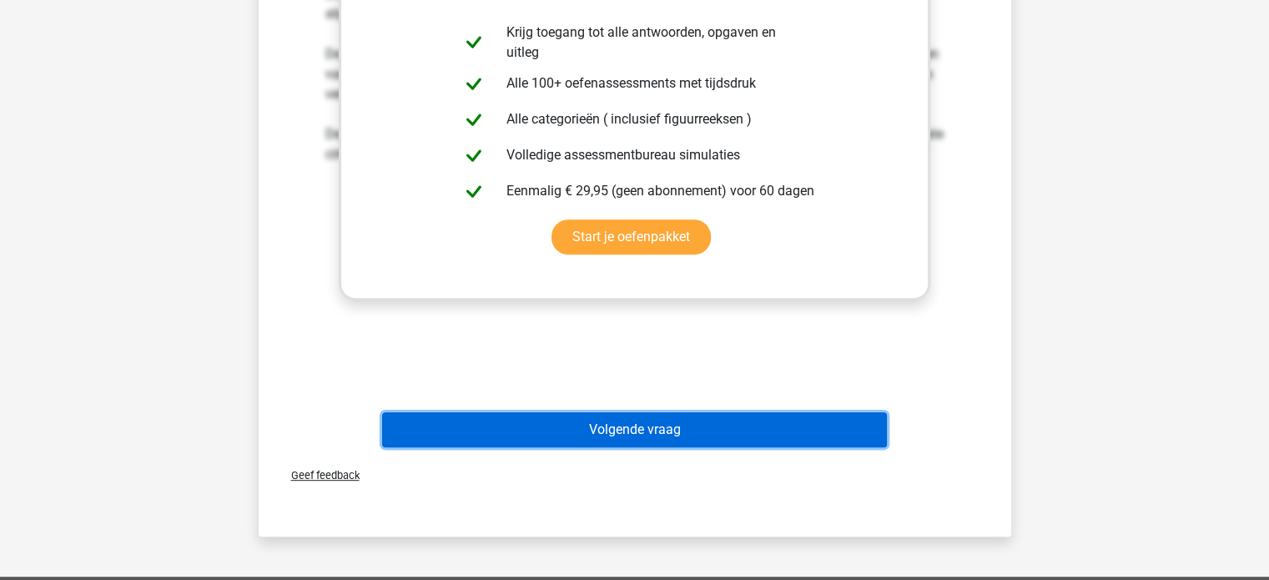
click at [651, 422] on button "Volgende vraag" at bounding box center [634, 429] width 505 height 35
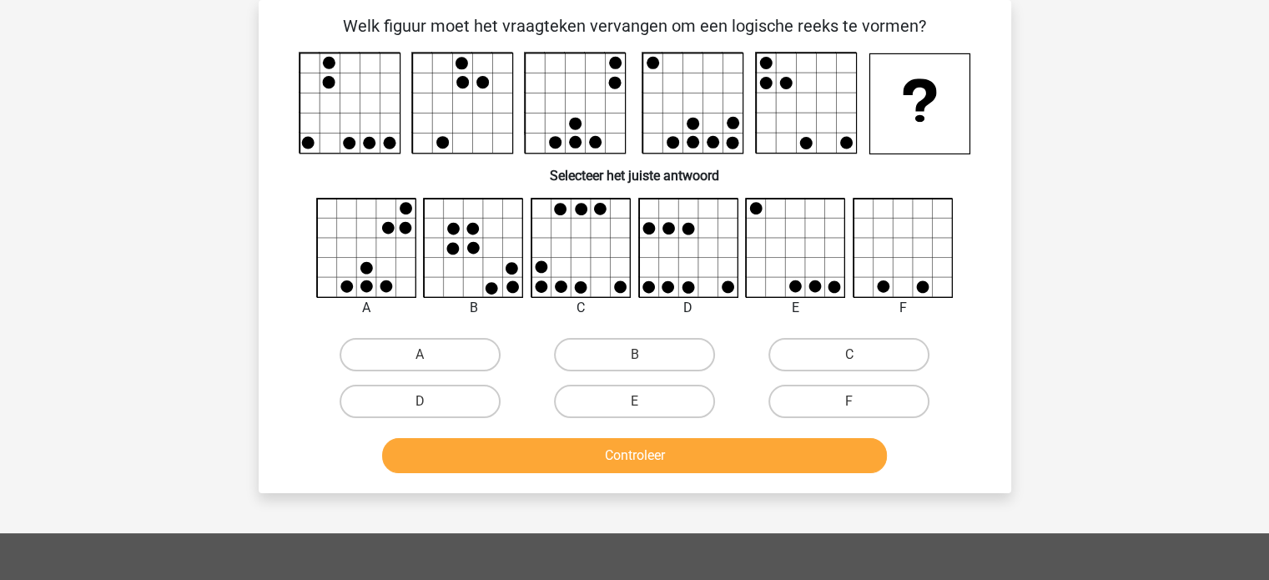
scroll to position [0, 0]
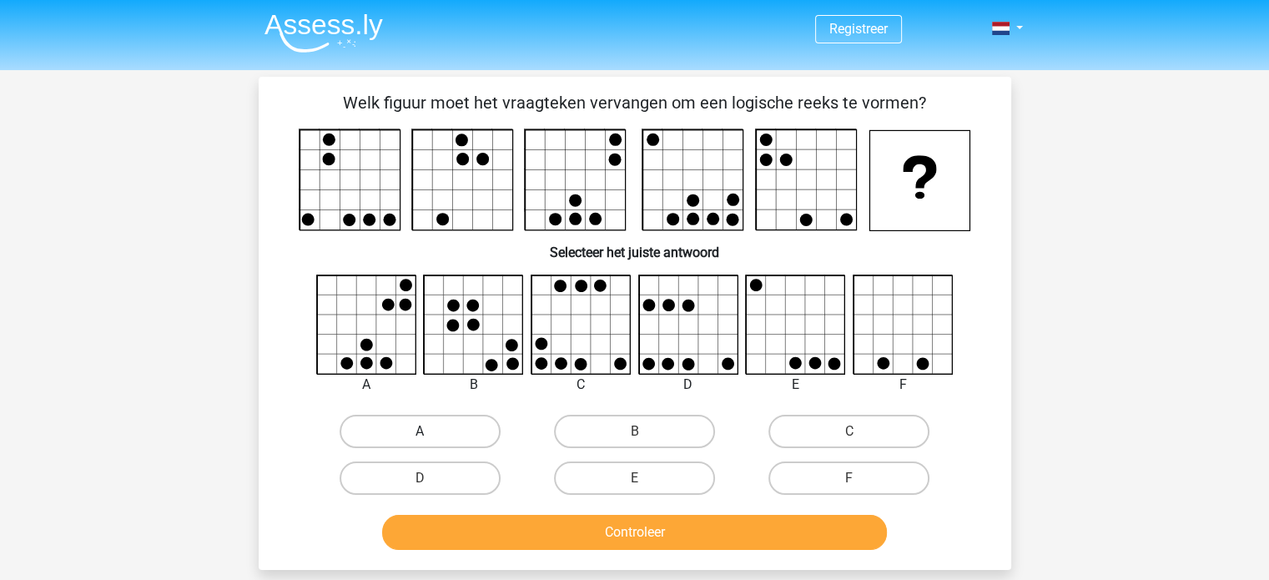
click at [461, 424] on label "A" at bounding box center [420, 431] width 161 height 33
click at [430, 431] on input "A" at bounding box center [425, 436] width 11 height 11
radio input "true"
click at [621, 526] on button "Controleer" at bounding box center [634, 532] width 505 height 35
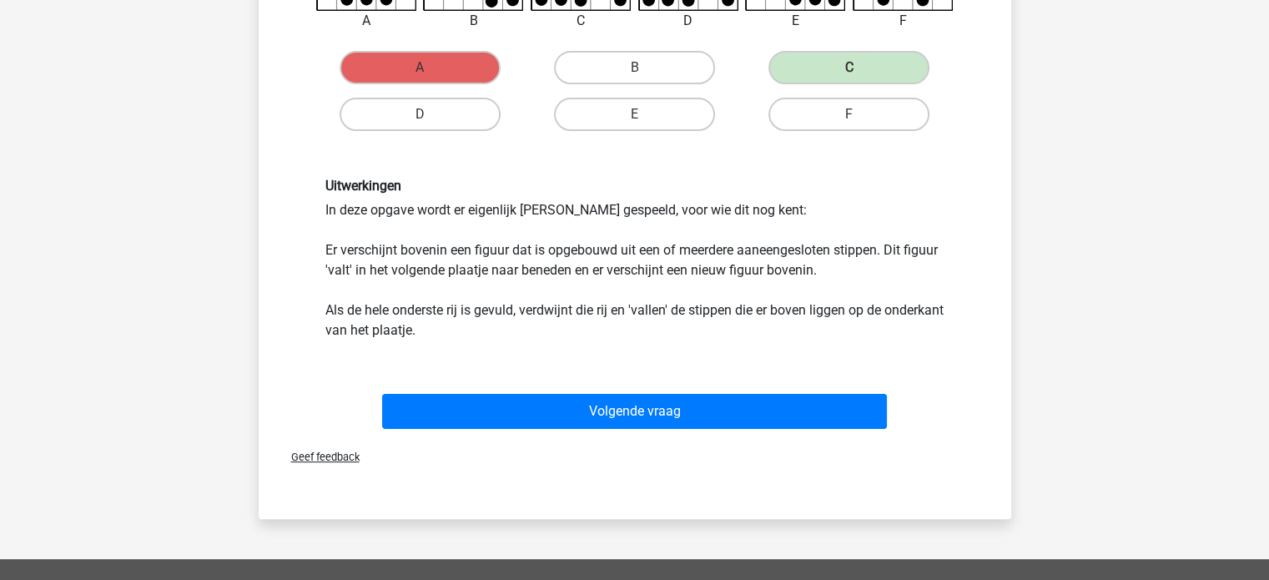
scroll to position [364, 0]
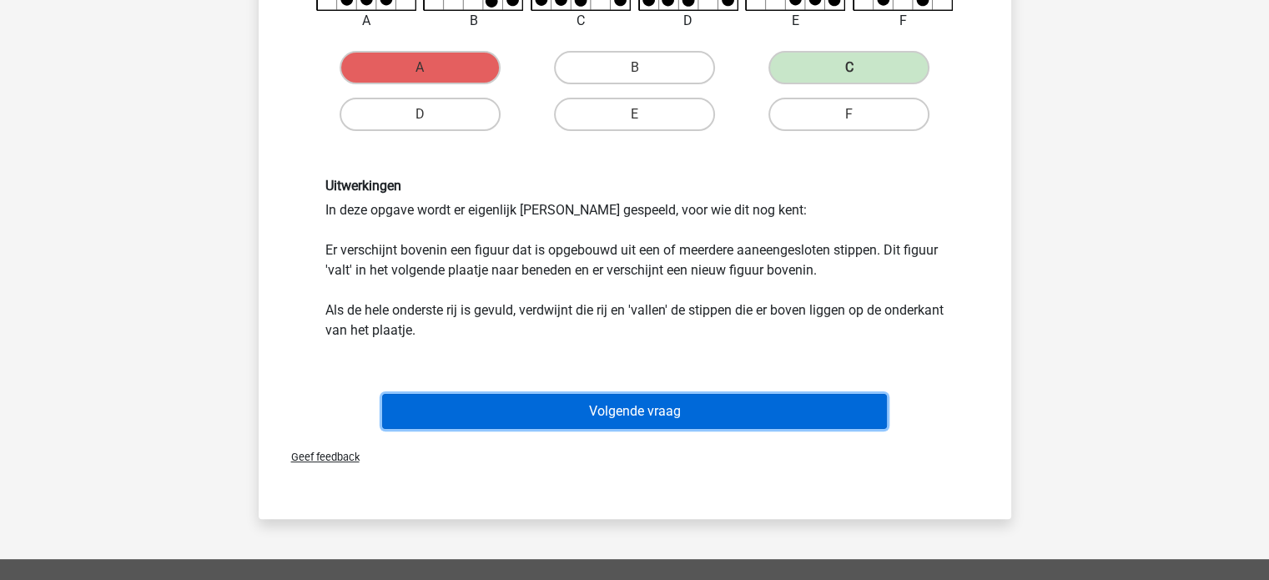
click at [623, 411] on button "Volgende vraag" at bounding box center [634, 411] width 505 height 35
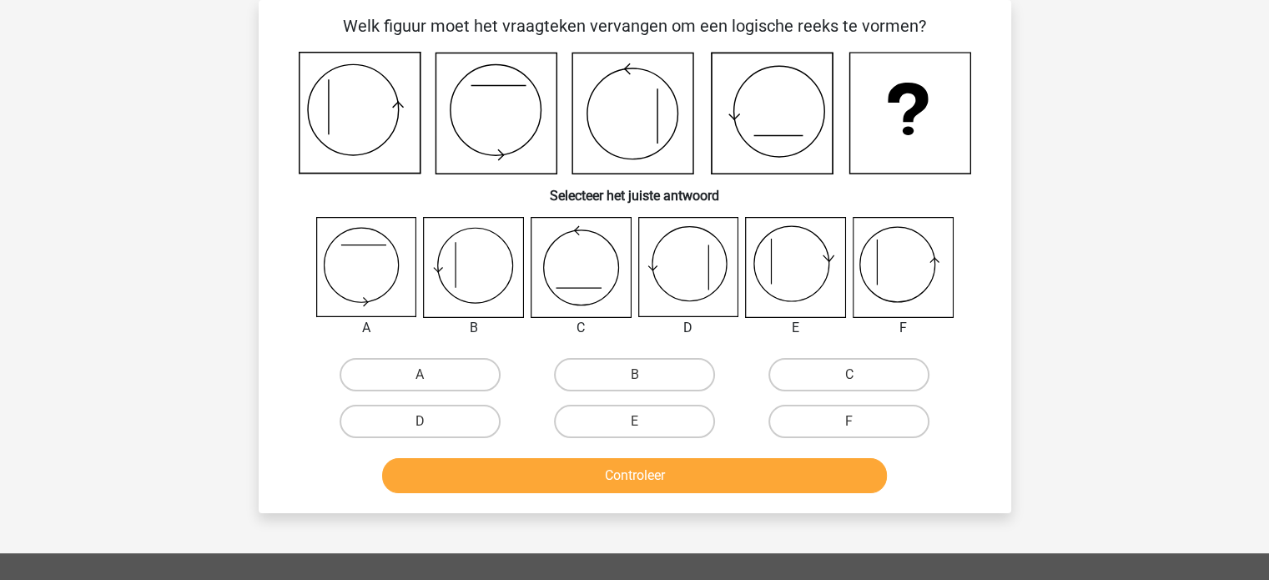
scroll to position [0, 0]
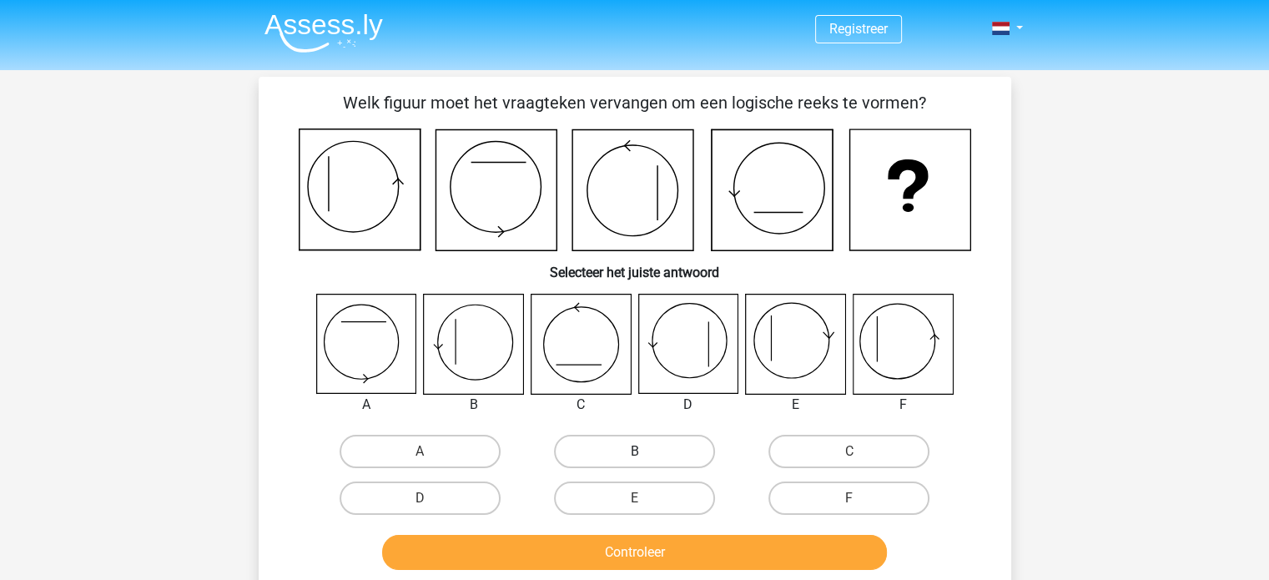
click at [659, 453] on label "B" at bounding box center [634, 451] width 161 height 33
click at [645, 453] on input "B" at bounding box center [639, 456] width 11 height 11
radio input "true"
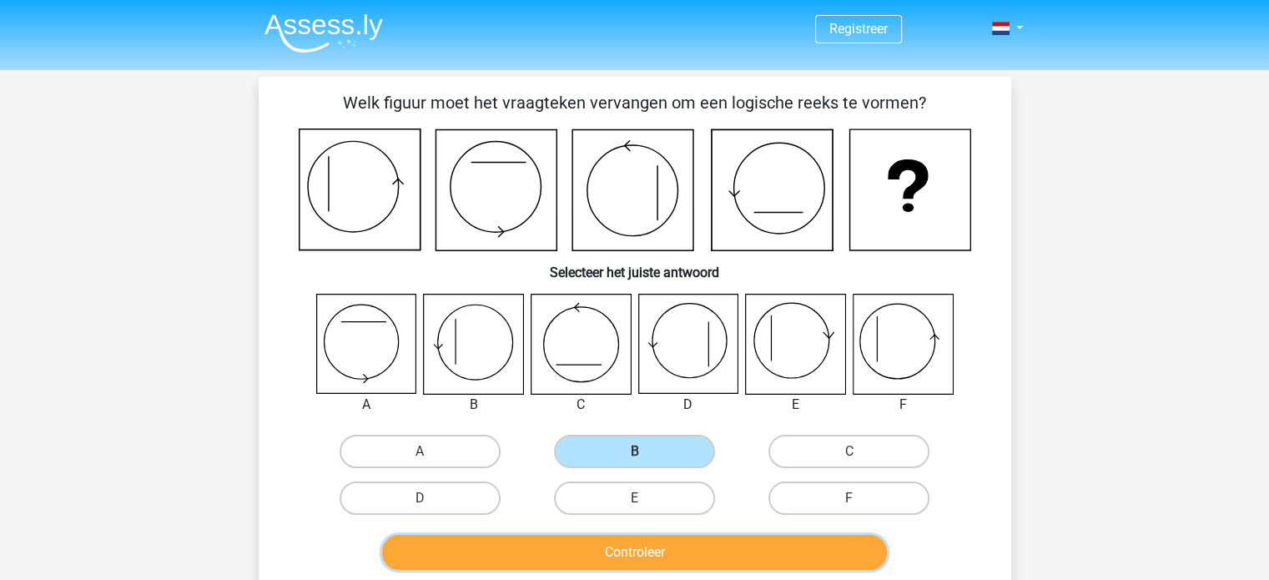
click at [681, 541] on button "Controleer" at bounding box center [634, 552] width 505 height 35
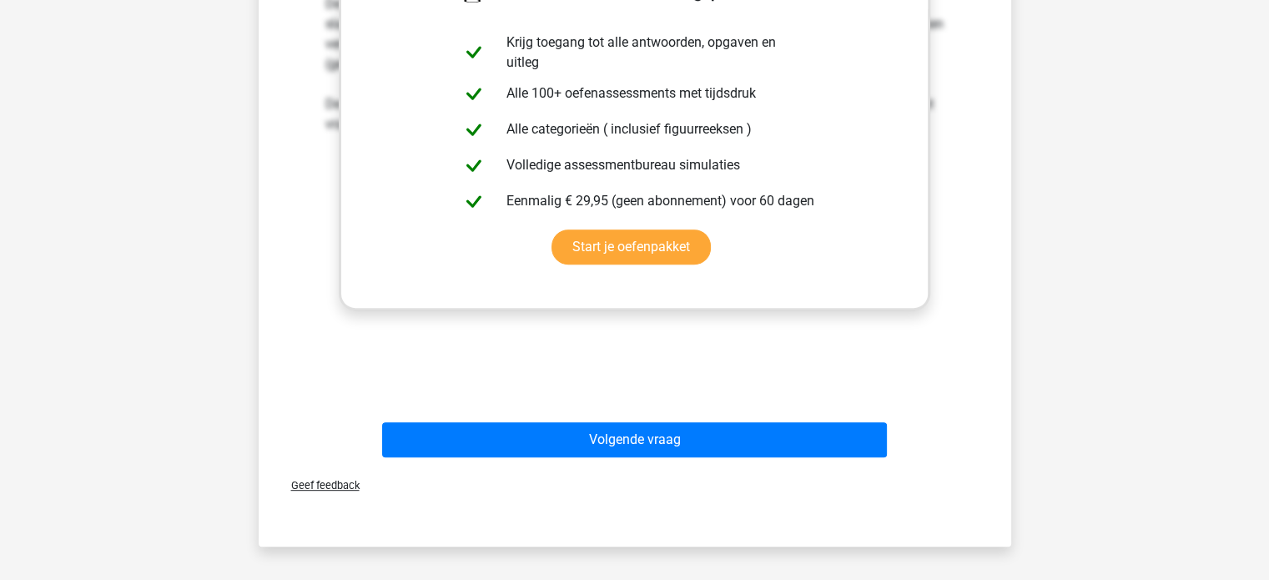
scroll to position [651, 0]
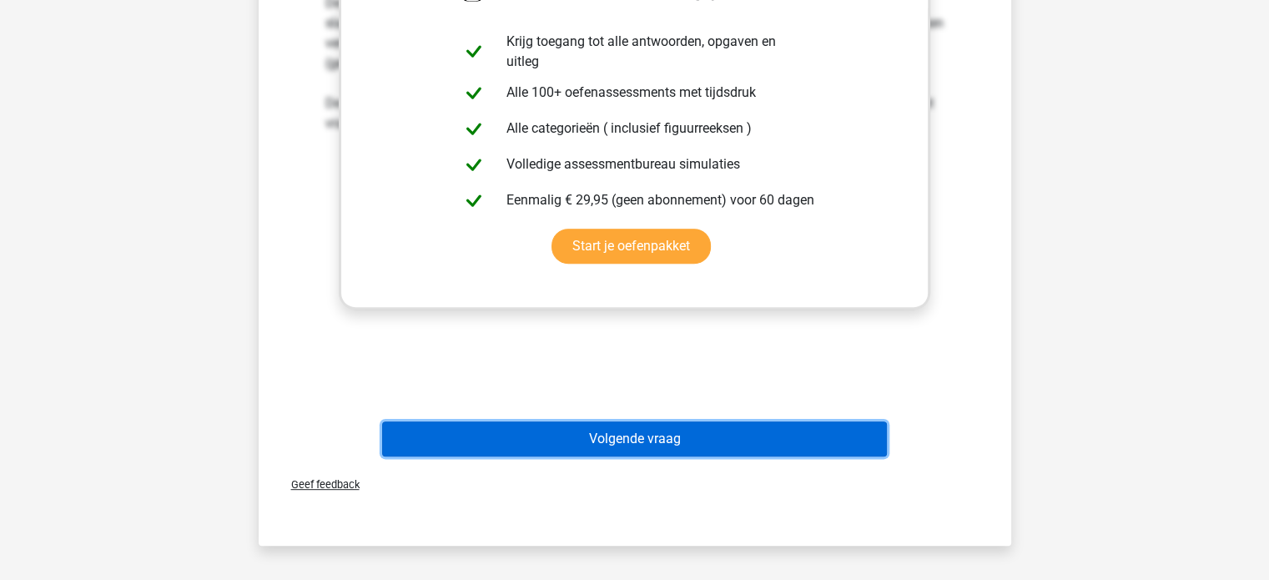
click at [722, 425] on button "Volgende vraag" at bounding box center [634, 438] width 505 height 35
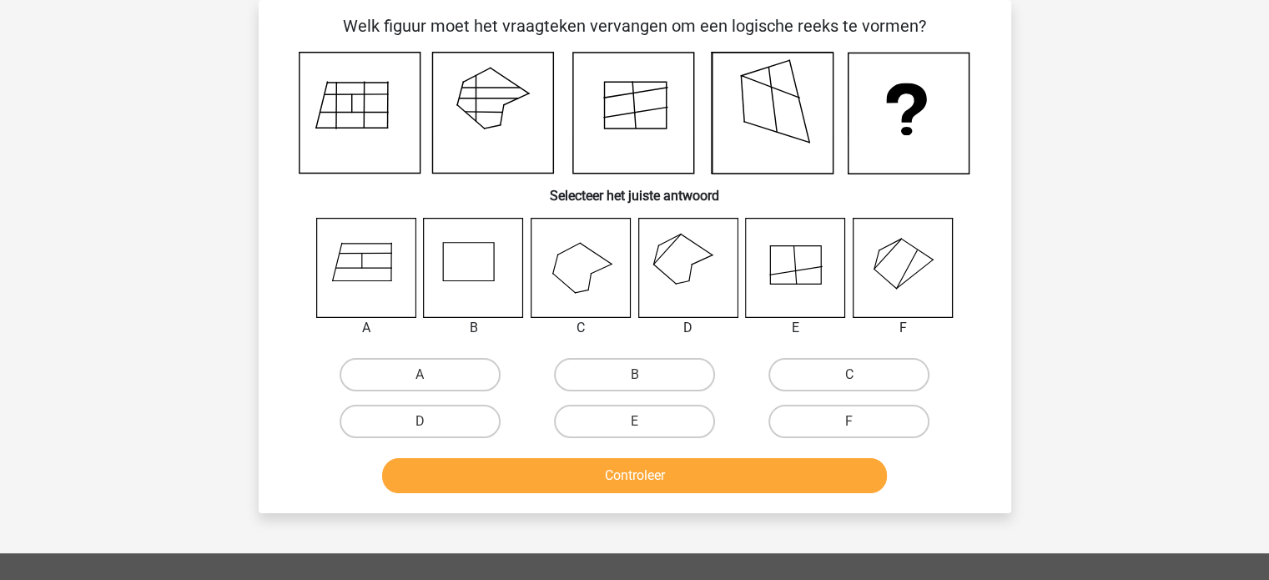
scroll to position [0, 0]
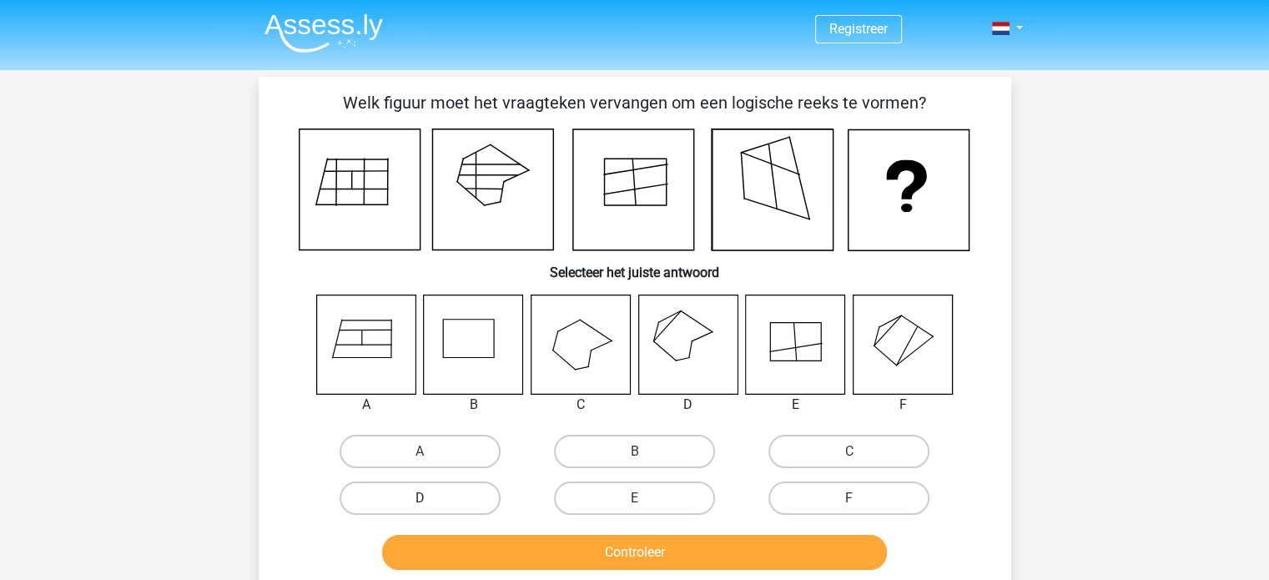
click at [464, 501] on label "D" at bounding box center [420, 497] width 161 height 33
click at [430, 501] on input "D" at bounding box center [425, 503] width 11 height 11
radio input "true"
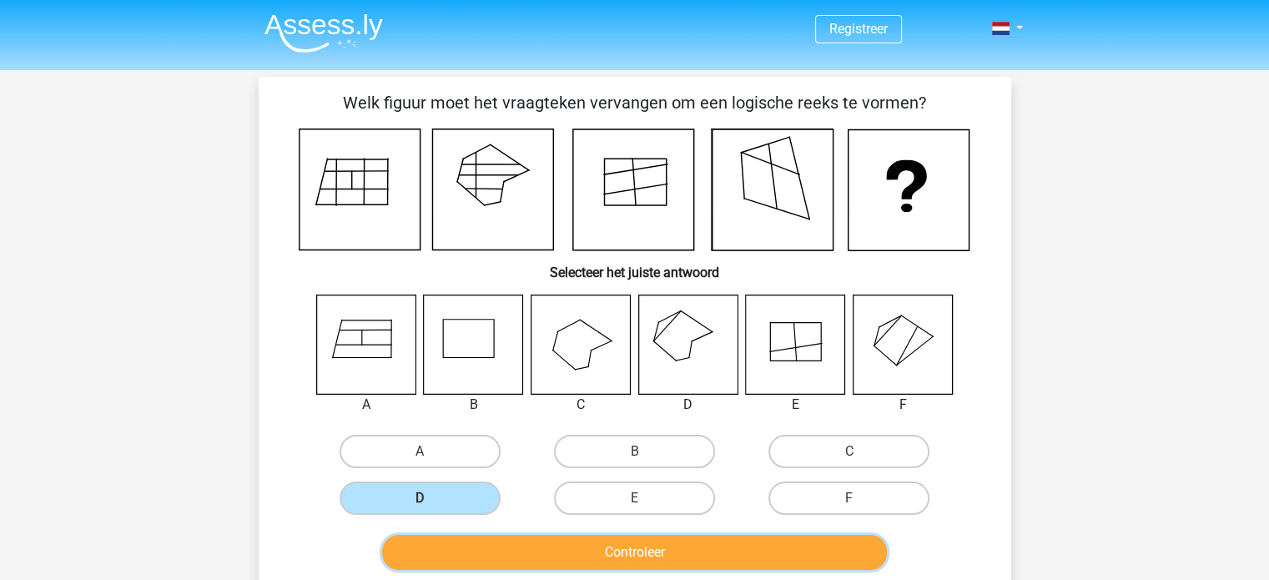
click at [647, 542] on button "Controleer" at bounding box center [634, 552] width 505 height 35
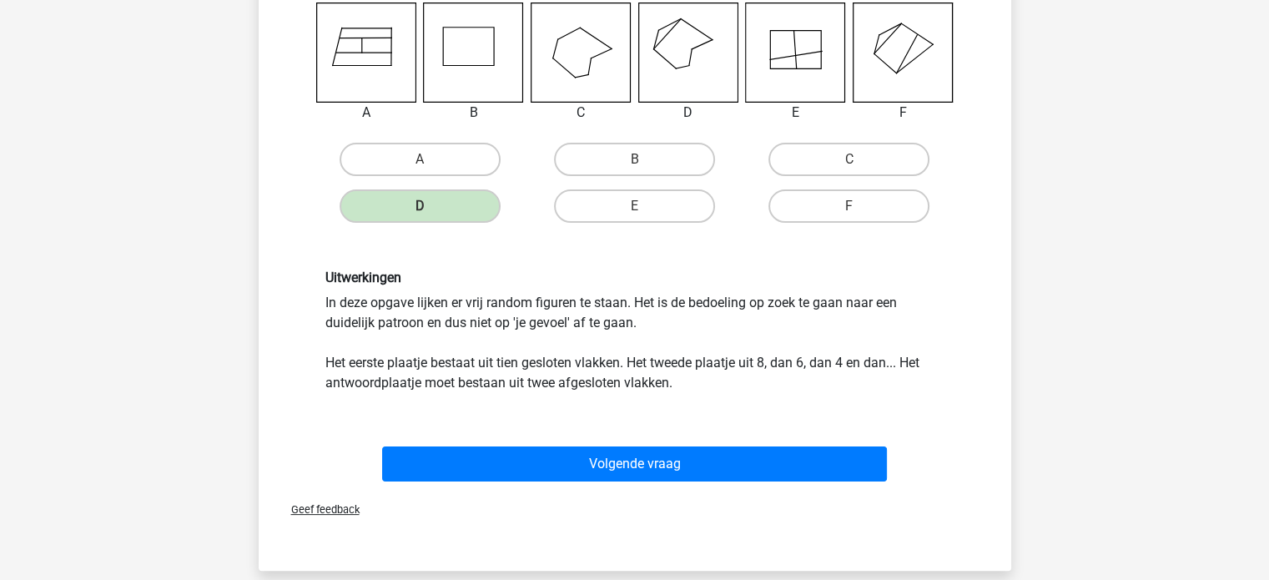
scroll to position [295, 0]
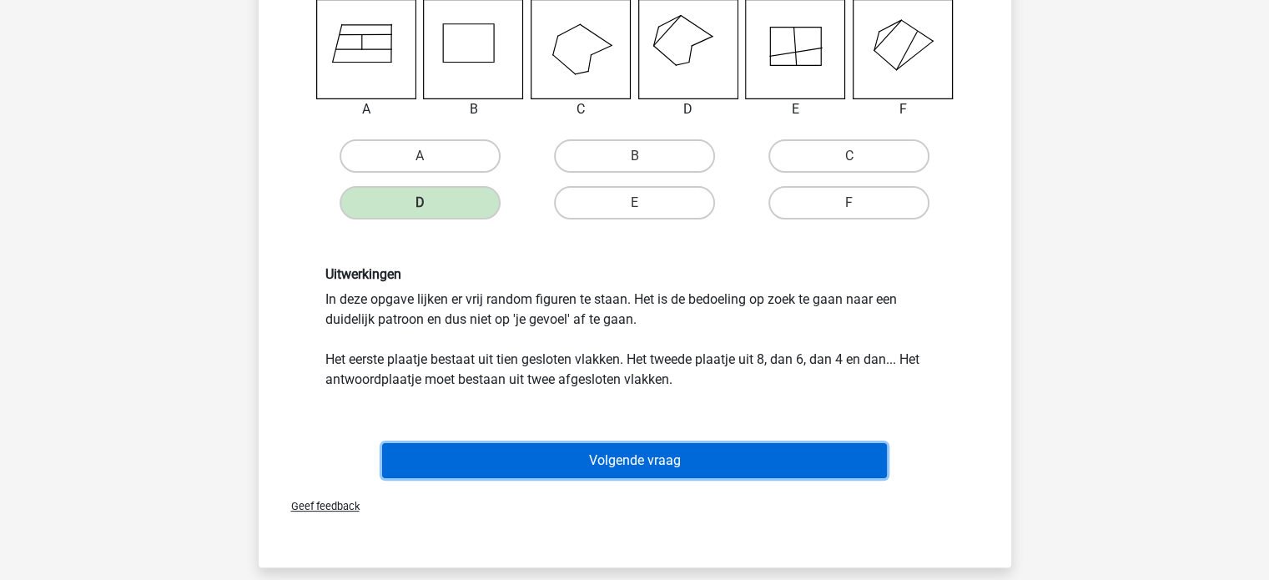
click at [689, 470] on button "Volgende vraag" at bounding box center [634, 460] width 505 height 35
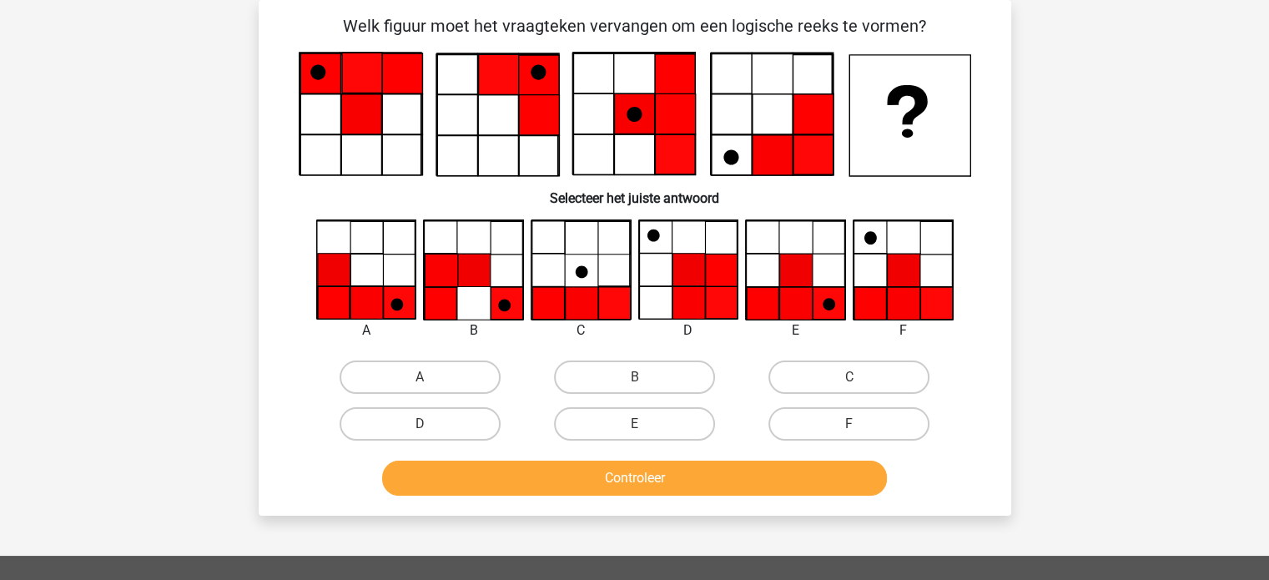
scroll to position [0, 0]
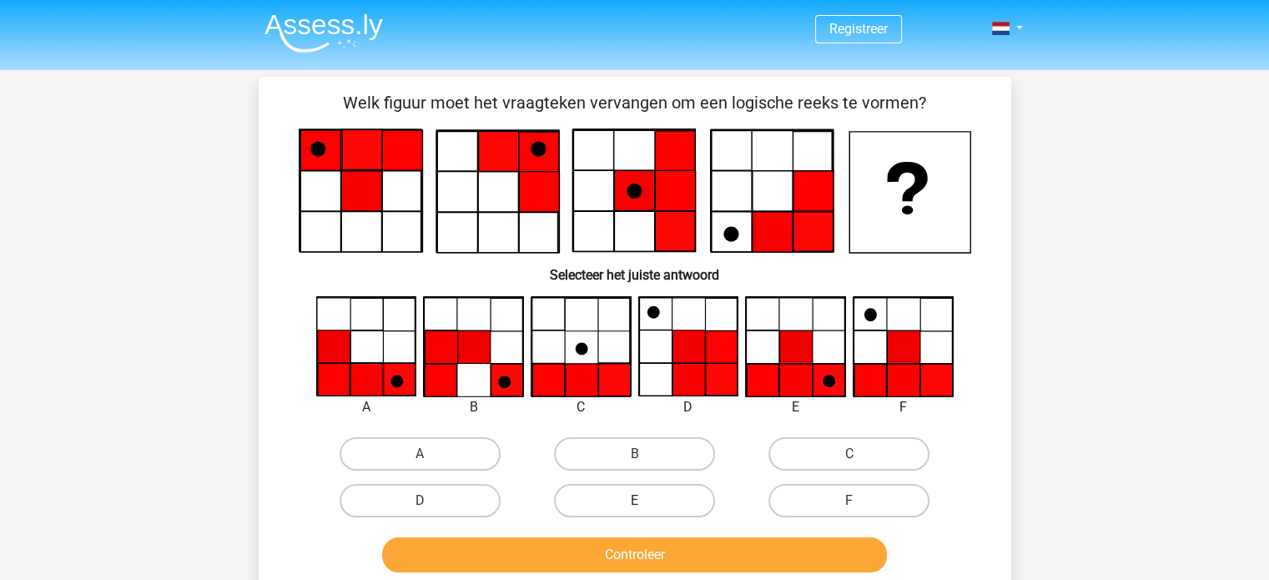
click at [622, 491] on label "E" at bounding box center [634, 500] width 161 height 33
click at [634, 501] on input "E" at bounding box center [639, 506] width 11 height 11
radio input "true"
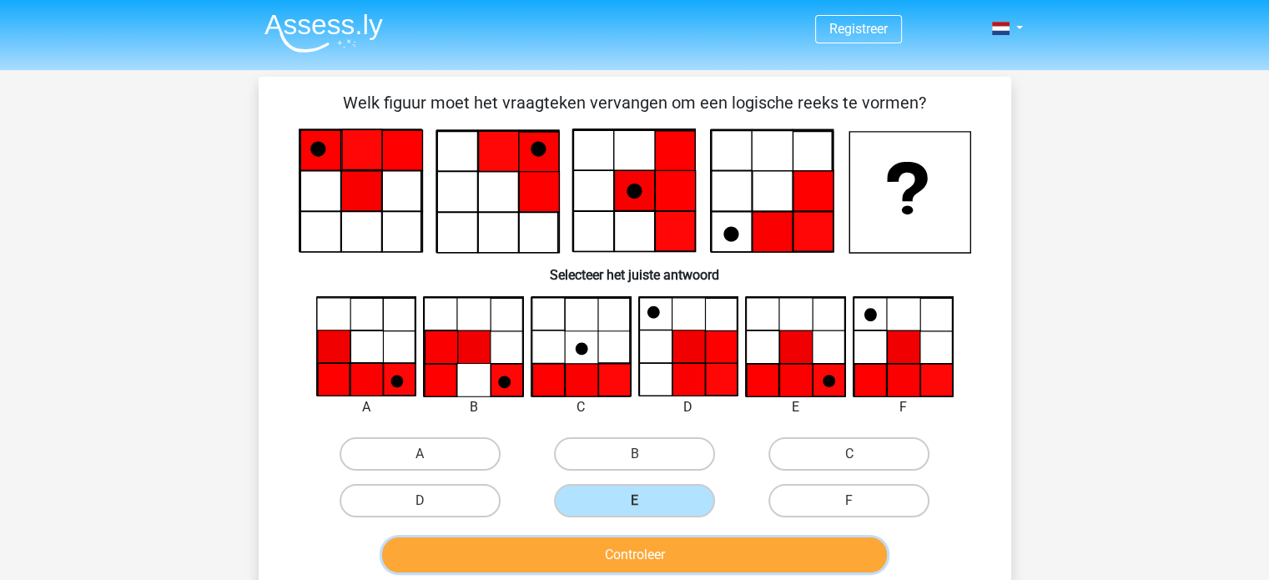
click at [617, 561] on button "Controleer" at bounding box center [634, 554] width 505 height 35
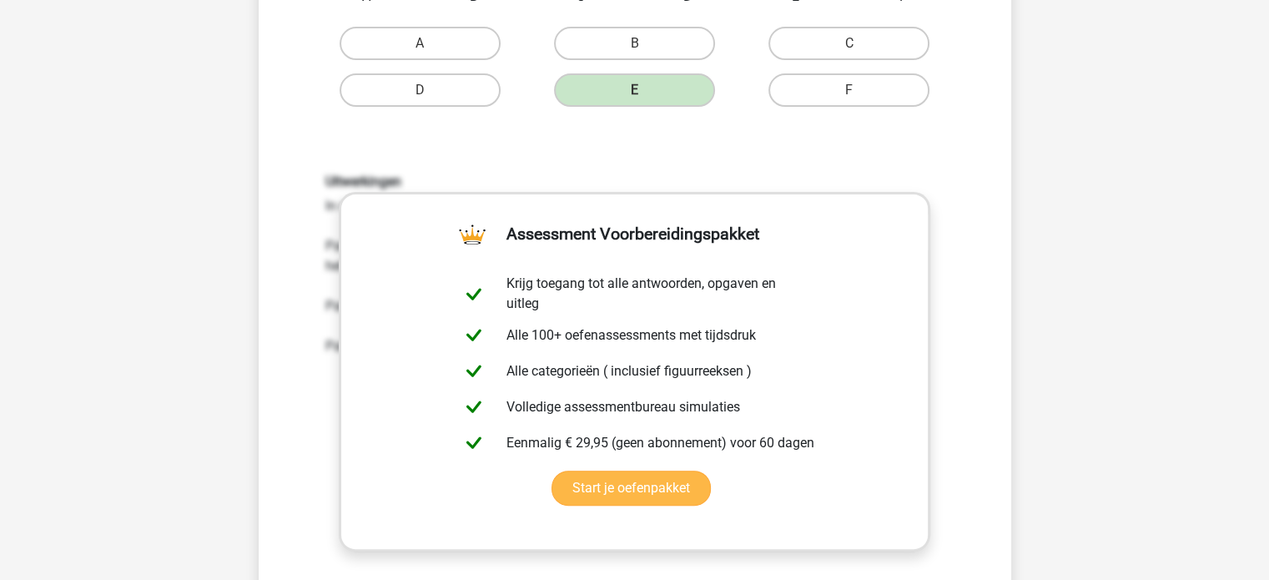
scroll to position [611, 0]
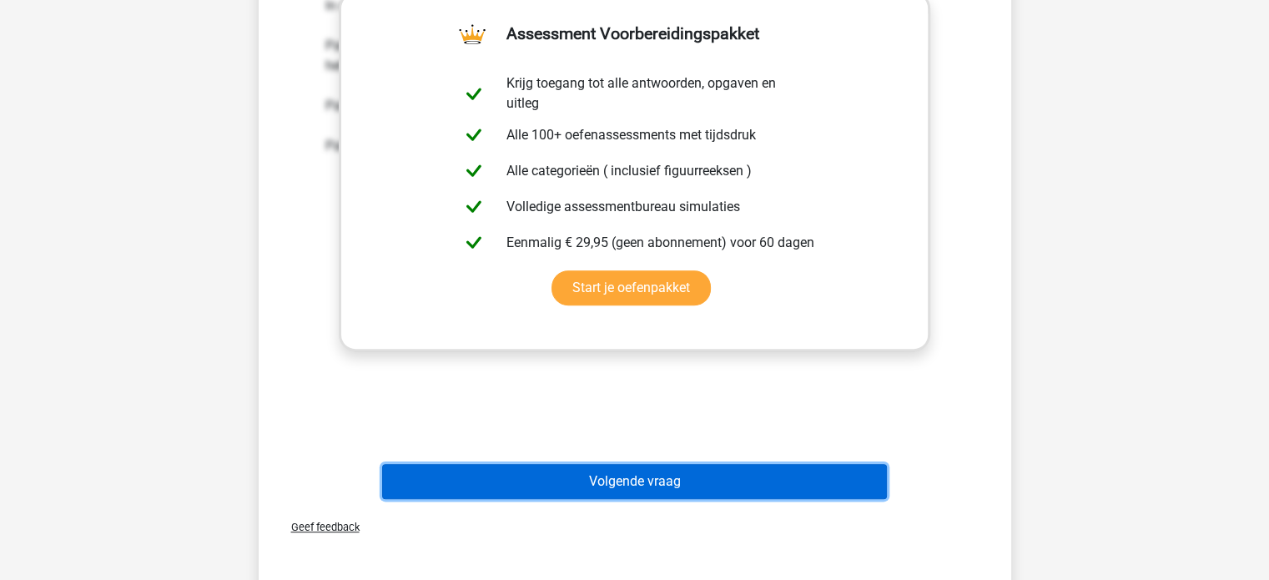
click at [683, 489] on button "Volgende vraag" at bounding box center [634, 481] width 505 height 35
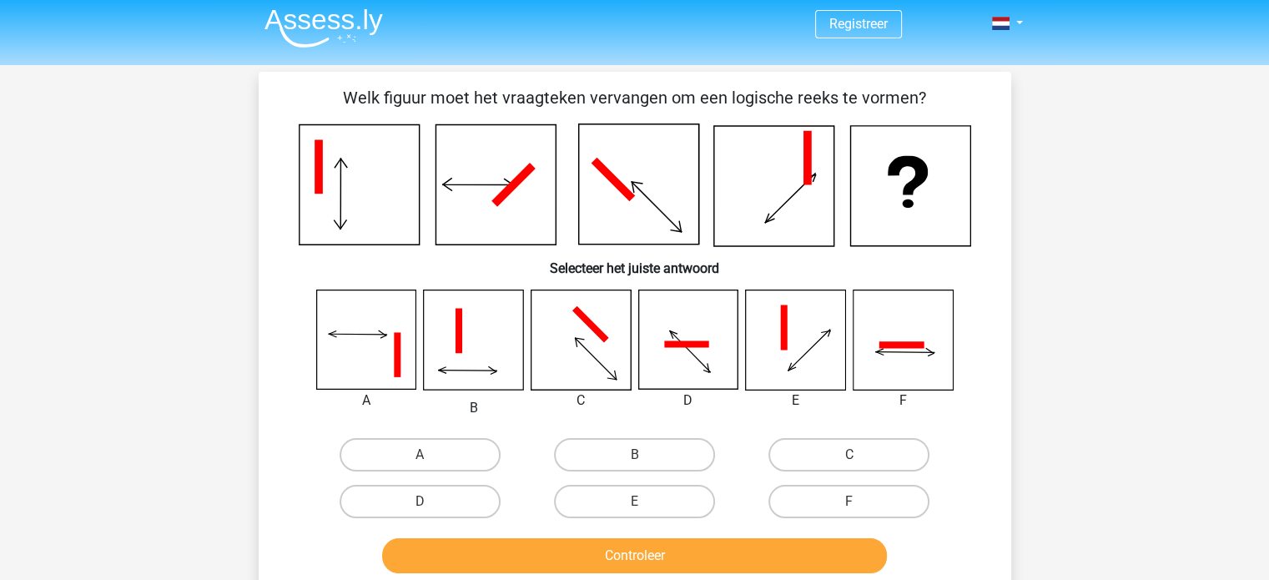
scroll to position [0, 0]
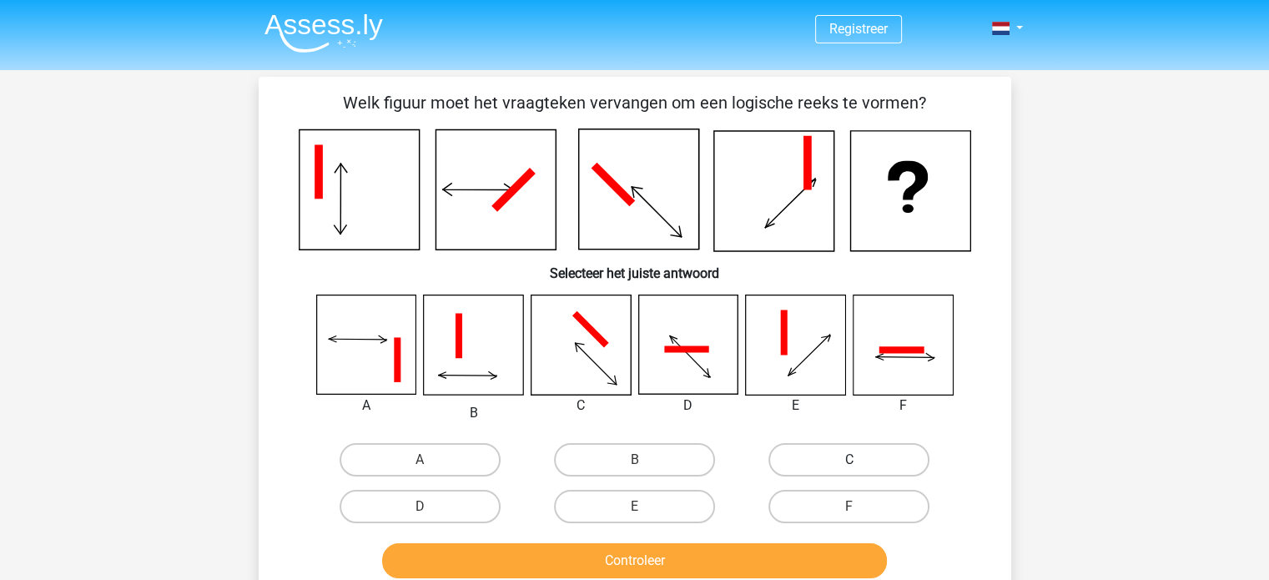
click at [860, 448] on label "C" at bounding box center [848, 459] width 161 height 33
click at [860, 460] on input "C" at bounding box center [854, 465] width 11 height 11
radio input "true"
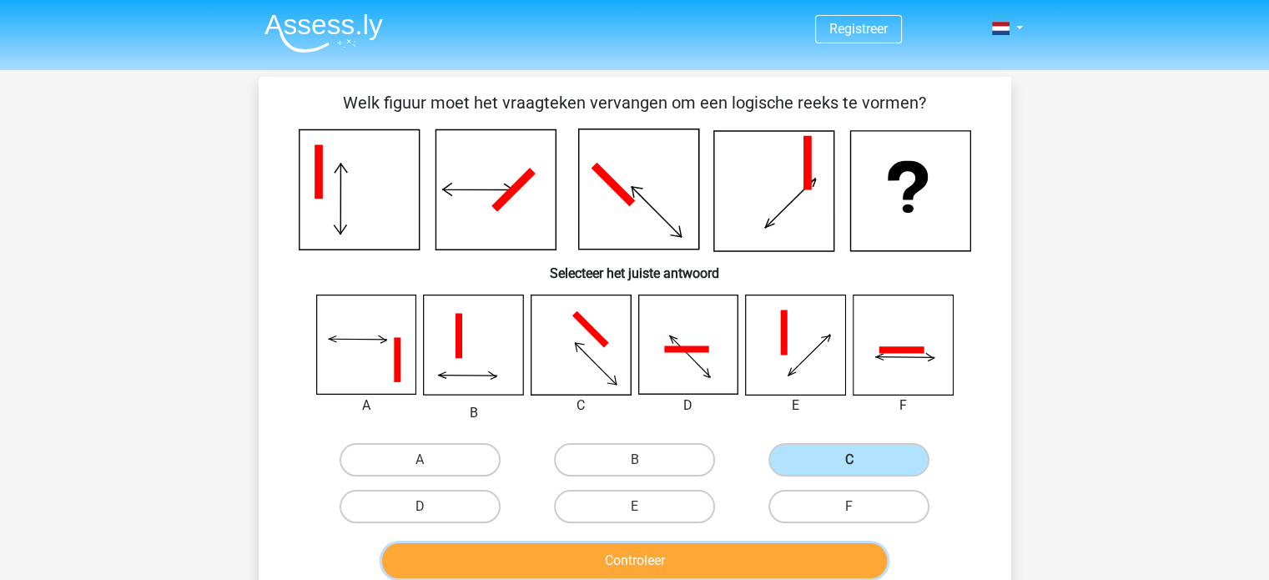
click at [728, 567] on button "Controleer" at bounding box center [634, 560] width 505 height 35
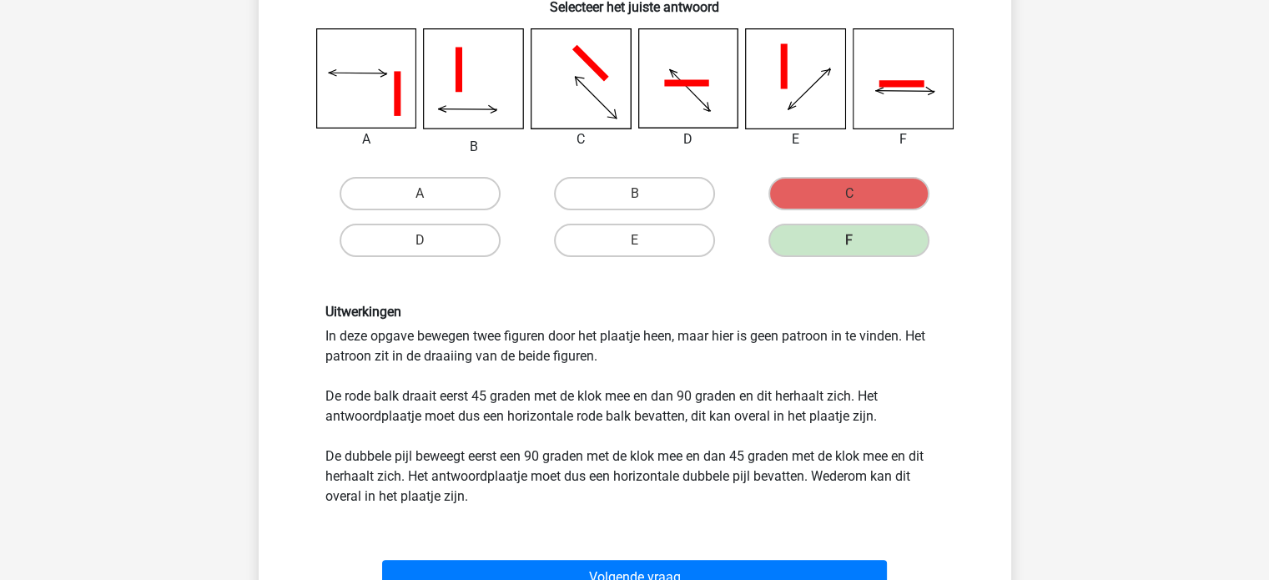
scroll to position [267, 0]
click at [799, 420] on div "Uitwerkingen In deze opgave bewegen twee figuren door het plaatje heen, maar hi…" at bounding box center [635, 404] width 644 height 203
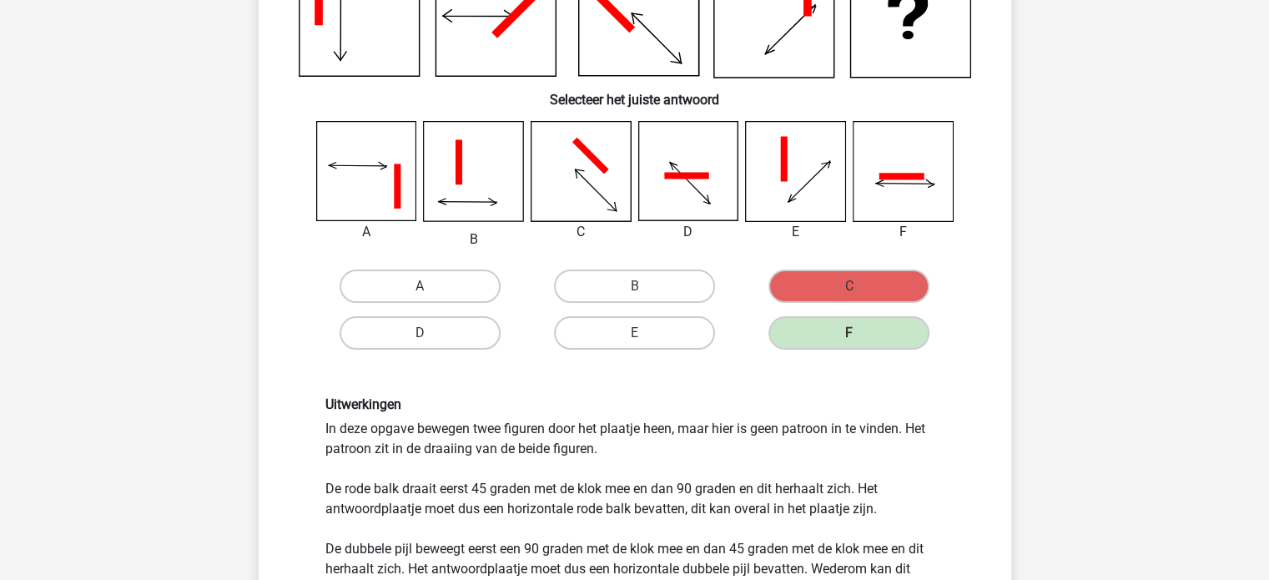
scroll to position [0, 0]
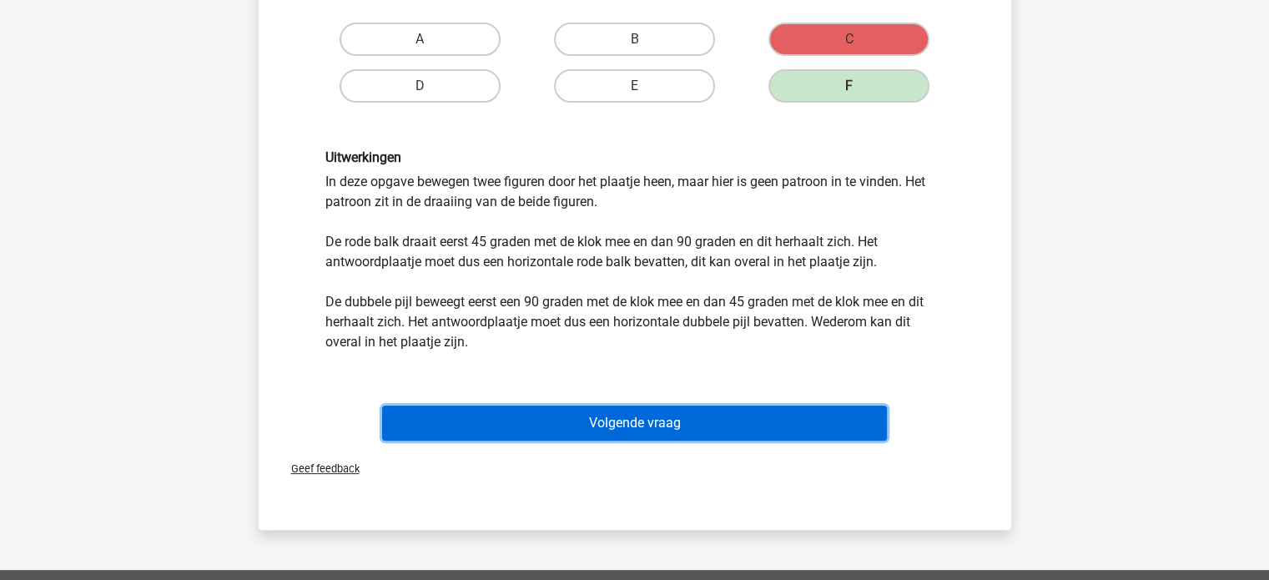
click at [799, 420] on button "Volgende vraag" at bounding box center [634, 422] width 505 height 35
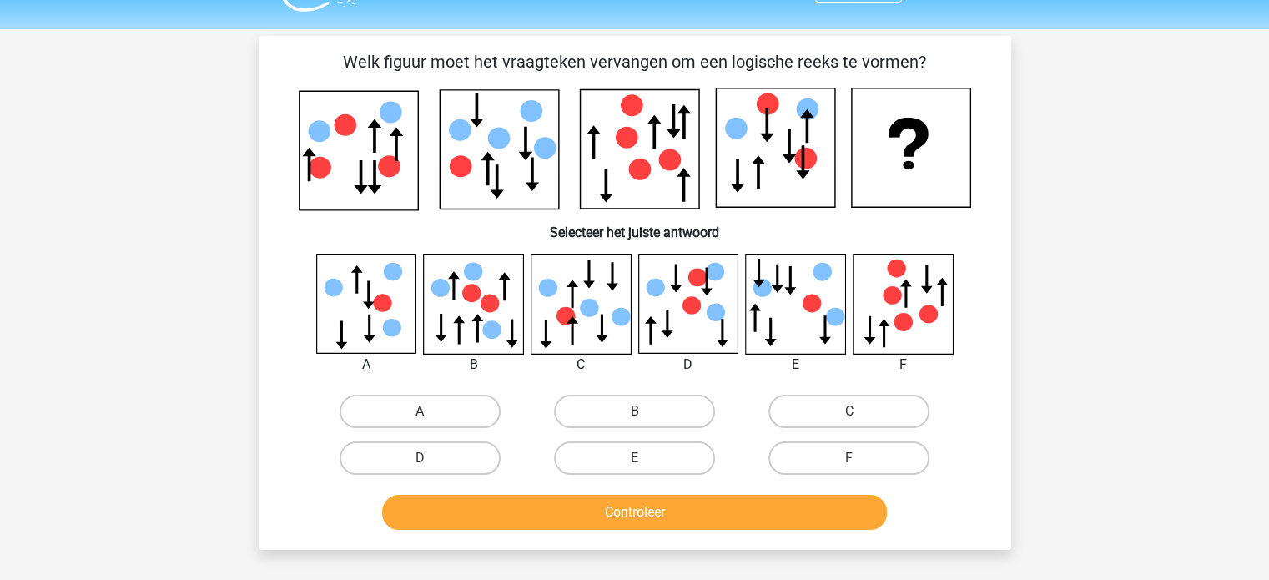
scroll to position [40, 0]
click at [582, 400] on label "B" at bounding box center [634, 411] width 161 height 33
click at [634, 412] on input "B" at bounding box center [639, 417] width 11 height 11
radio input "true"
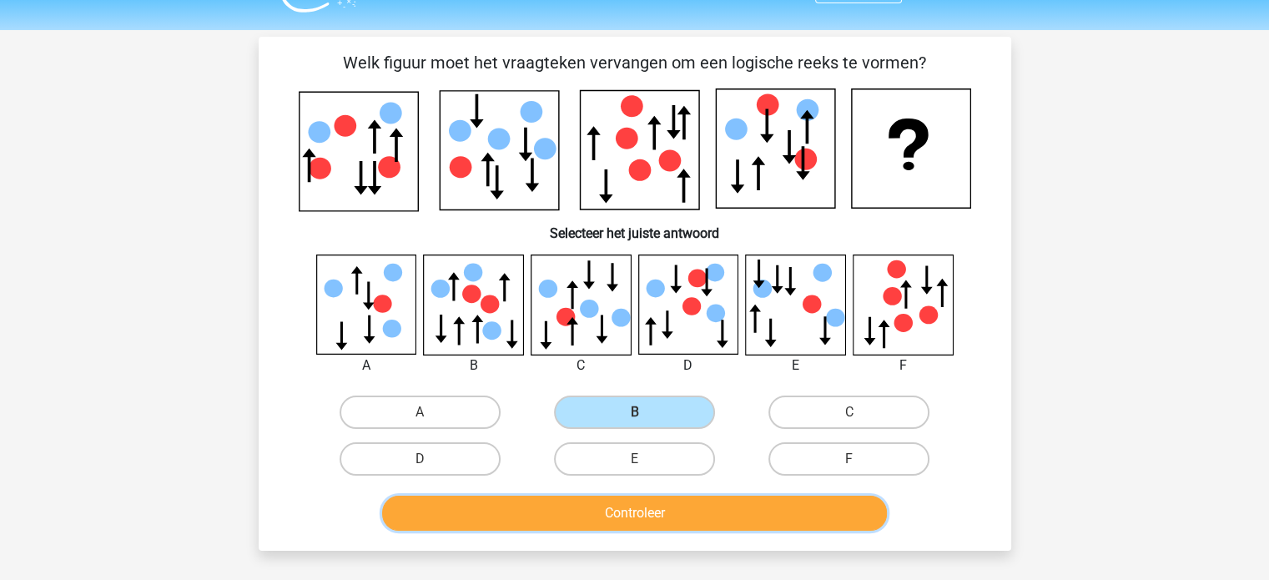
click at [546, 513] on button "Controleer" at bounding box center [634, 513] width 505 height 35
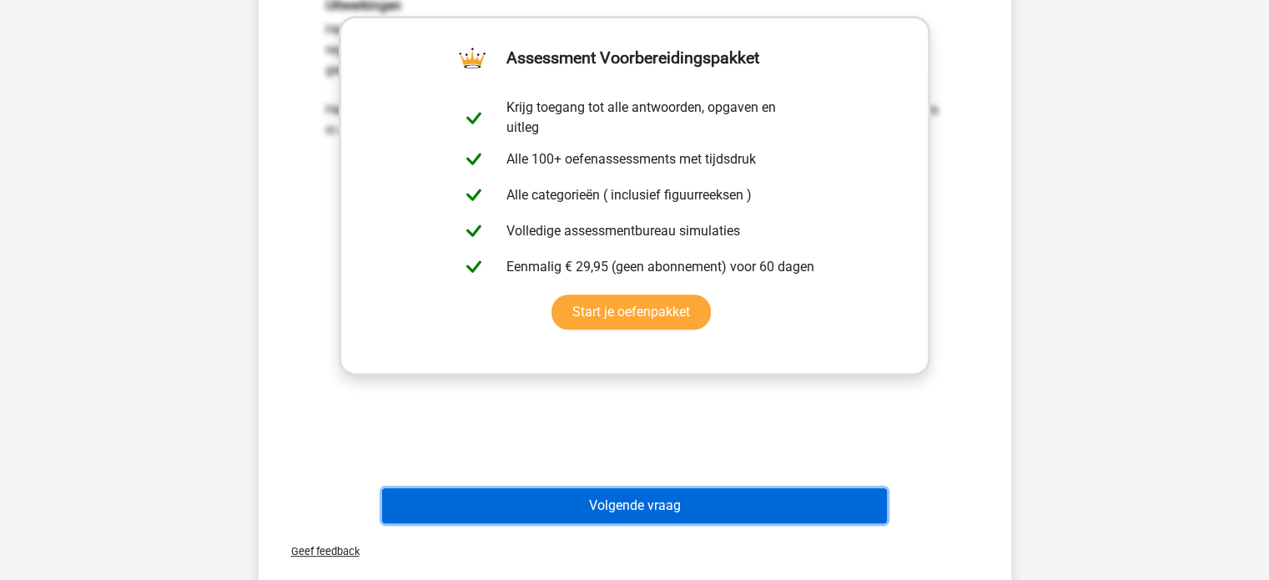
click at [546, 513] on button "Volgende vraag" at bounding box center [634, 505] width 505 height 35
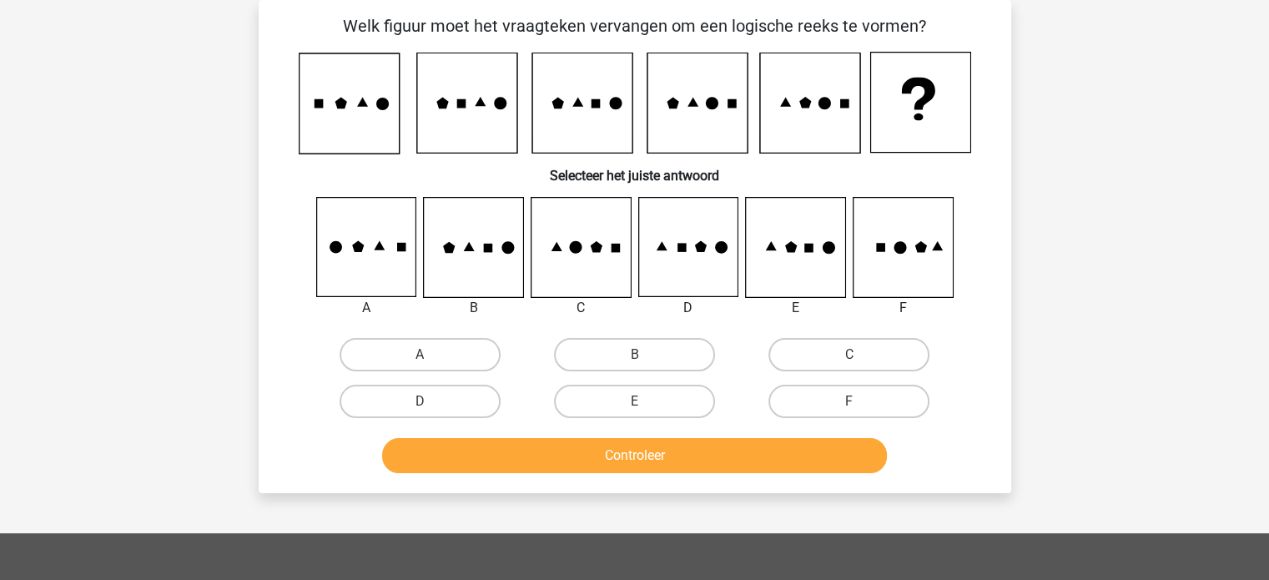
scroll to position [0, 0]
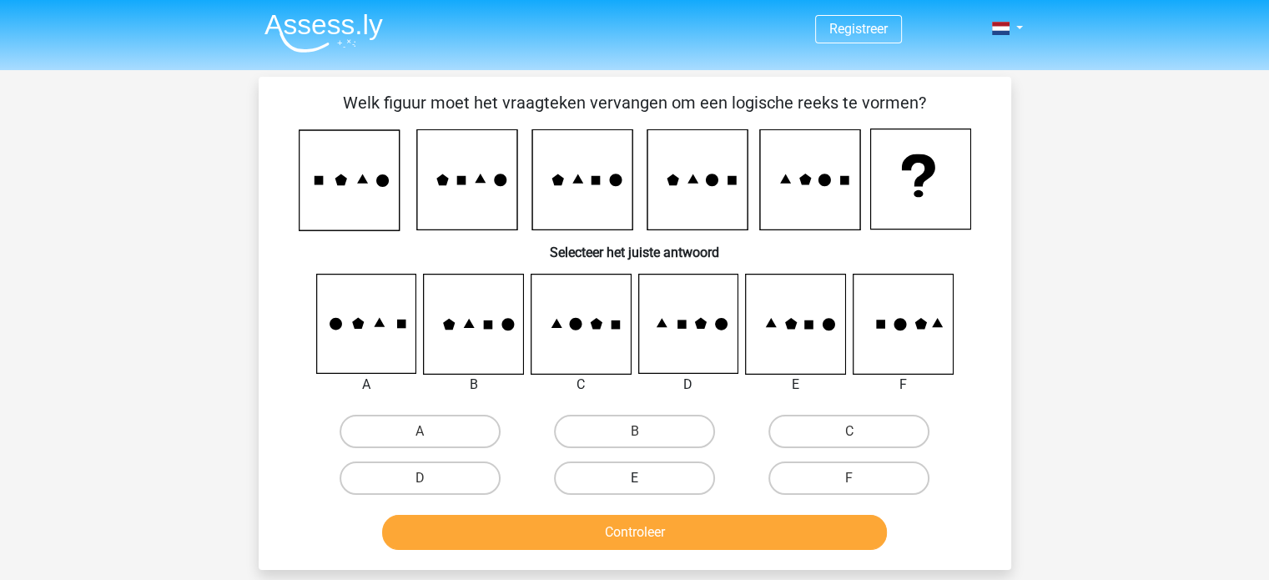
click at [636, 470] on label "E" at bounding box center [634, 477] width 161 height 33
click at [636, 478] on input "E" at bounding box center [639, 483] width 11 height 11
radio input "true"
click at [651, 537] on button "Controleer" at bounding box center [634, 532] width 505 height 35
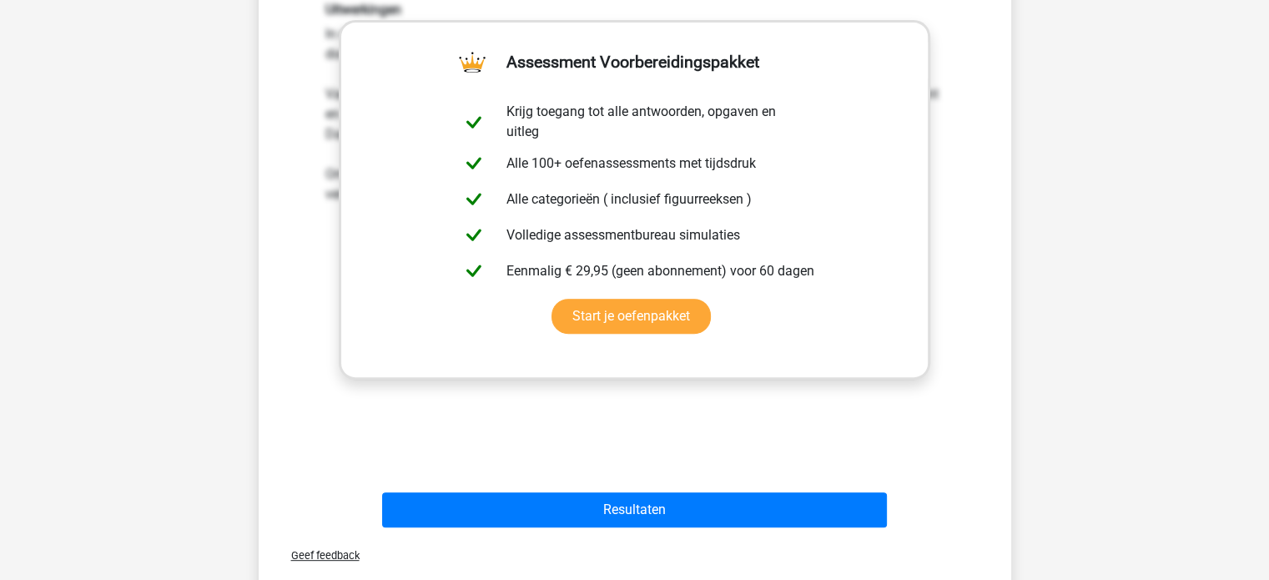
scroll to position [561, 0]
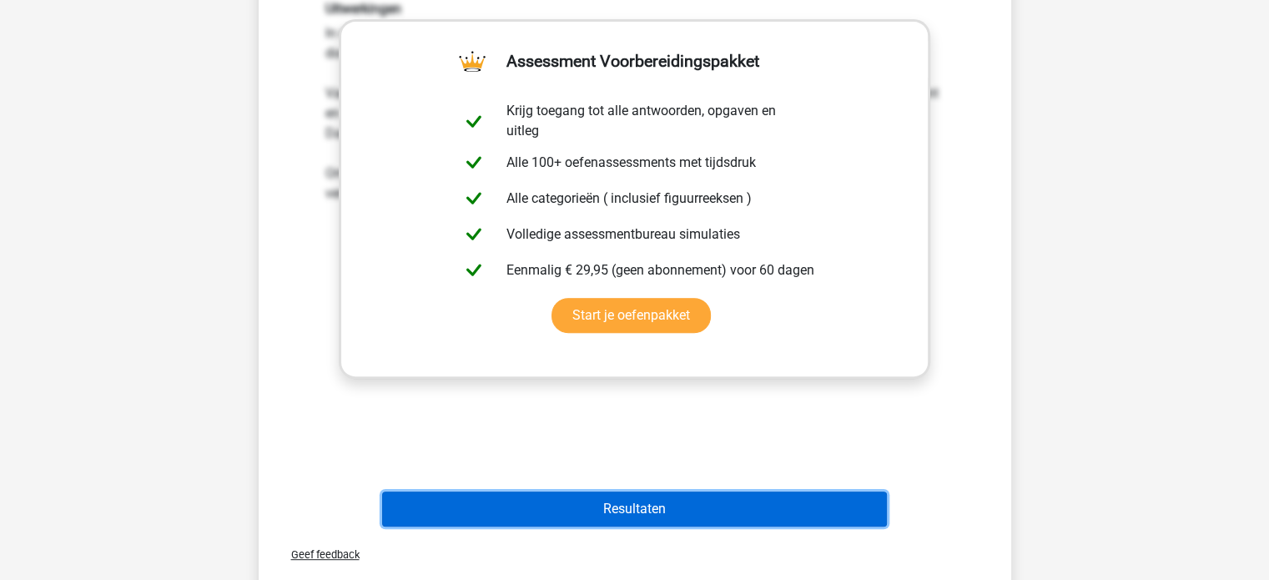
click at [721, 502] on button "Resultaten" at bounding box center [634, 508] width 505 height 35
